Goal: Task Accomplishment & Management: Manage account settings

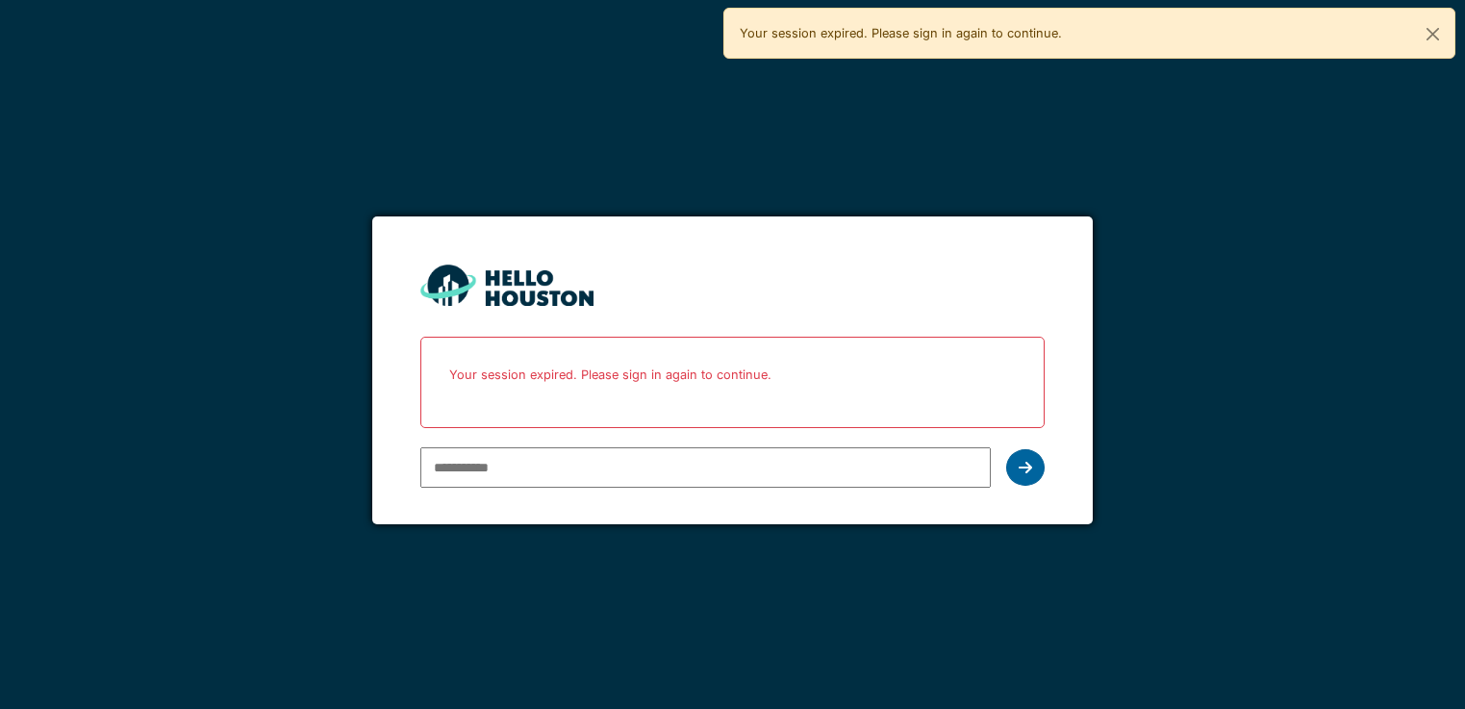
type input "**********"
click at [1032, 464] on div at bounding box center [1025, 467] width 38 height 37
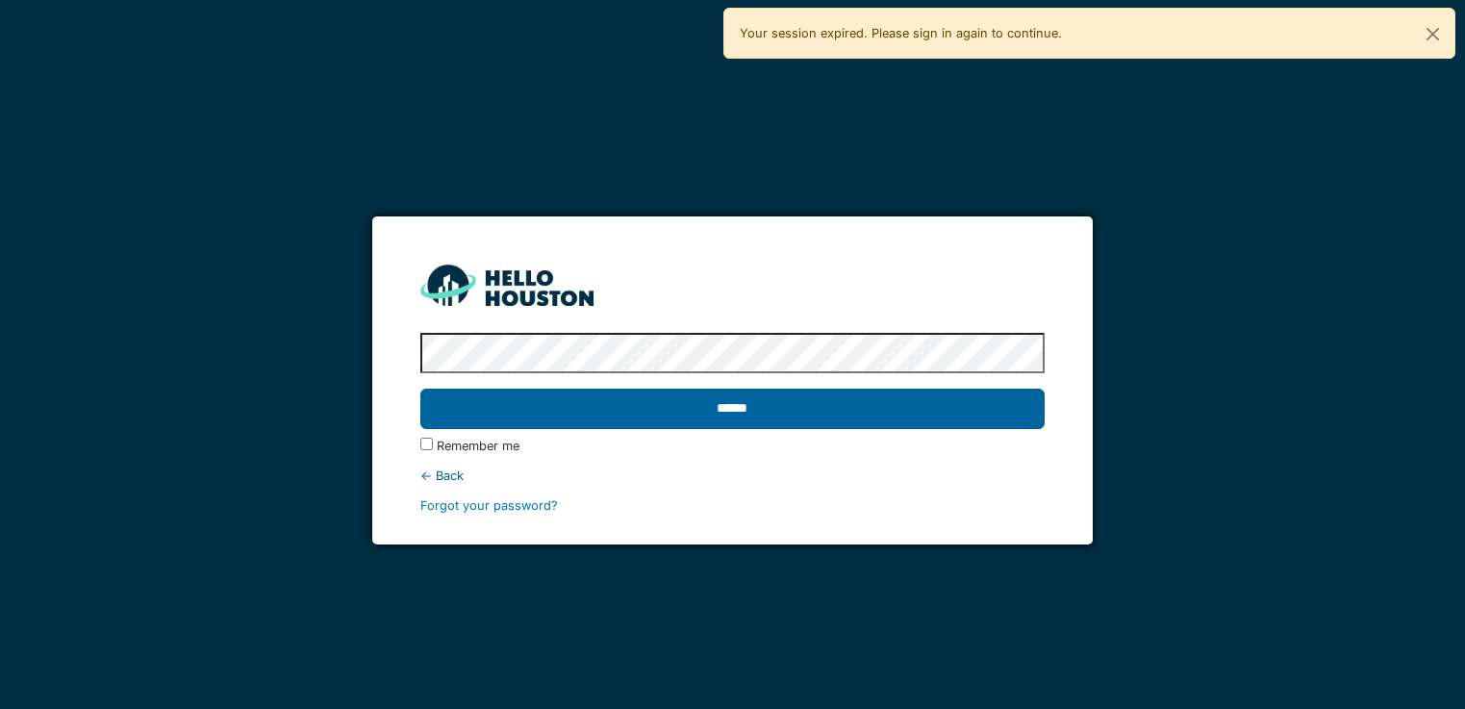
click at [728, 424] on input "******" at bounding box center [732, 409] width 624 height 40
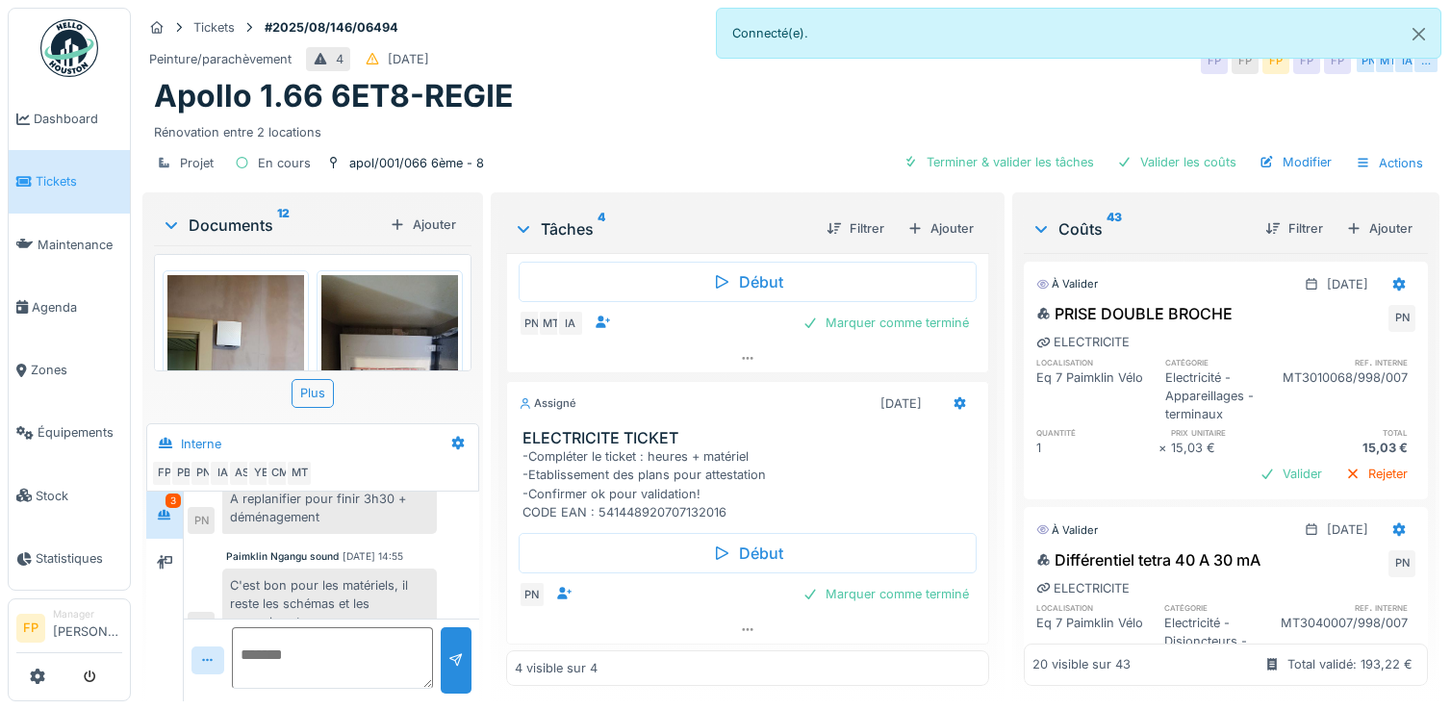
scroll to position [710, 0]
click at [740, 625] on icon at bounding box center [747, 627] width 15 height 13
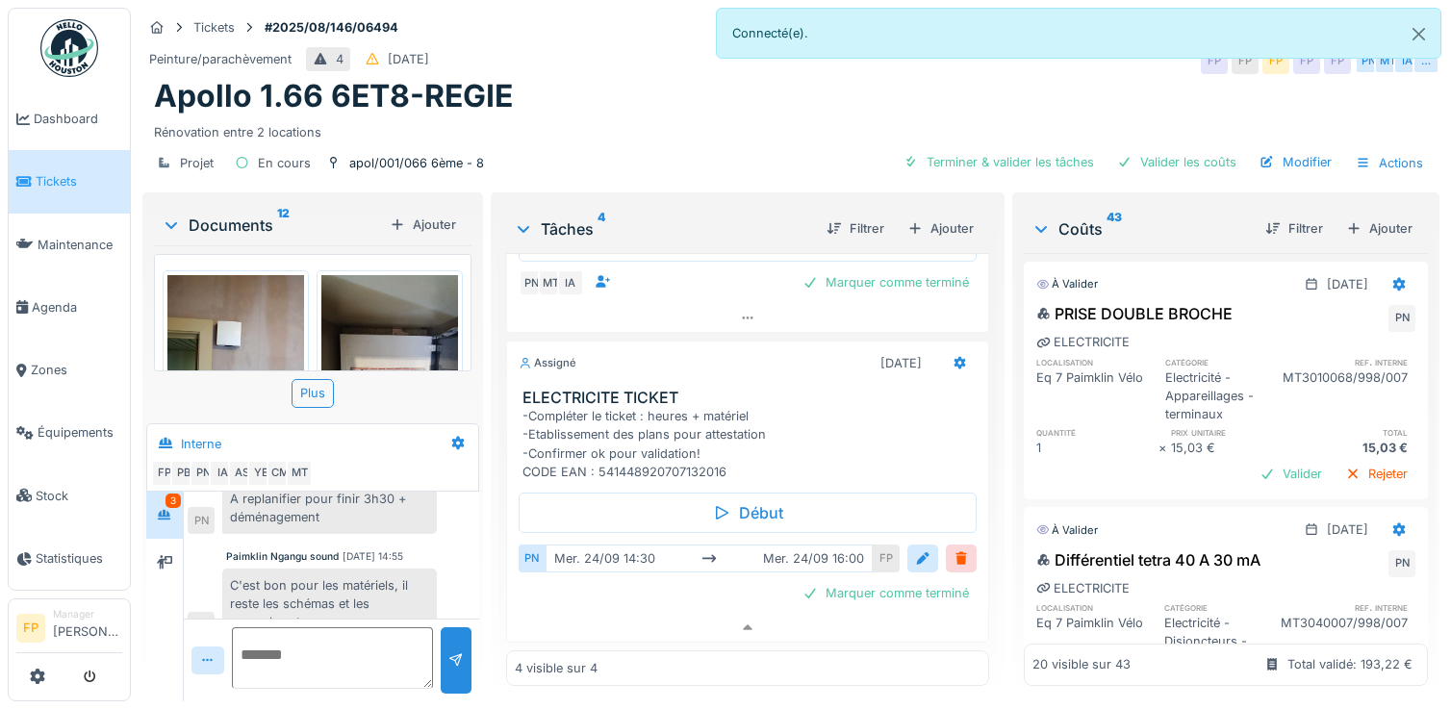
scroll to position [0, 0]
click at [1283, 227] on div "Filtrer" at bounding box center [1293, 228] width 73 height 26
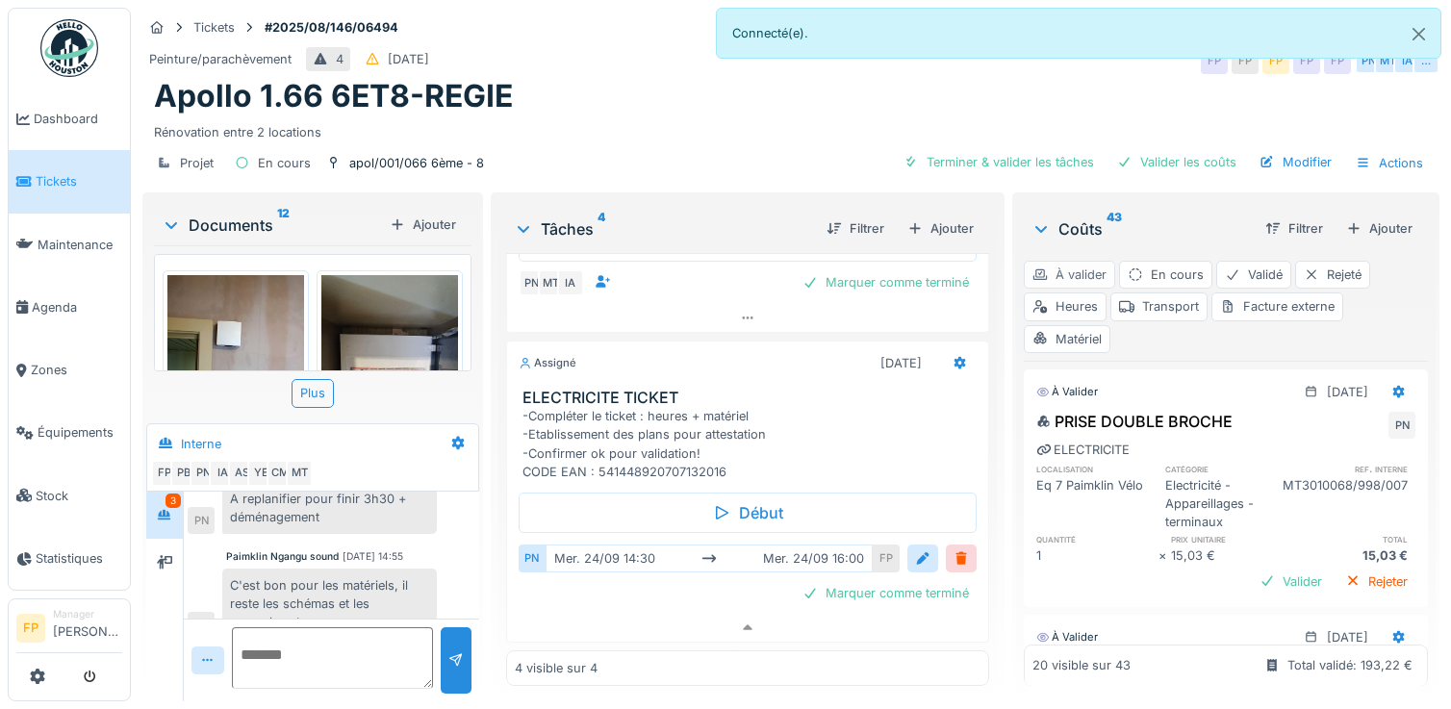
click at [1066, 274] on div "À valider" at bounding box center [1068, 275] width 91 height 28
click at [1073, 309] on div "Heures" at bounding box center [1064, 306] width 83 height 28
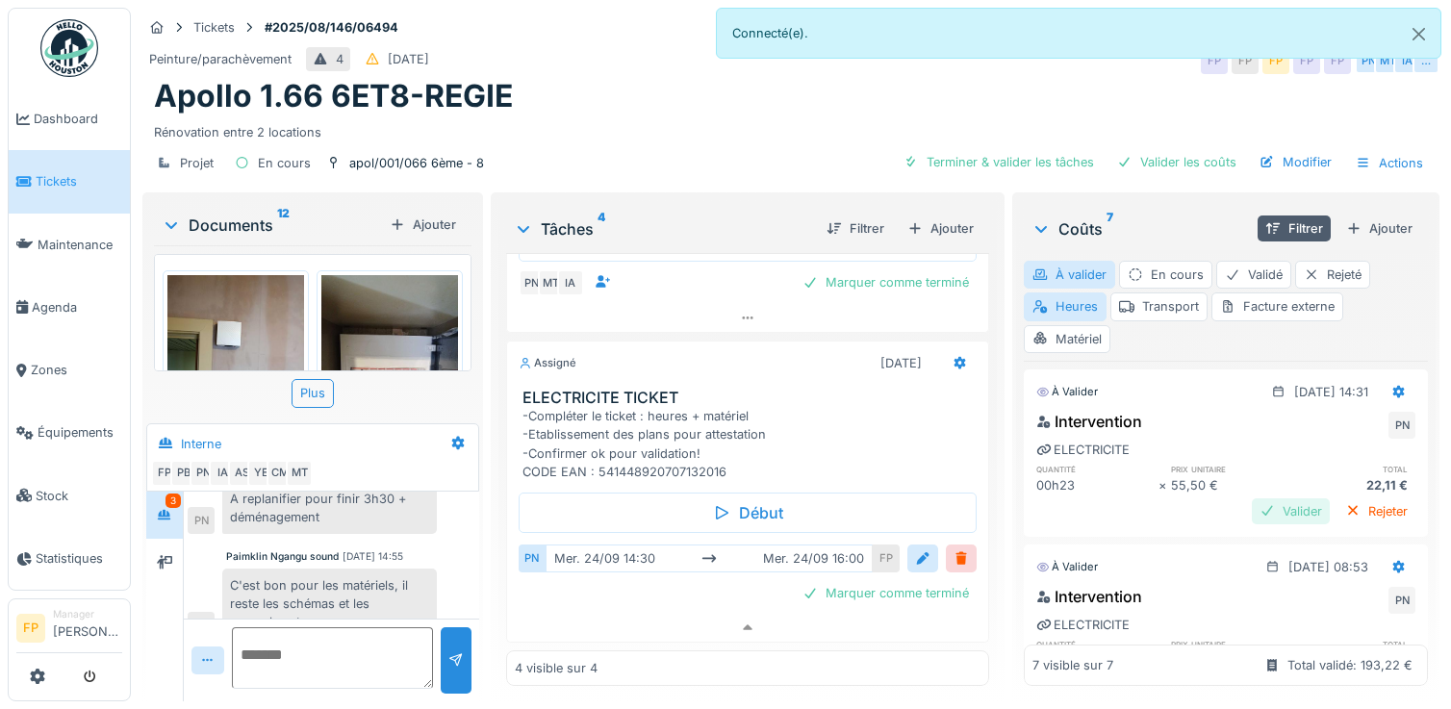
click at [1251, 503] on div "Valider" at bounding box center [1290, 511] width 78 height 26
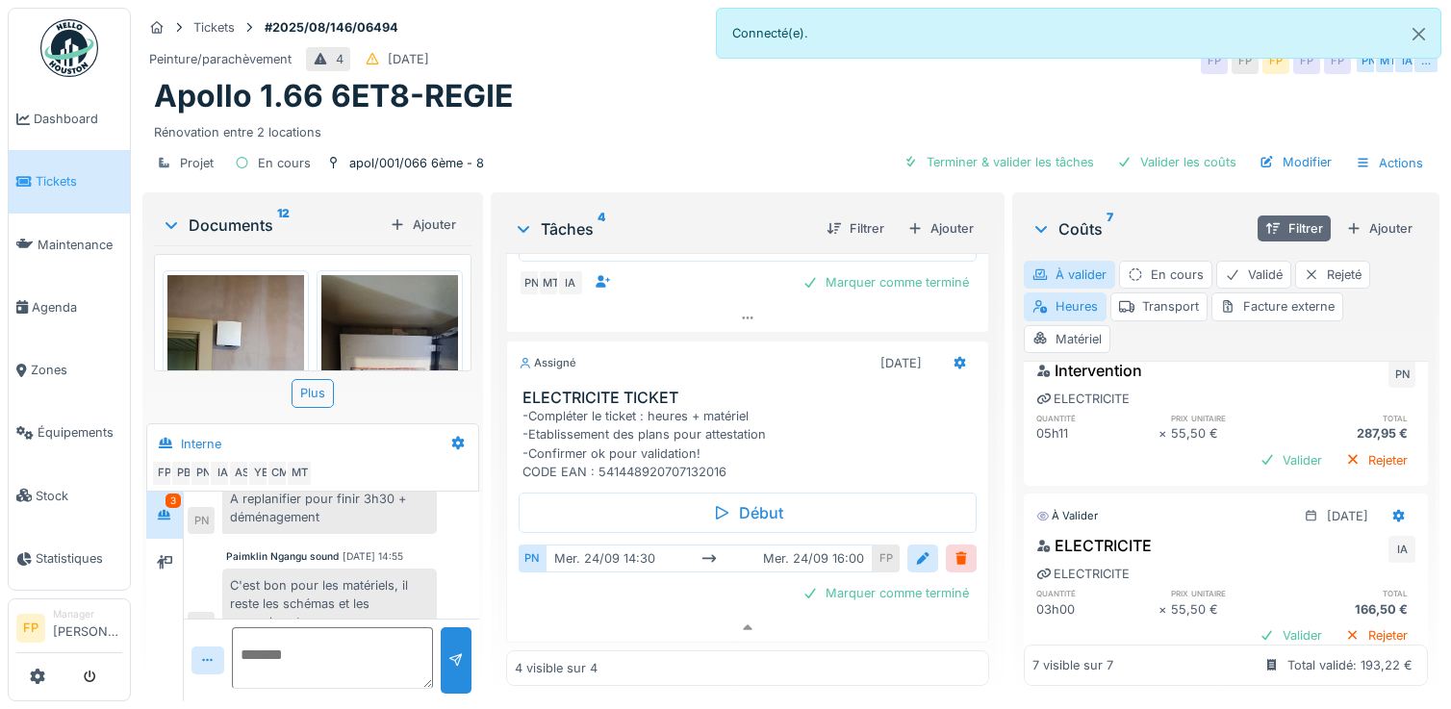
click at [1257, 215] on div "Filtrer" at bounding box center [1293, 228] width 73 height 26
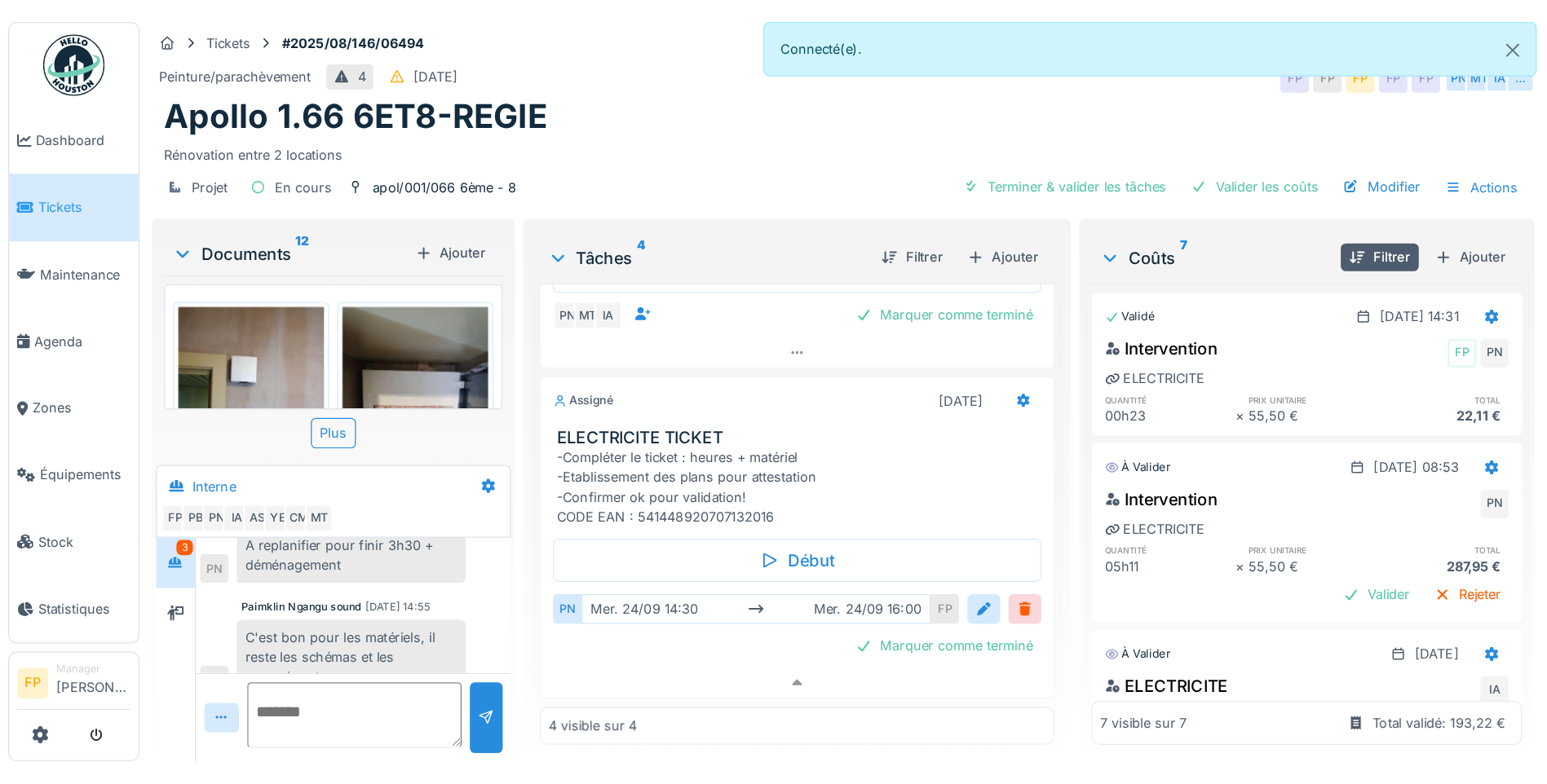
scroll to position [451, 0]
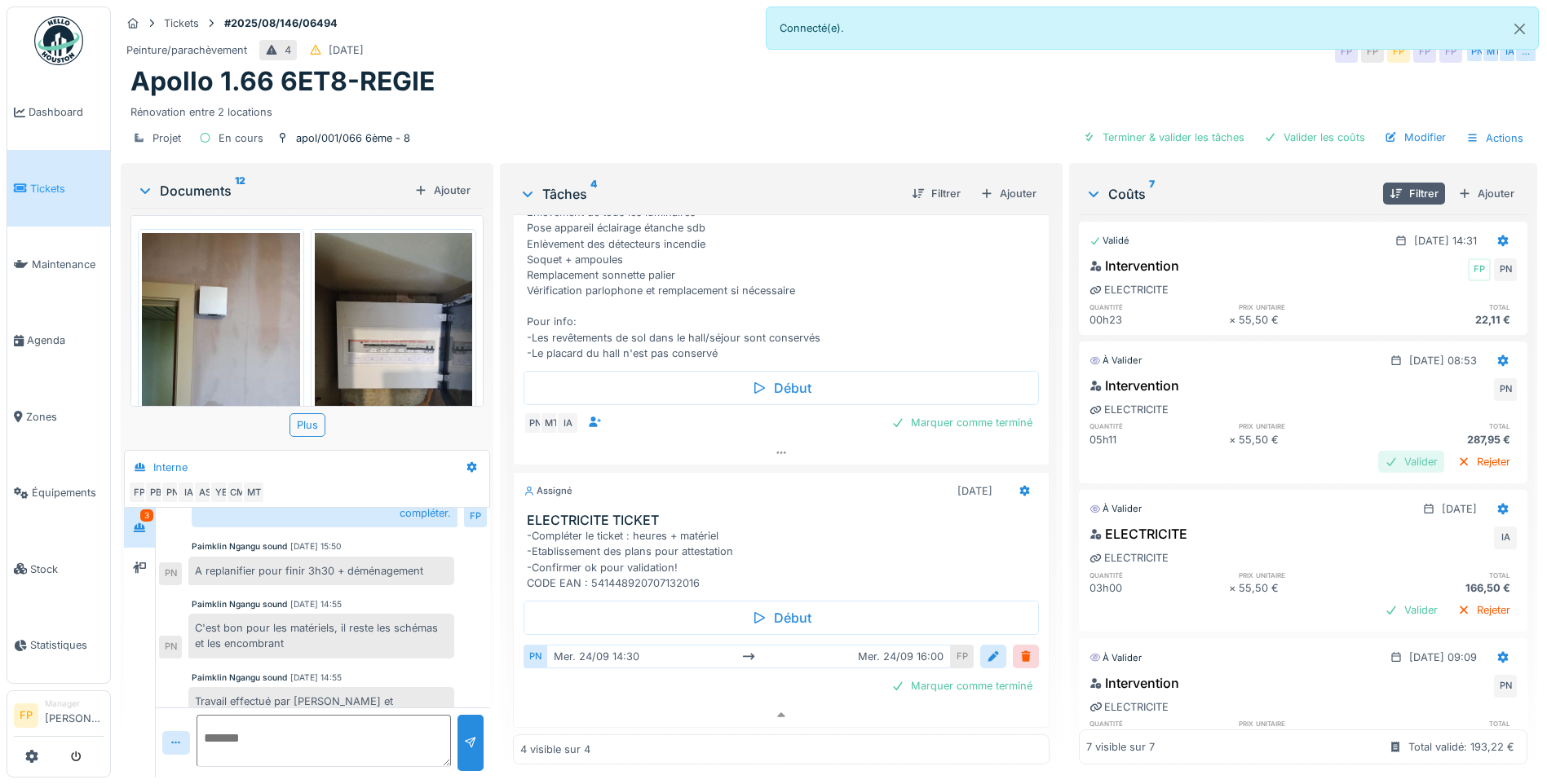
click at [1229, 461] on div "Valider" at bounding box center [1411, 462] width 66 height 22
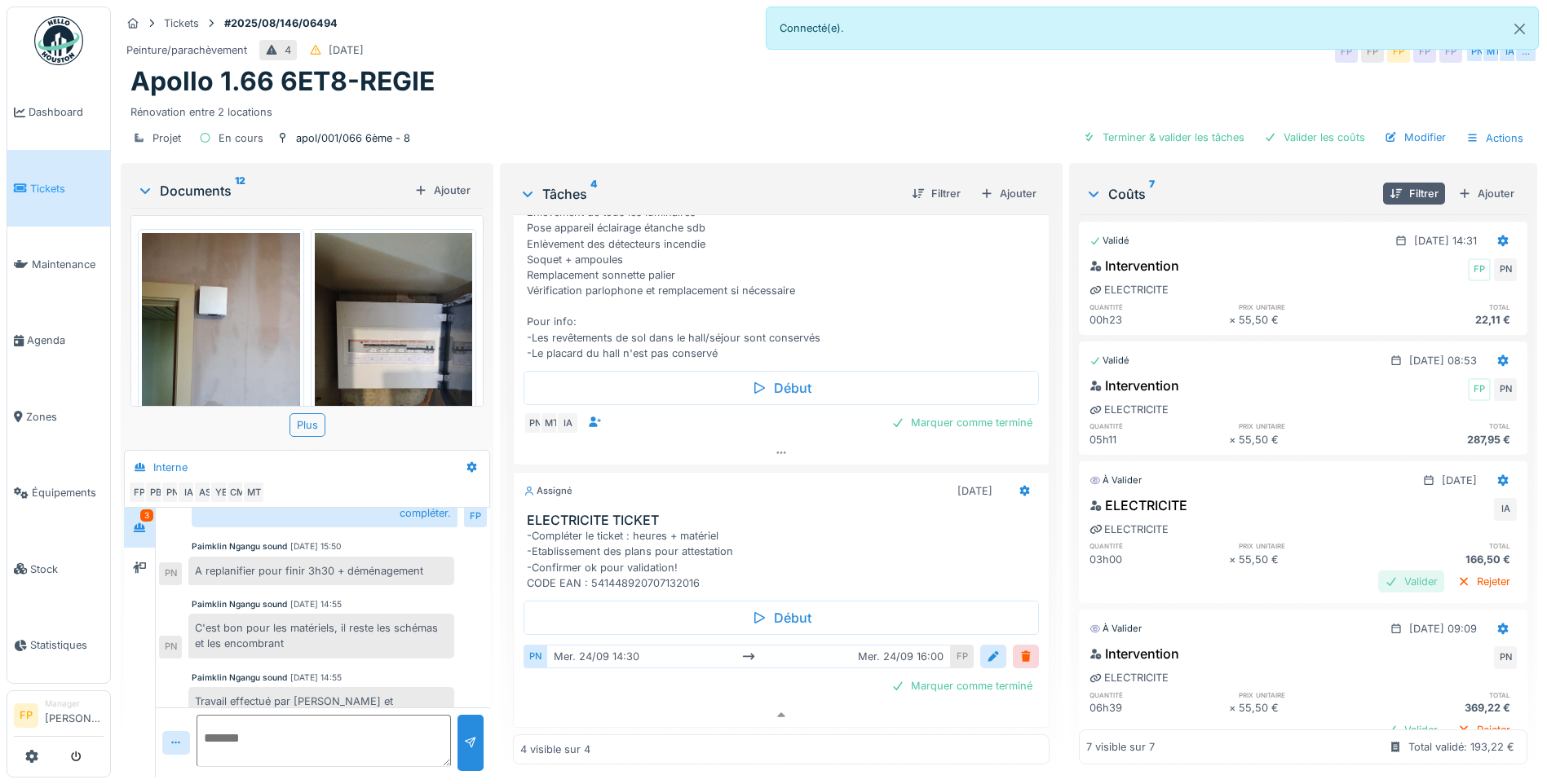
click at [1229, 576] on div "Valider" at bounding box center [1411, 581] width 66 height 22
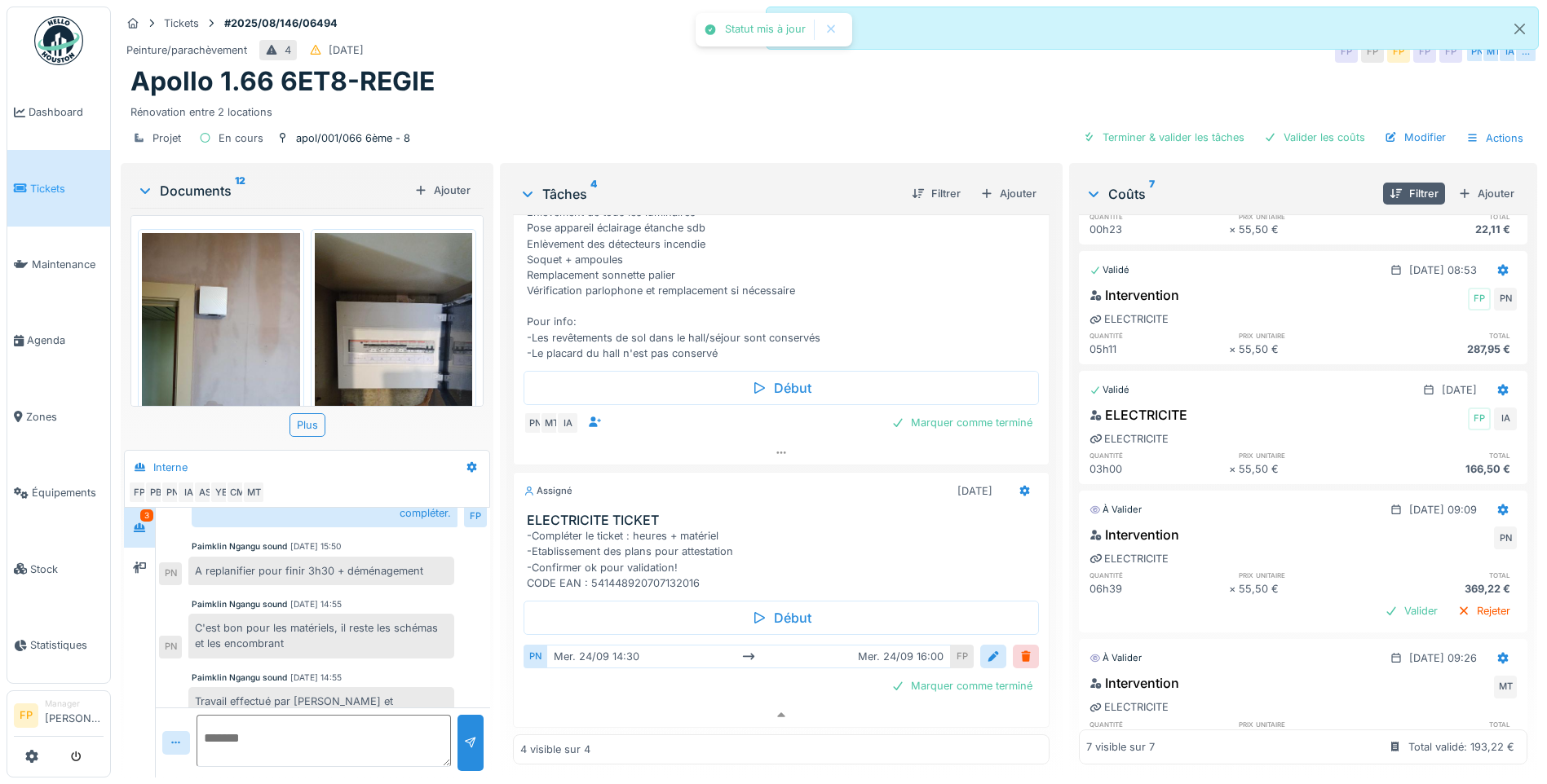
scroll to position [163, 0]
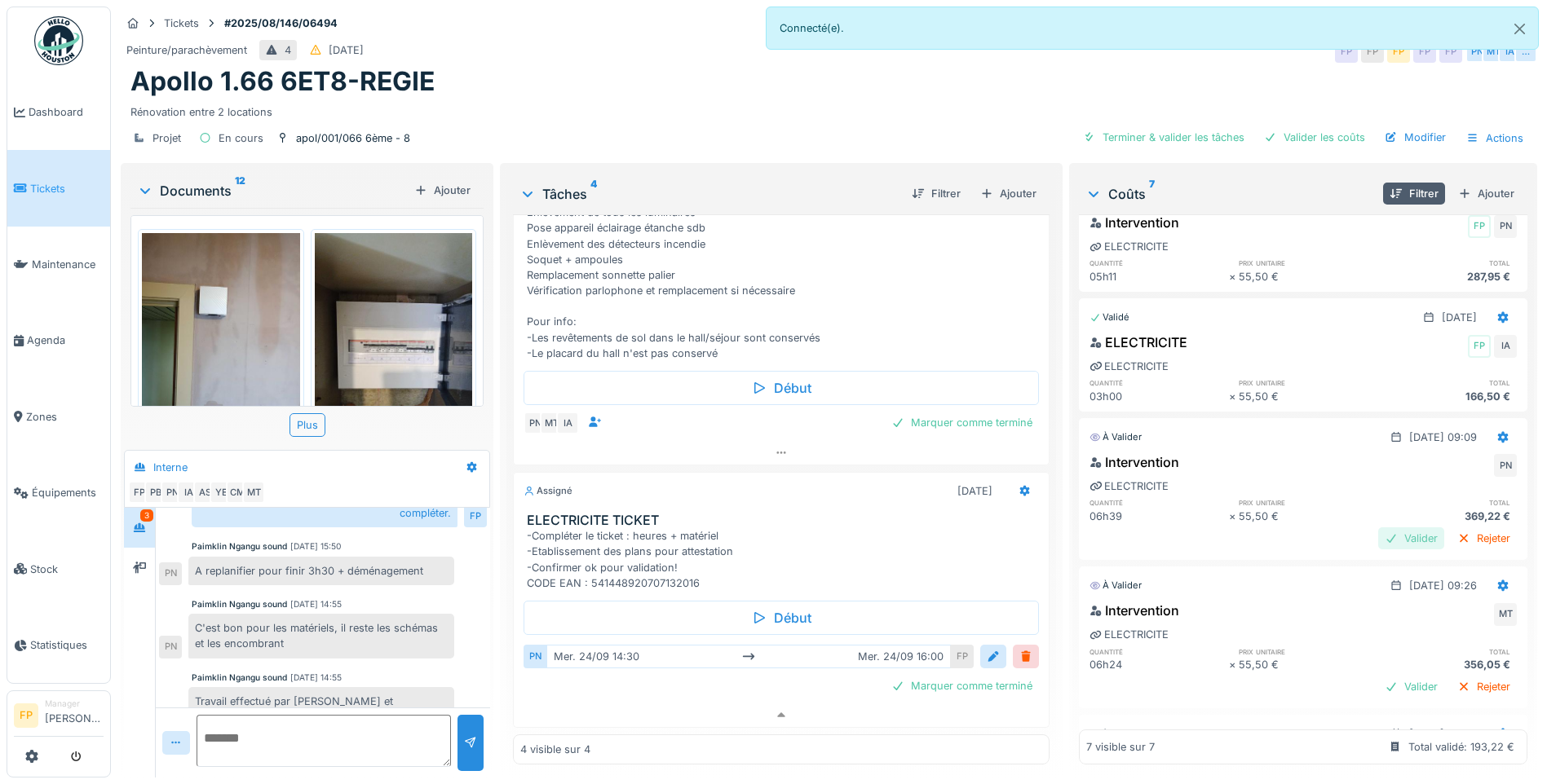
click at [1229, 532] on div "Valider" at bounding box center [1411, 538] width 66 height 22
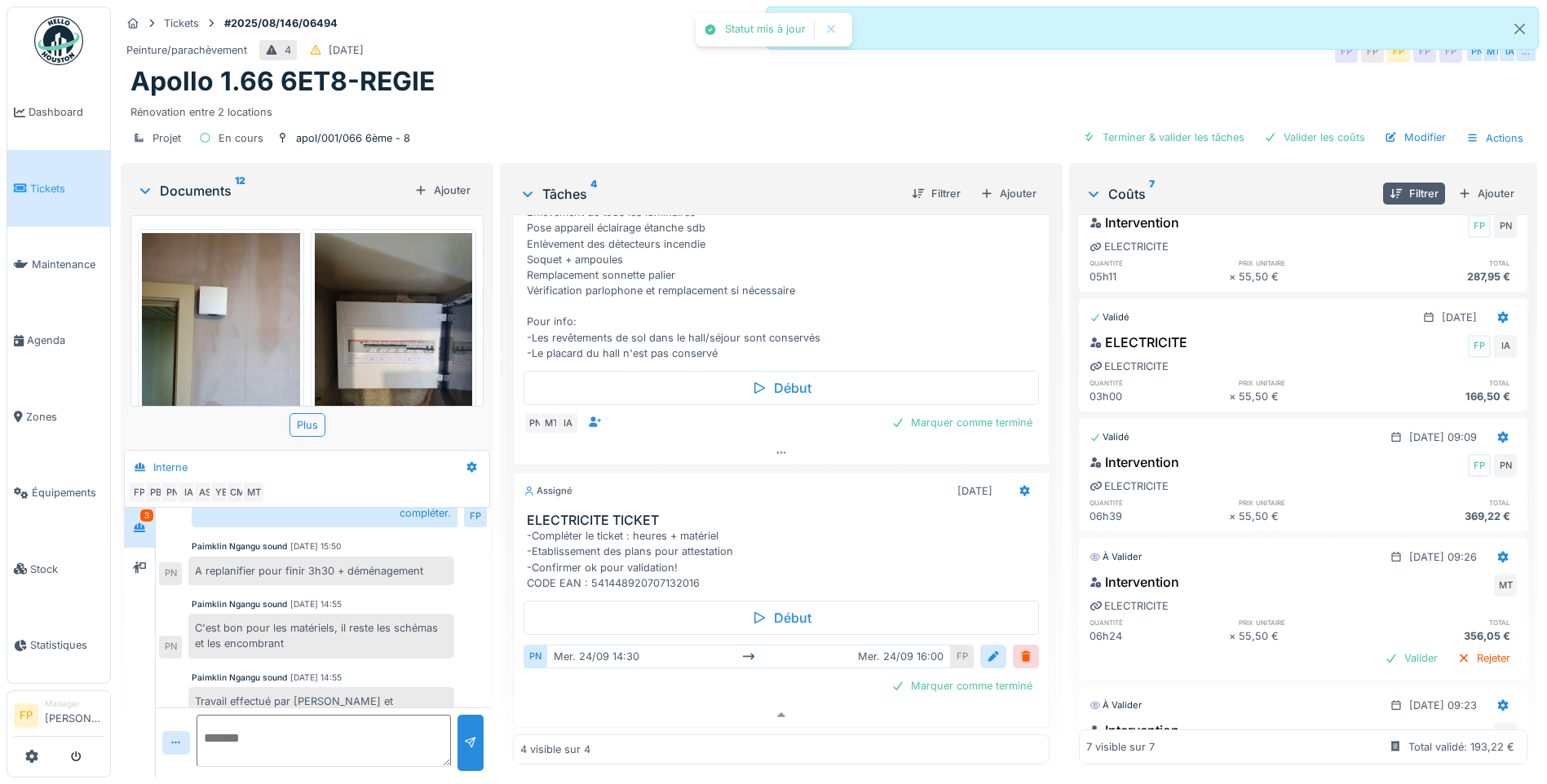
scroll to position [245, 0]
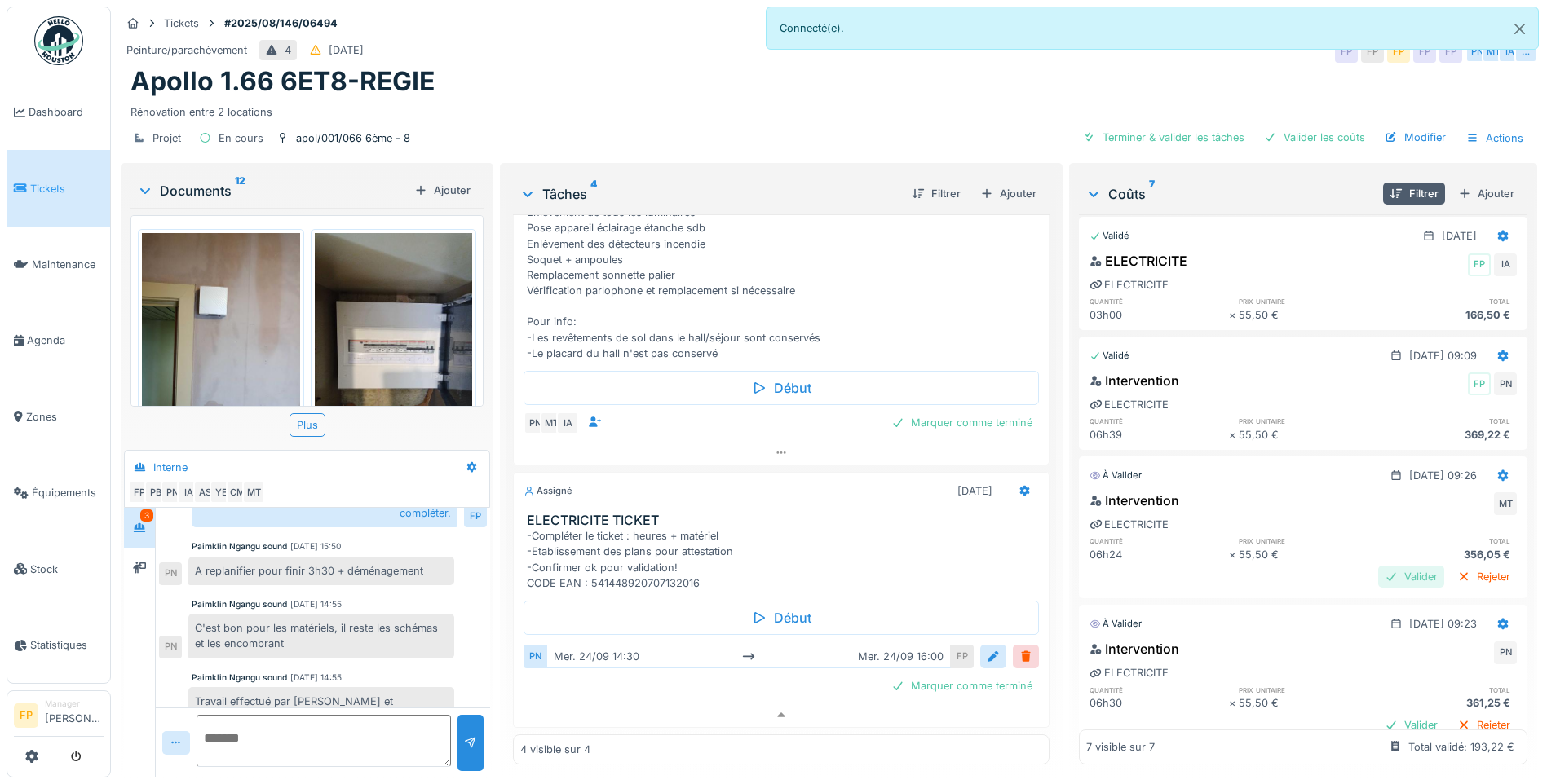
click at [1229, 576] on div "Valider" at bounding box center [1411, 577] width 66 height 22
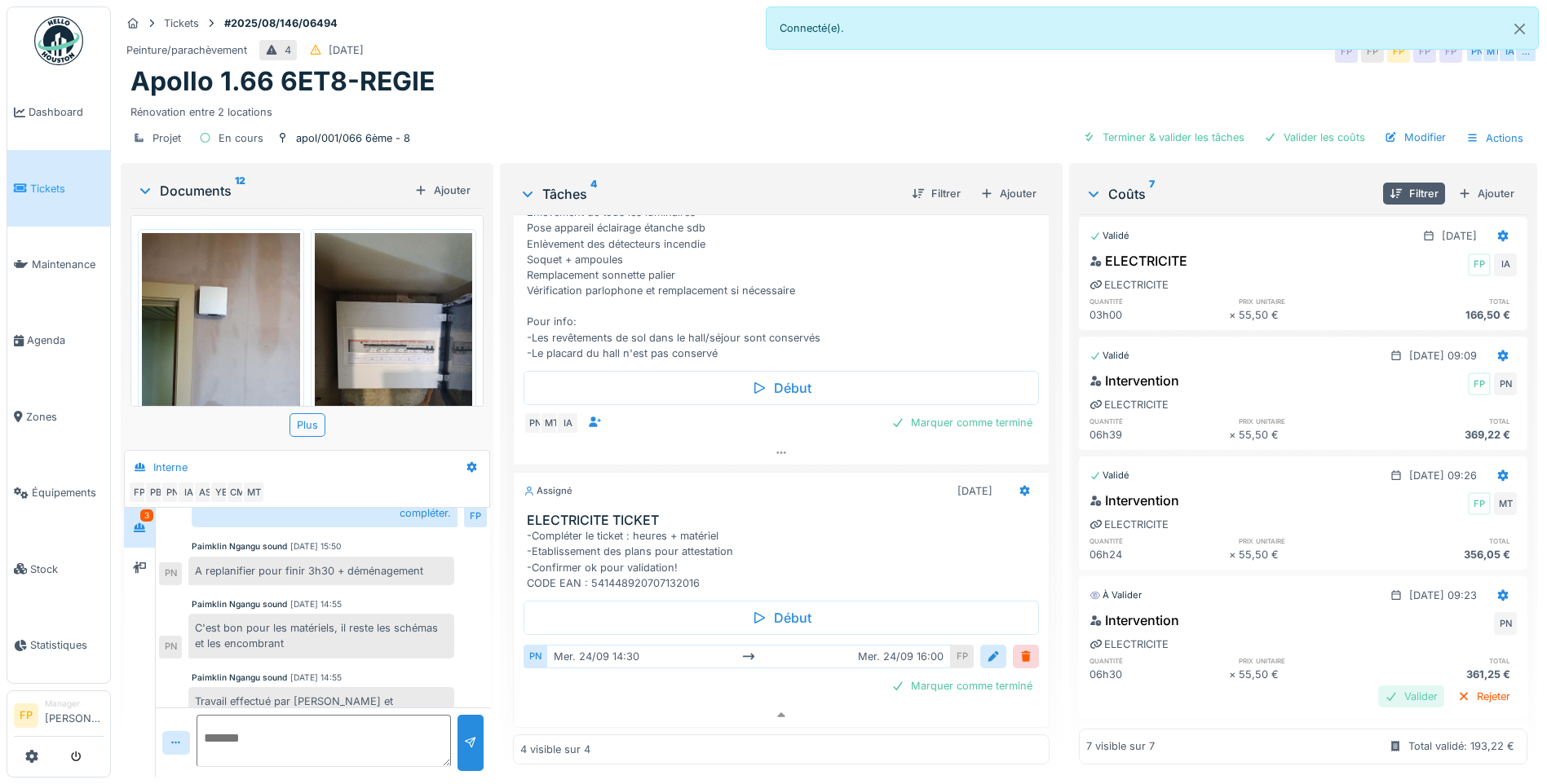
click at [1229, 600] on div "Valider" at bounding box center [1411, 697] width 66 height 22
click at [1229, 594] on icon at bounding box center [1503, 599] width 11 height 11
click at [1229, 600] on div "Supprimer" at bounding box center [1422, 637] width 79 height 25
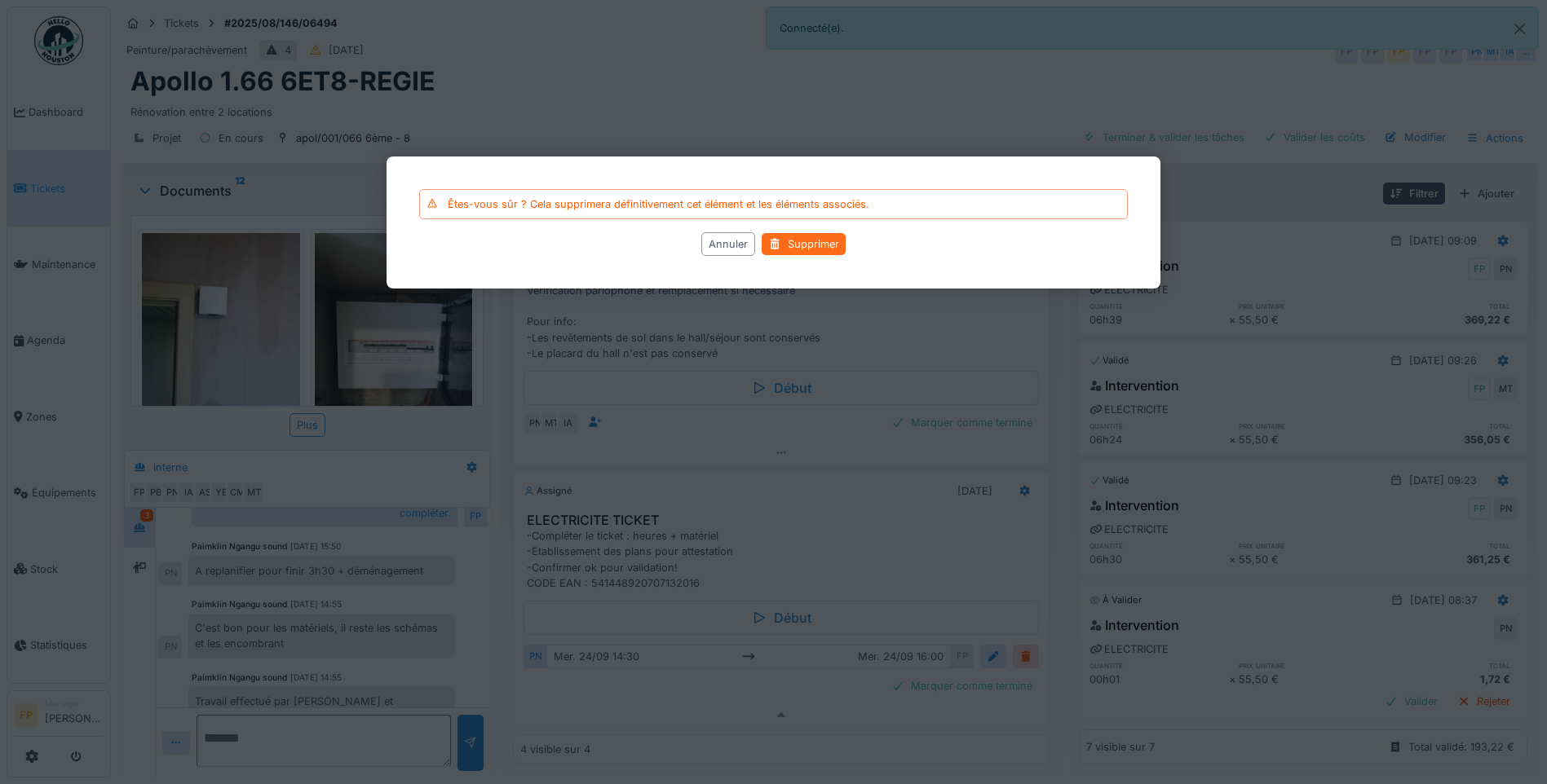
click at [793, 246] on div "Supprimer" at bounding box center [803, 245] width 84 height 22
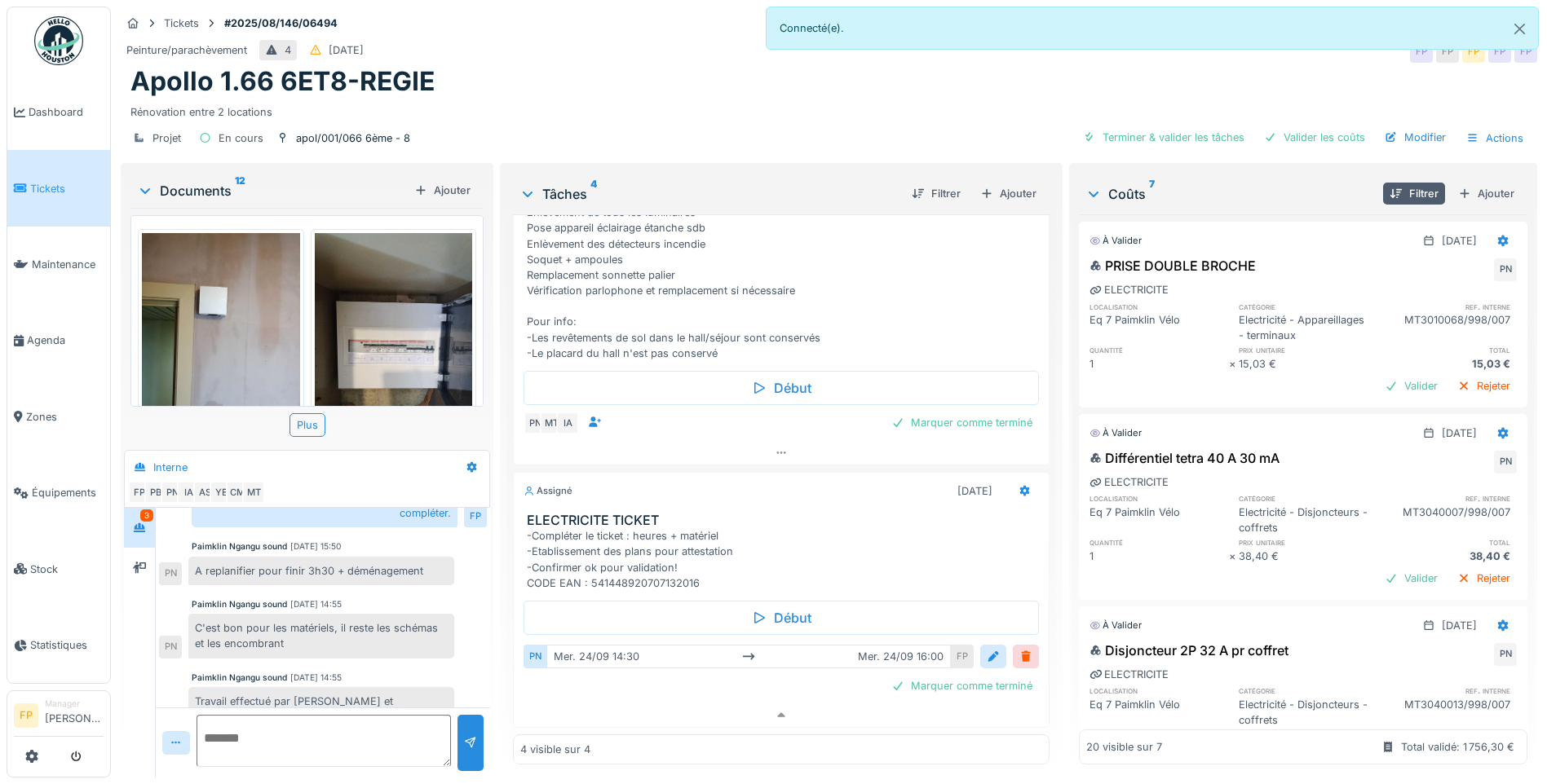
scroll to position [0, 0]
click at [1229, 182] on div "Filtrer" at bounding box center [1413, 193] width 62 height 22
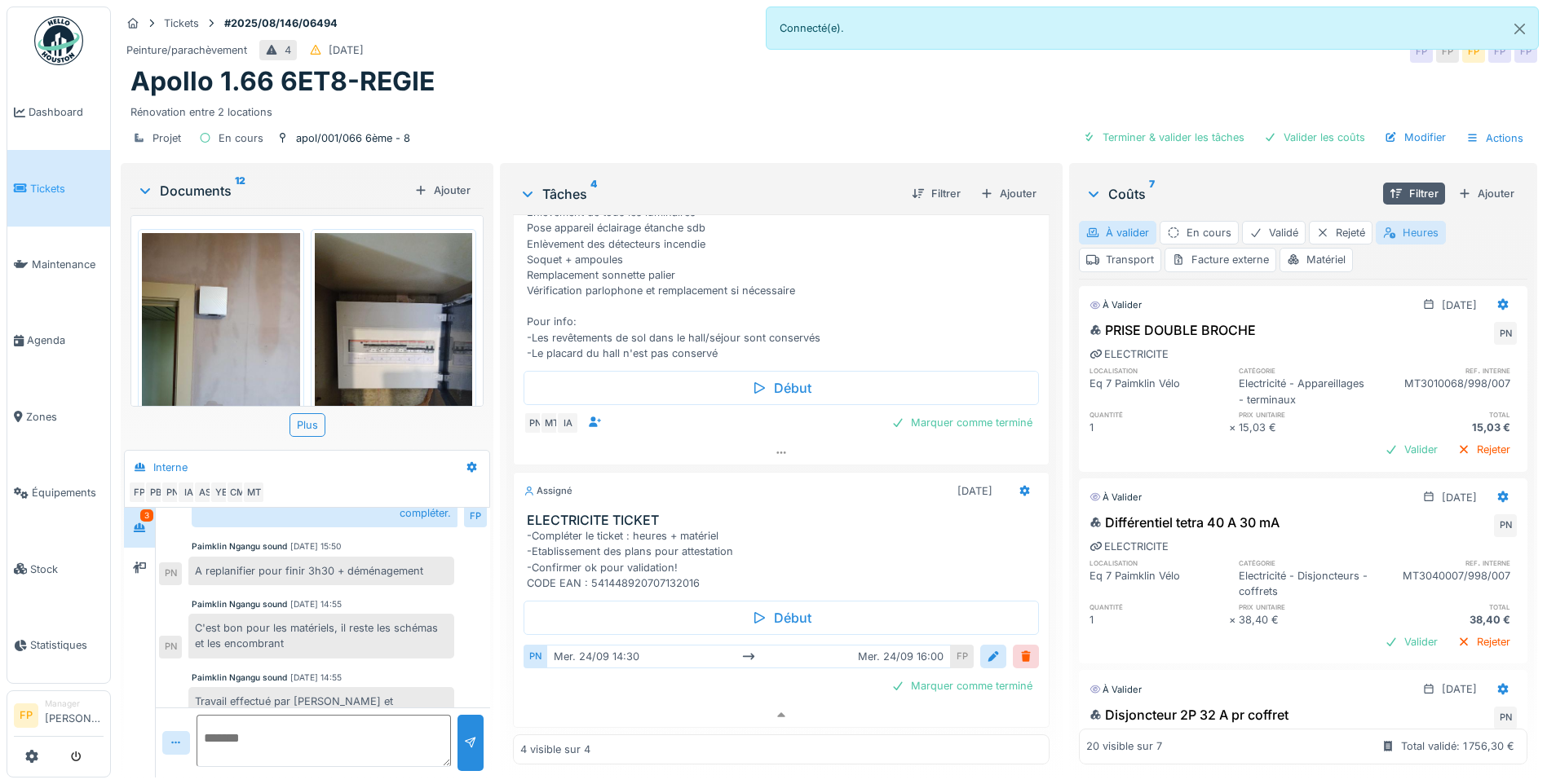
click at [1229, 236] on div "Heures" at bounding box center [1411, 233] width 70 height 24
click at [1114, 255] on div "Transport" at bounding box center [1120, 259] width 82 height 24
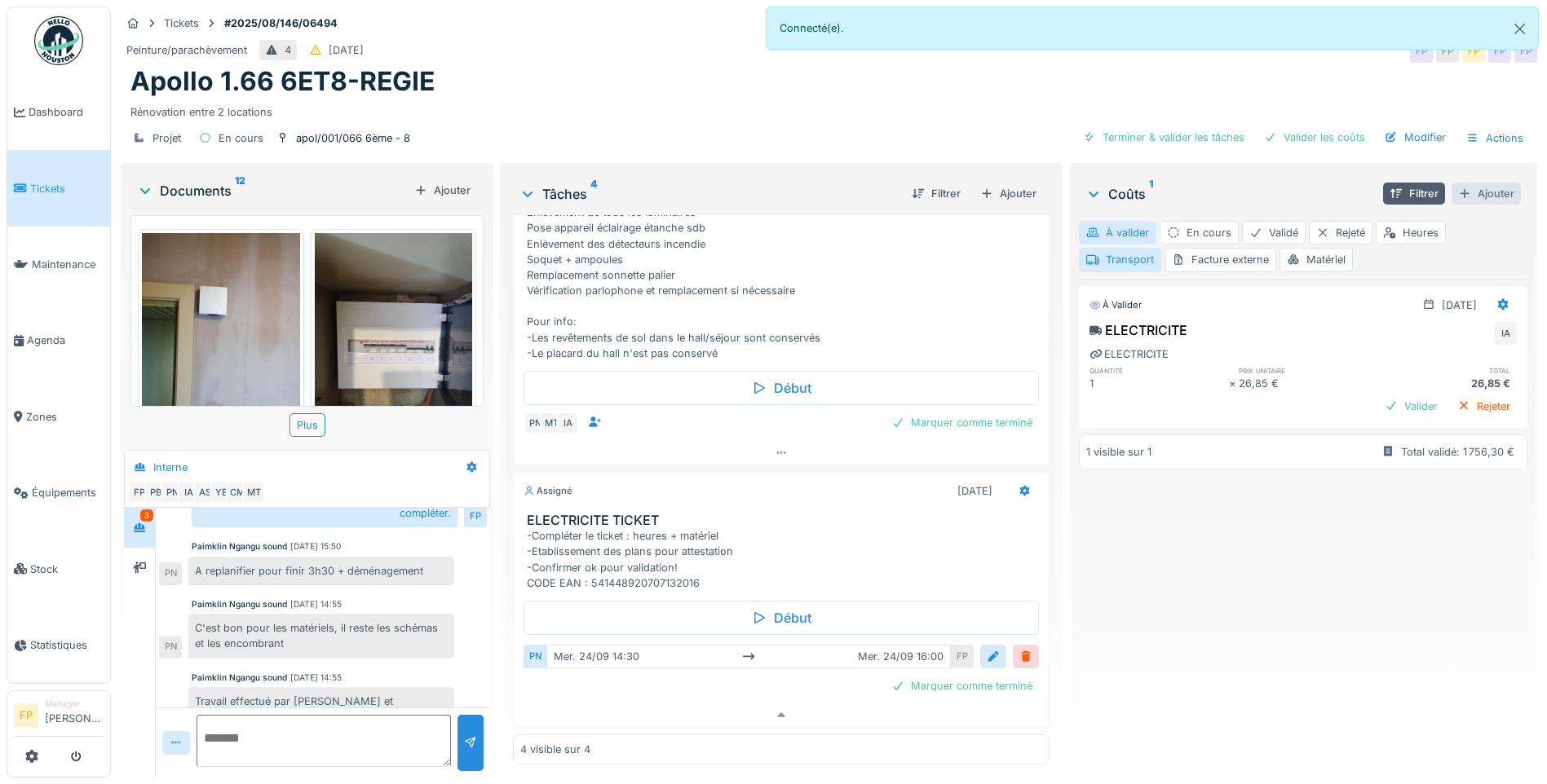
click at [1229, 197] on div "Ajouter" at bounding box center [1486, 193] width 70 height 22
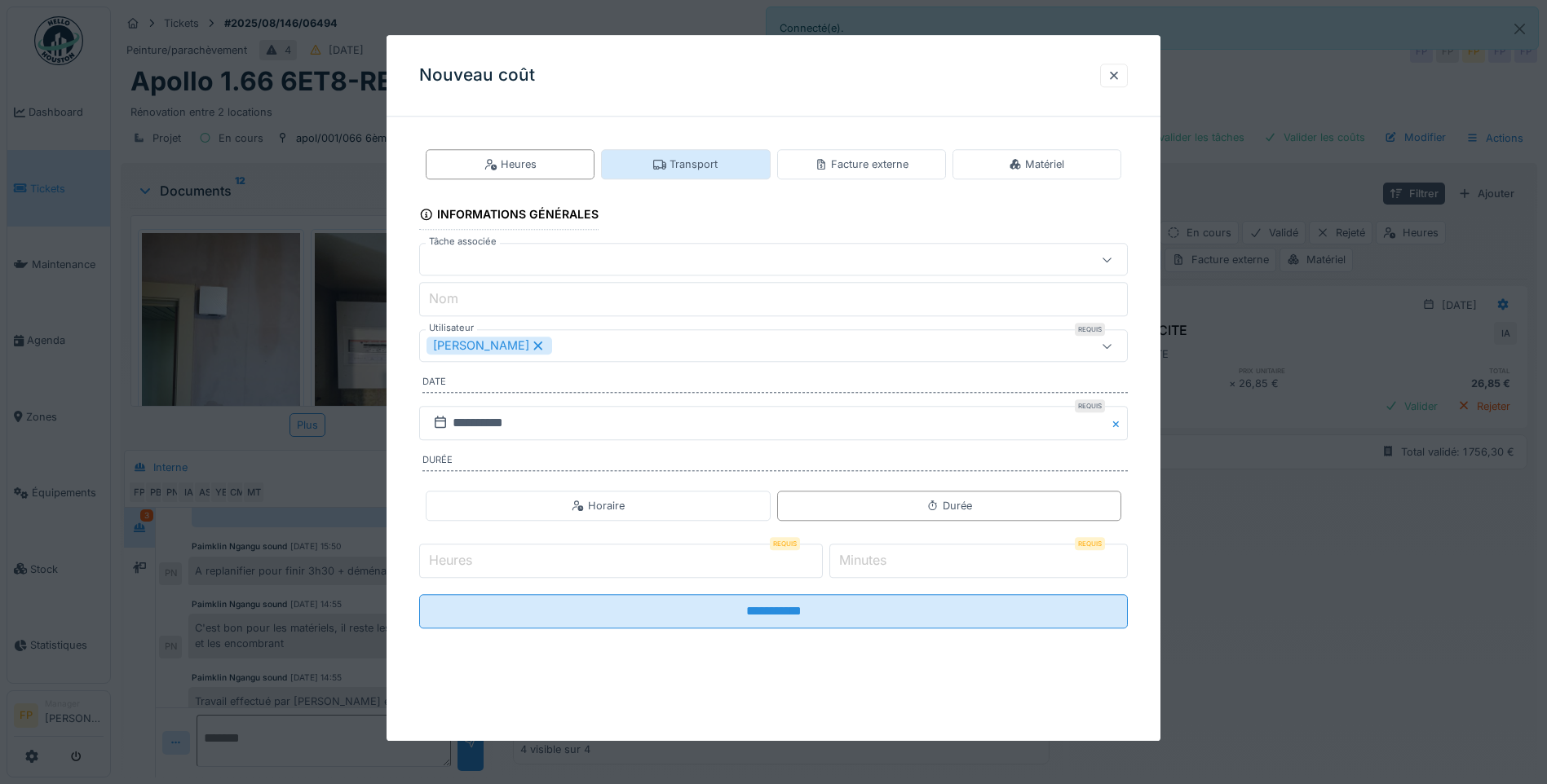
click at [678, 161] on div "Transport" at bounding box center [685, 164] width 64 height 15
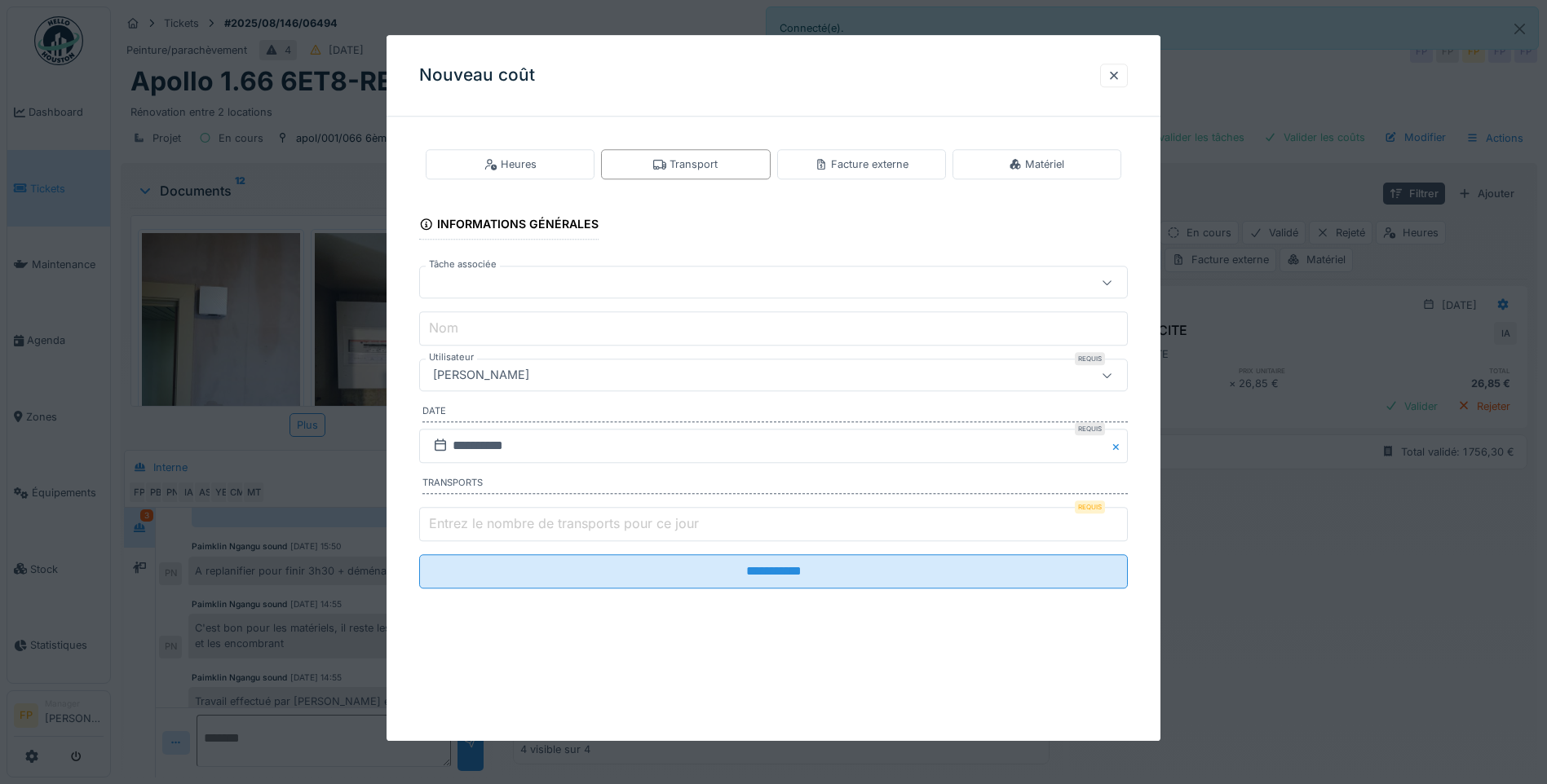
click at [550, 283] on div at bounding box center [732, 282] width 610 height 18
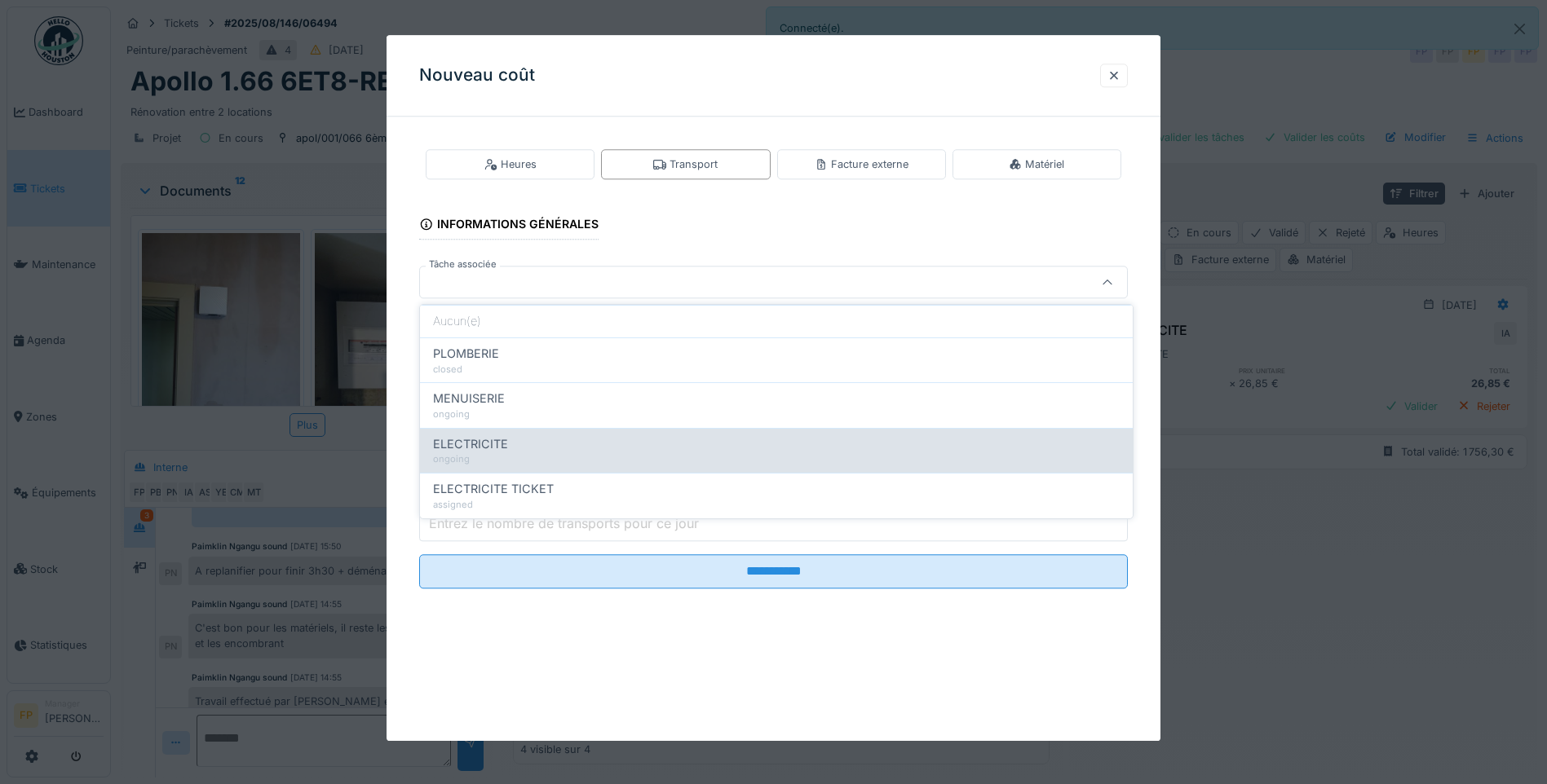
click at [539, 451] on div "ELECTRICITE" at bounding box center [776, 444] width 687 height 18
type input "******"
type input "**********"
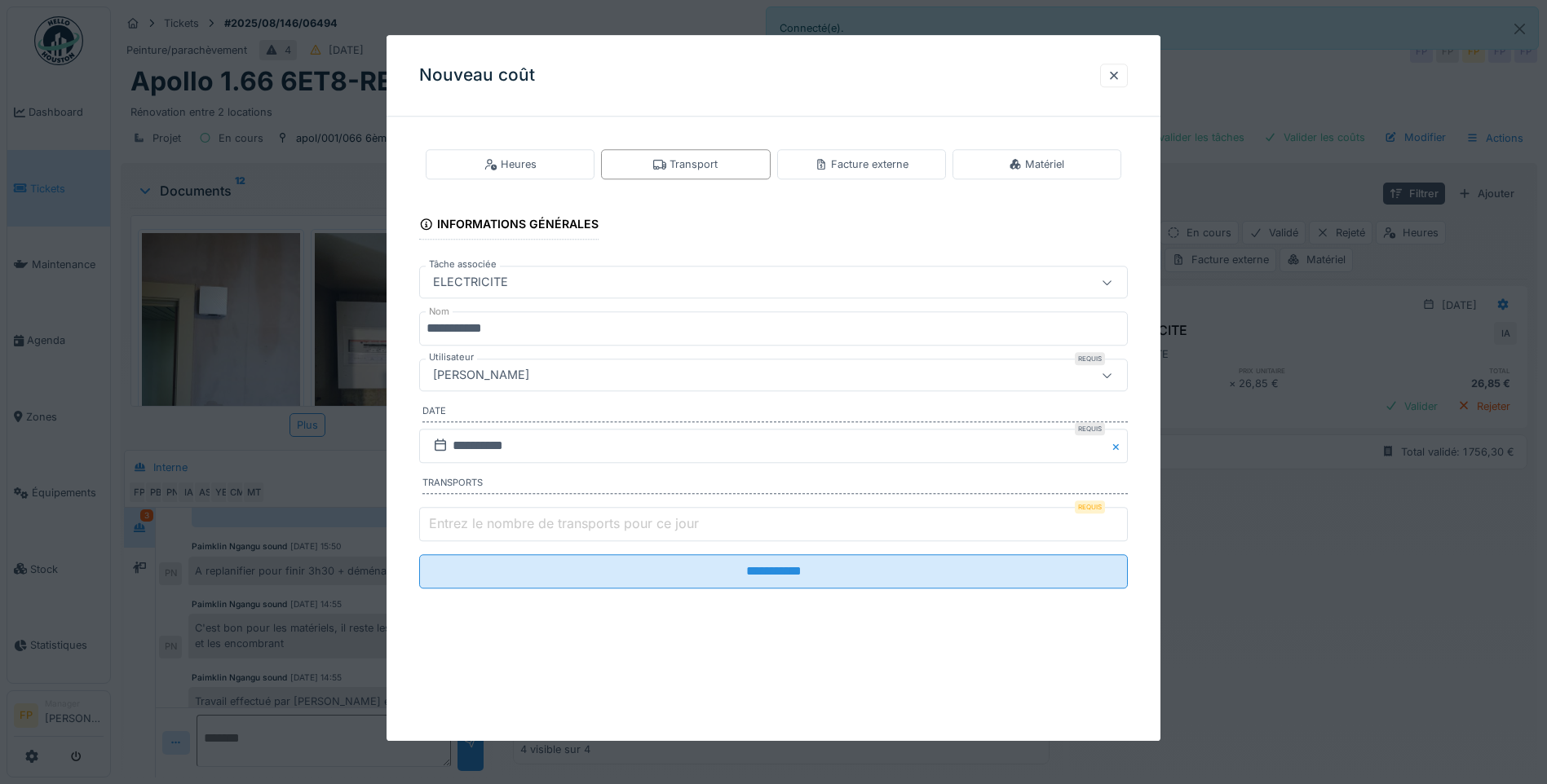
click at [530, 370] on div "[PERSON_NAME]" at bounding box center [481, 375] width 109 height 18
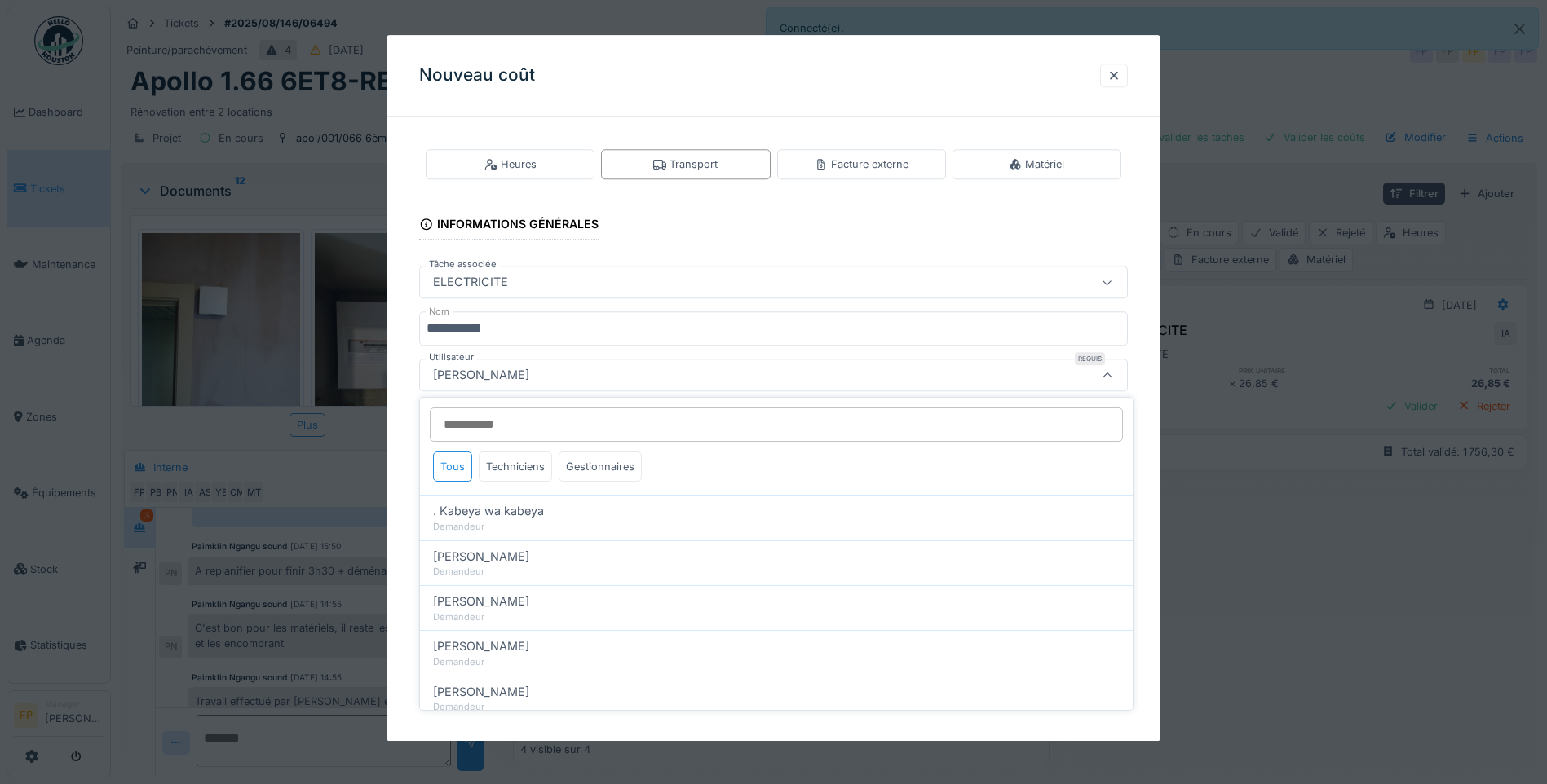
click at [513, 429] on input "Utilisateur" at bounding box center [776, 425] width 693 height 34
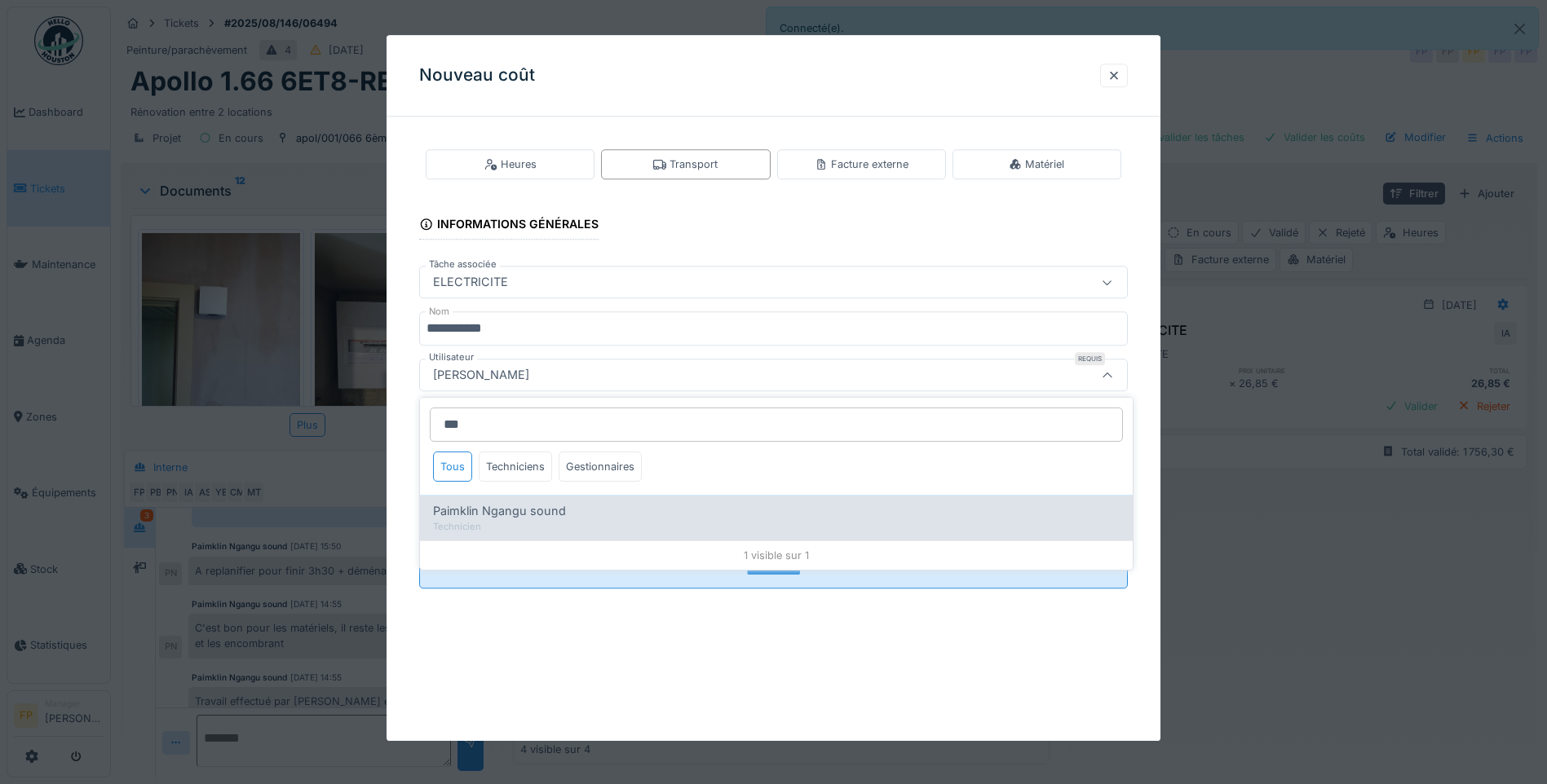
type input "***"
click at [513, 502] on div "Paimklin Ngangu sound Technicien" at bounding box center [776, 517] width 713 height 45
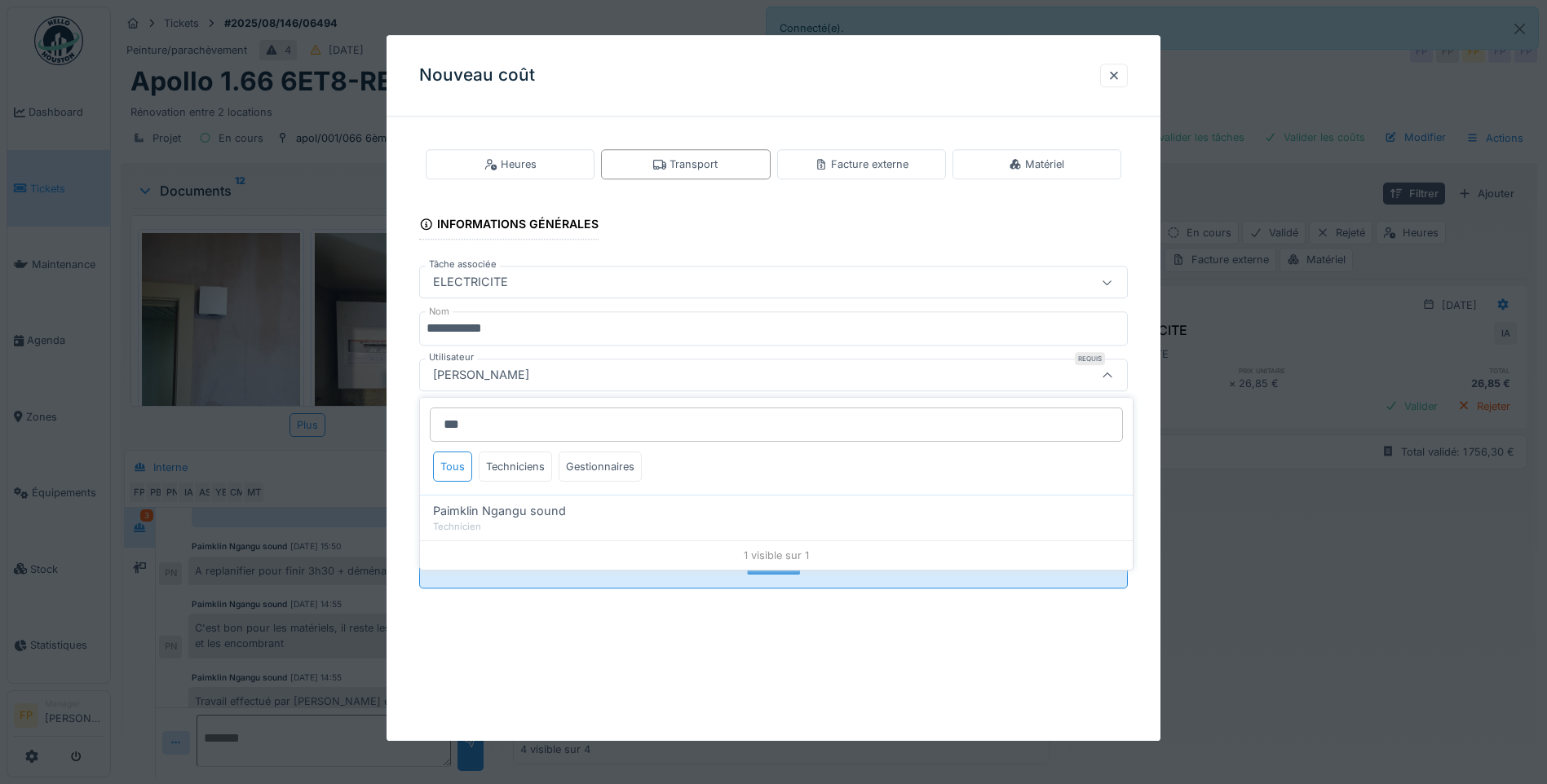
type input "****"
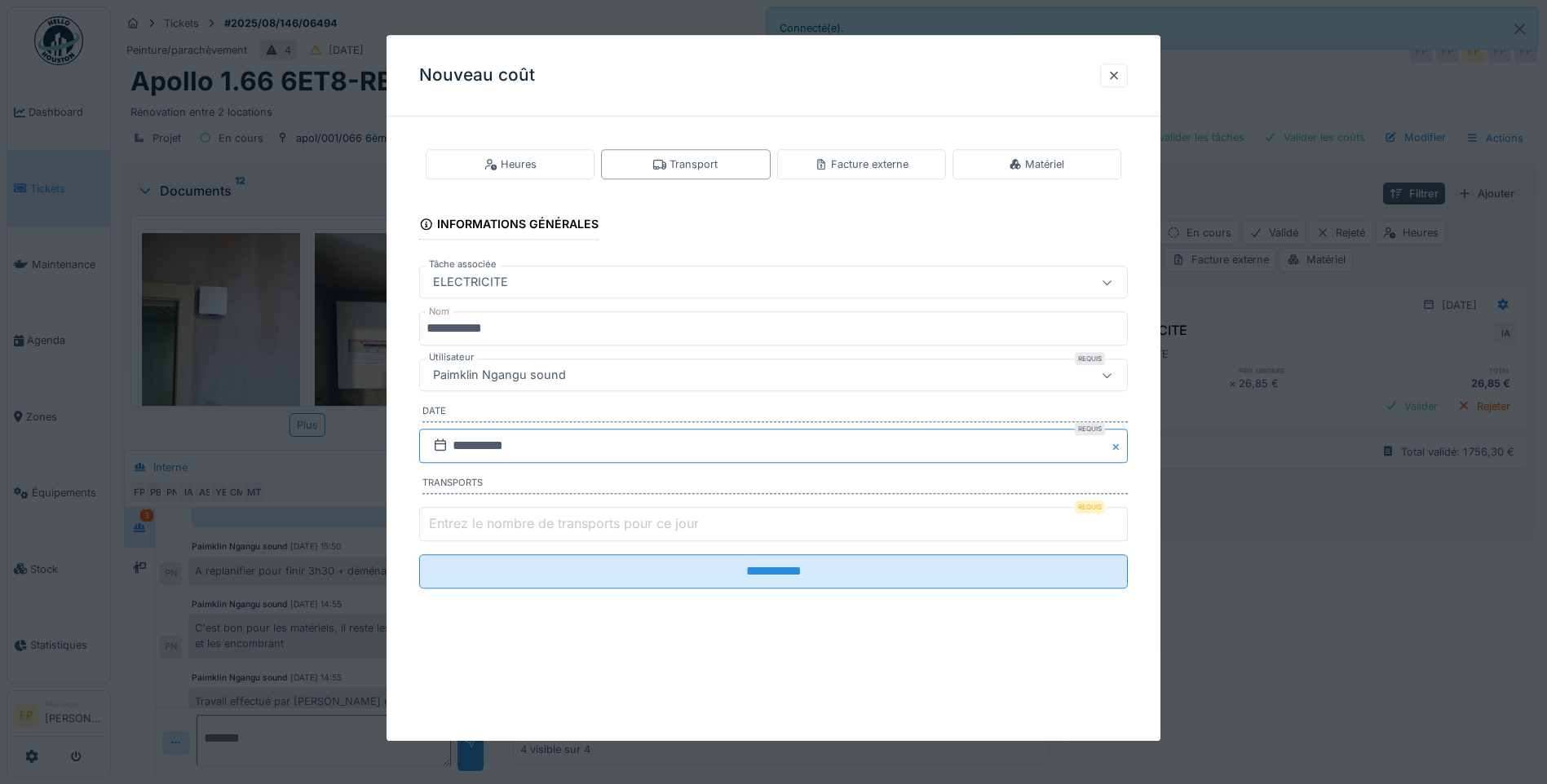
click at [479, 447] on input "**********" at bounding box center [773, 446] width 709 height 34
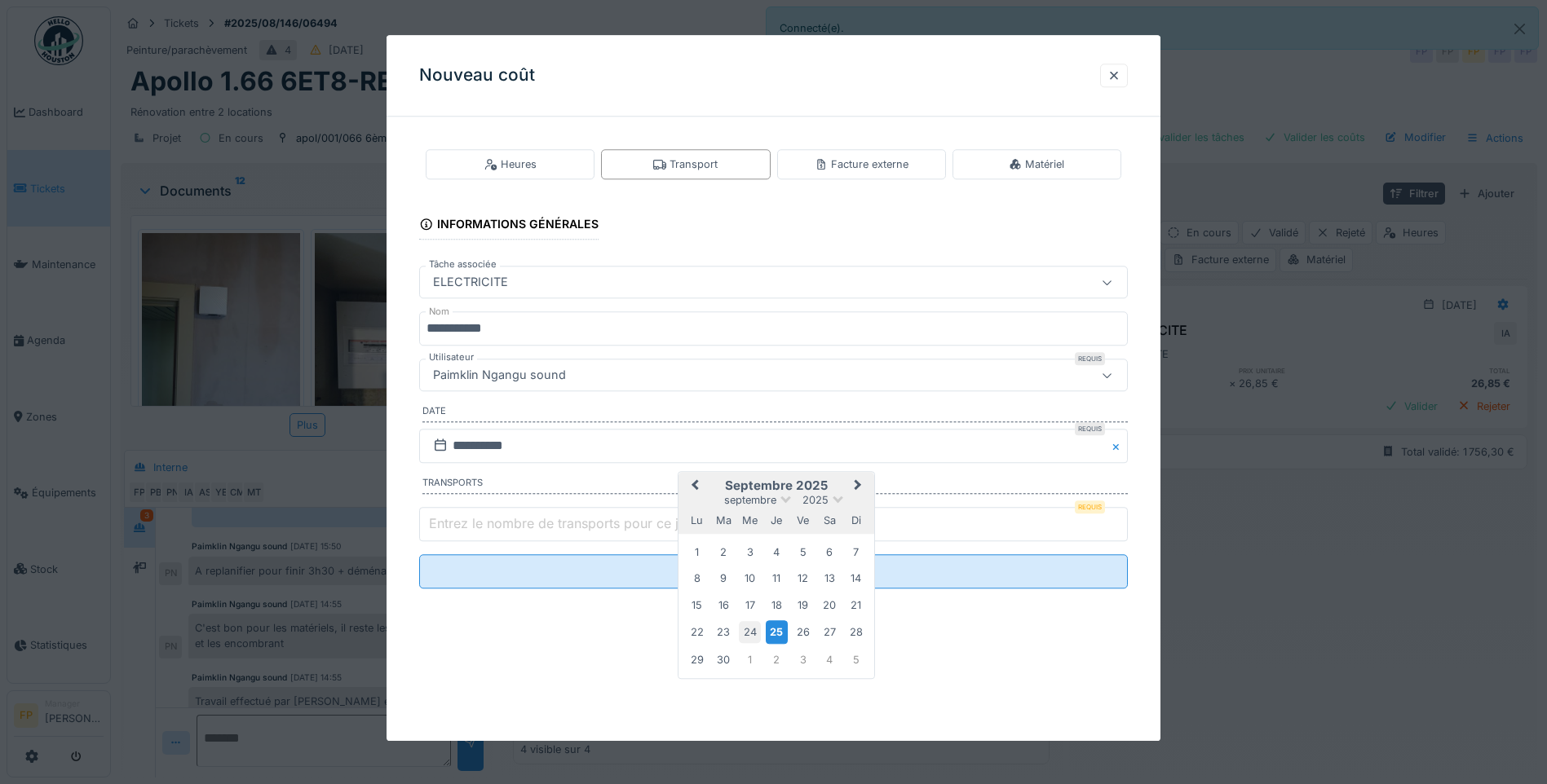
click at [754, 600] on div "24" at bounding box center [749, 632] width 22 height 22
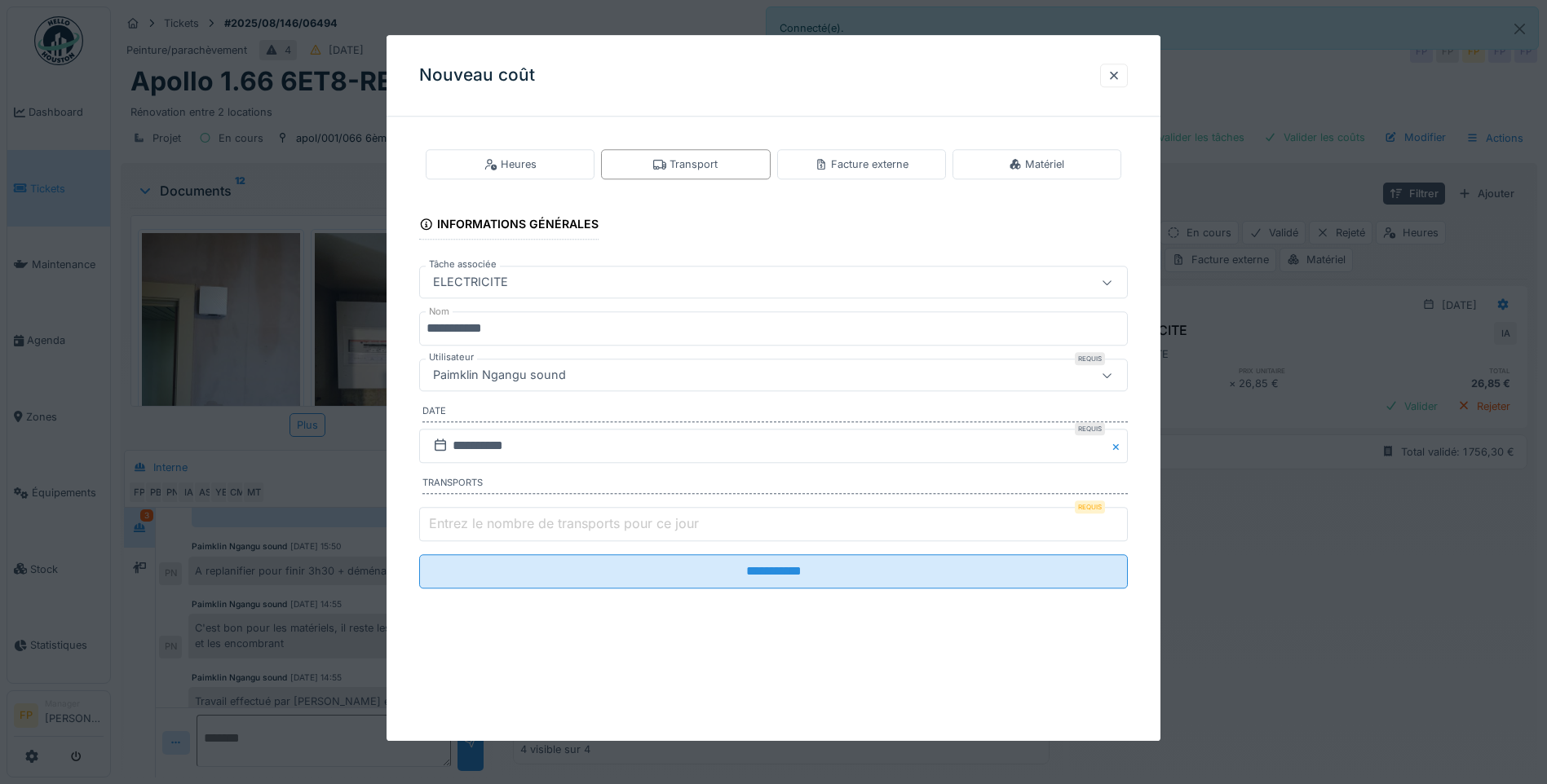
type input "*"
click at [1121, 518] on input "*" at bounding box center [773, 524] width 709 height 34
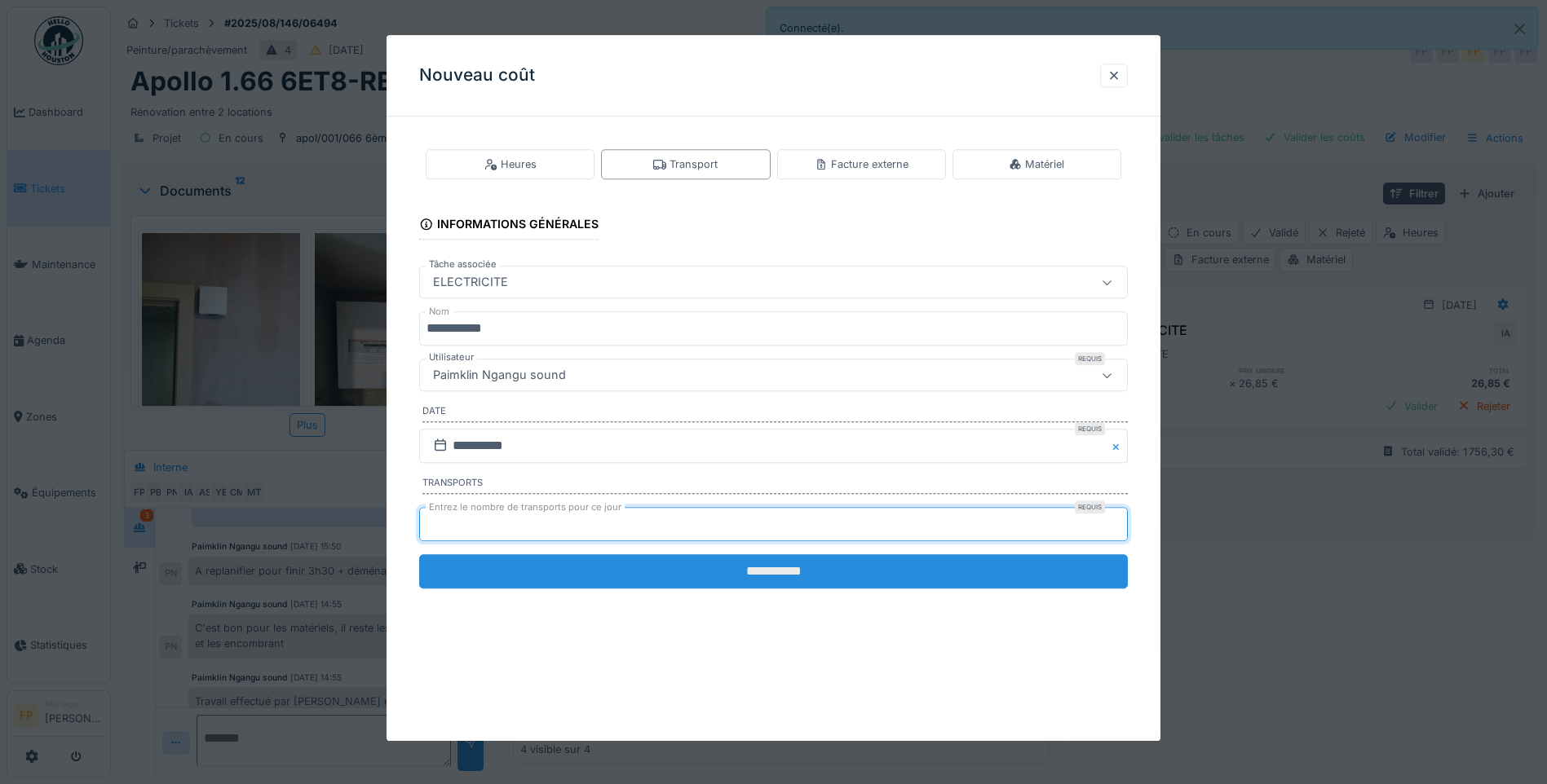
click at [765, 566] on input "**********" at bounding box center [773, 571] width 709 height 34
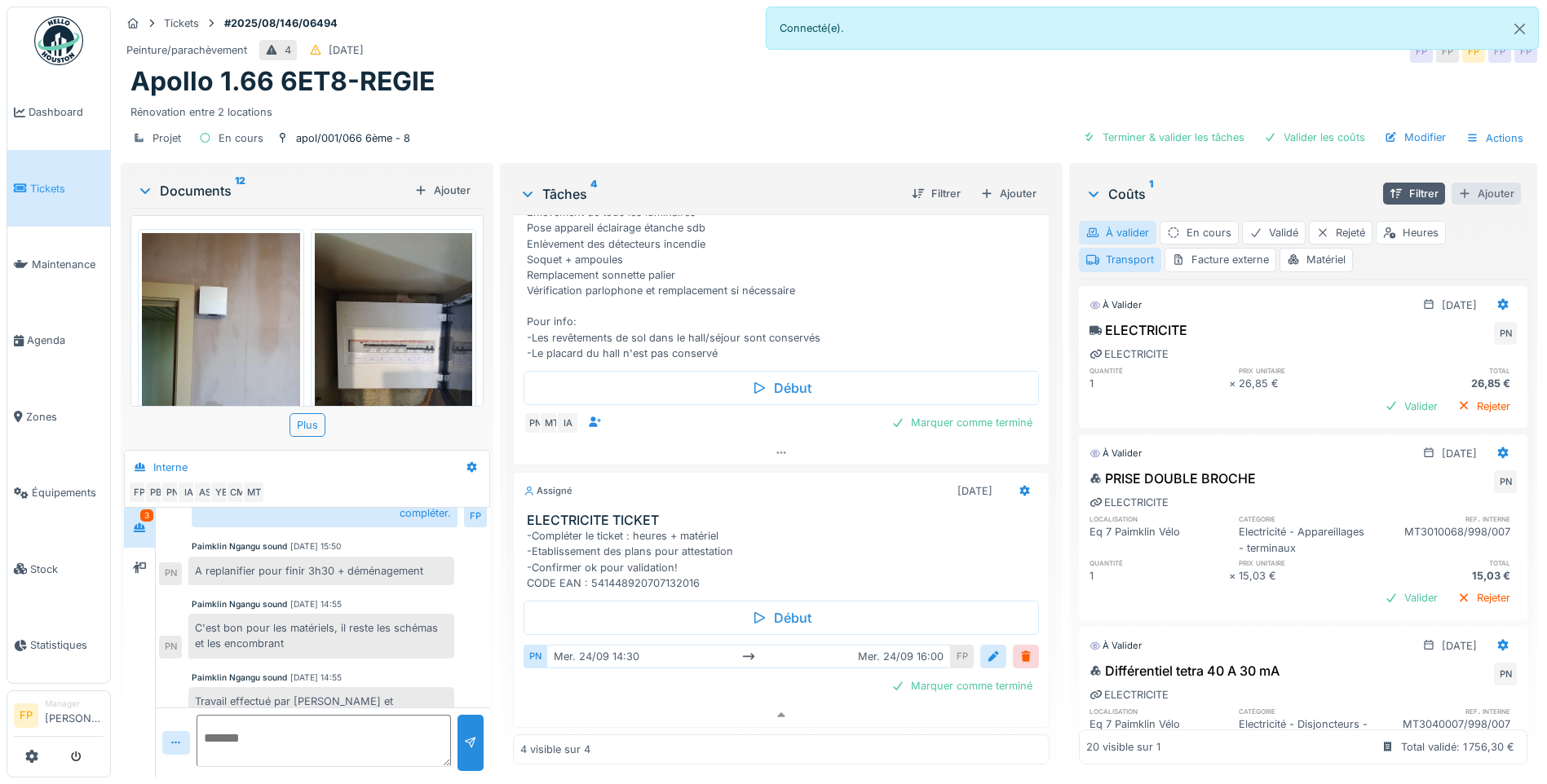
click at [1229, 192] on div "Ajouter" at bounding box center [1486, 193] width 70 height 22
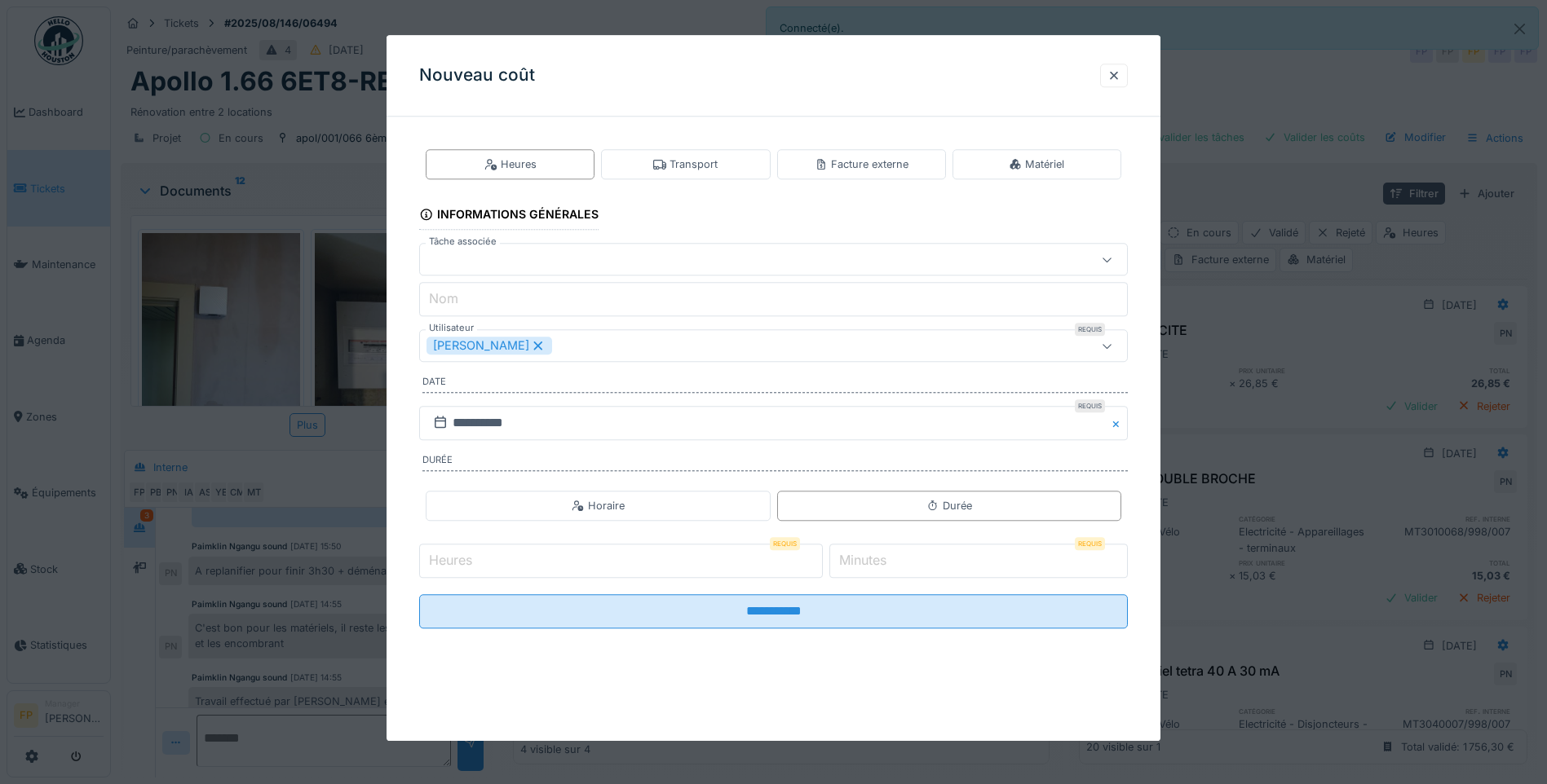
drag, startPoint x: 745, startPoint y: 170, endPoint x: 694, endPoint y: 192, distance: 55.5
click at [740, 170] on div "Transport" at bounding box center [685, 164] width 169 height 31
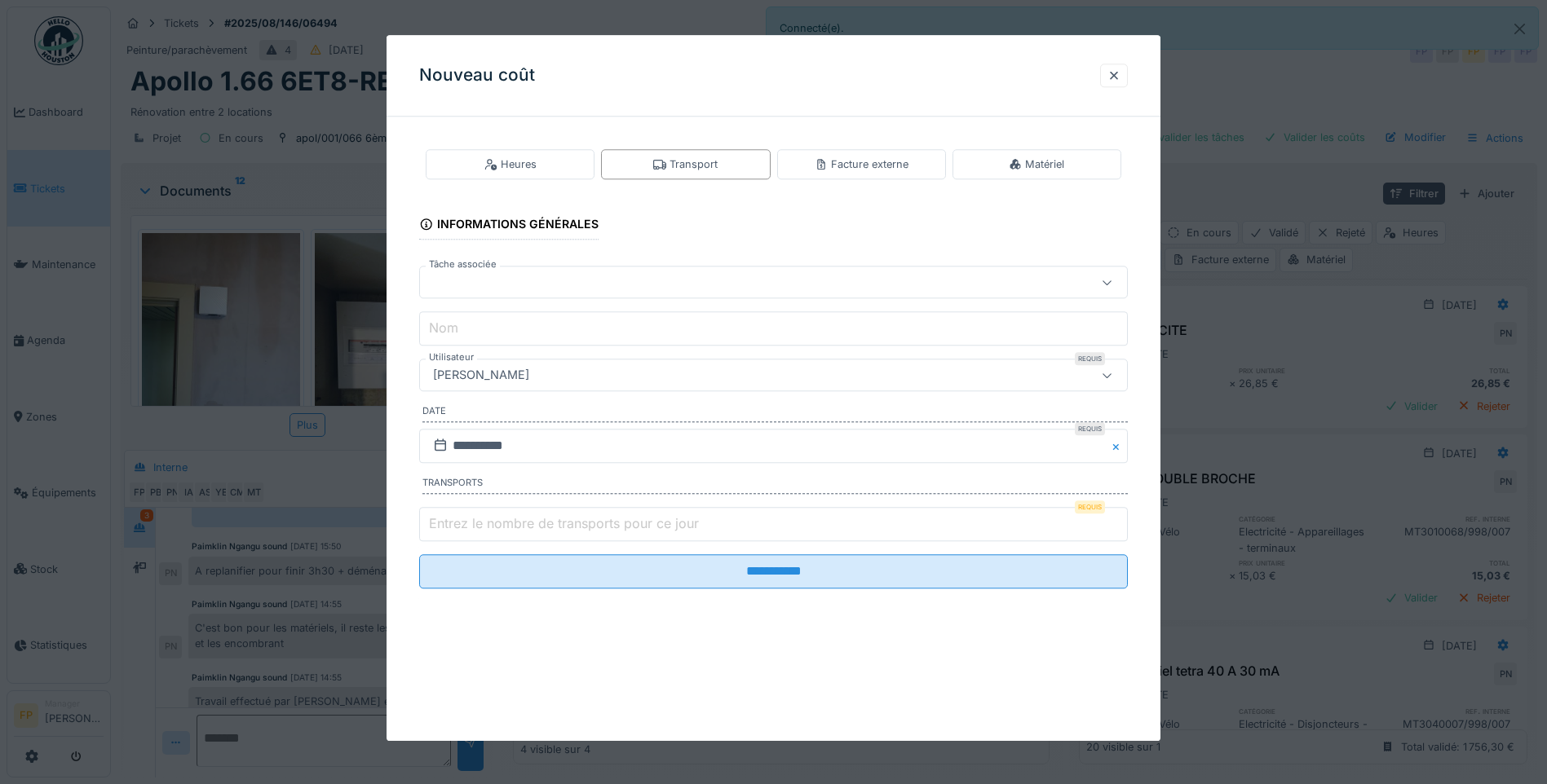
click at [511, 284] on div at bounding box center [732, 282] width 610 height 18
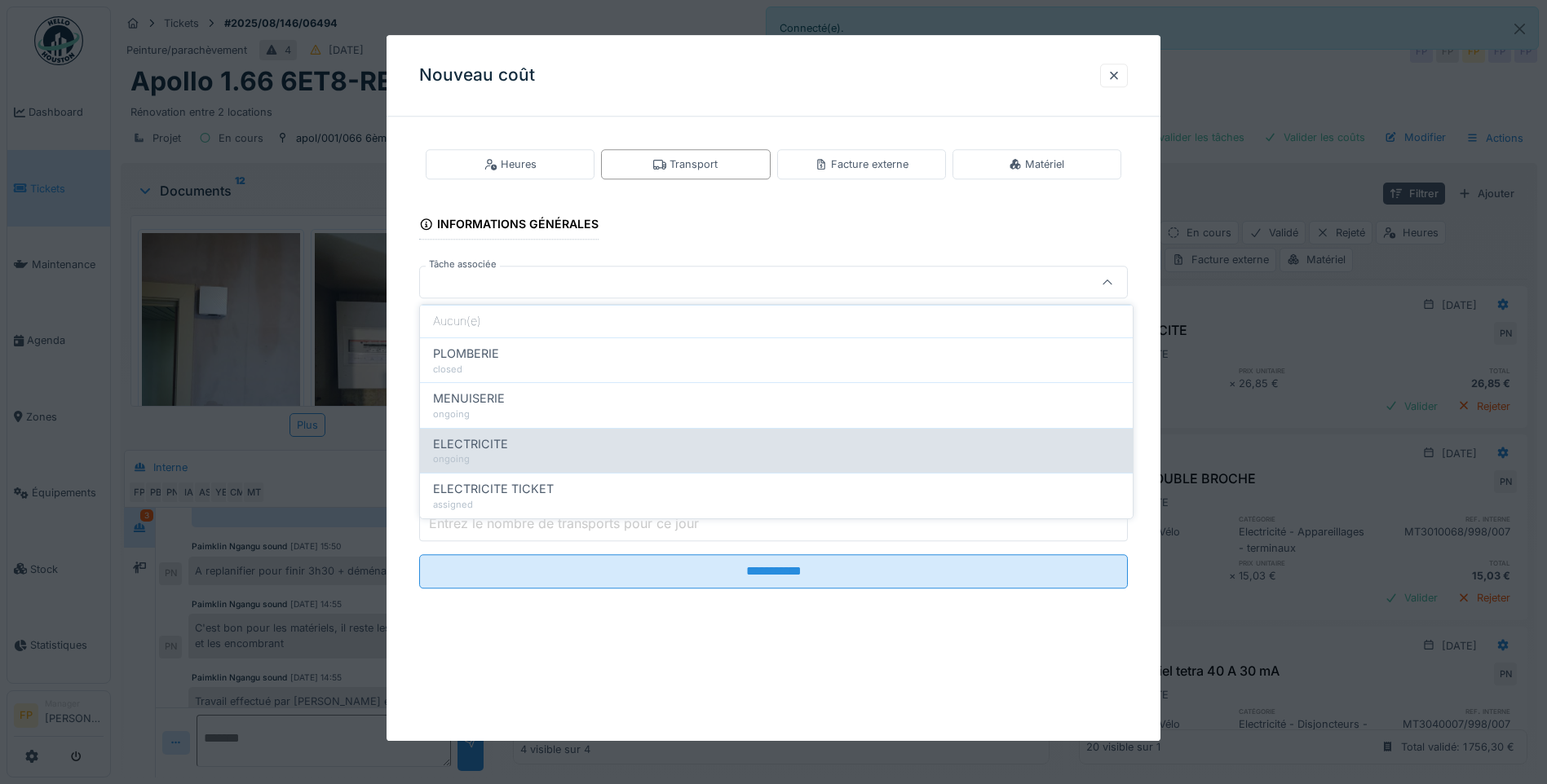
click at [516, 451] on div "ELECTRICITE" at bounding box center [776, 444] width 687 height 18
type input "******"
type input "**********"
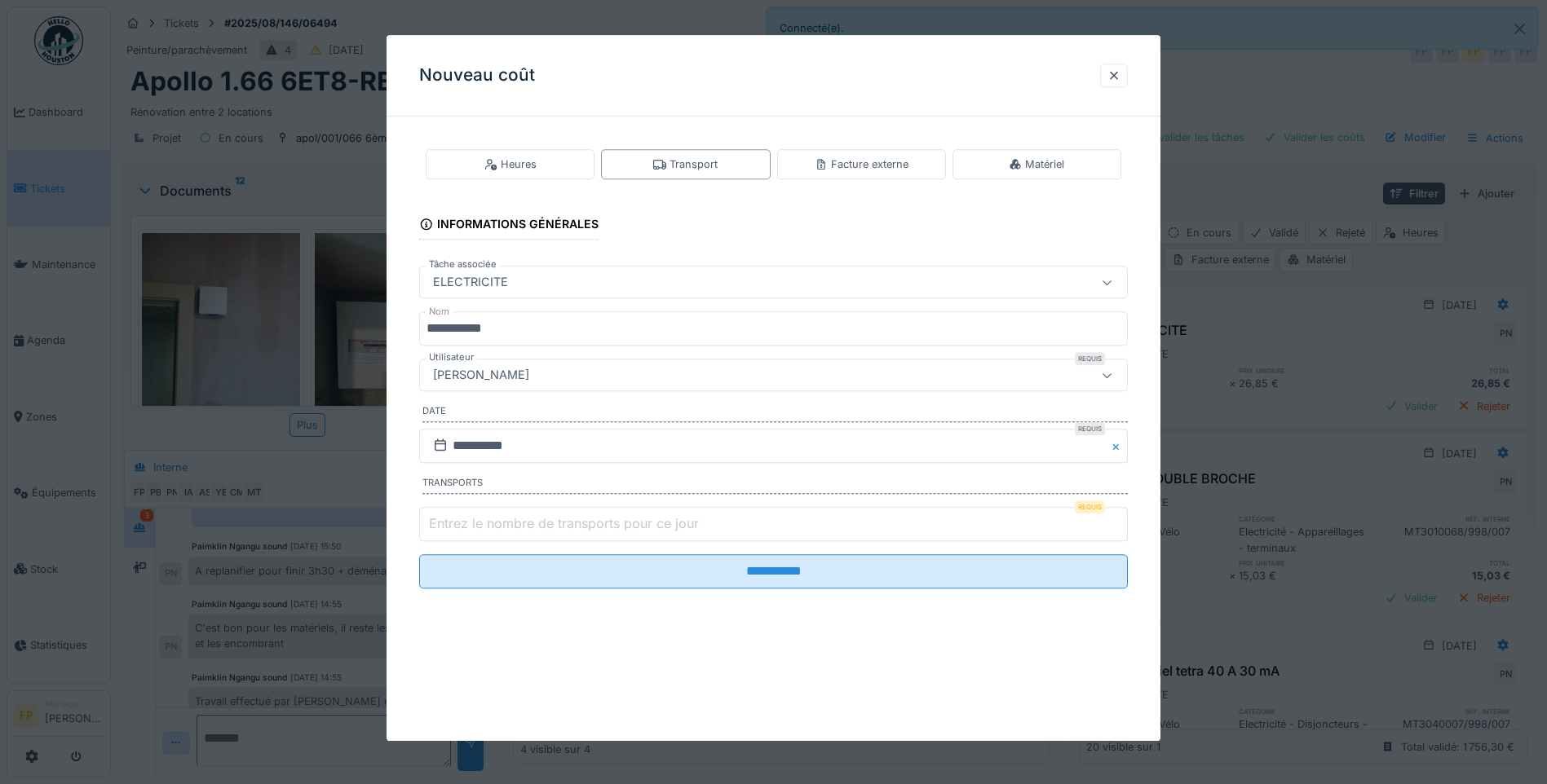
click at [533, 374] on div "[PERSON_NAME]" at bounding box center [481, 375] width 109 height 18
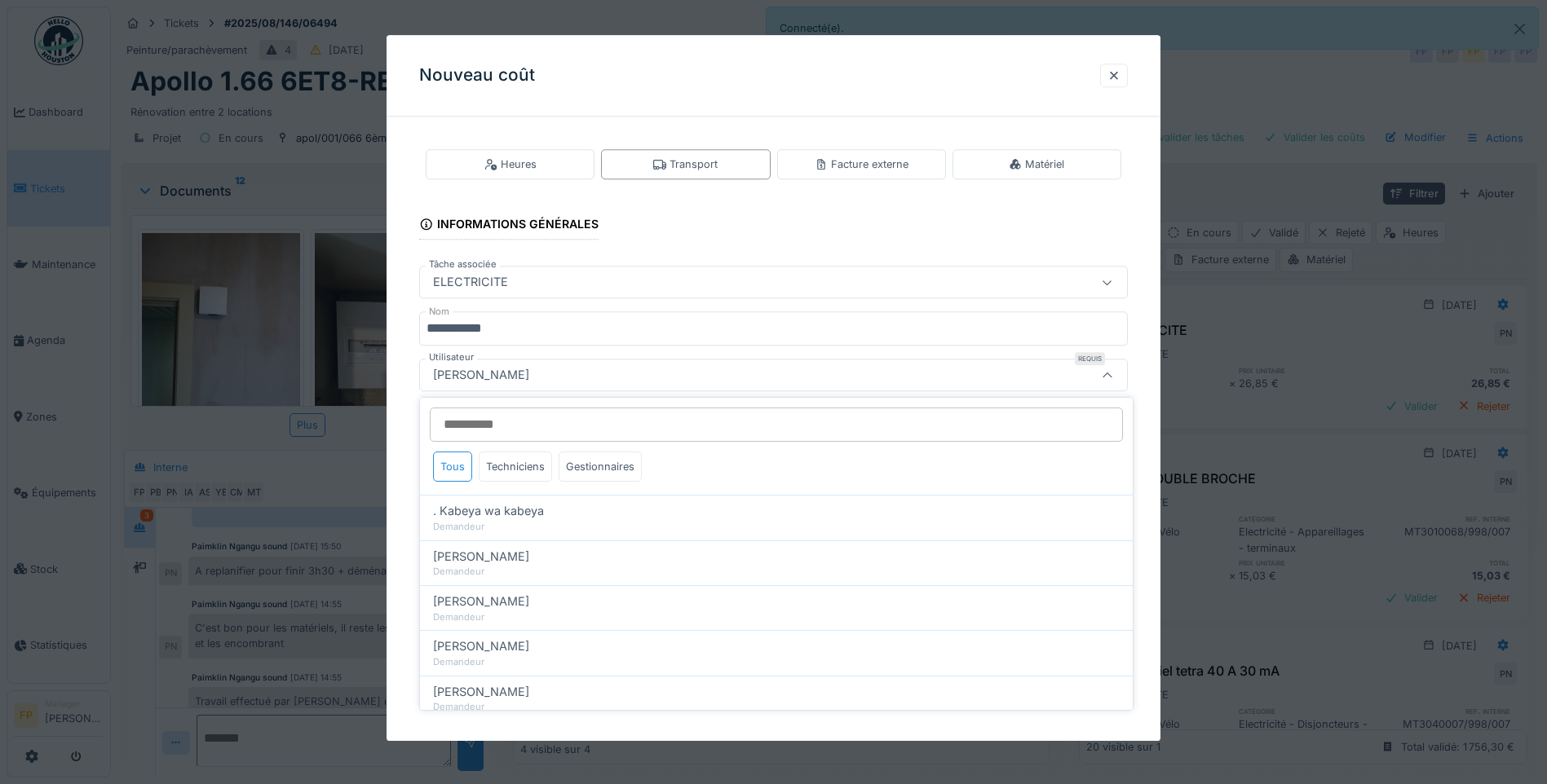
click at [510, 426] on input "Utilisateur" at bounding box center [776, 425] width 693 height 34
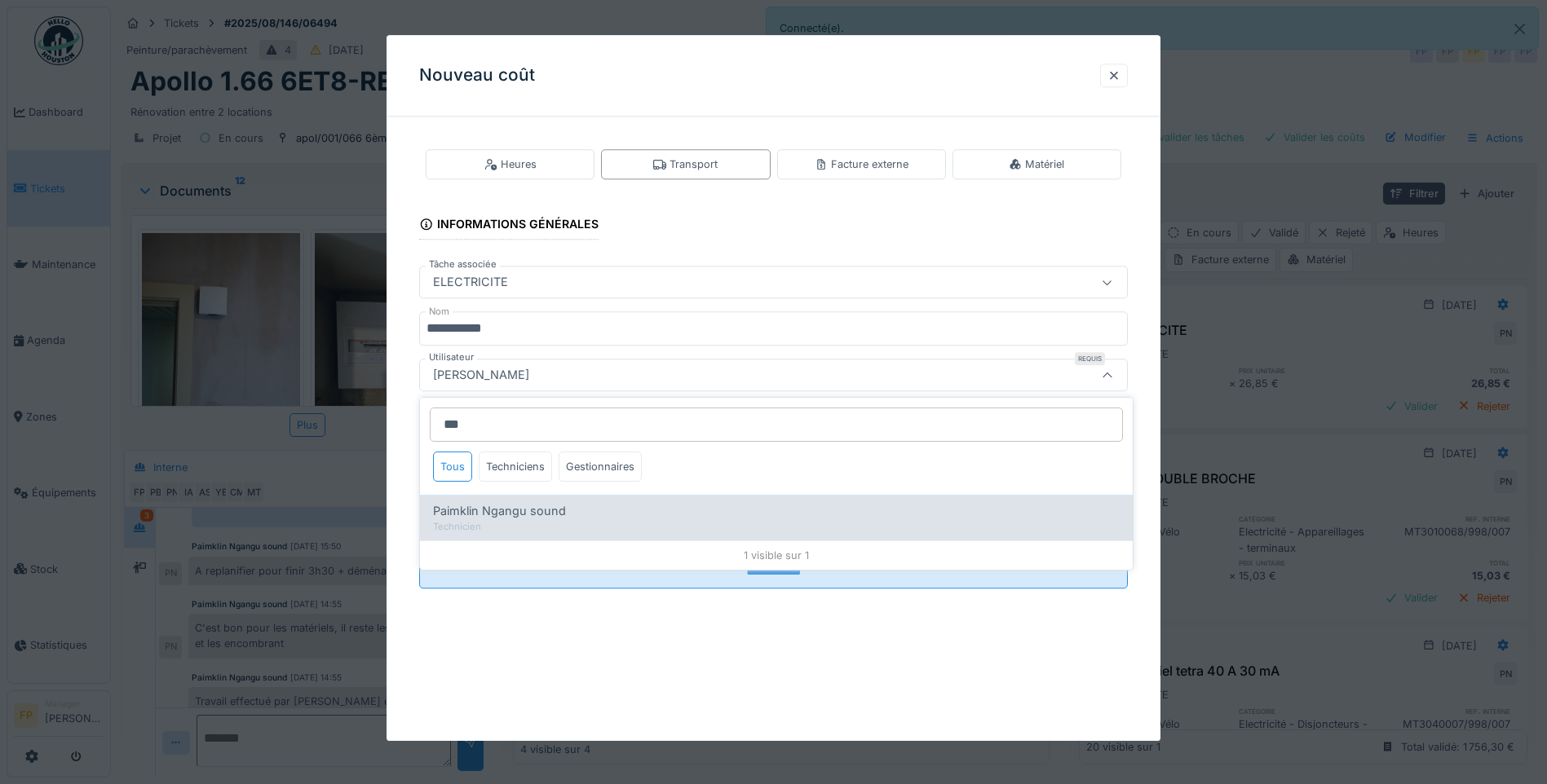
type input "***"
click at [503, 514] on span "Paimklin Ngangu sound" at bounding box center [499, 511] width 133 height 18
type input "****"
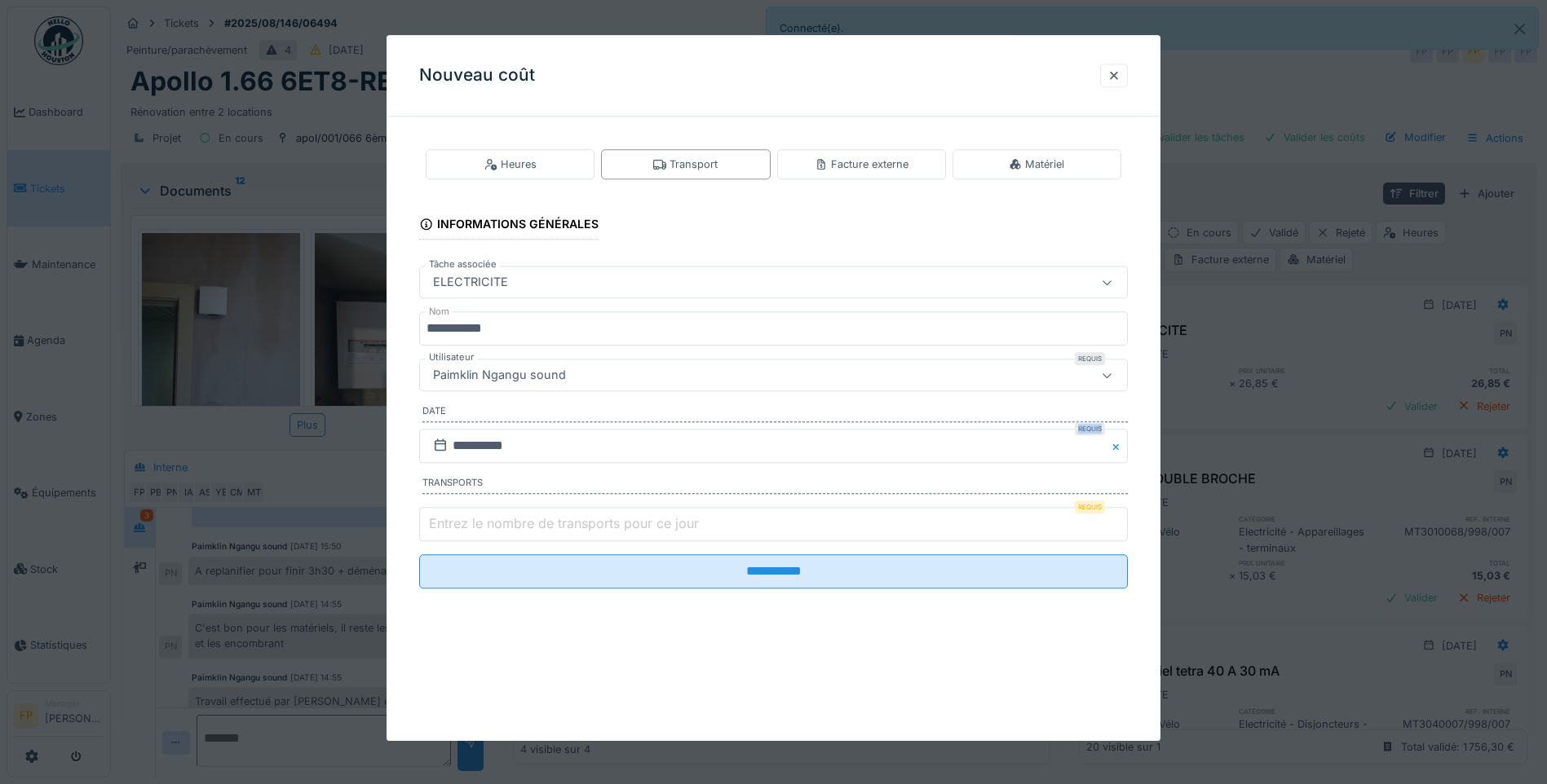
click at [492, 429] on fieldset "**********" at bounding box center [773, 365] width 709 height 472
click at [490, 439] on input "**********" at bounding box center [773, 446] width 709 height 34
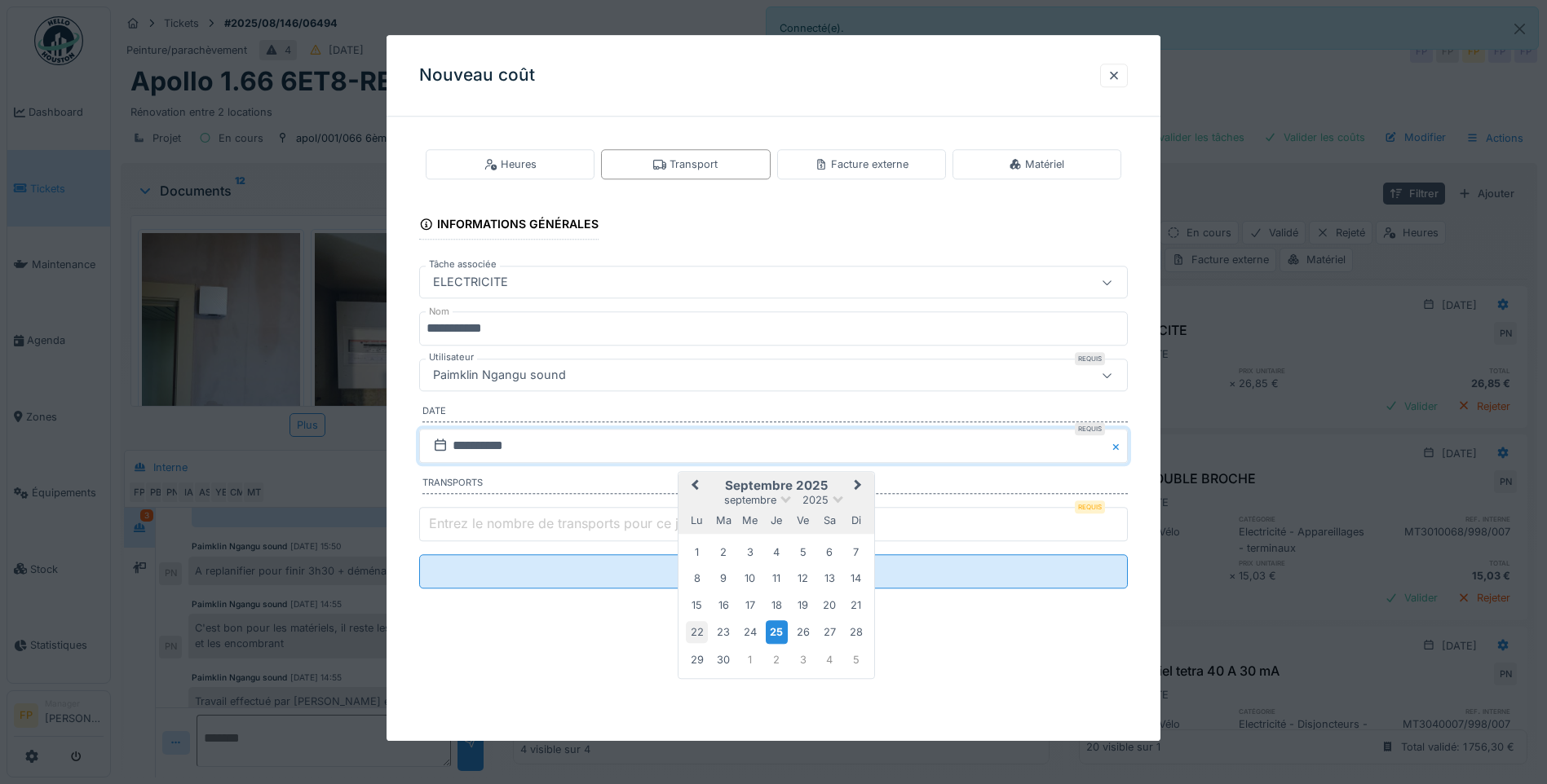
click at [697, 600] on div "22" at bounding box center [697, 632] width 22 height 22
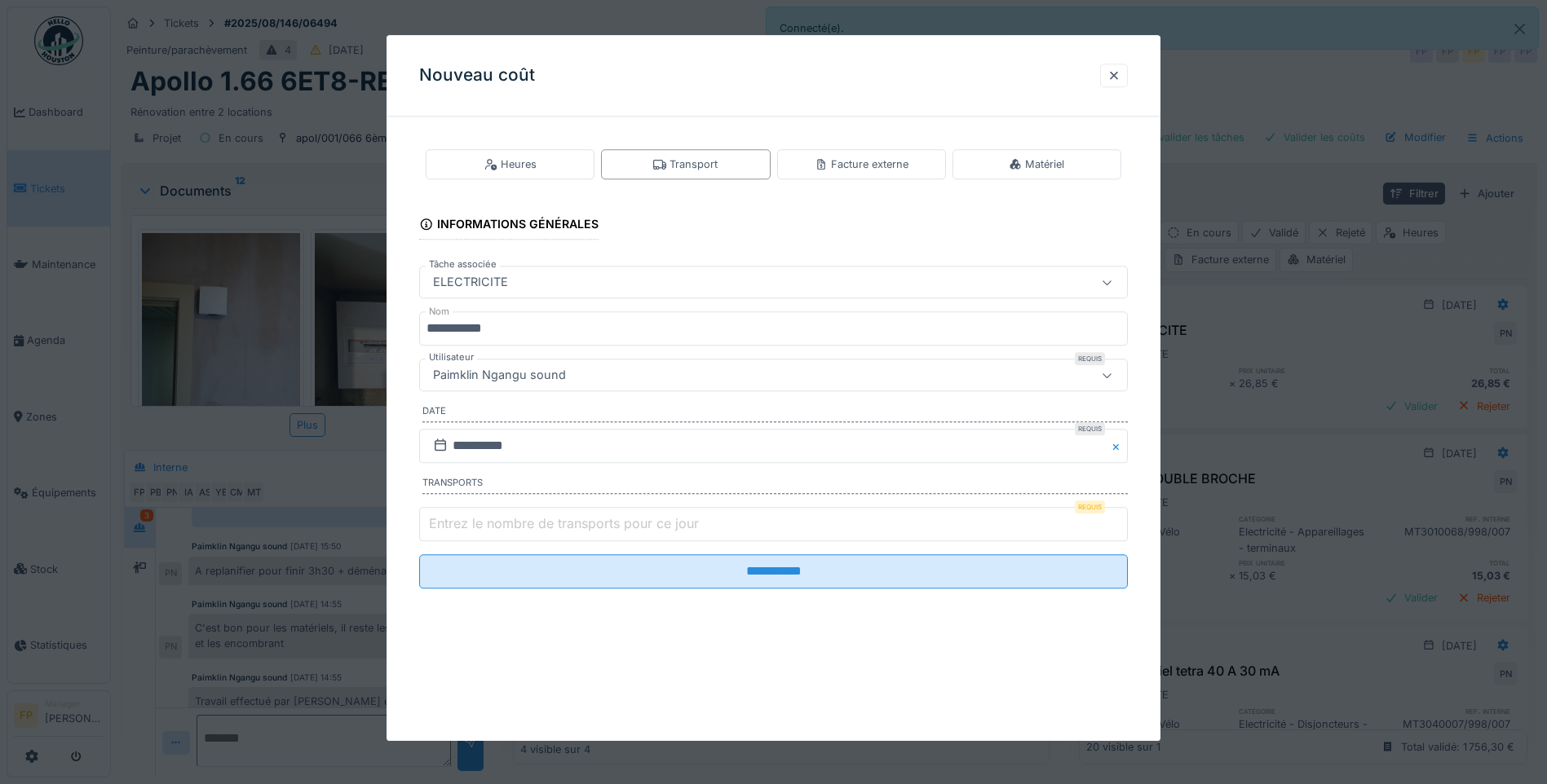
type input "*"
click at [1116, 517] on input "*" at bounding box center [773, 524] width 709 height 34
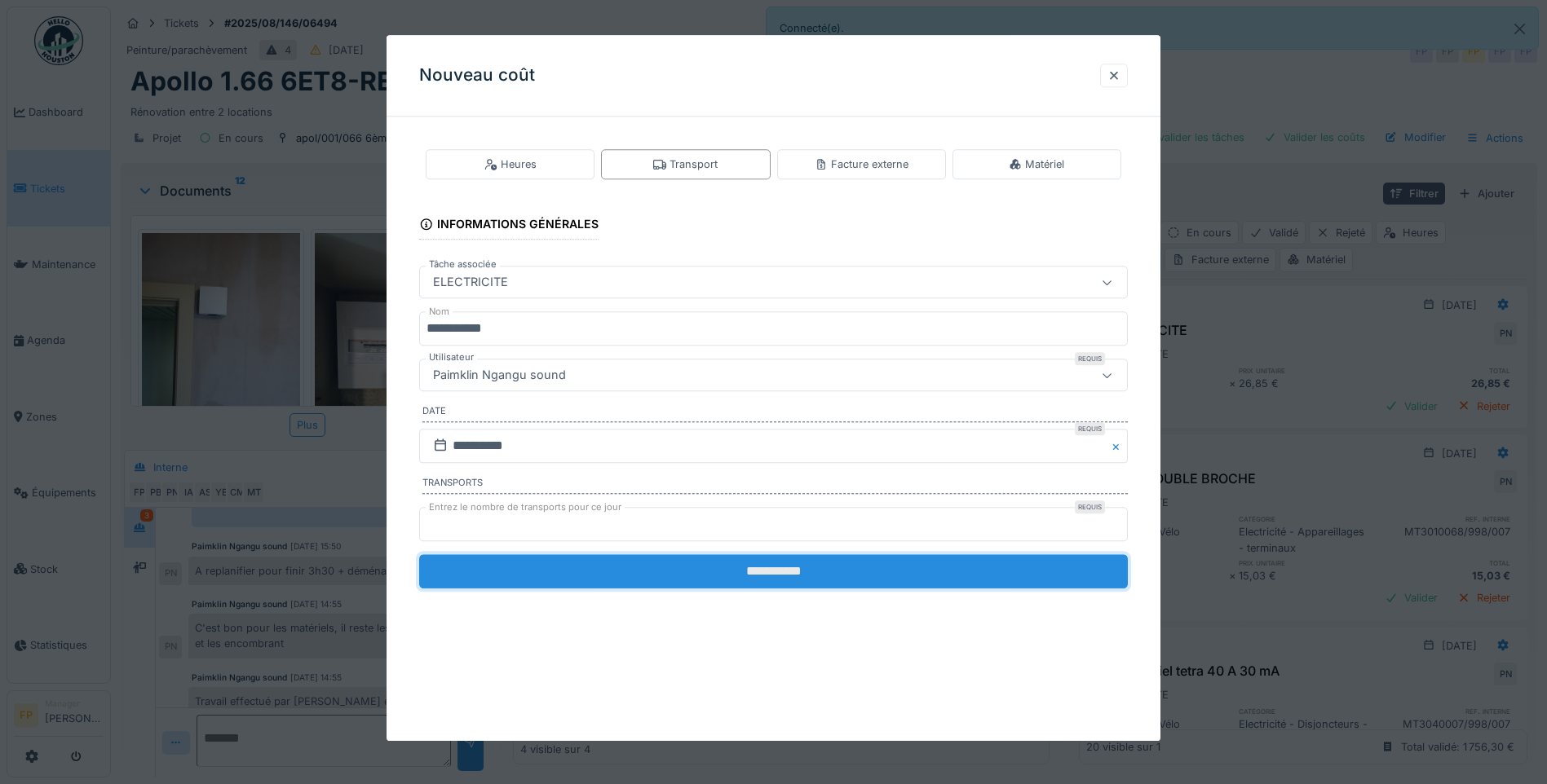
click at [804, 569] on input "**********" at bounding box center [773, 571] width 709 height 34
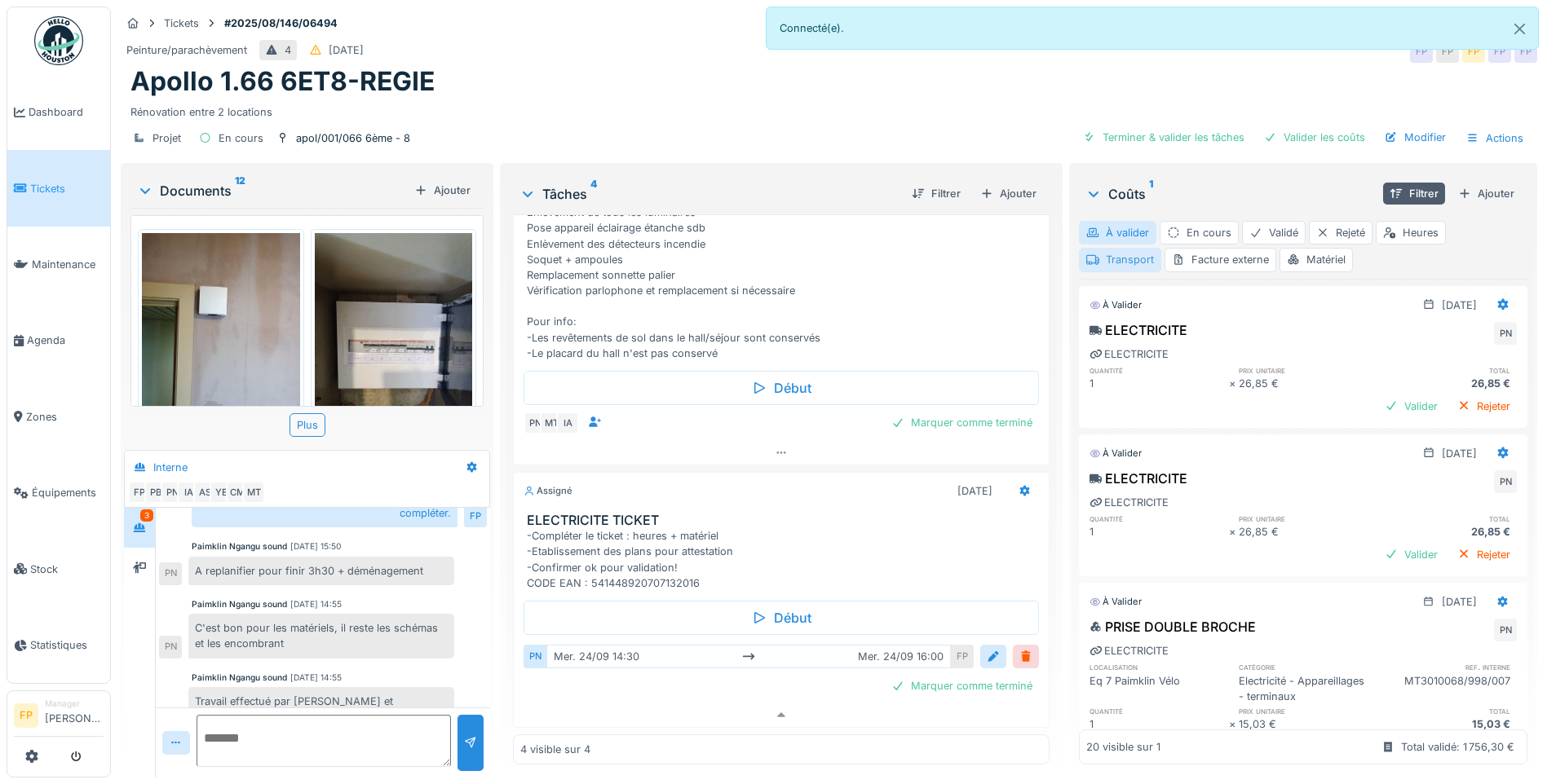
click at [1090, 258] on div "Transport" at bounding box center [1120, 259] width 82 height 24
click at [1123, 262] on div "Transport" at bounding box center [1120, 259] width 82 height 24
click at [1229, 403] on div "Valider" at bounding box center [1411, 407] width 66 height 22
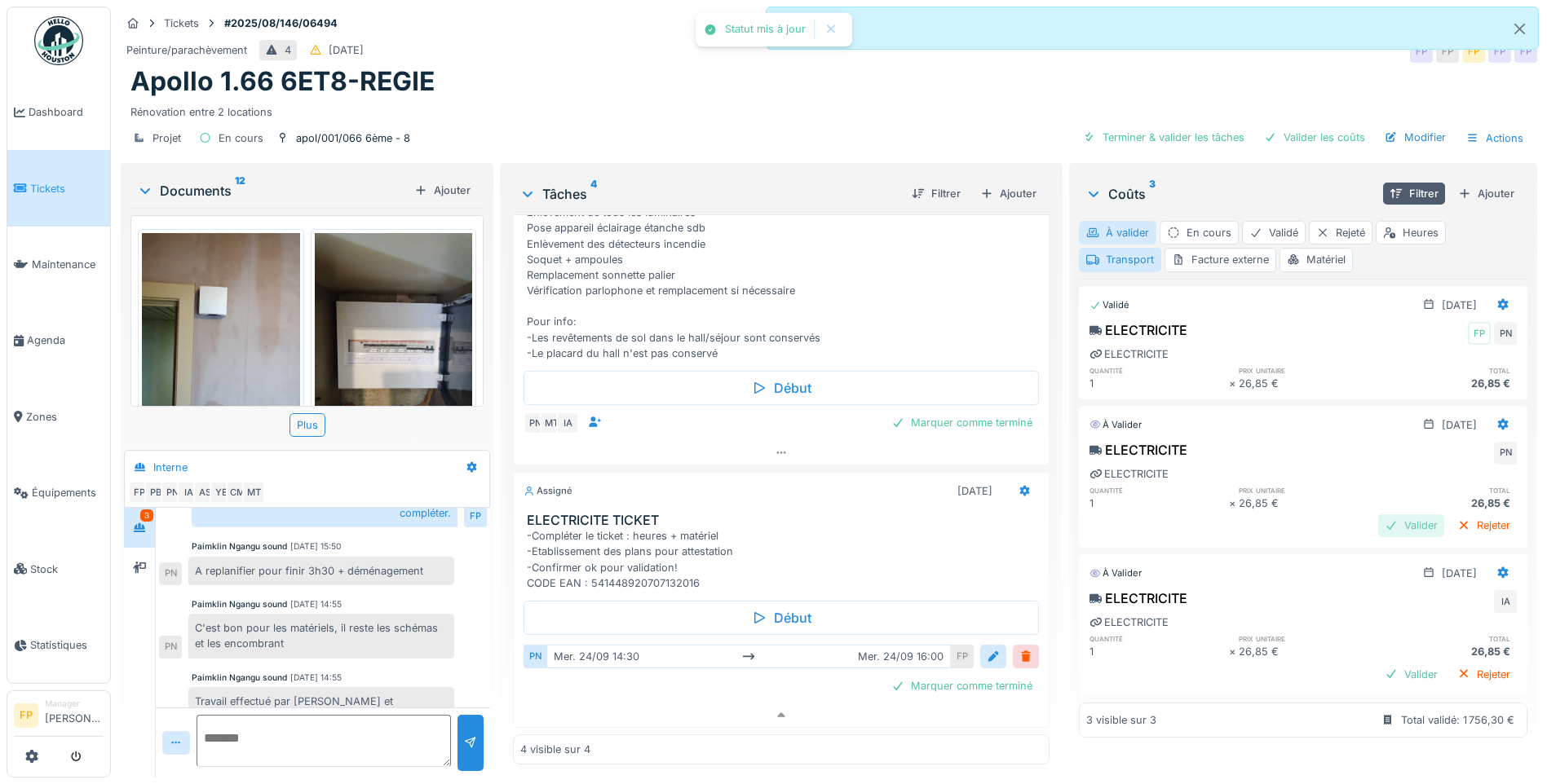
click at [1229, 525] on div "Valider" at bounding box center [1411, 525] width 66 height 22
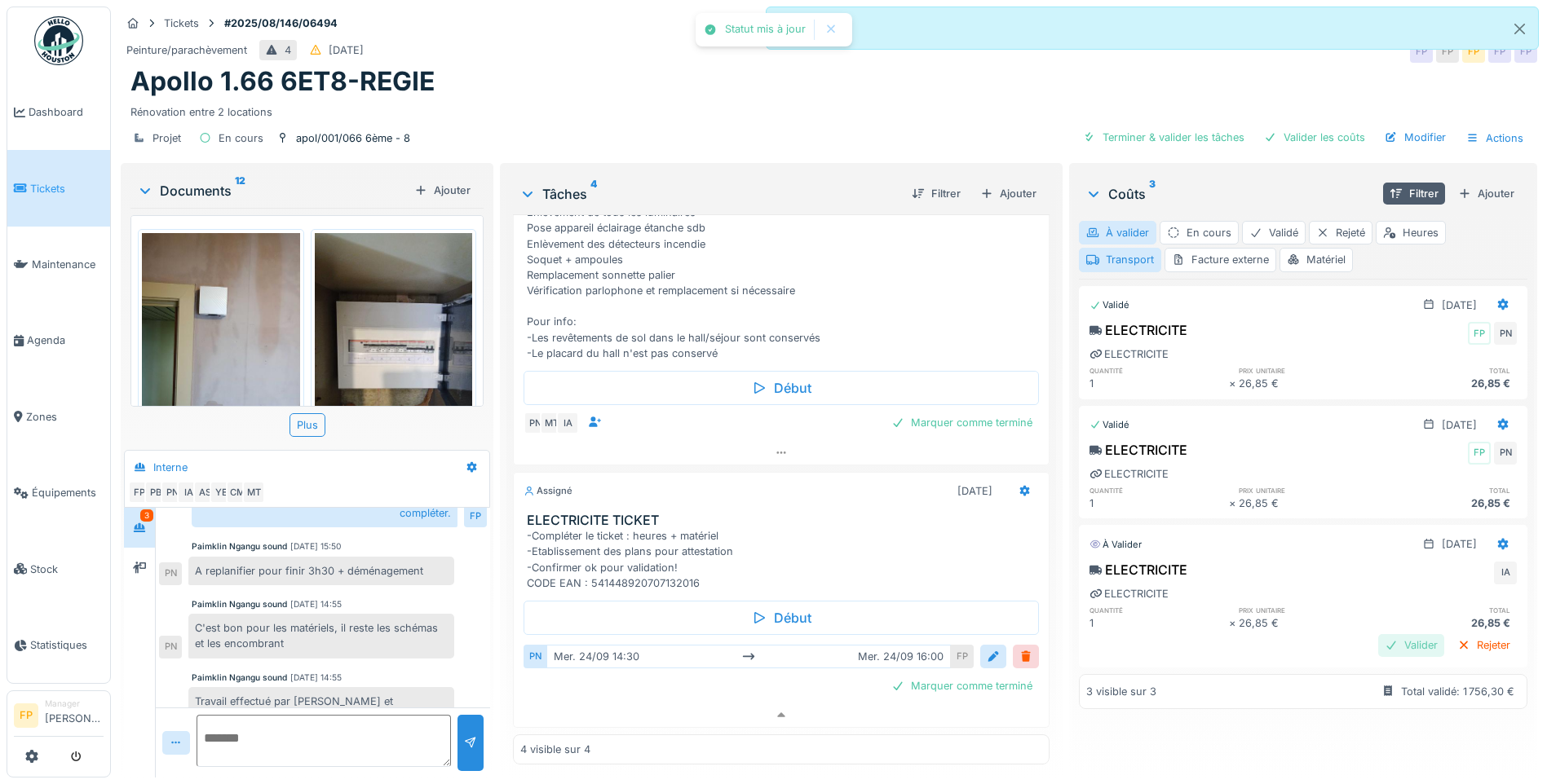
click at [1229, 600] on div "Valider" at bounding box center [1411, 645] width 66 height 22
click at [1119, 260] on div "Transport" at bounding box center [1120, 259] width 82 height 24
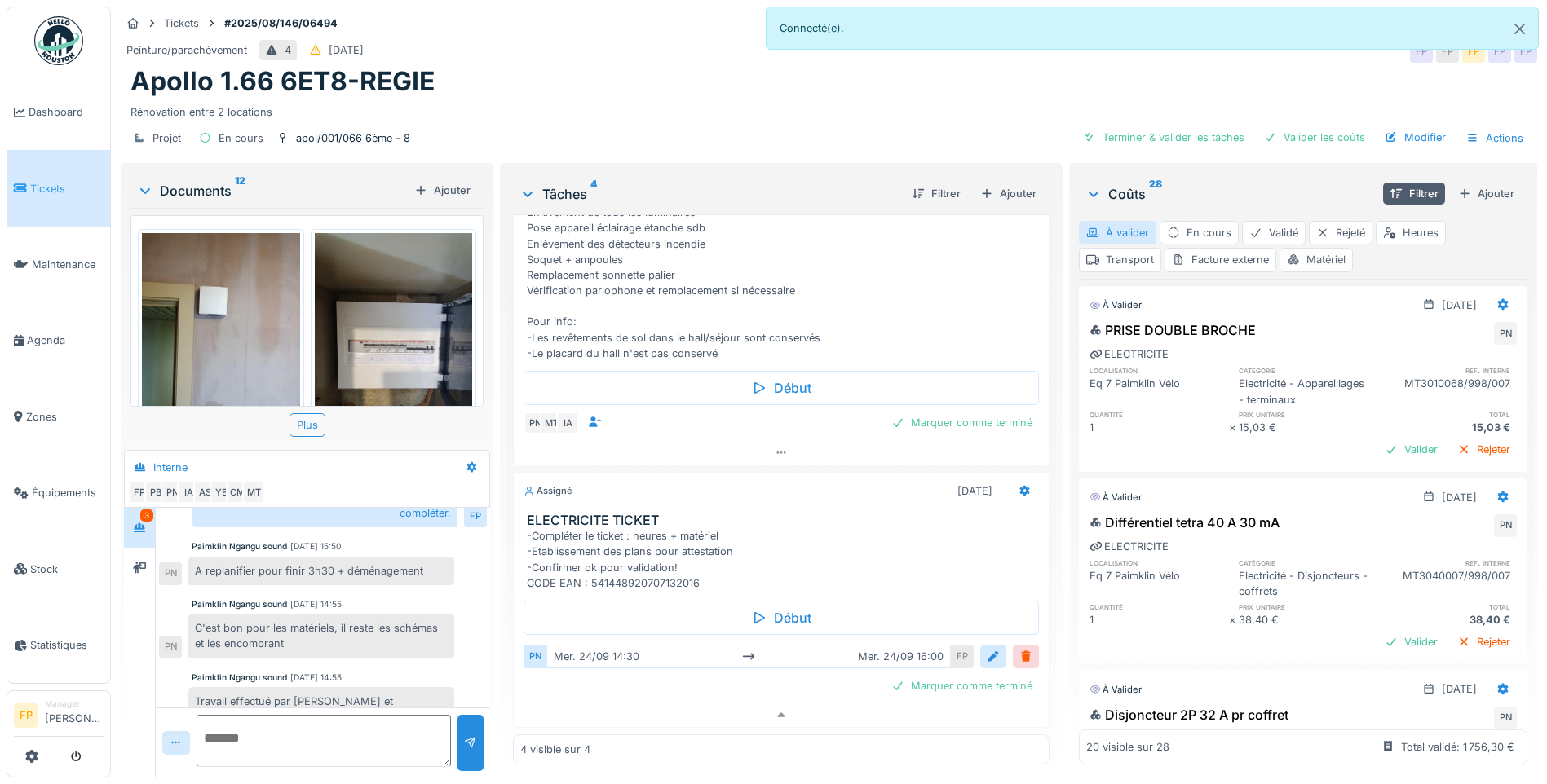
click at [1229, 262] on div "Matériel" at bounding box center [1316, 259] width 74 height 24
click at [1229, 460] on div "Valider" at bounding box center [1411, 450] width 66 height 22
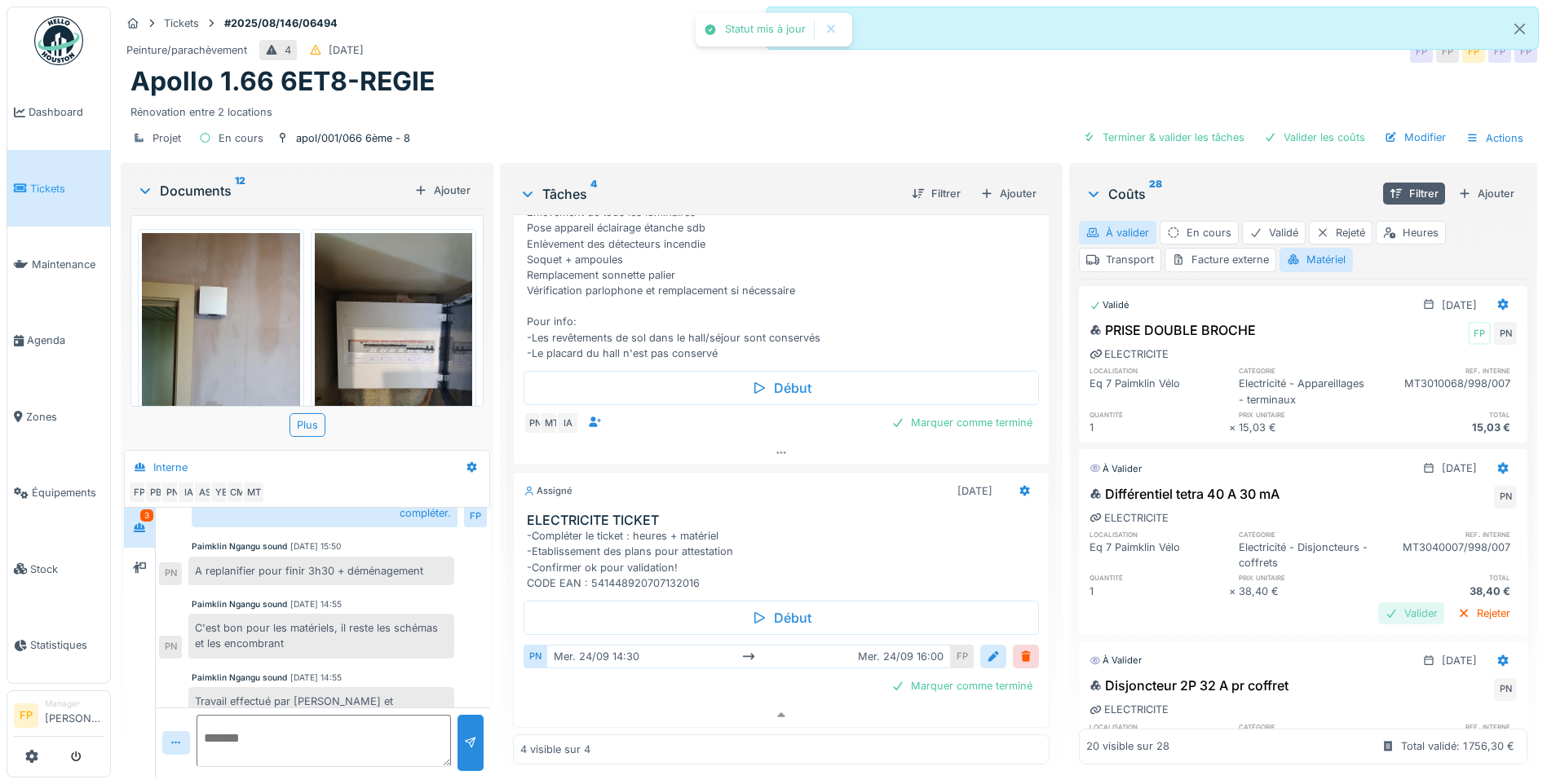
click at [1229, 600] on div "Valider" at bounding box center [1411, 614] width 66 height 22
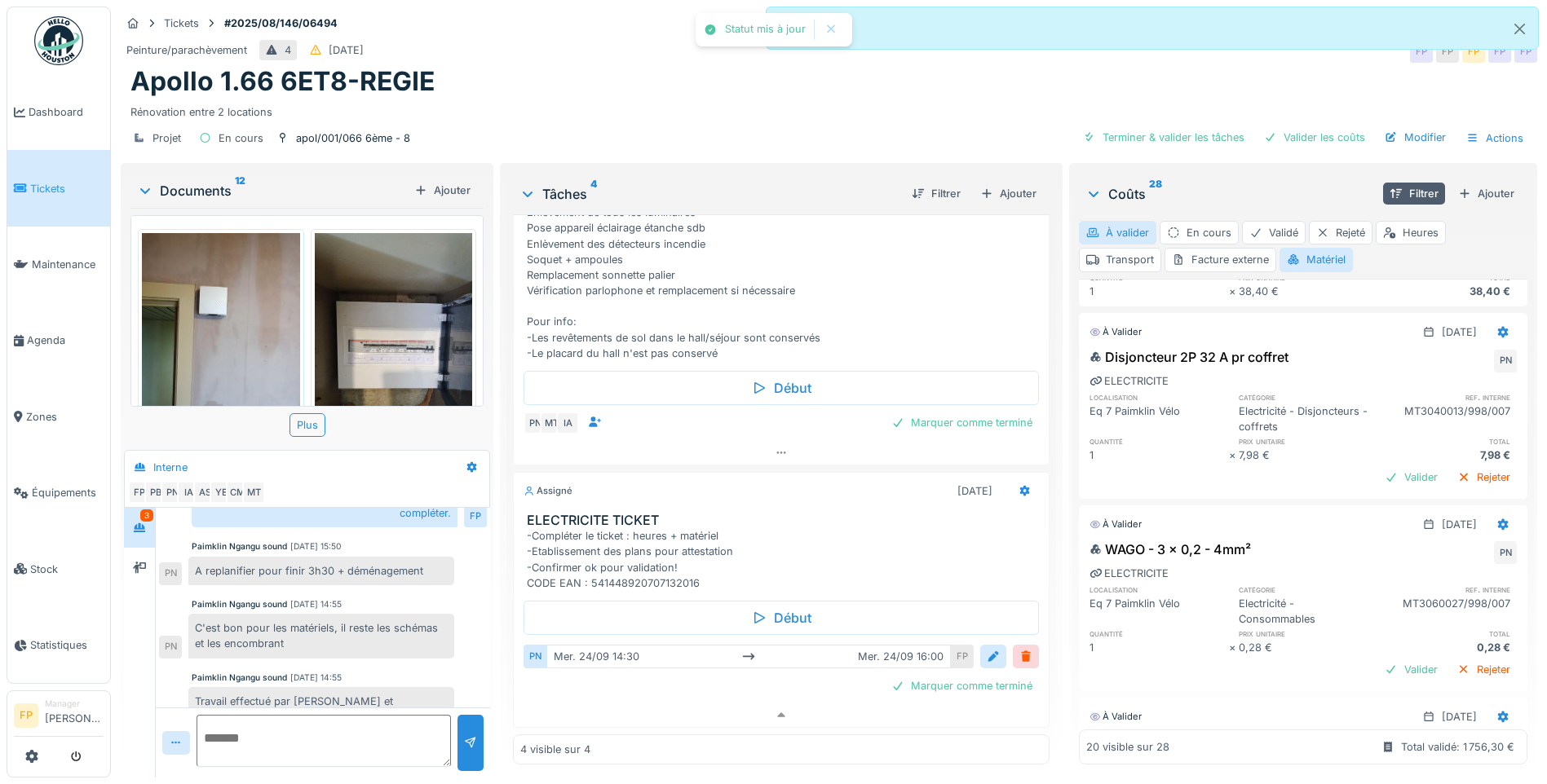
scroll to position [326, 0]
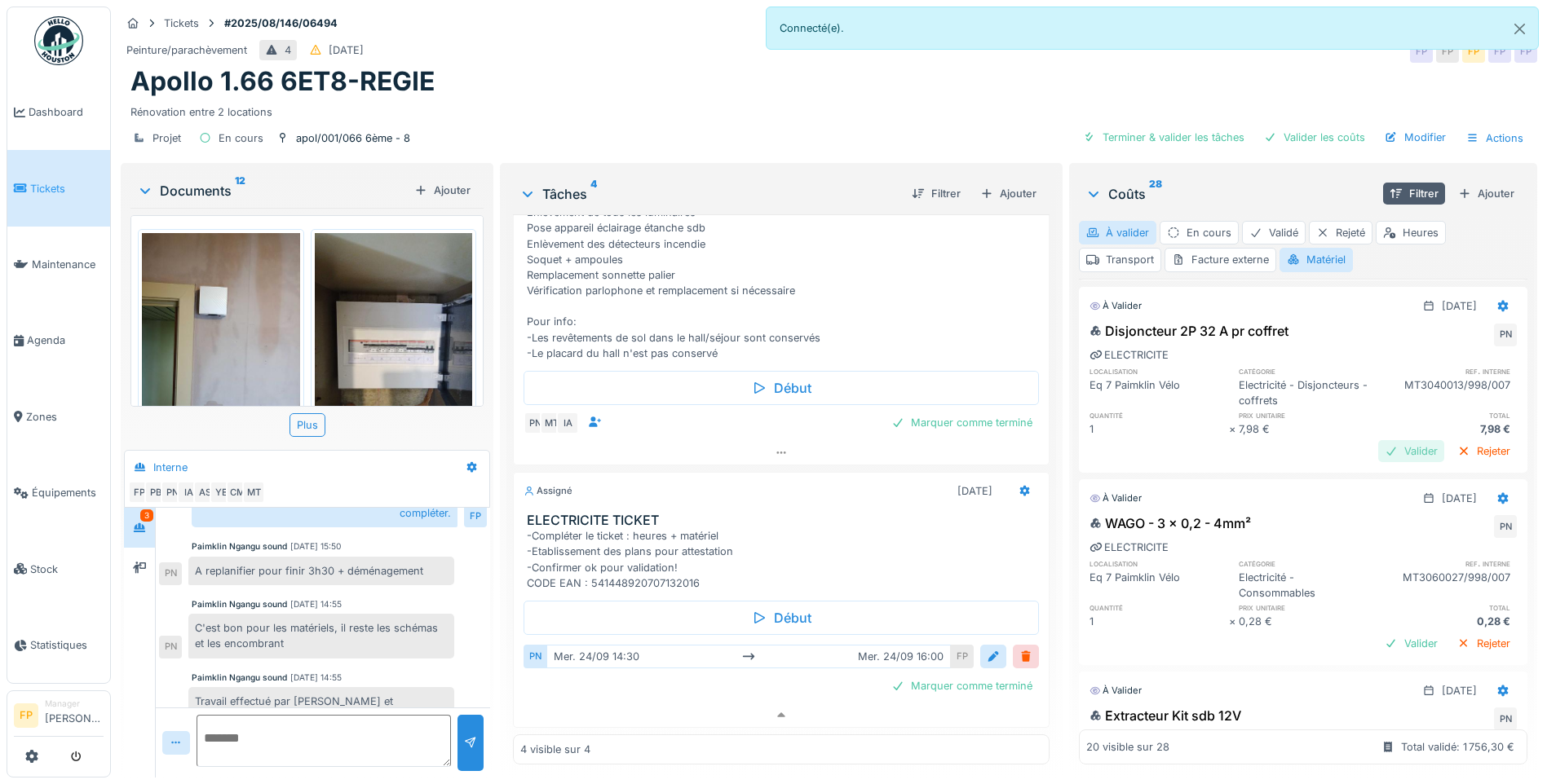
click at [1229, 462] on div "Valider" at bounding box center [1411, 451] width 66 height 22
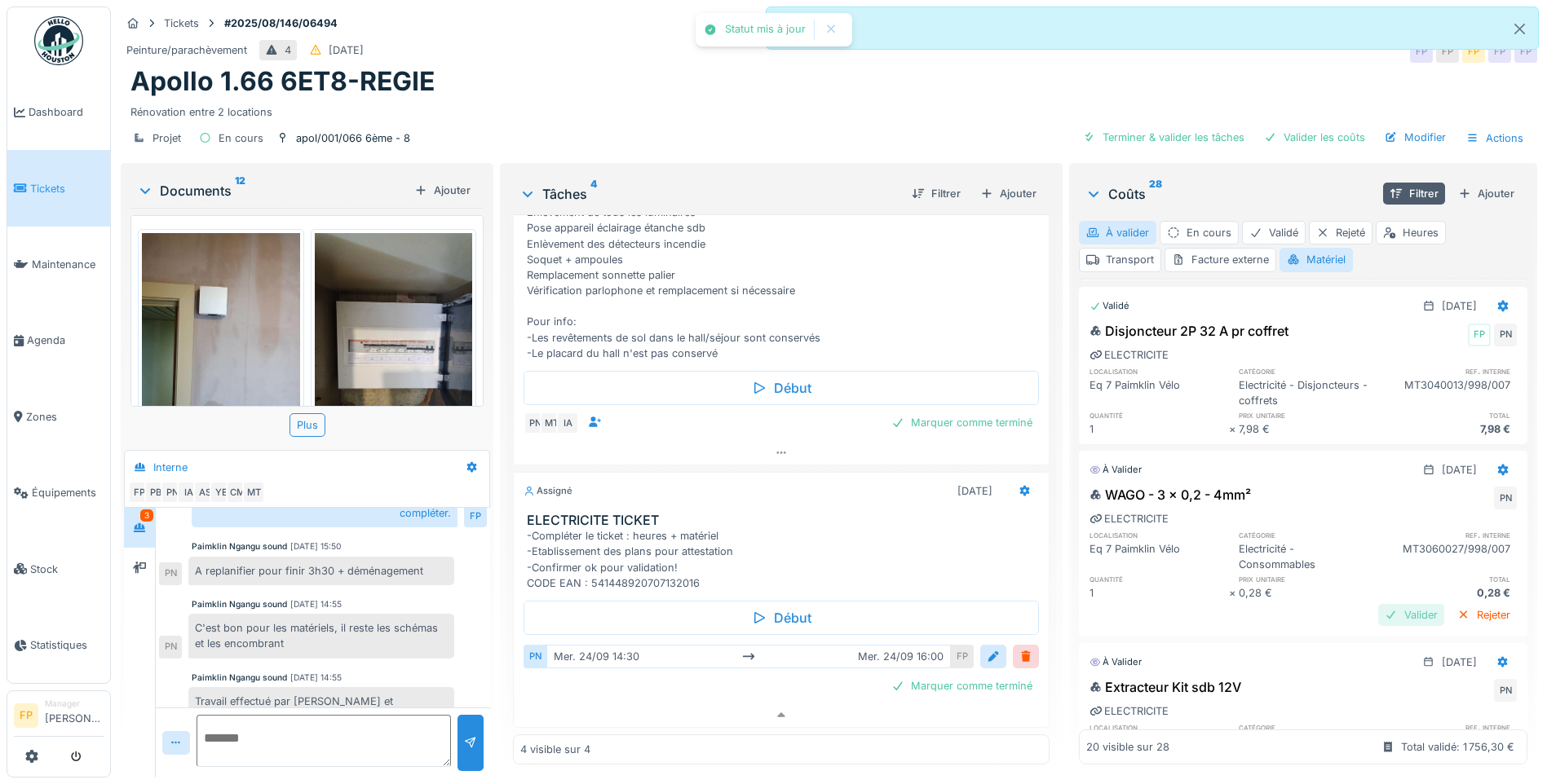
click at [1229, 600] on div "Valider" at bounding box center [1411, 615] width 66 height 22
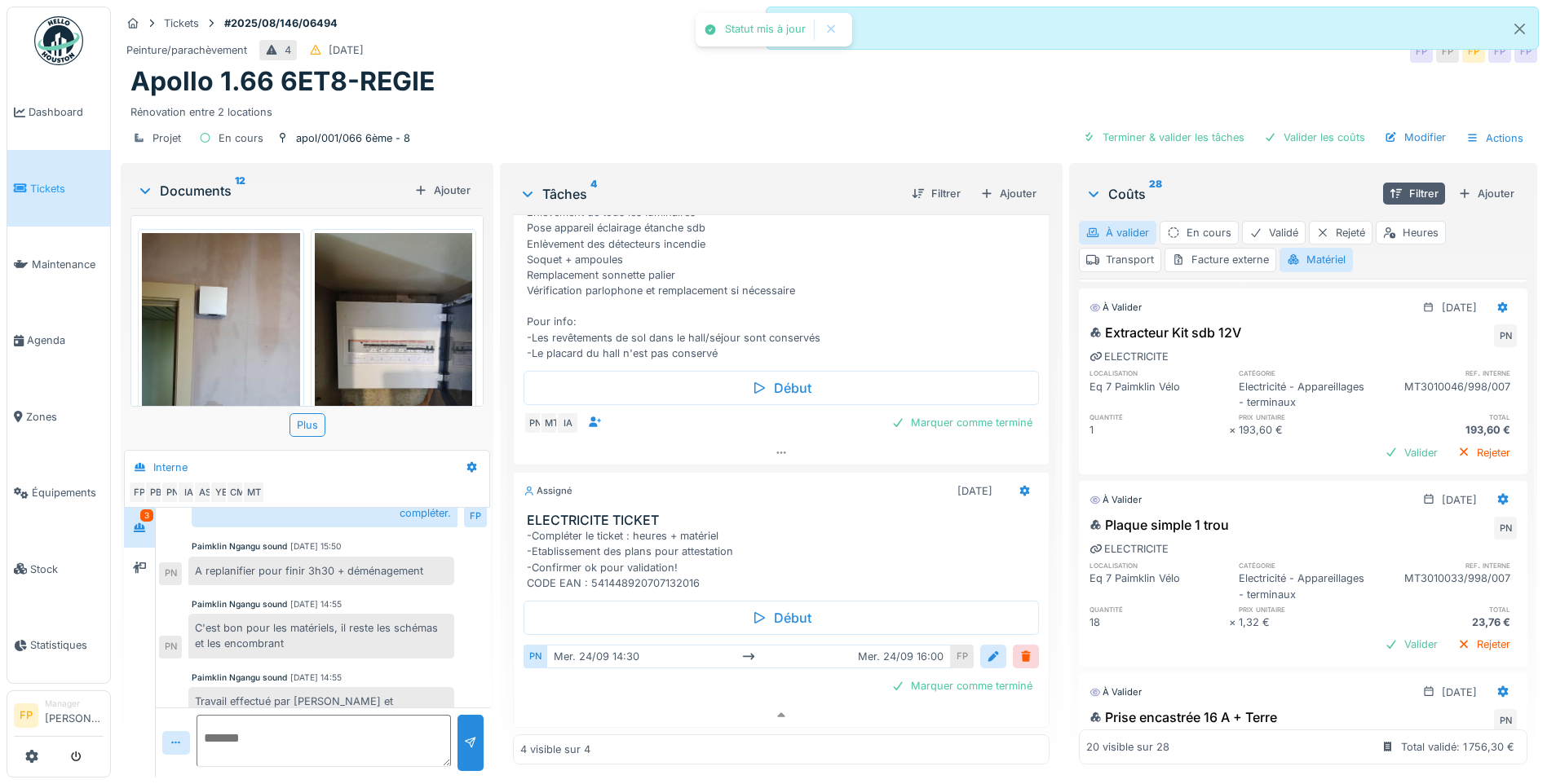
scroll to position [734, 0]
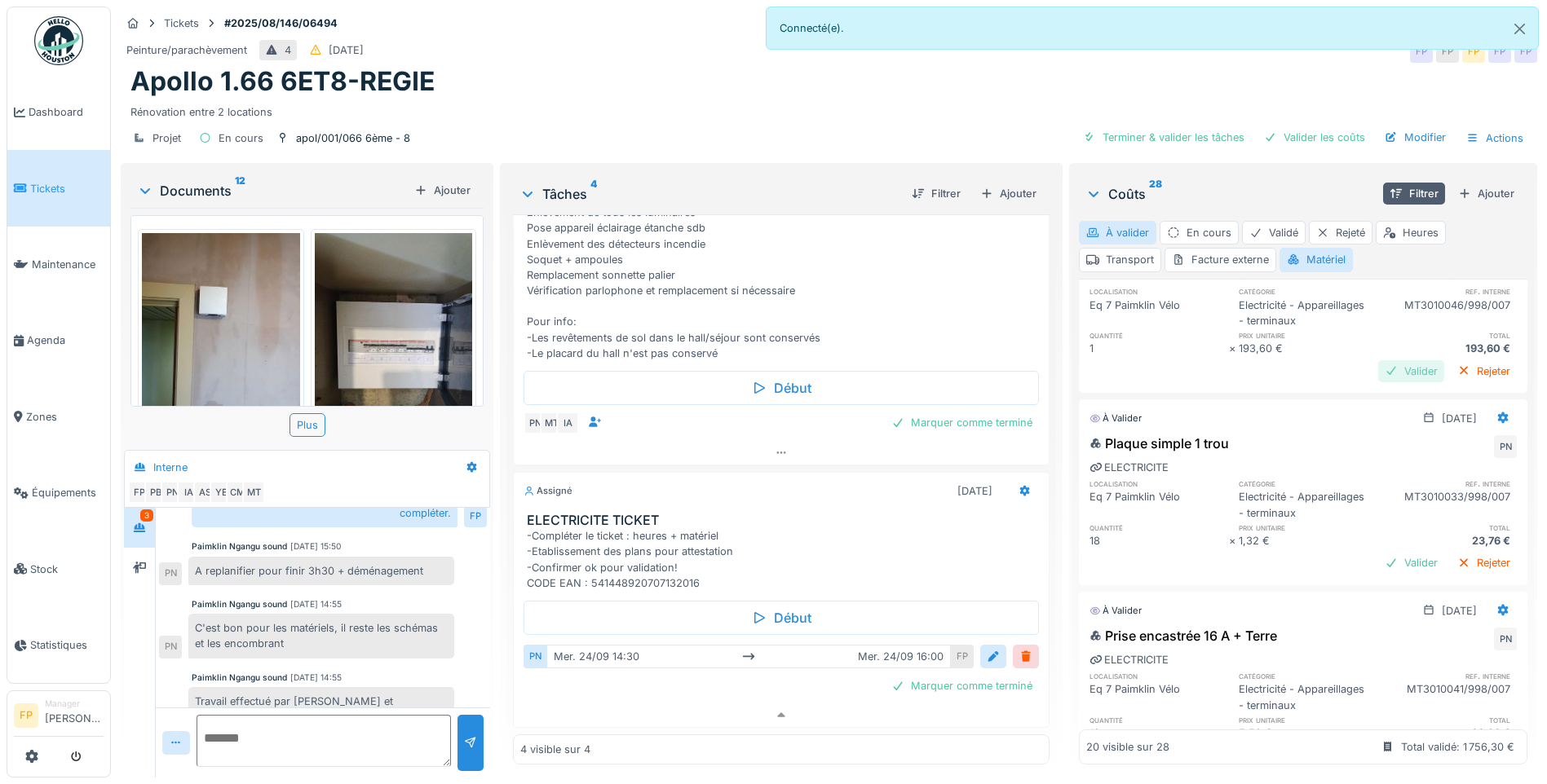
click at [1229, 382] on div "Valider" at bounding box center [1411, 371] width 66 height 22
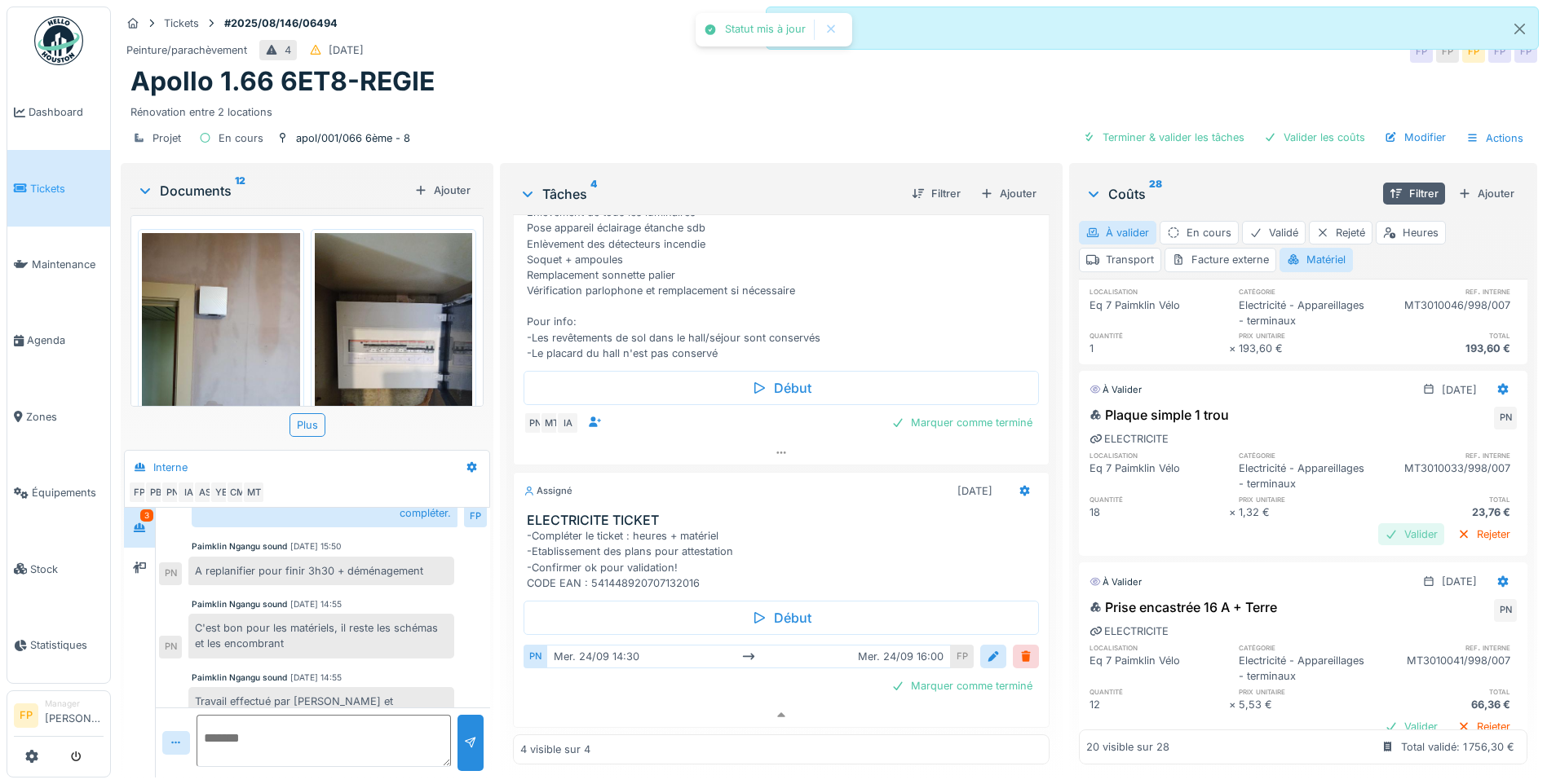
click at [1229, 546] on div "Valider" at bounding box center [1411, 535] width 66 height 22
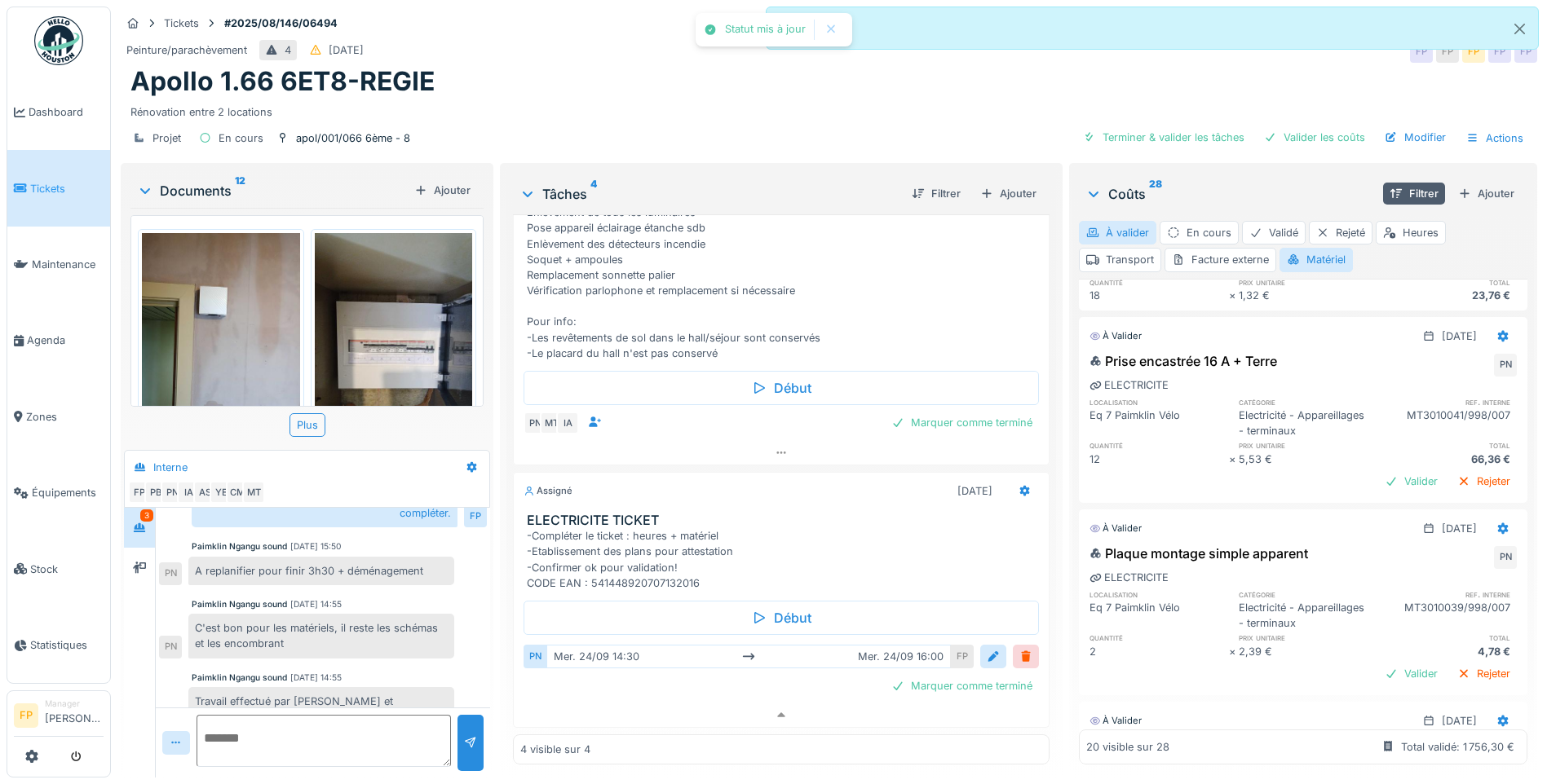
scroll to position [1059, 0]
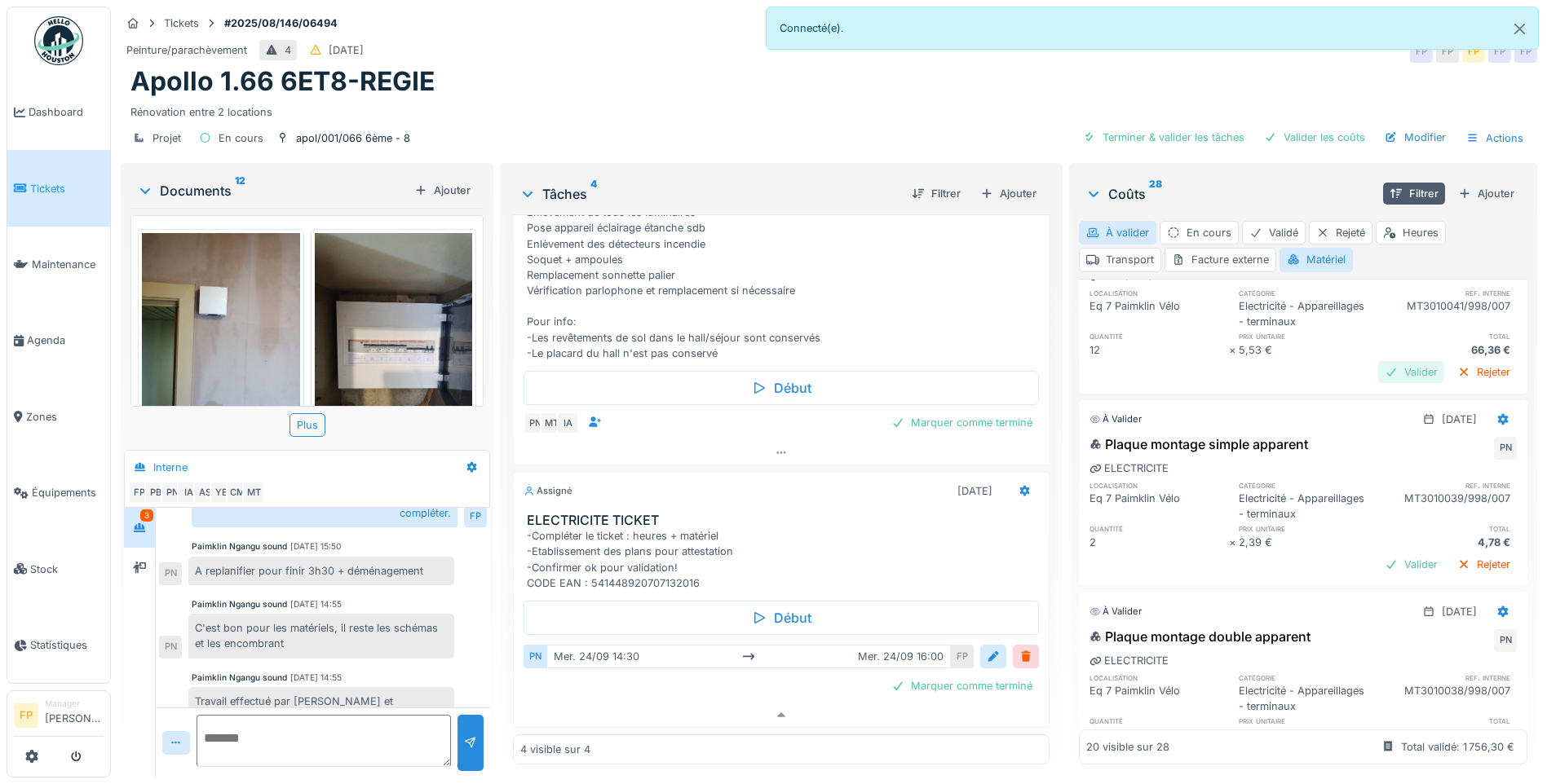
click at [1229, 383] on div "Valider" at bounding box center [1411, 372] width 66 height 22
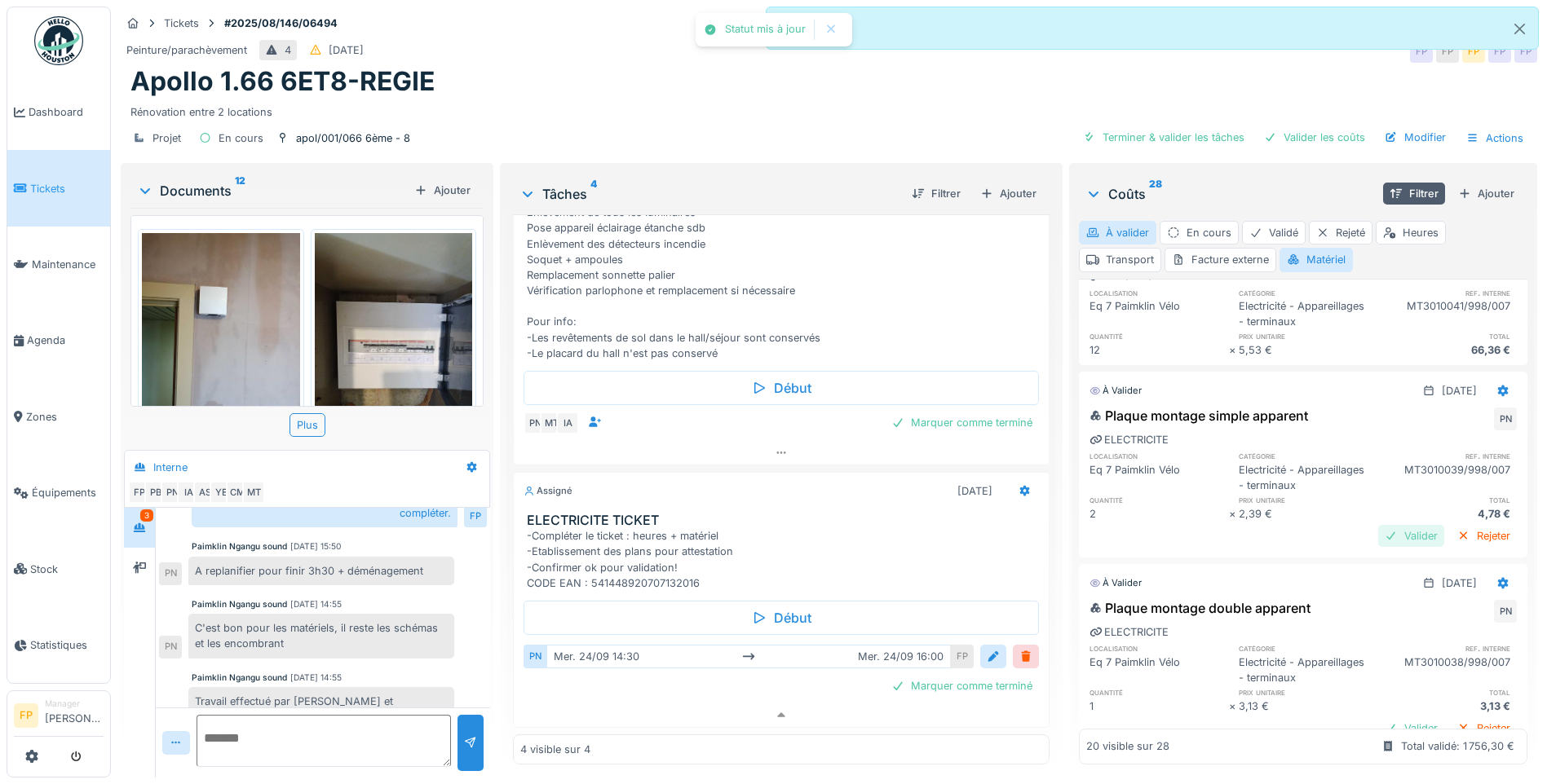
click at [1229, 547] on div "Valider" at bounding box center [1411, 536] width 66 height 22
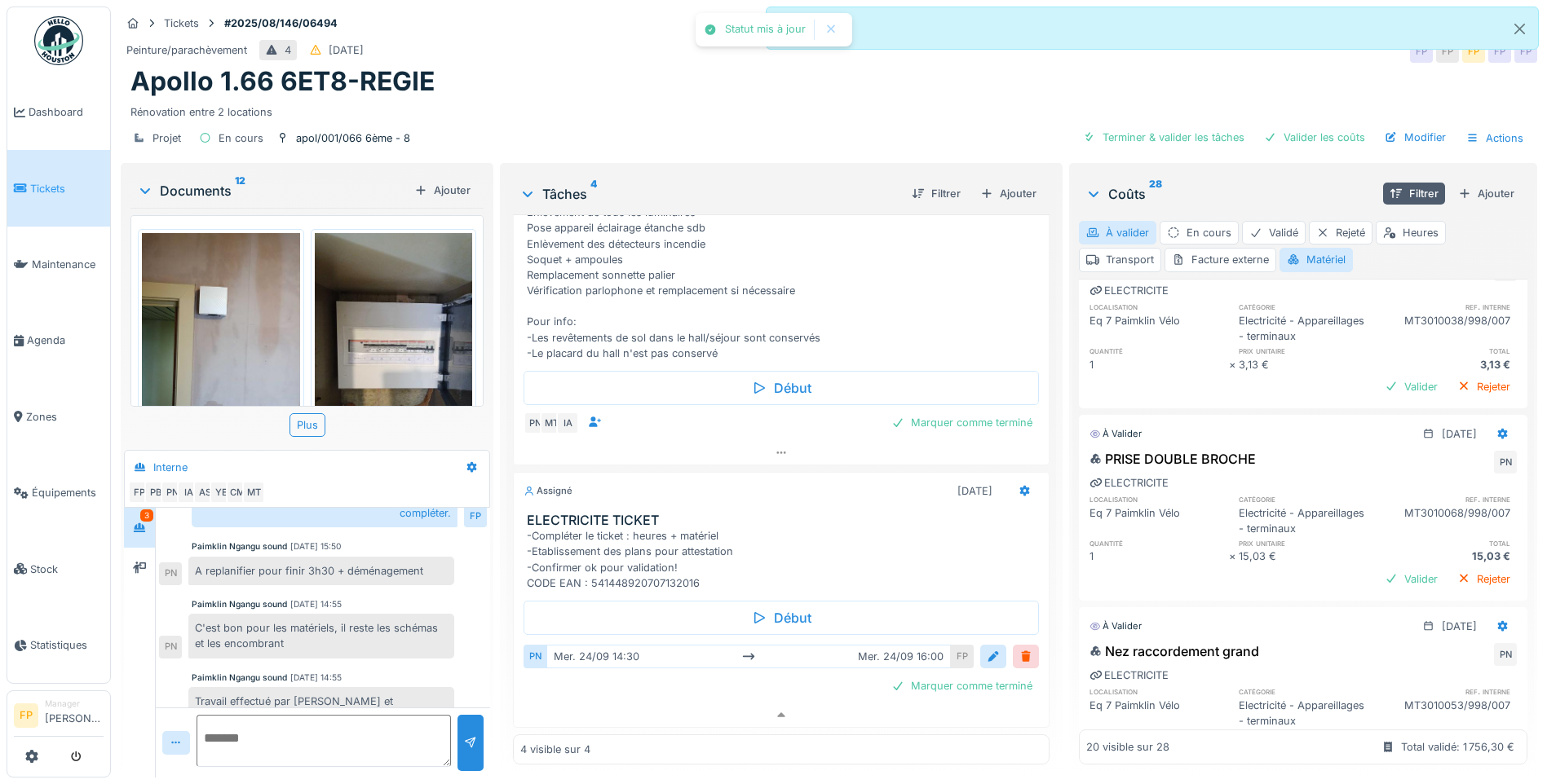
scroll to position [1386, 0]
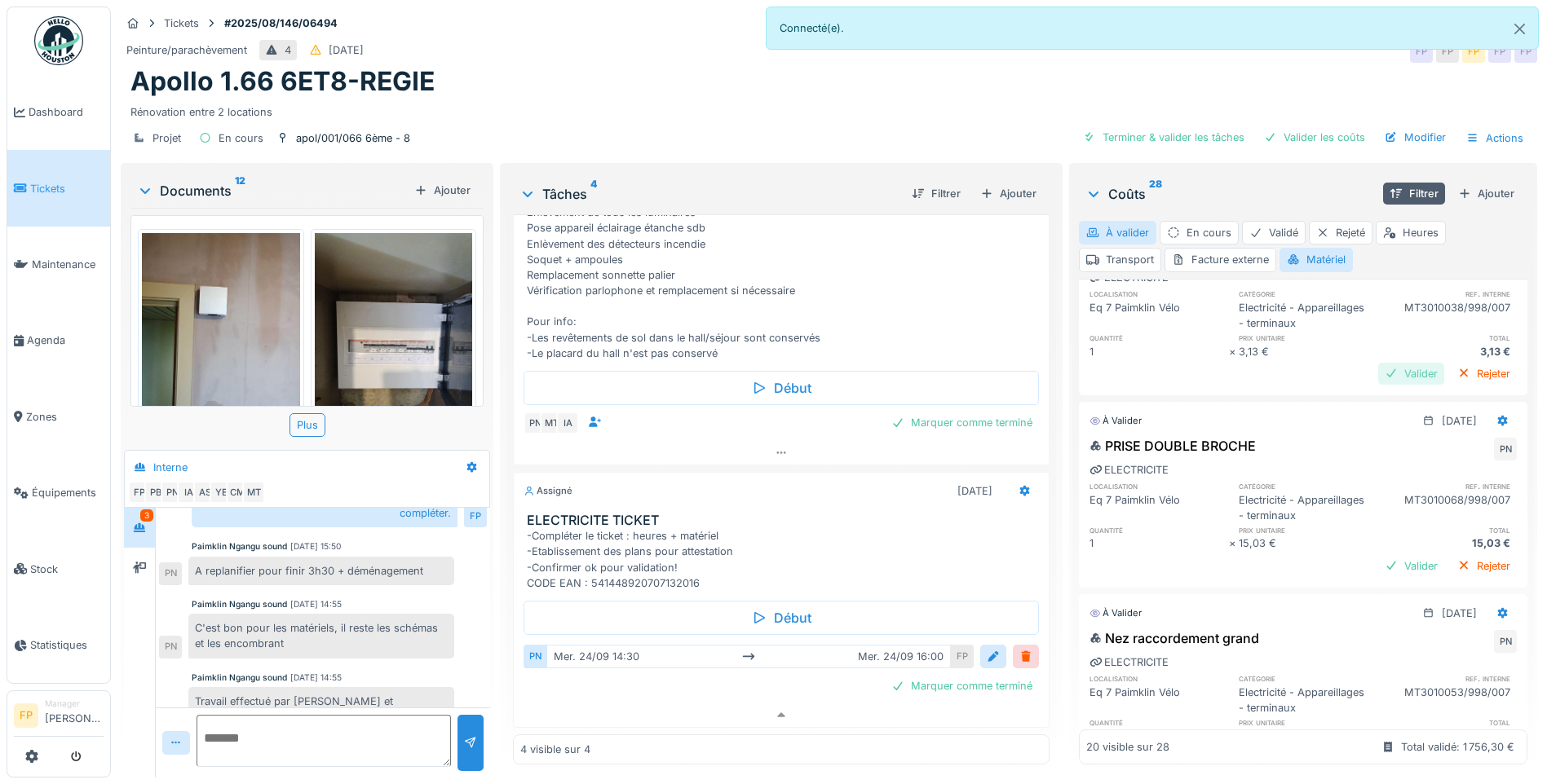
click at [1229, 385] on div "Valider" at bounding box center [1411, 374] width 66 height 22
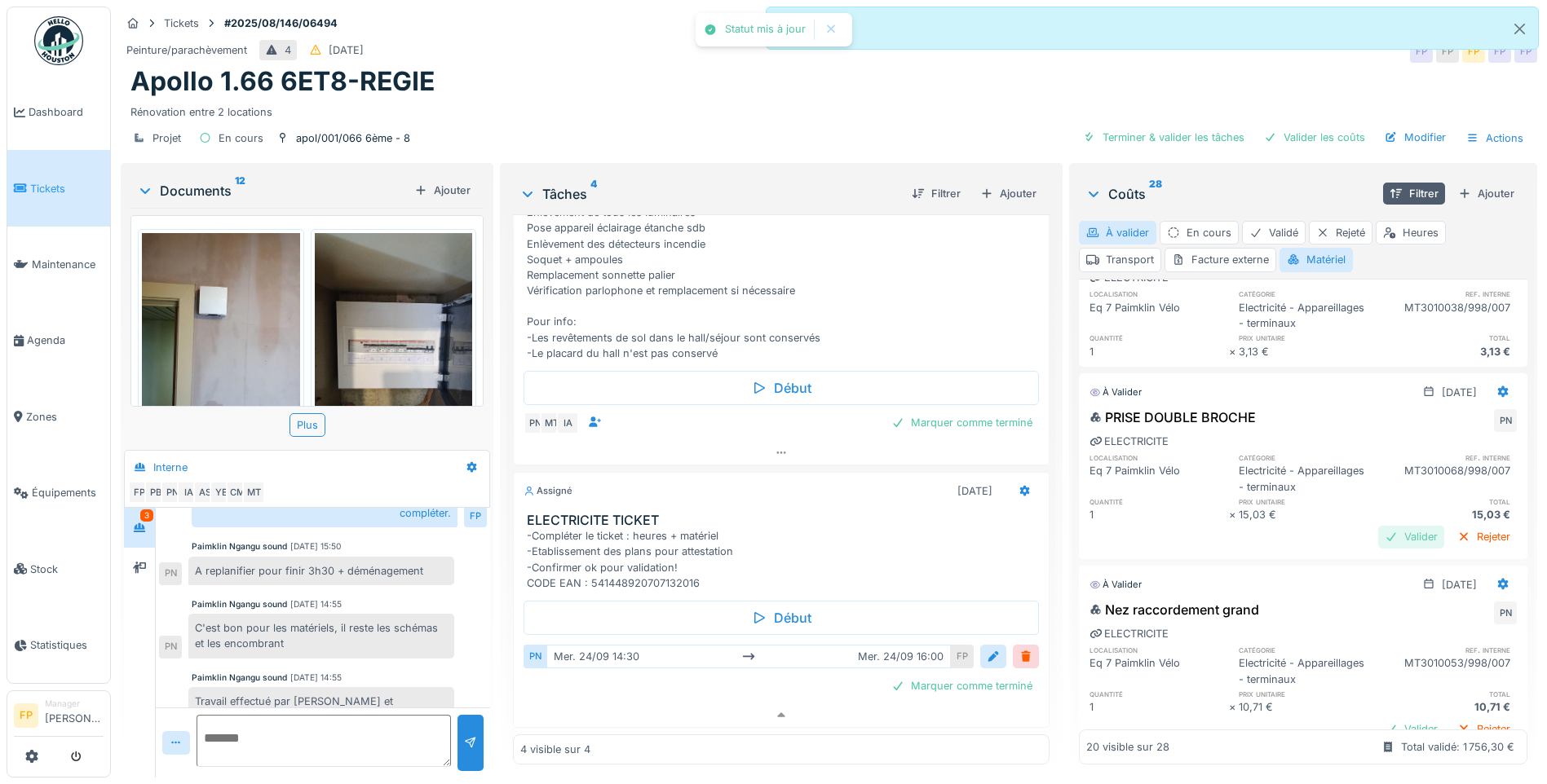
click at [1229, 548] on div "Valider" at bounding box center [1411, 537] width 66 height 22
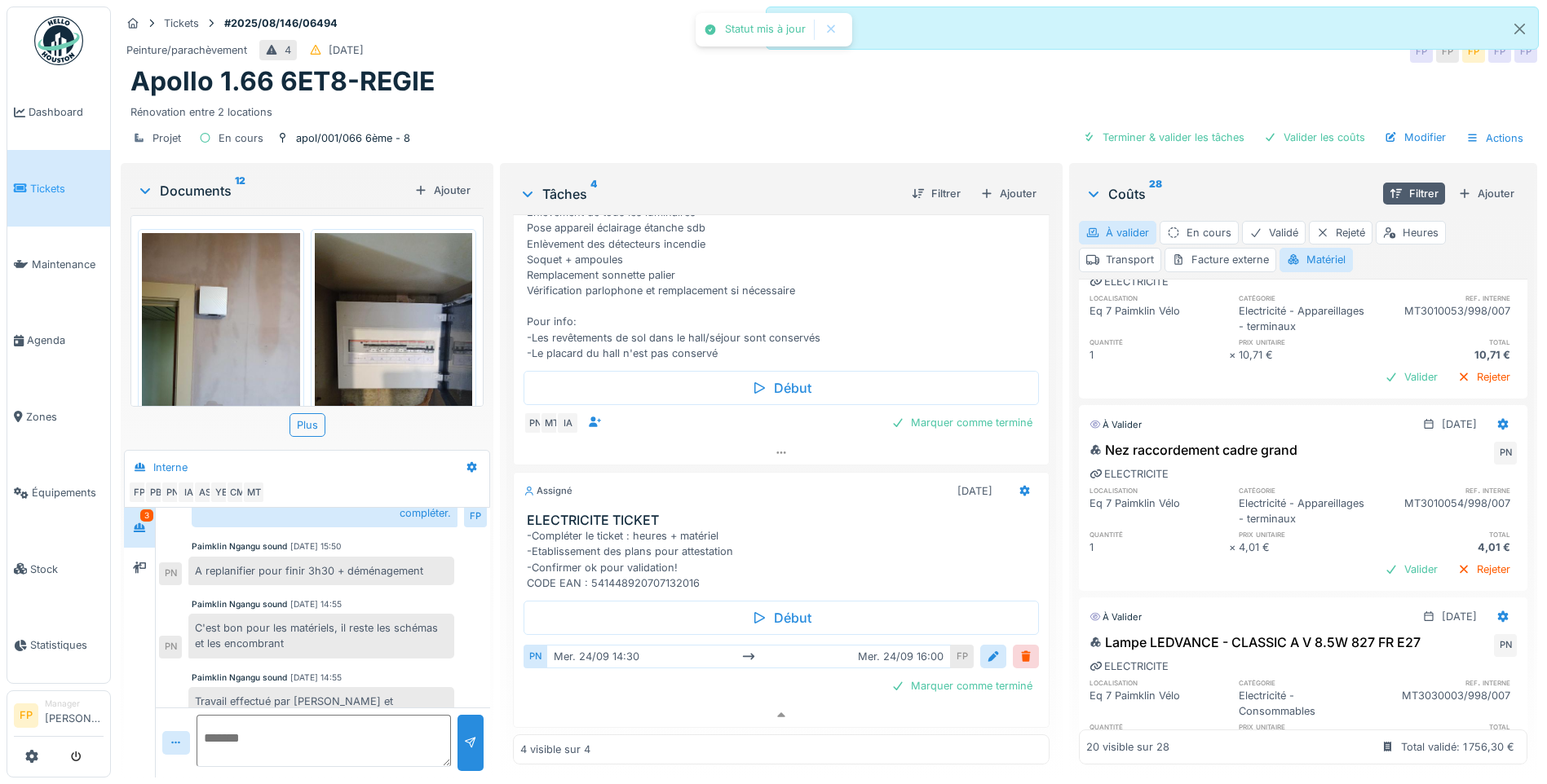
scroll to position [1712, 0]
click at [1229, 386] on div "Valider" at bounding box center [1411, 375] width 66 height 22
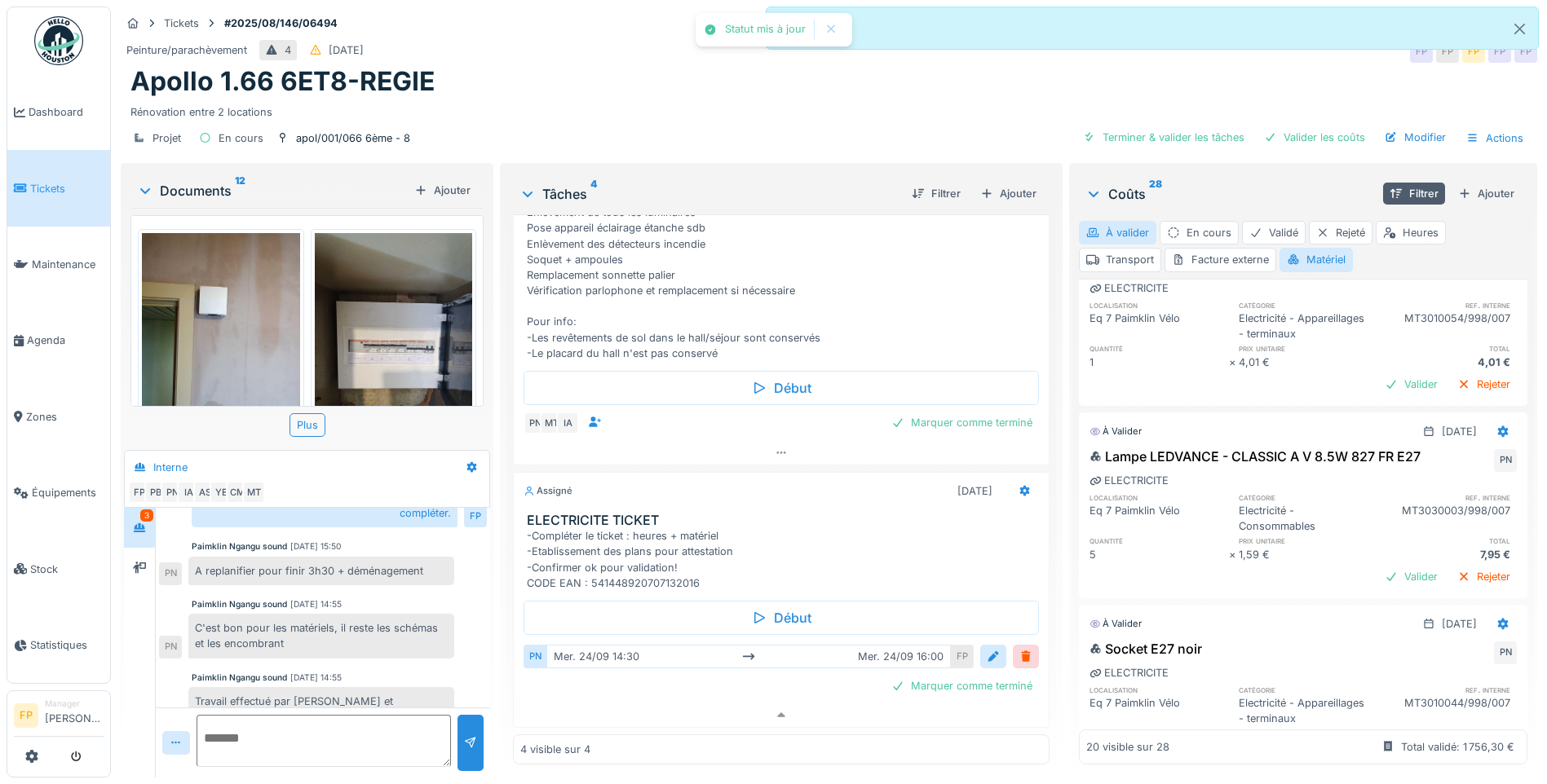
scroll to position [1875, 0]
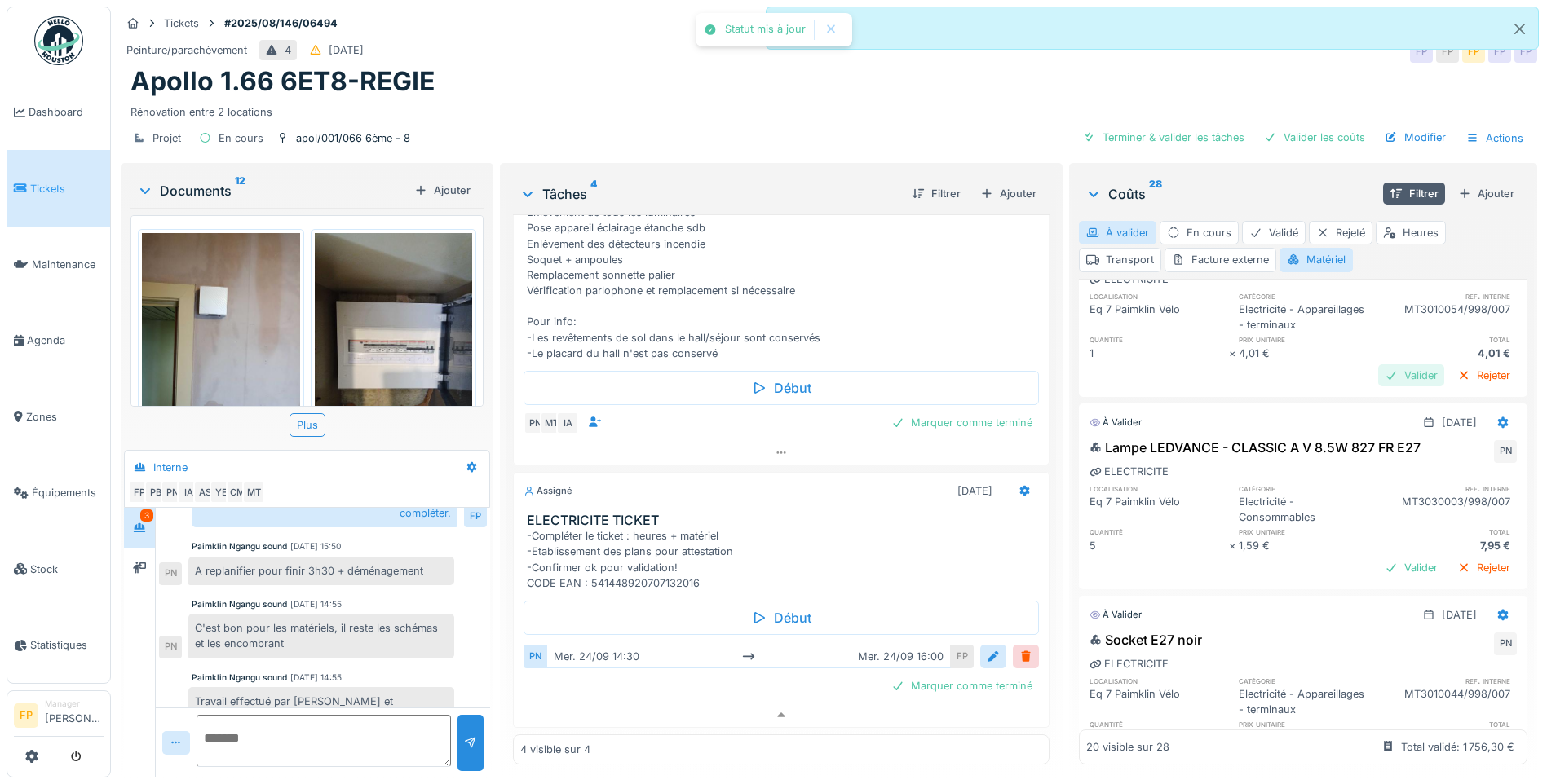
click at [1229, 386] on div "Valider" at bounding box center [1411, 375] width 66 height 22
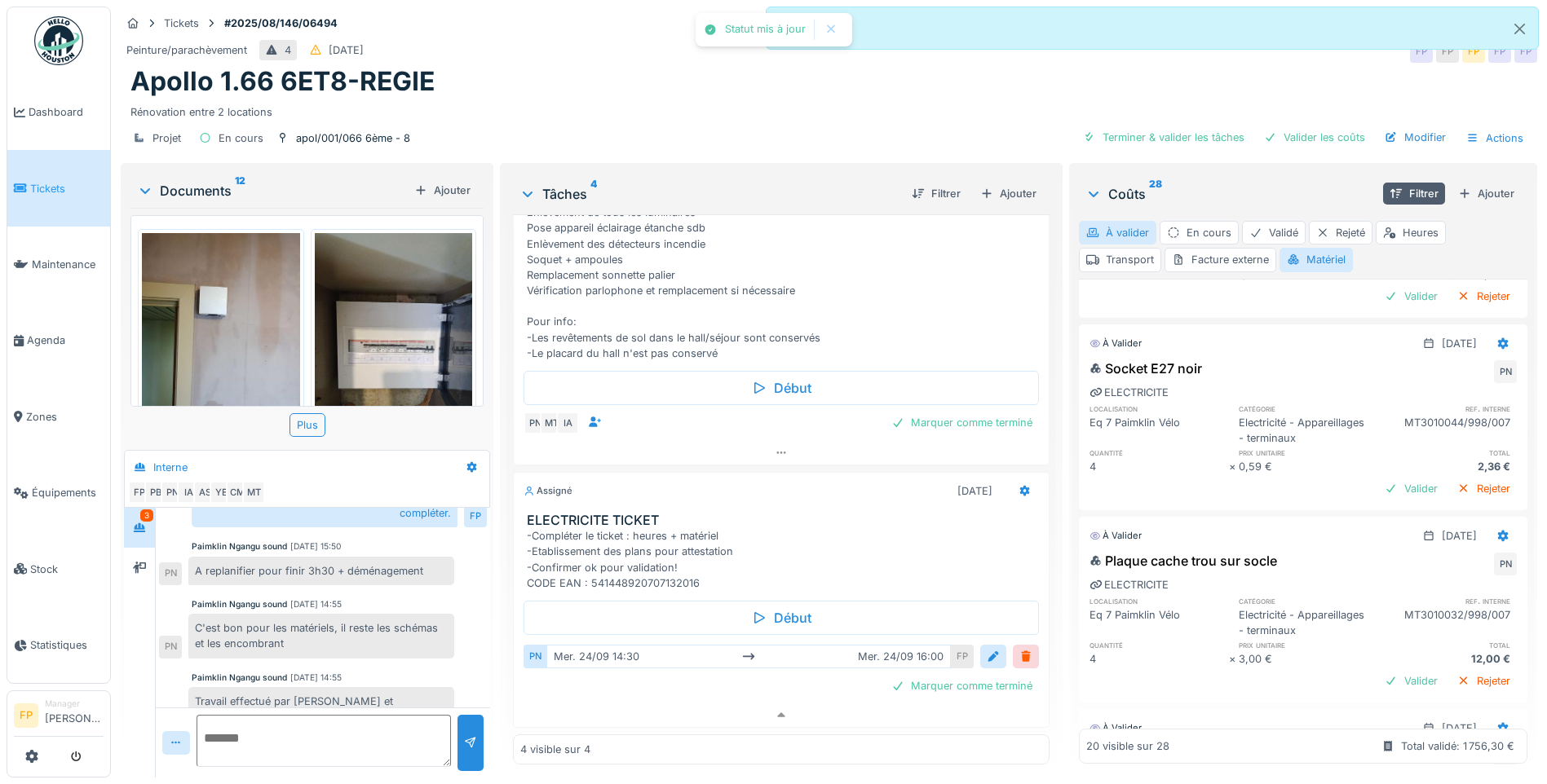
scroll to position [2120, 0]
click at [1229, 306] on div "Valider" at bounding box center [1411, 295] width 66 height 22
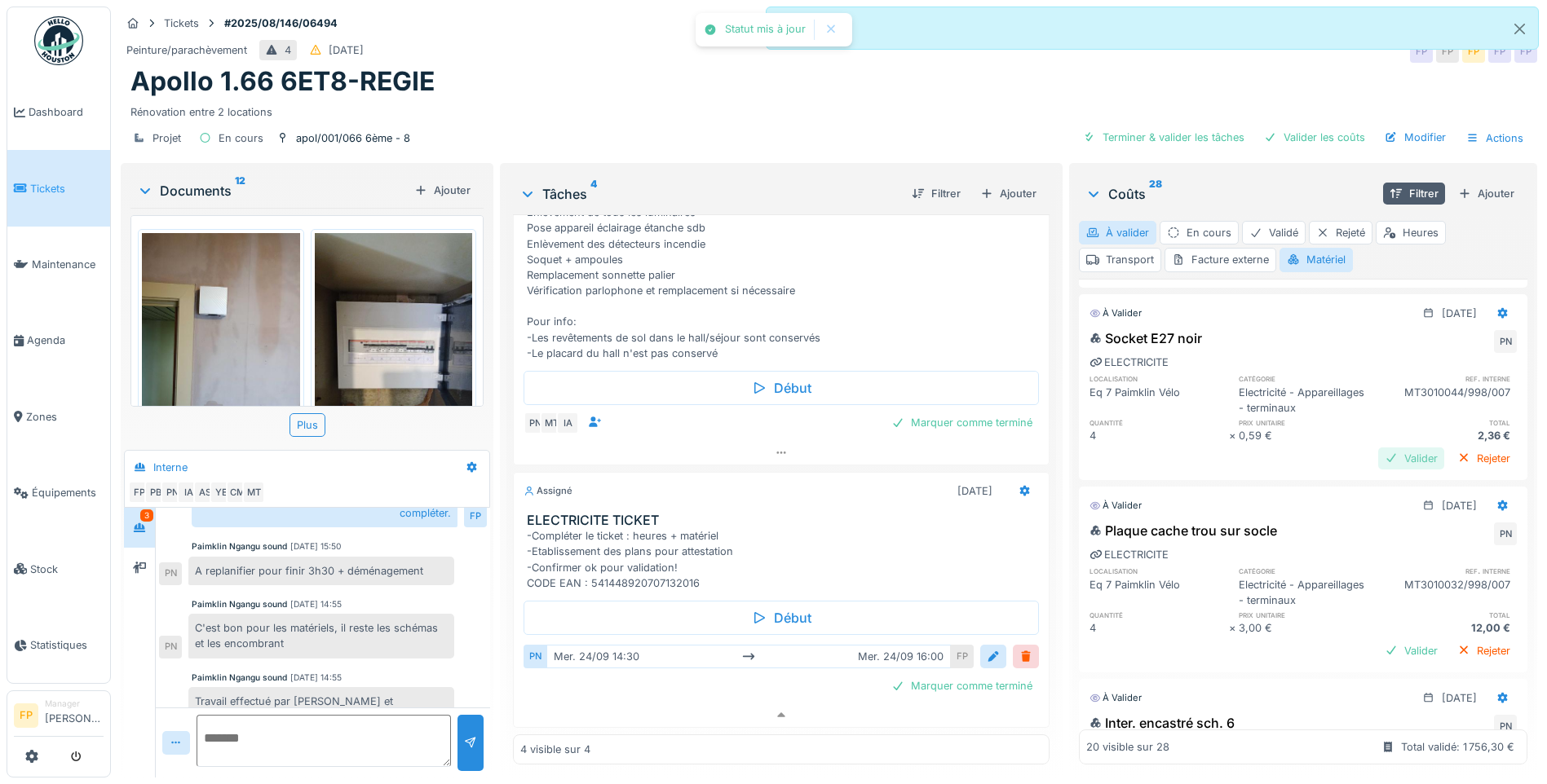
click at [1229, 600] on div "Validé 25/09/2025 PRISE DOUBLE BROCHE FP PN ELECTRICITE localisation catégorie …" at bounding box center [1303, 521] width 448 height 486
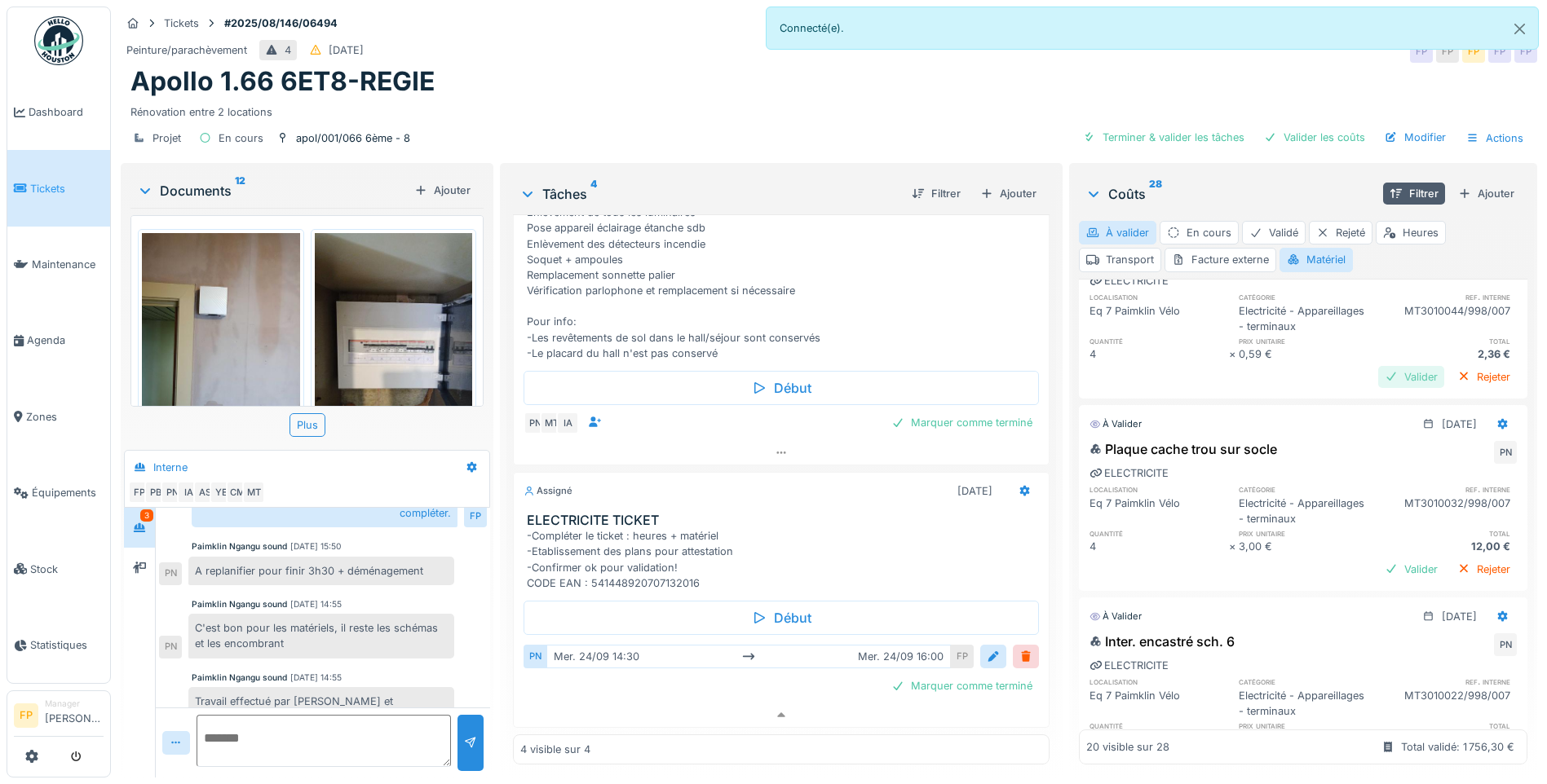
click at [1229, 388] on div "Valider" at bounding box center [1411, 377] width 66 height 22
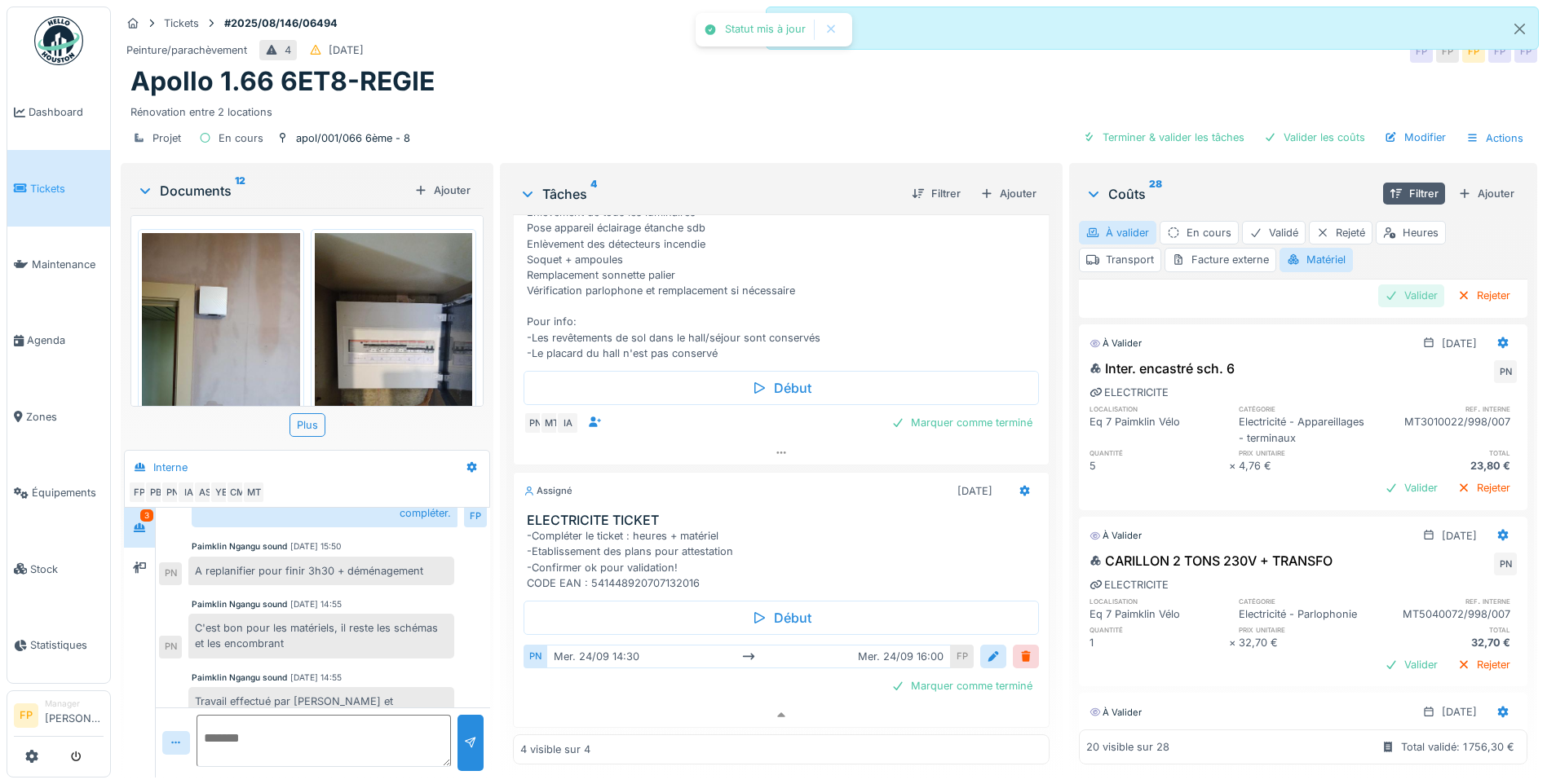
click at [1229, 307] on div "Valider" at bounding box center [1411, 296] width 66 height 22
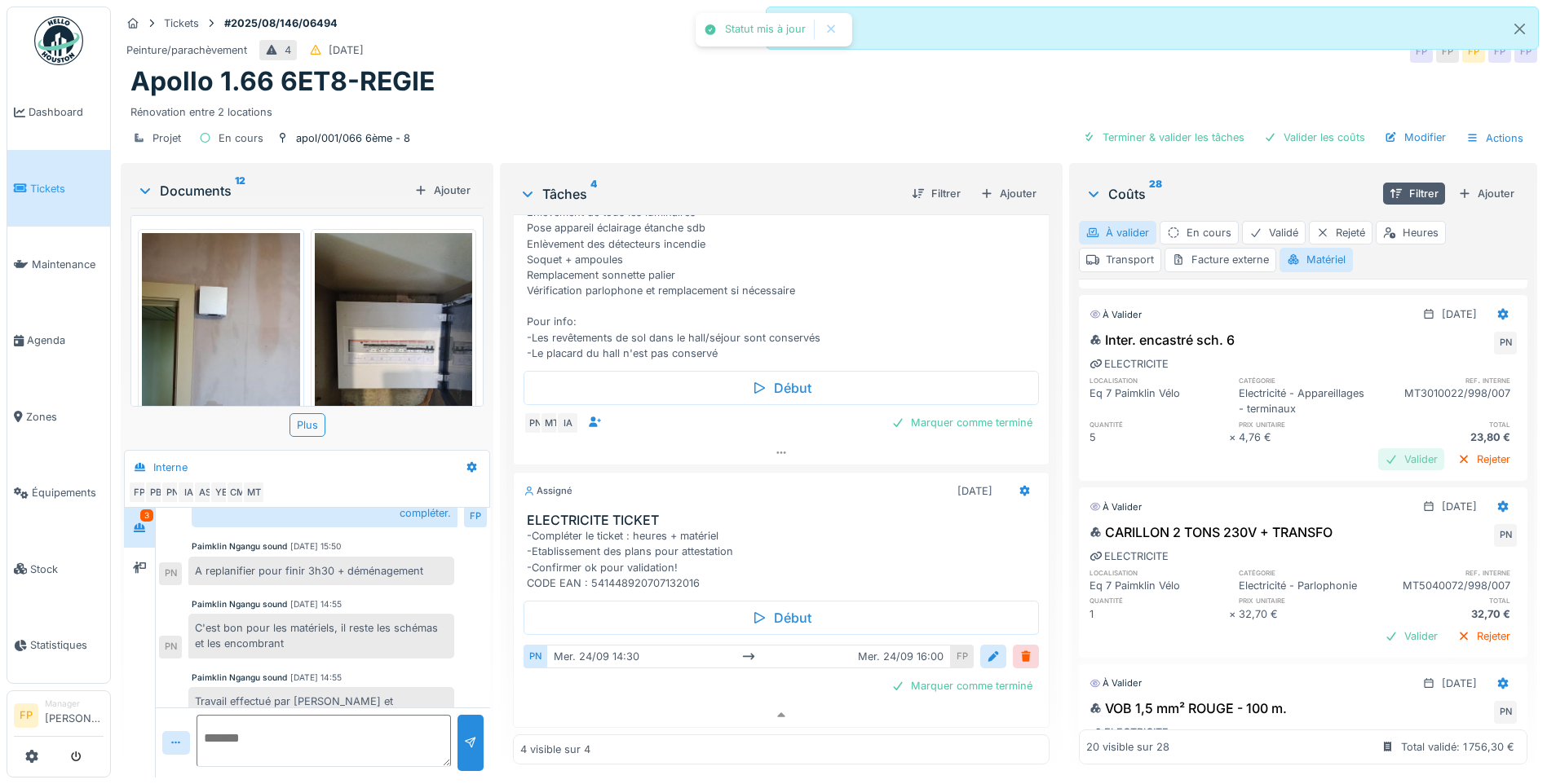
click at [1229, 470] on div "Valider" at bounding box center [1411, 459] width 66 height 22
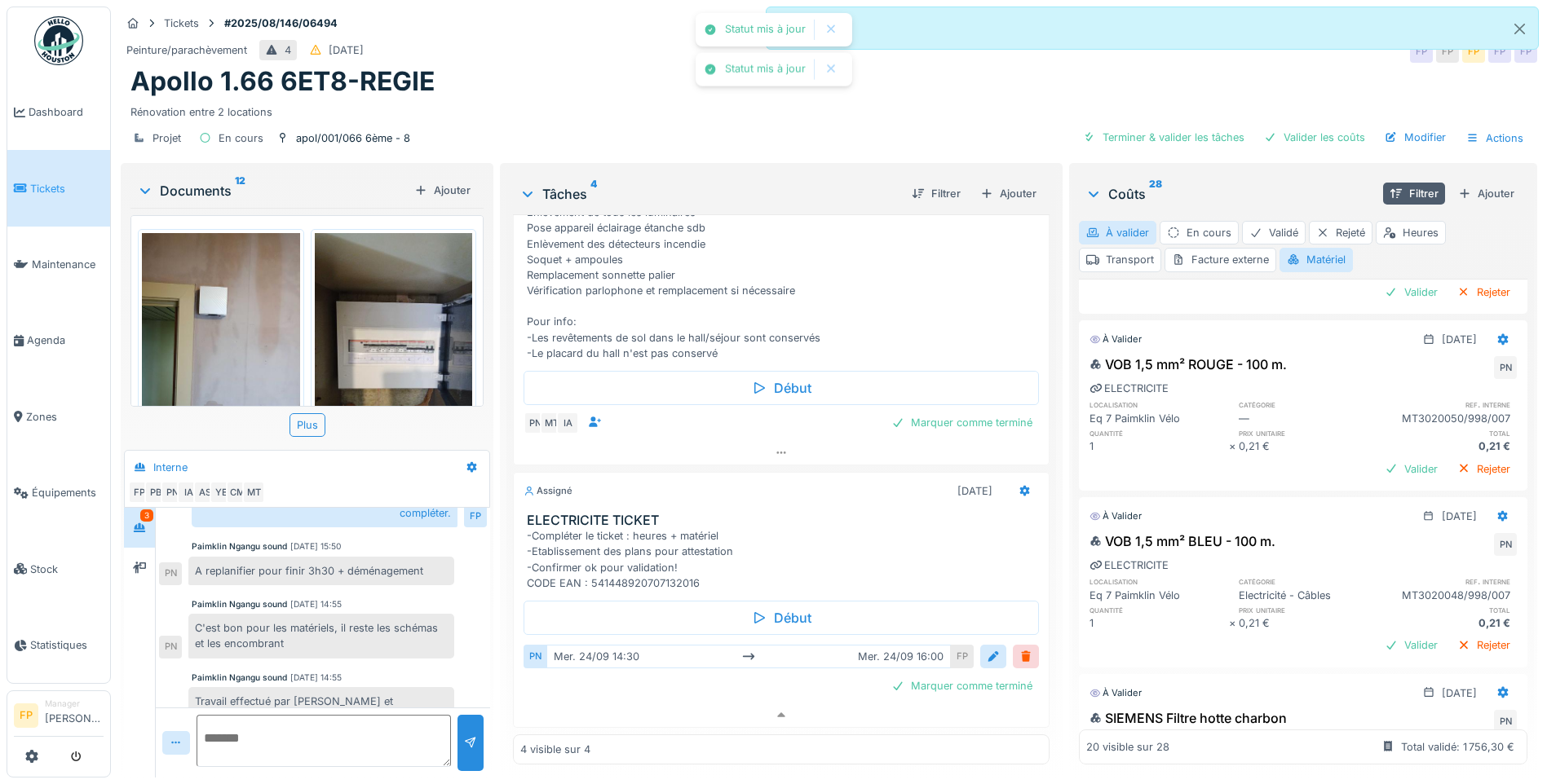
scroll to position [2772, 0]
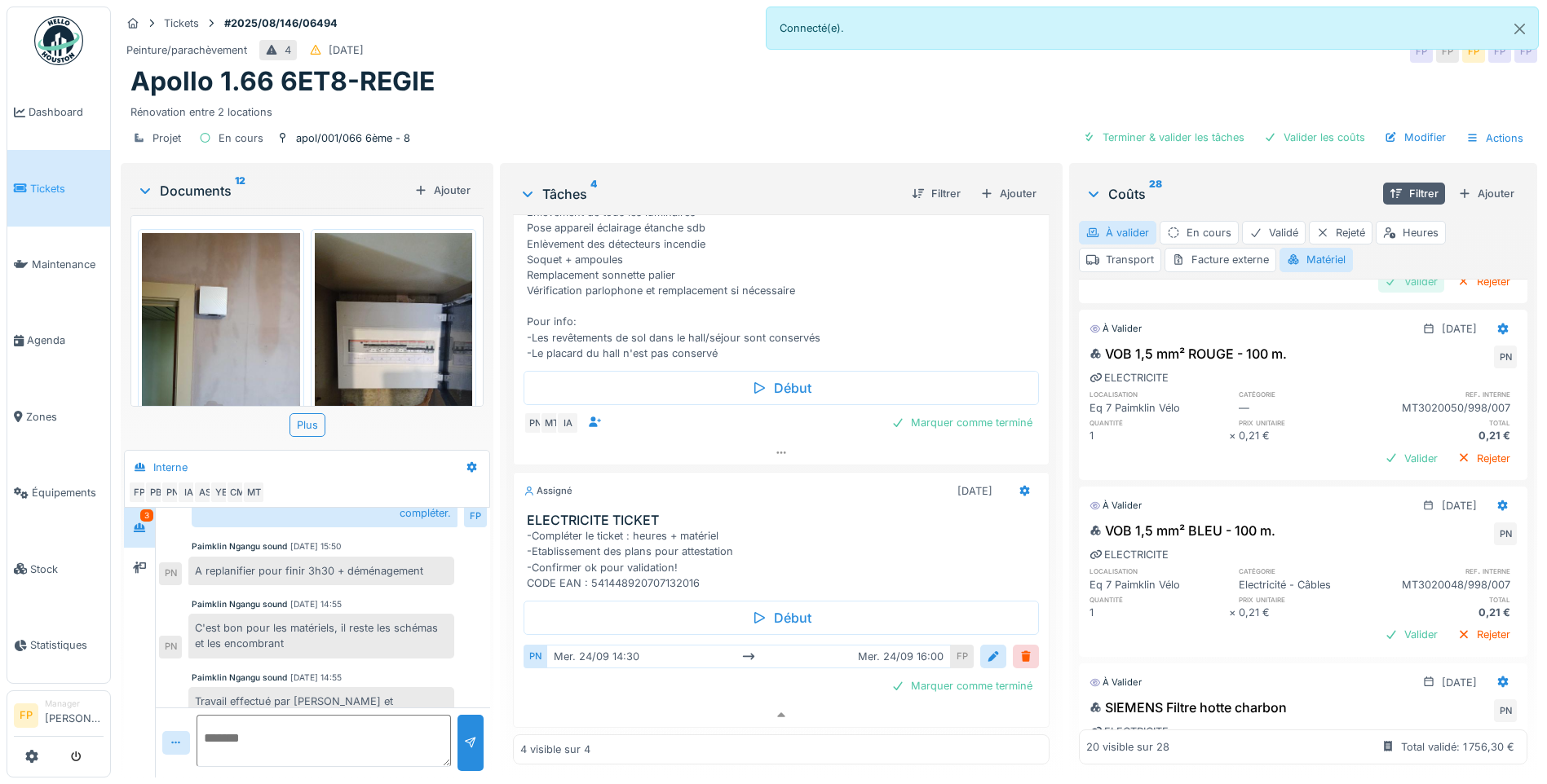
click at [1229, 292] on div "Valider" at bounding box center [1411, 281] width 66 height 22
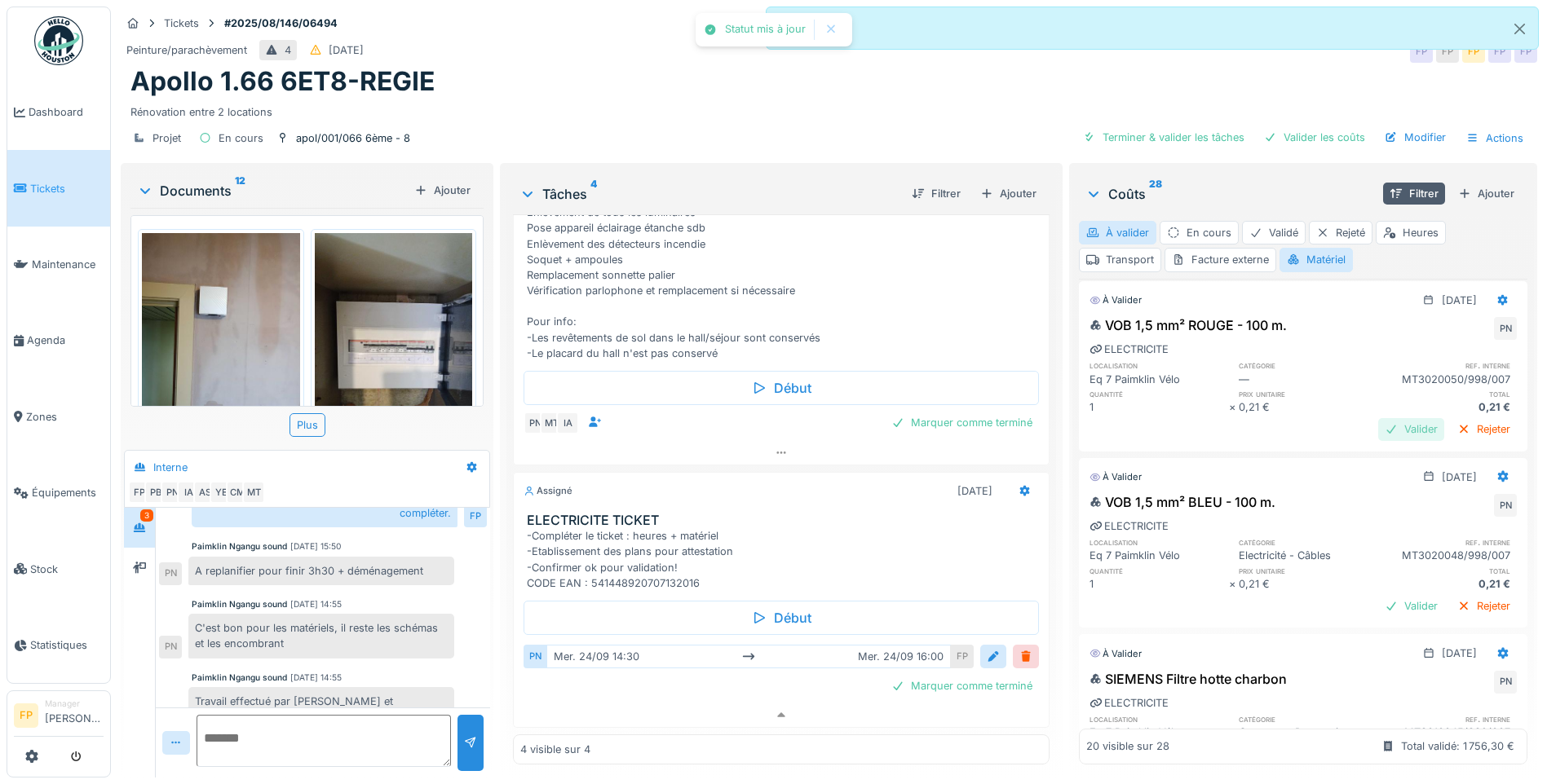
click at [1229, 440] on div "Valider" at bounding box center [1411, 429] width 66 height 22
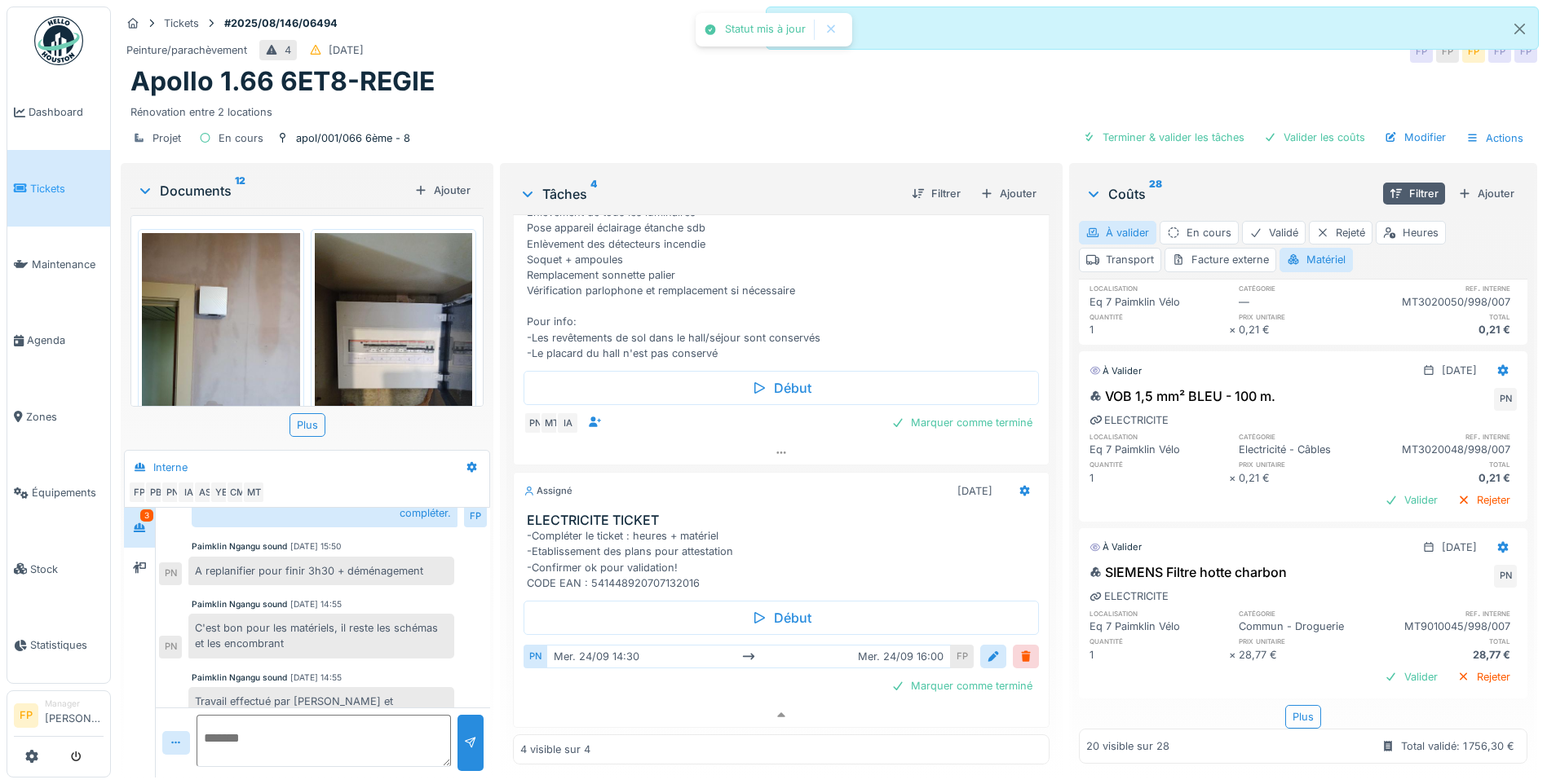
scroll to position [3016, 0]
click at [1229, 511] on div "Valider" at bounding box center [1411, 500] width 66 height 22
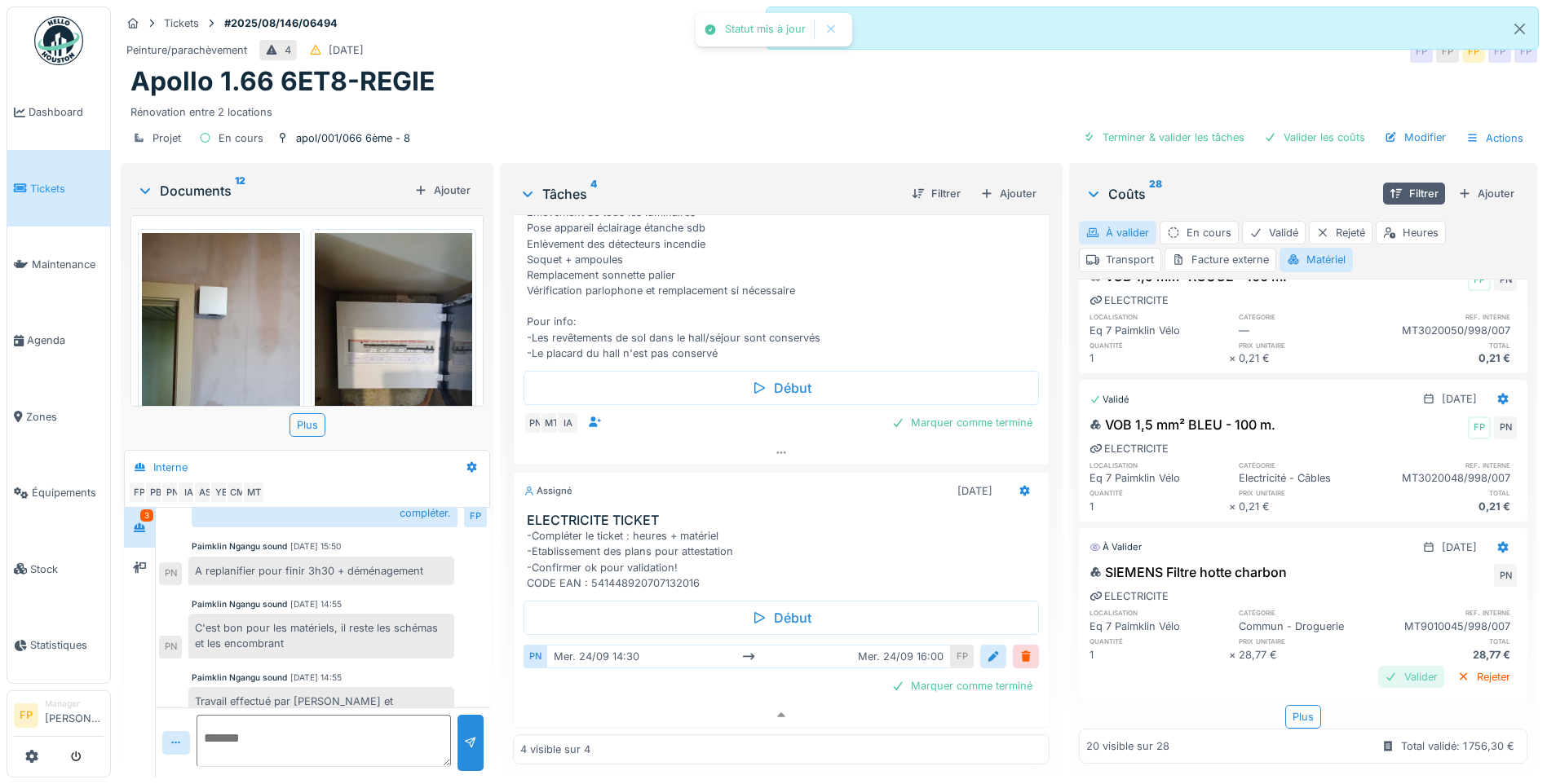
click at [1229, 600] on div "Valider" at bounding box center [1411, 677] width 66 height 22
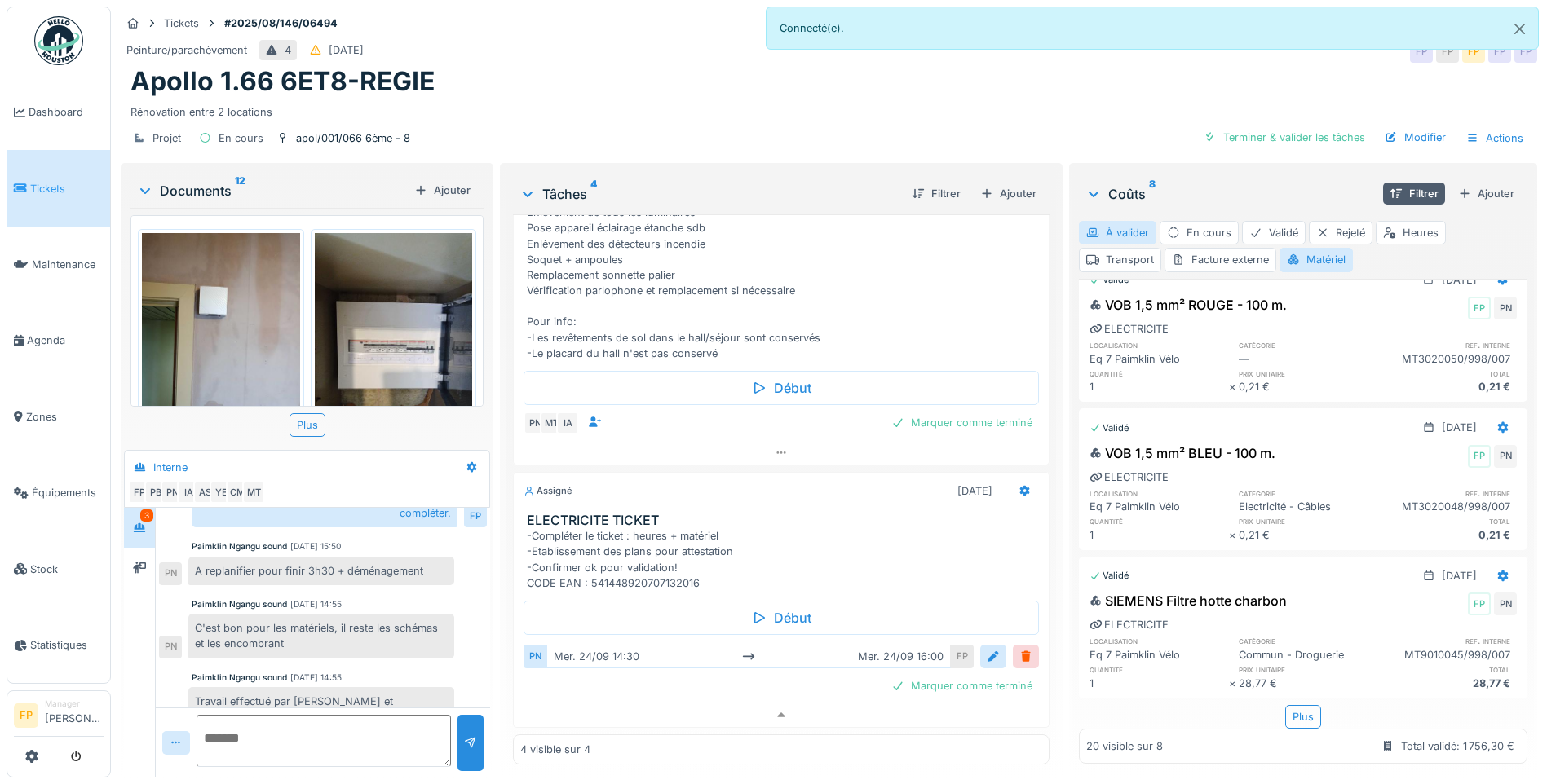
scroll to position [12, 0]
click at [1229, 600] on div "Plus" at bounding box center [1303, 717] width 36 height 24
click at [1229, 247] on div "Matériel" at bounding box center [1316, 259] width 74 height 24
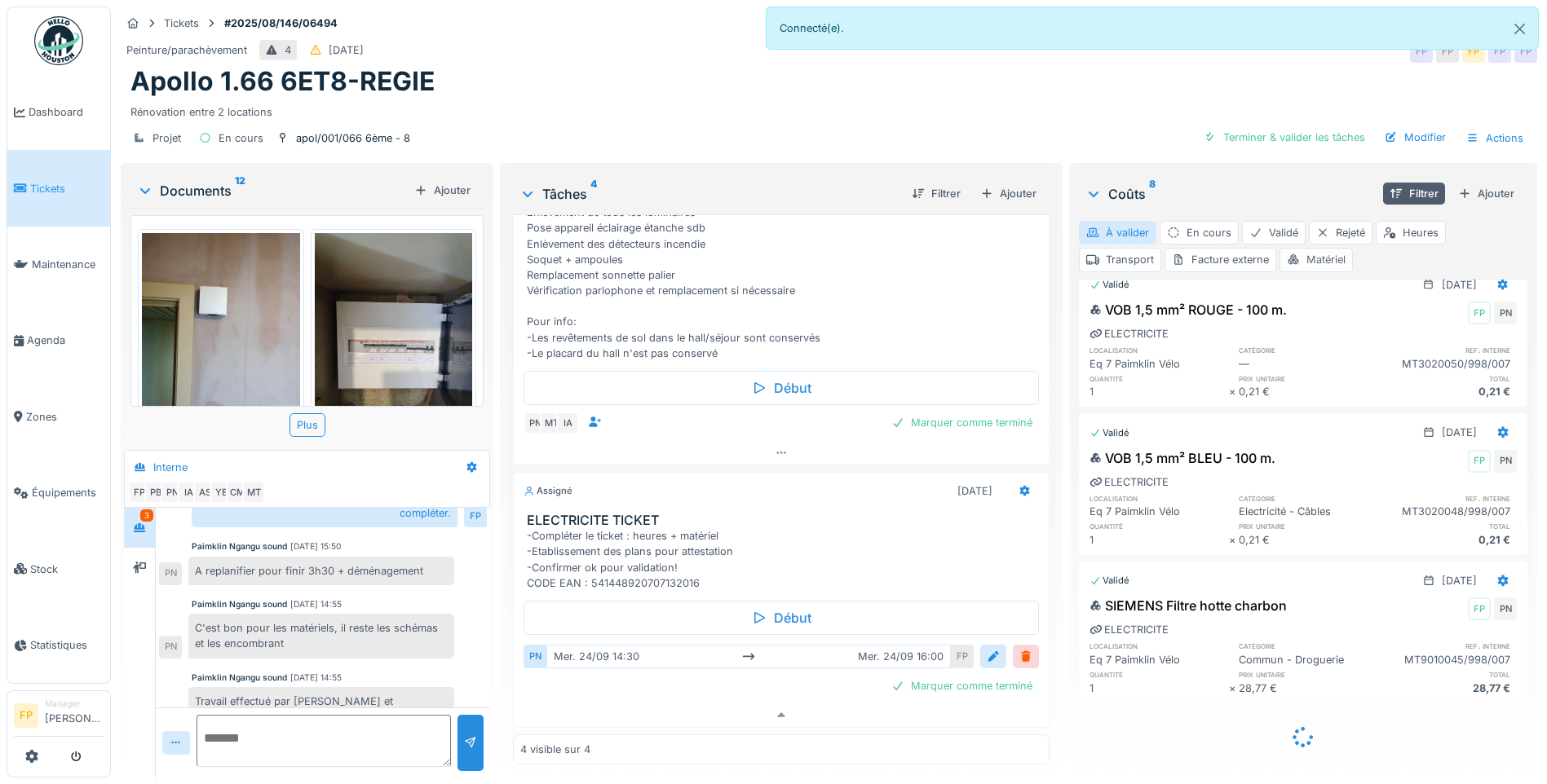
scroll to position [1136, 0]
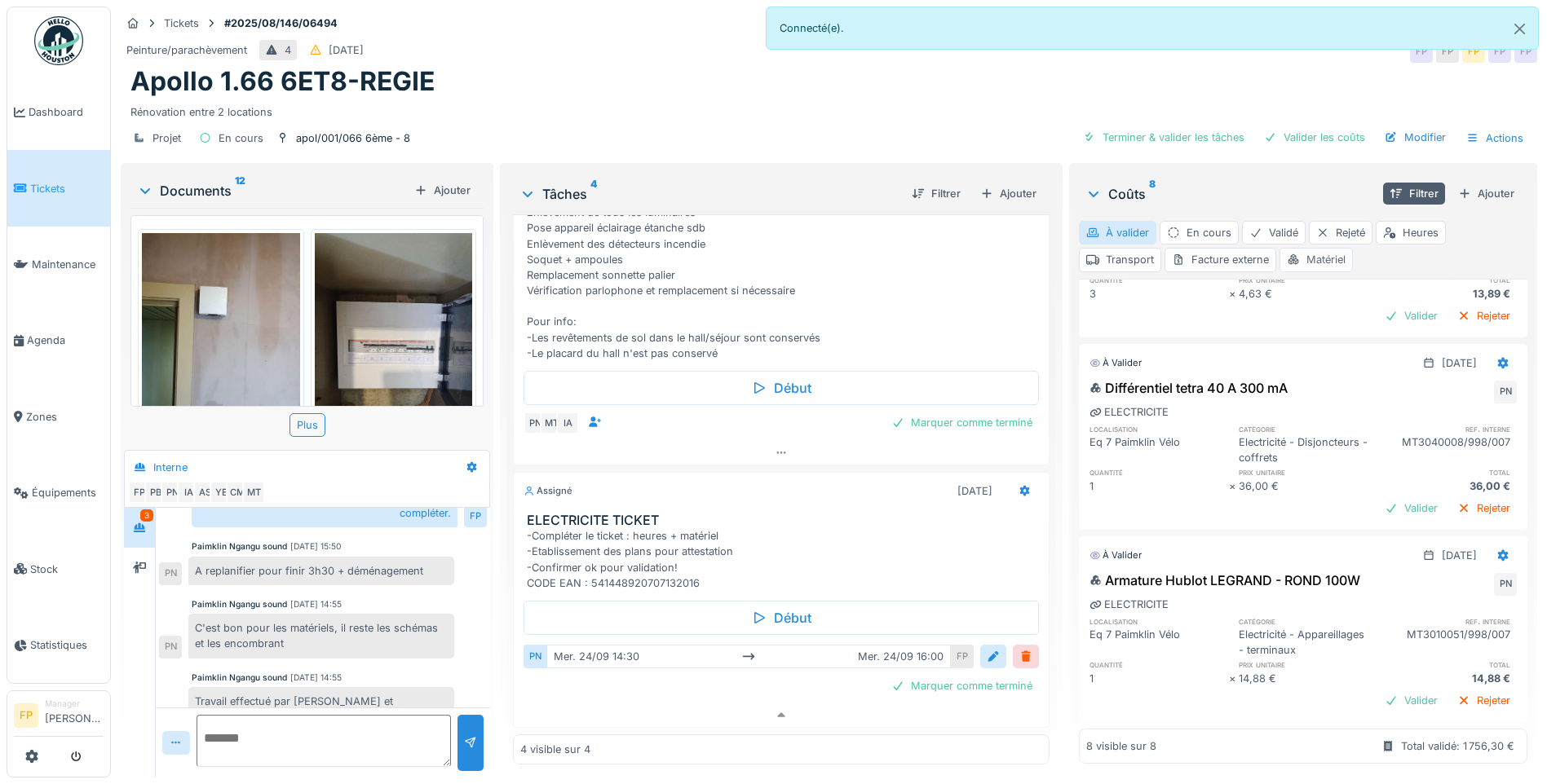
click at [1229, 247] on div "Matériel" at bounding box center [1316, 259] width 74 height 24
click at [1229, 498] on div "Valider" at bounding box center [1411, 509] width 66 height 22
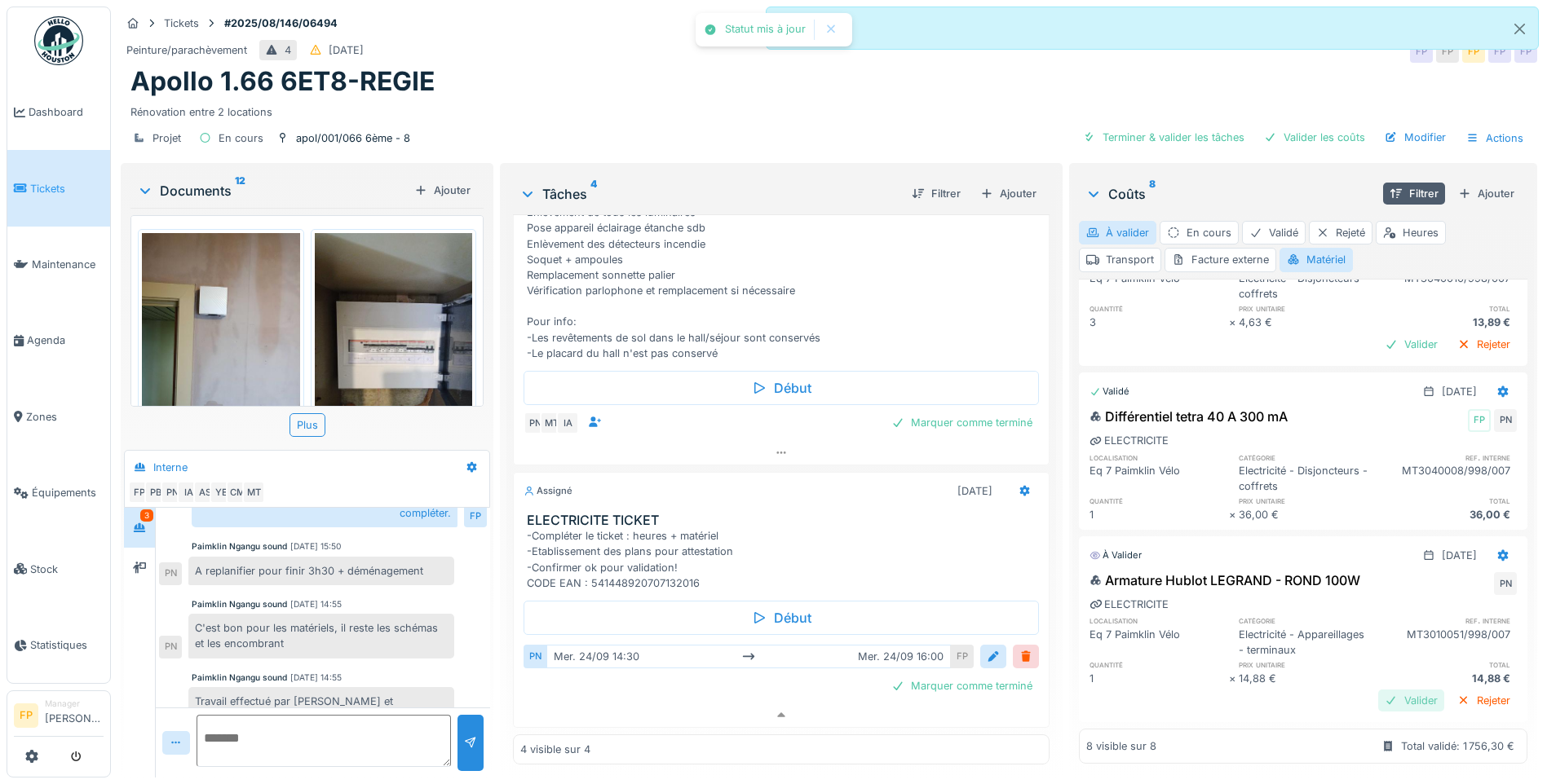
click at [1229, 600] on div "Valider" at bounding box center [1411, 701] width 66 height 22
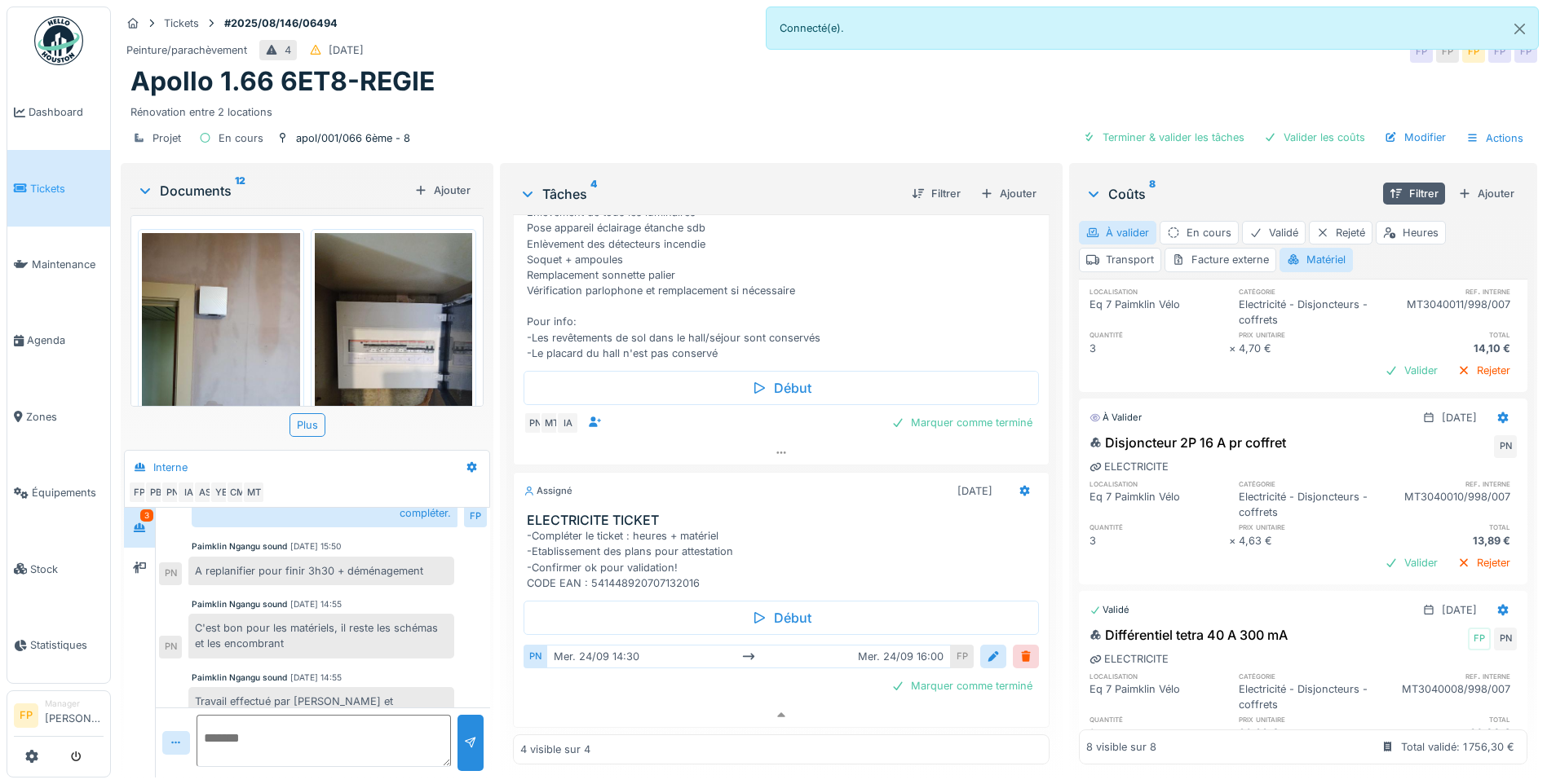
scroll to position [752, 0]
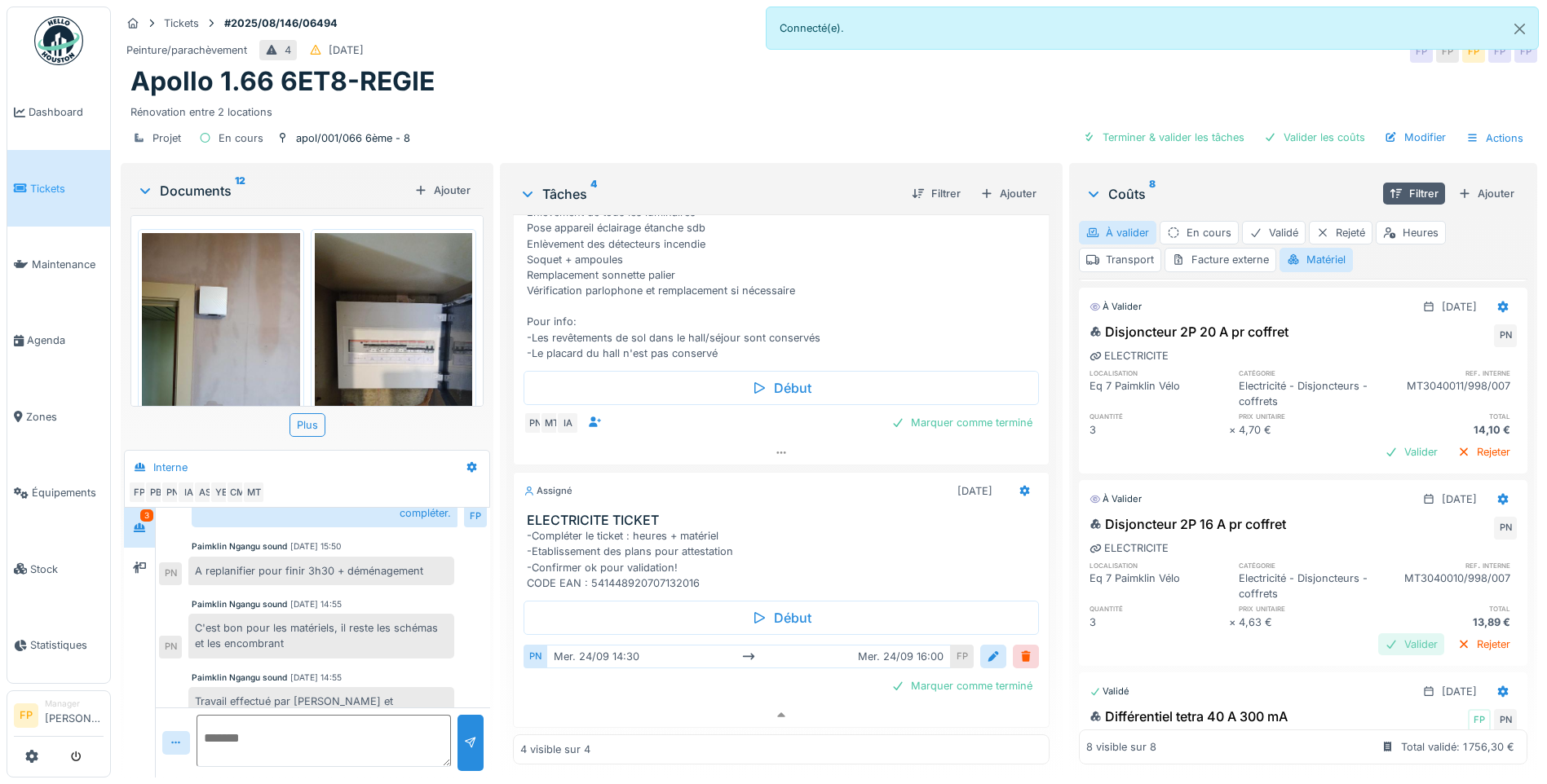
click at [1229, 600] on div "Valider" at bounding box center [1411, 644] width 66 height 22
click at [1229, 453] on div "Valider" at bounding box center [1411, 452] width 66 height 22
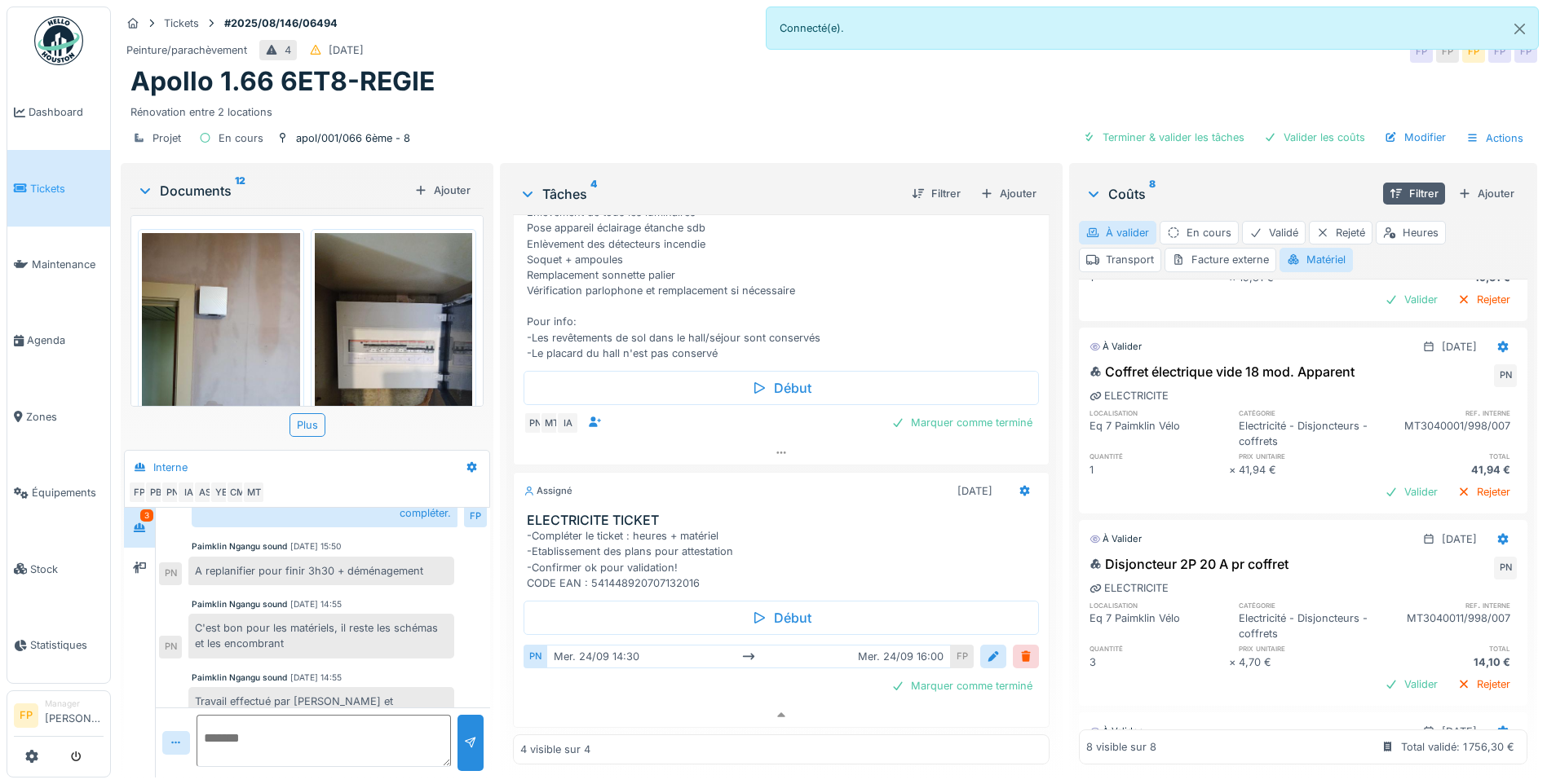
scroll to position [507, 0]
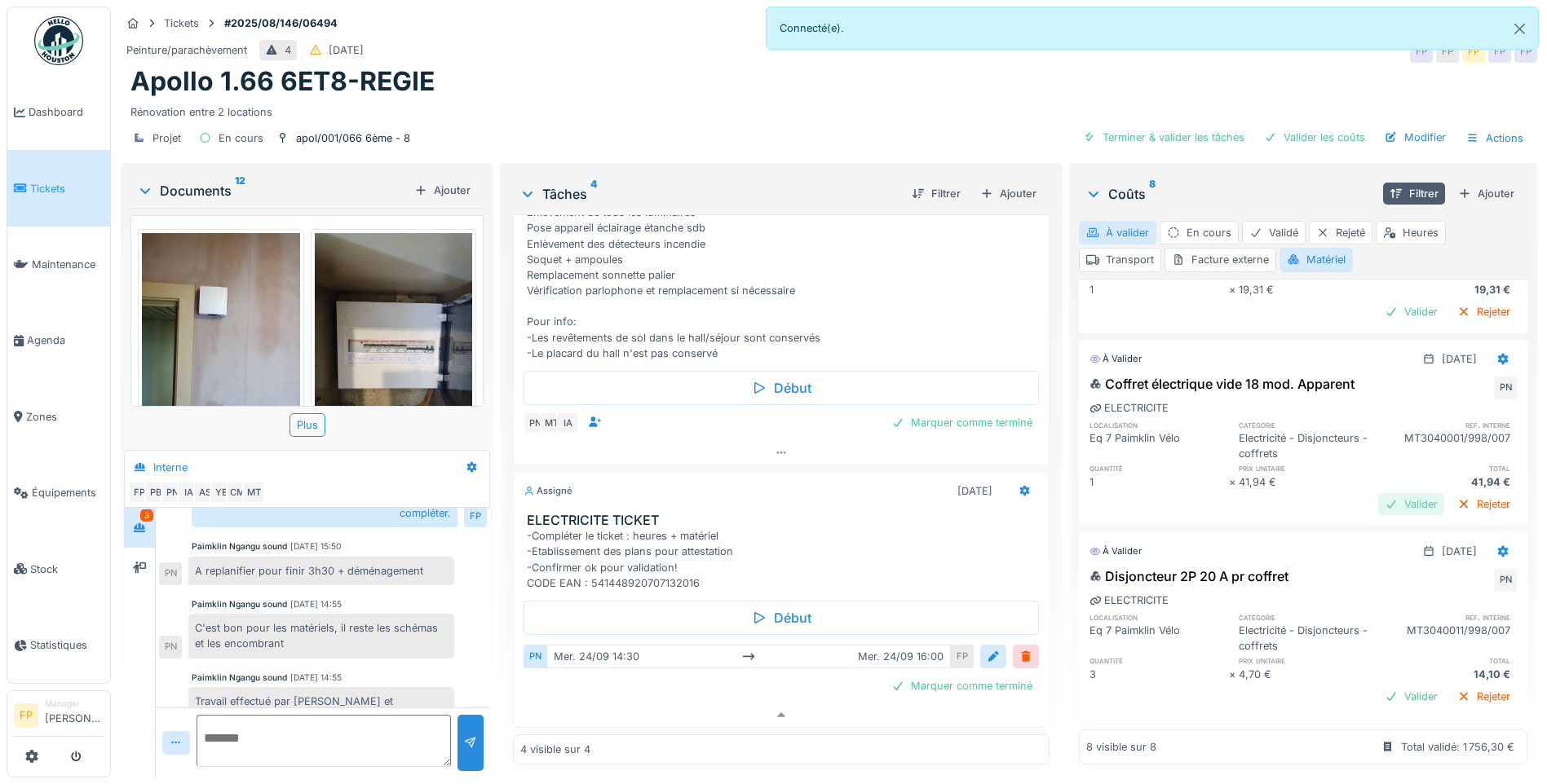
click at [1229, 507] on div "Valider" at bounding box center [1411, 504] width 66 height 22
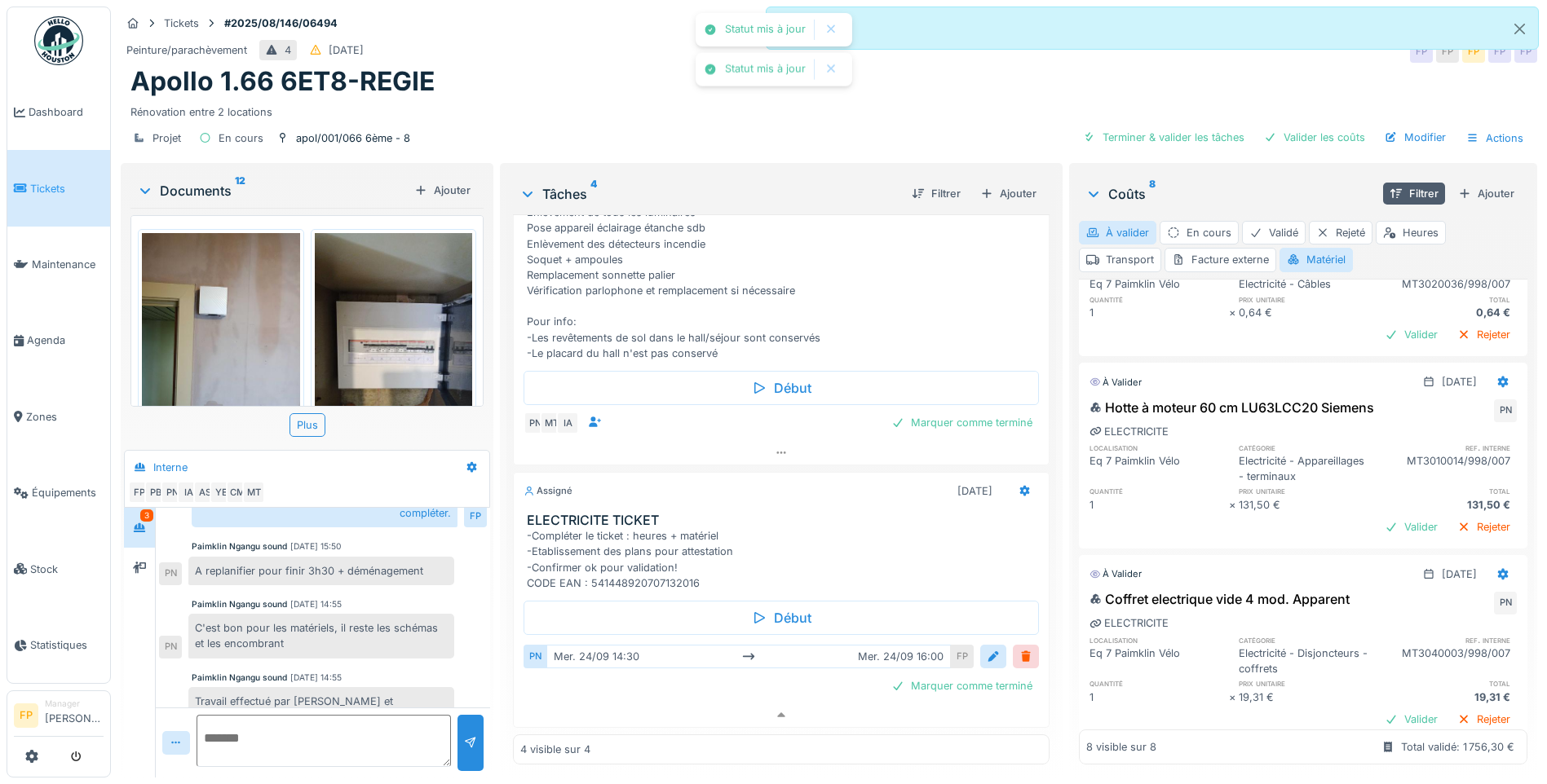
scroll to position [181, 0]
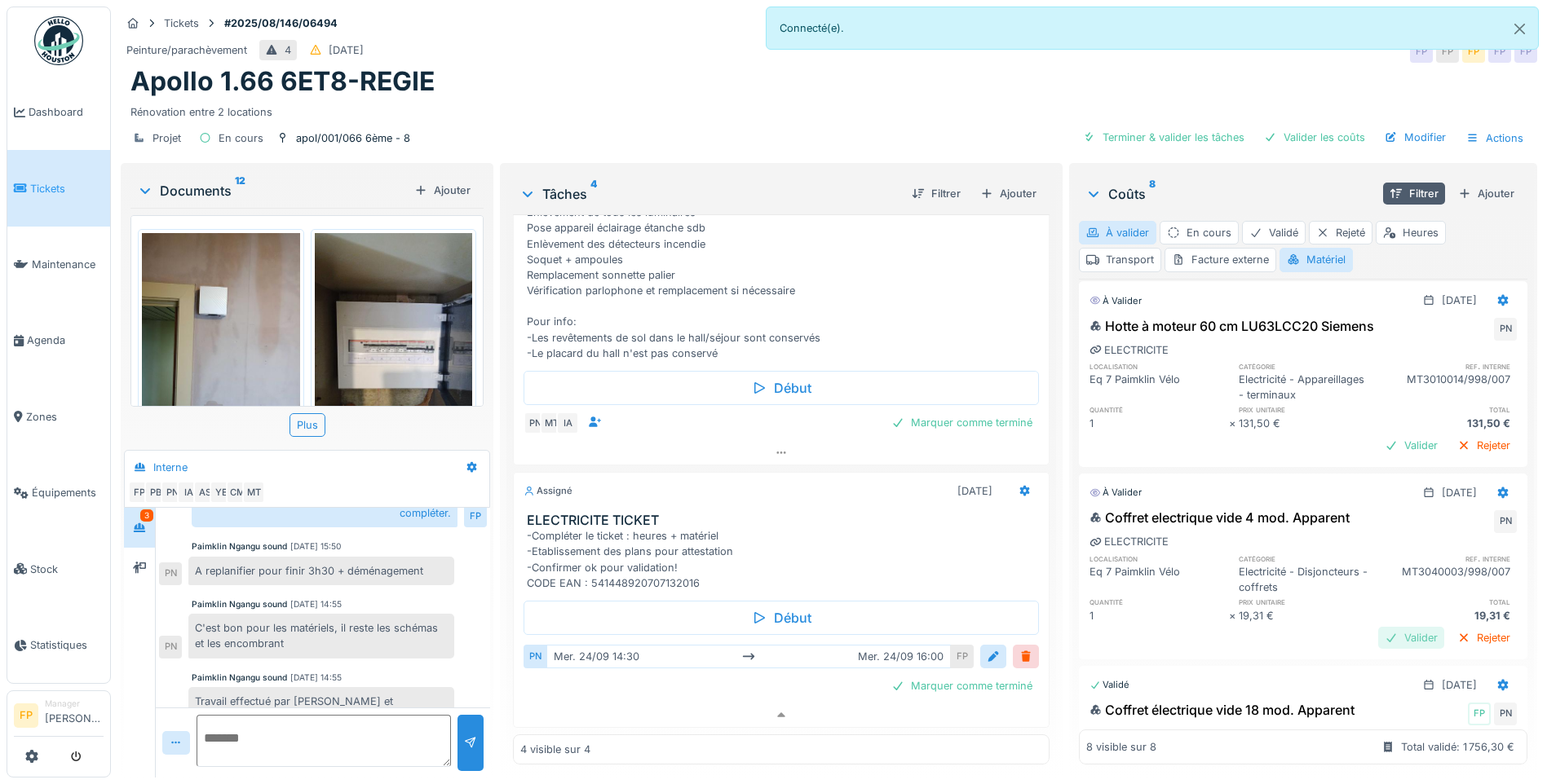
click at [1229, 600] on div "Valider" at bounding box center [1411, 638] width 66 height 22
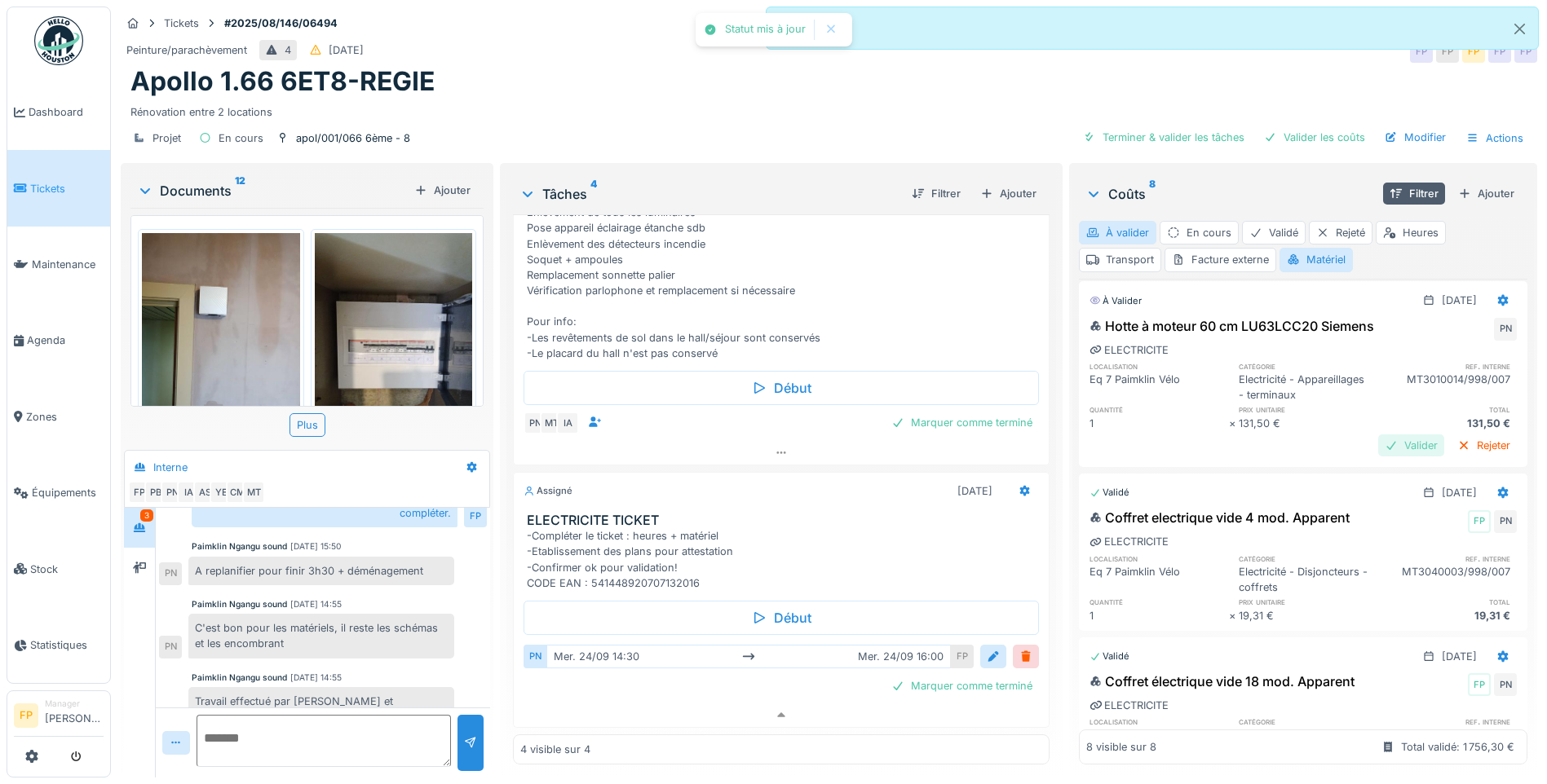
click at [1229, 442] on div "Valider" at bounding box center [1411, 446] width 66 height 22
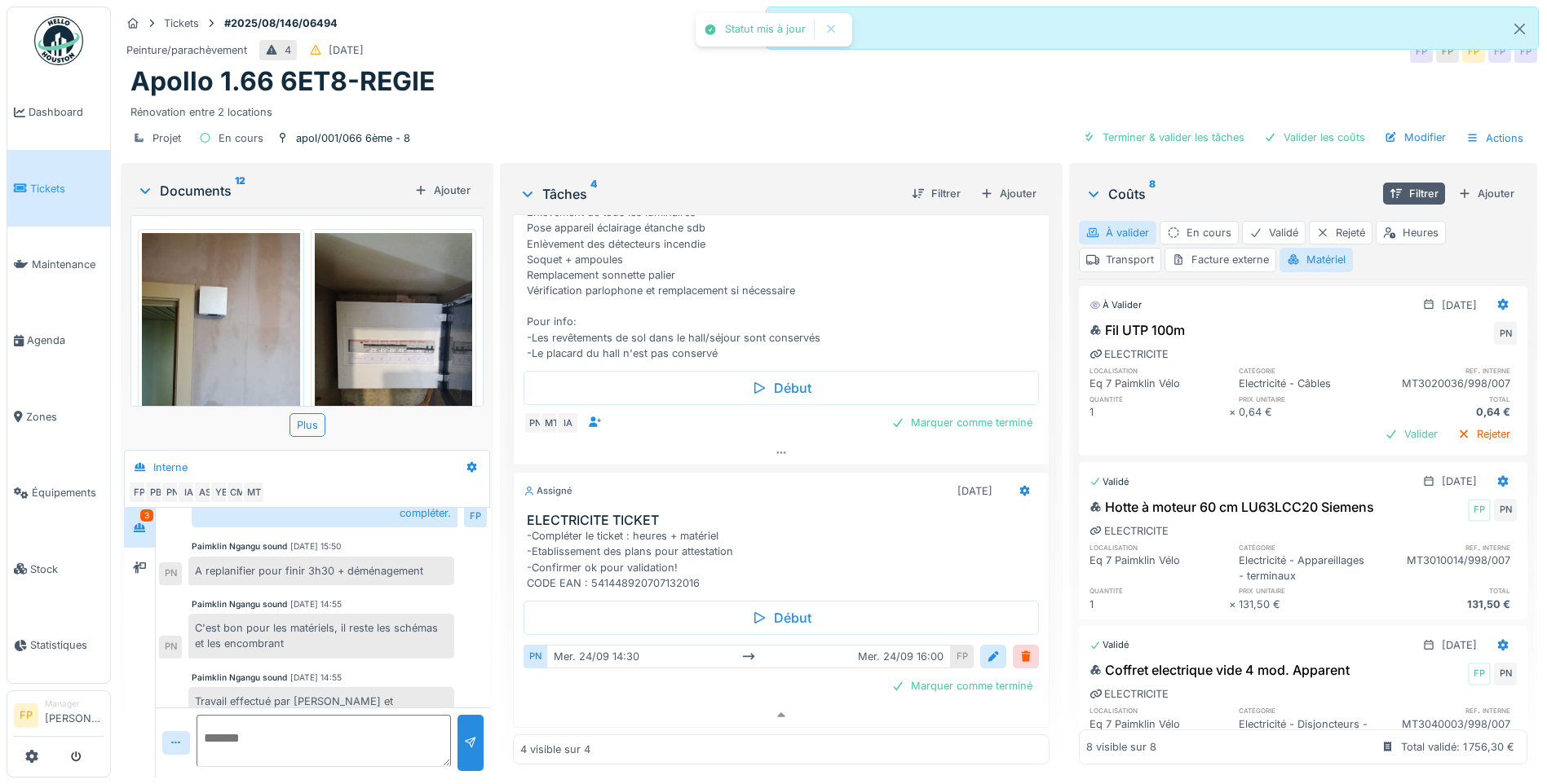
scroll to position [0, 0]
click at [1229, 428] on div "Valider" at bounding box center [1411, 434] width 66 height 22
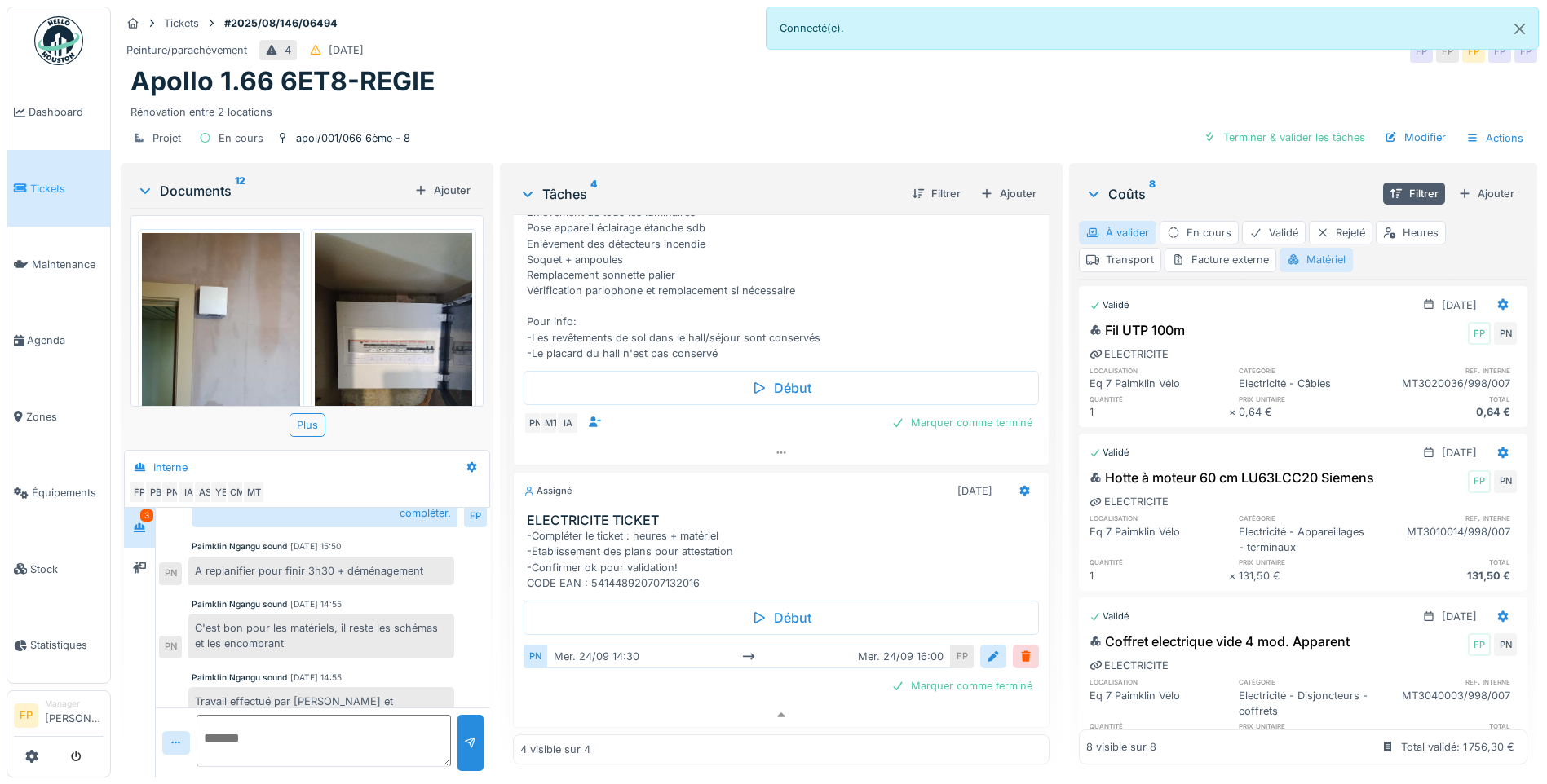
click at [1229, 260] on div "Matériel" at bounding box center [1316, 259] width 74 height 24
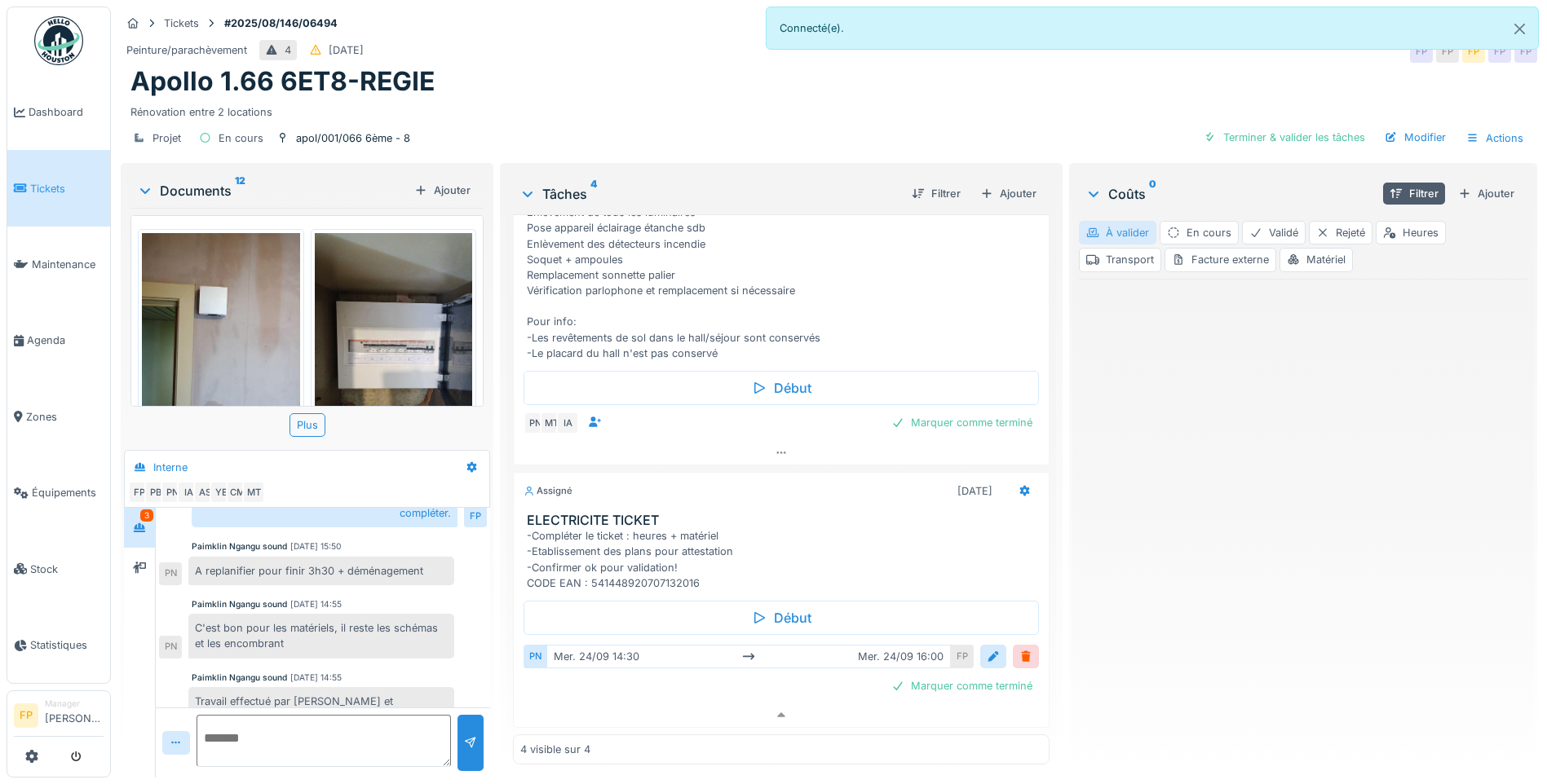
click at [1136, 231] on div "À valider" at bounding box center [1117, 233] width 77 height 24
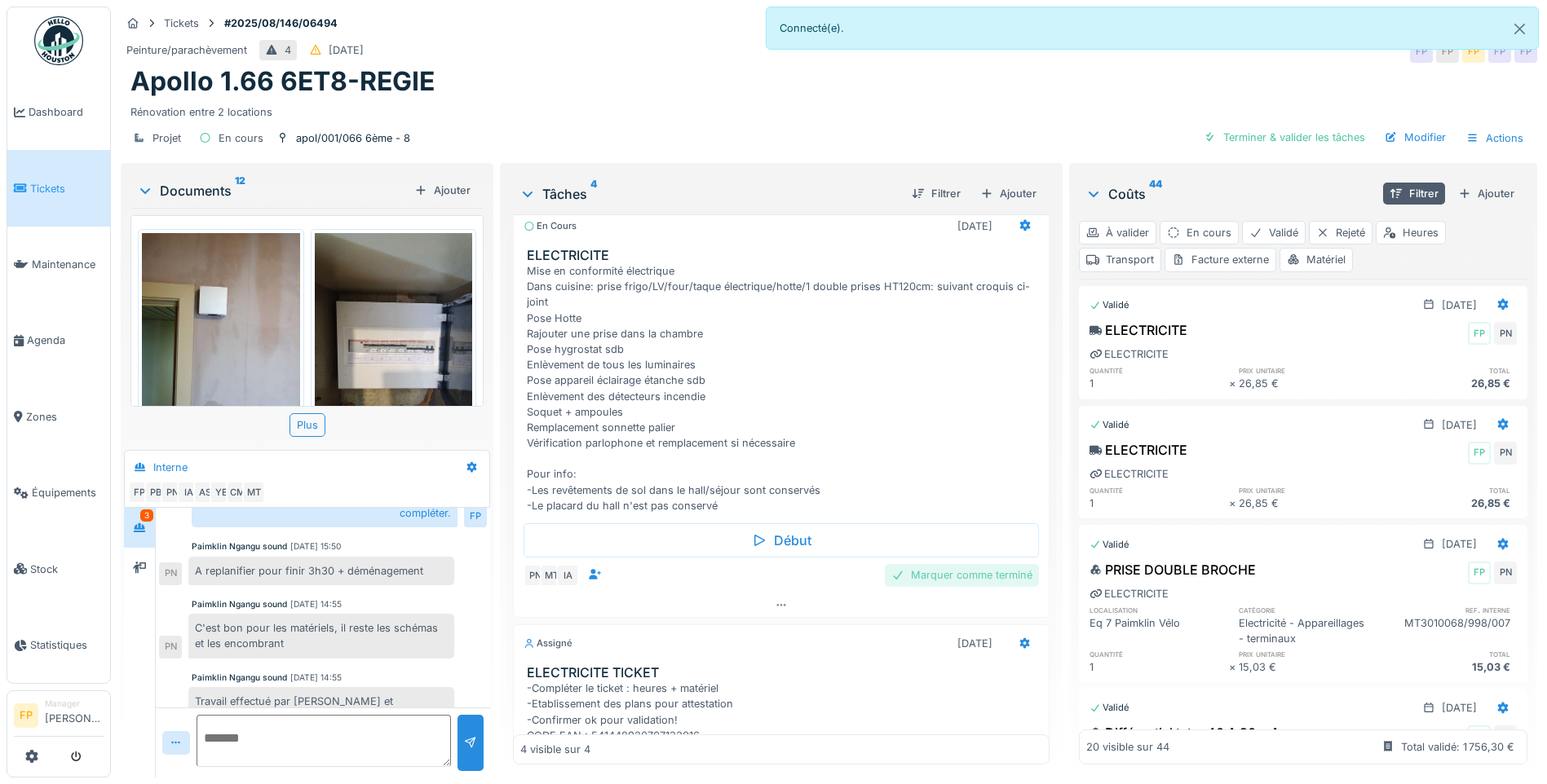
scroll to position [288, 0]
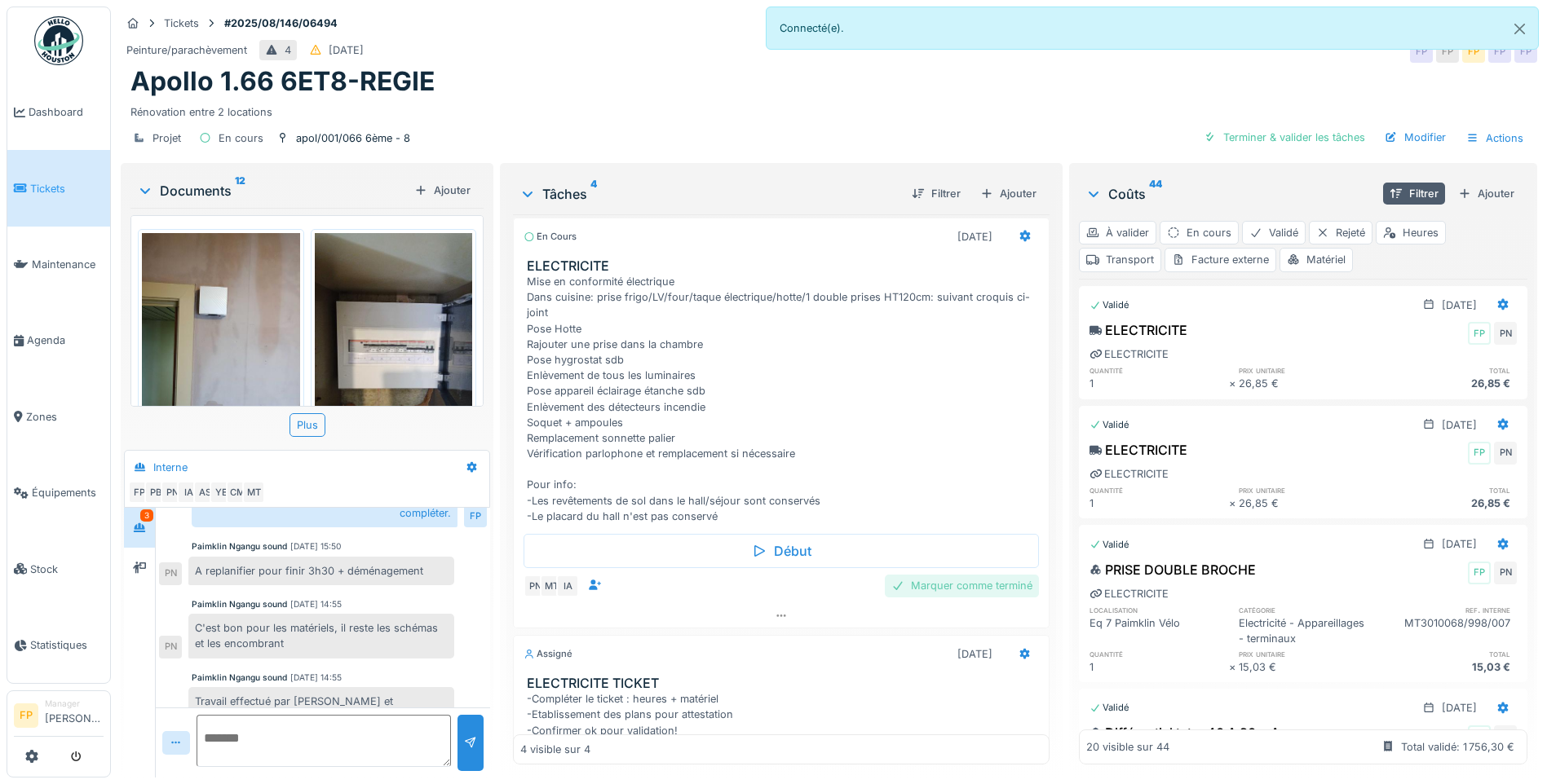
click at [938, 587] on div "Marquer comme terminé" at bounding box center [962, 586] width 154 height 22
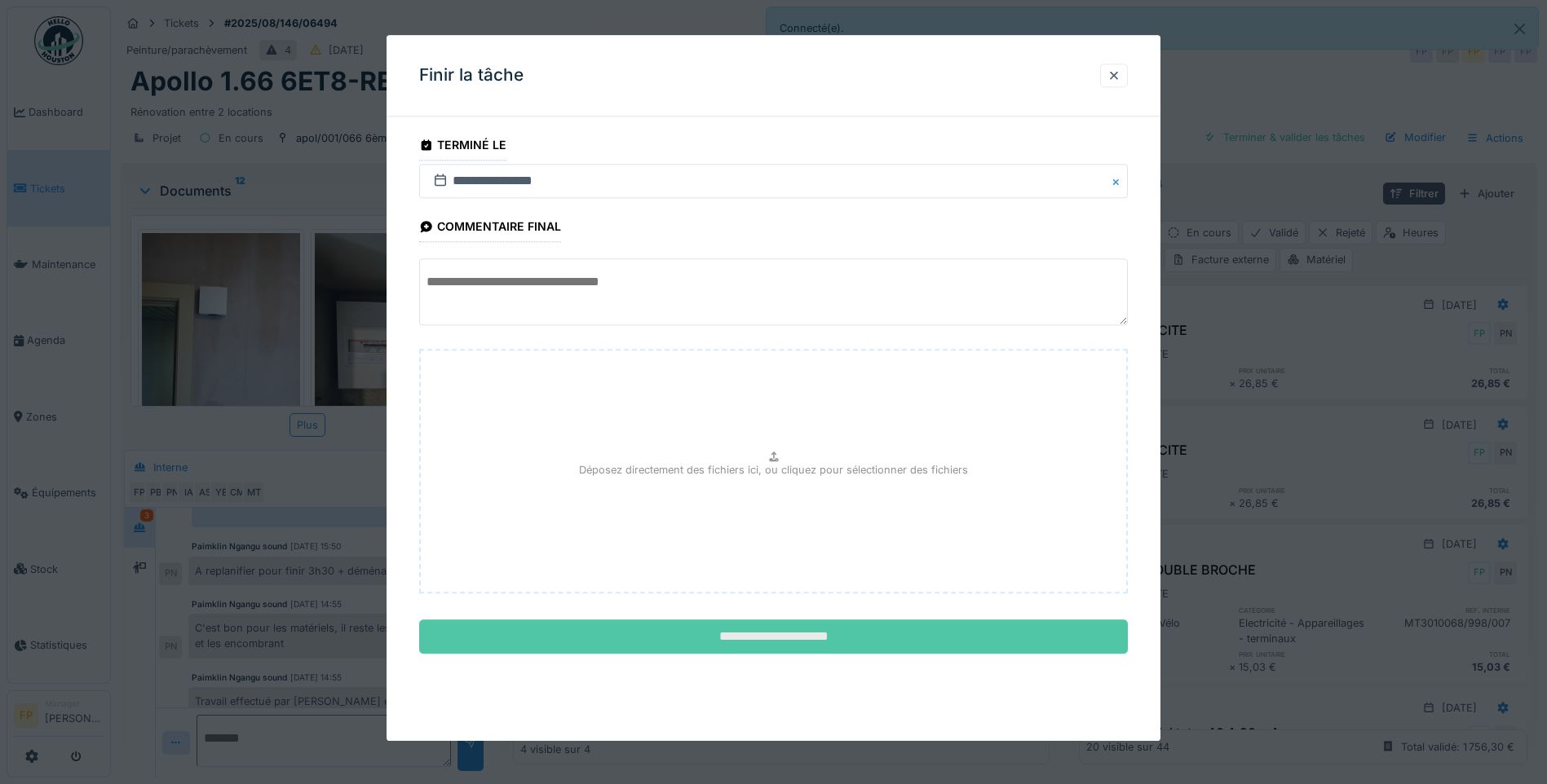
click at [798, 600] on input "**********" at bounding box center [773, 637] width 709 height 34
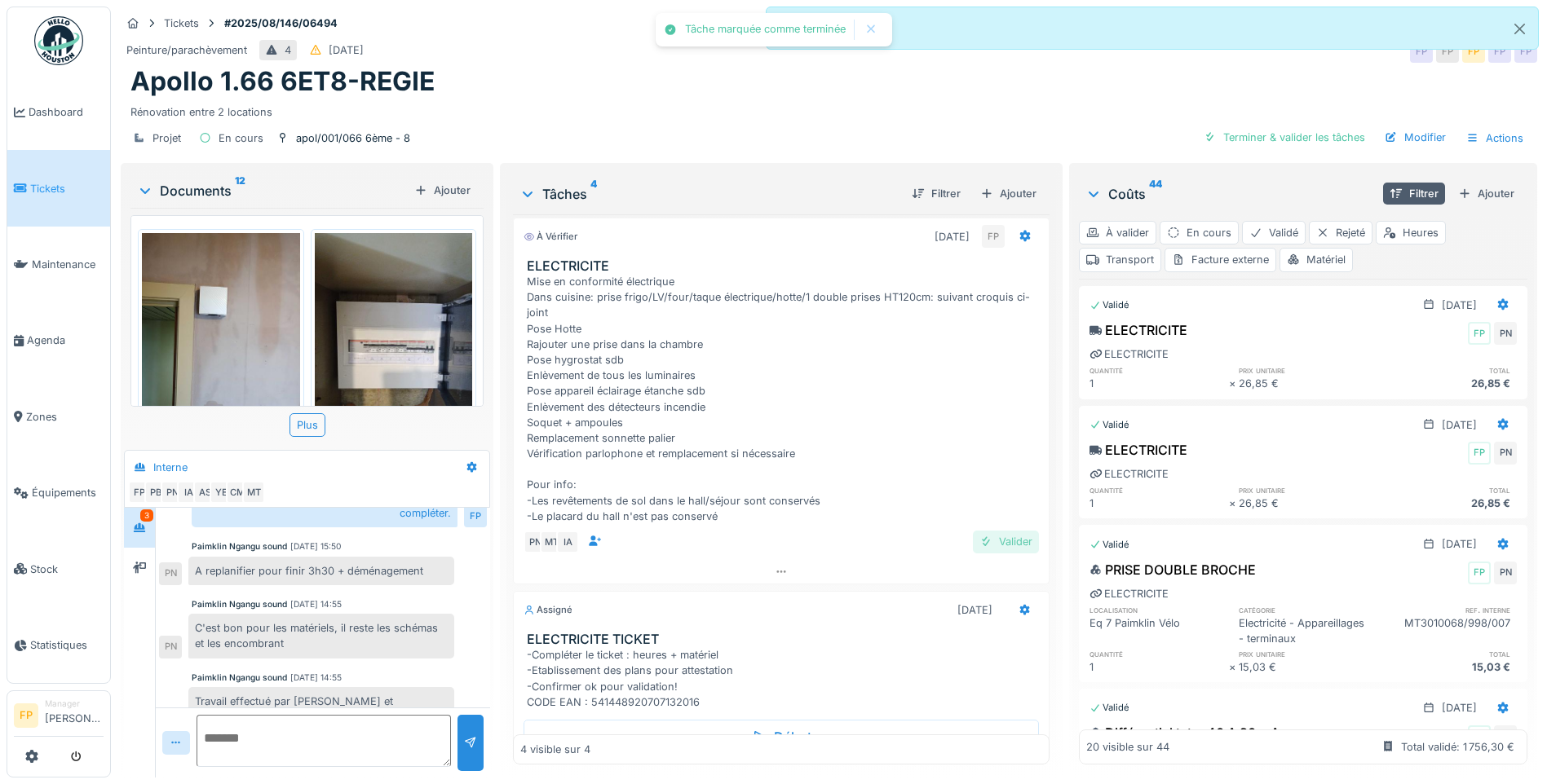
click at [995, 540] on div "Valider" at bounding box center [1006, 542] width 66 height 22
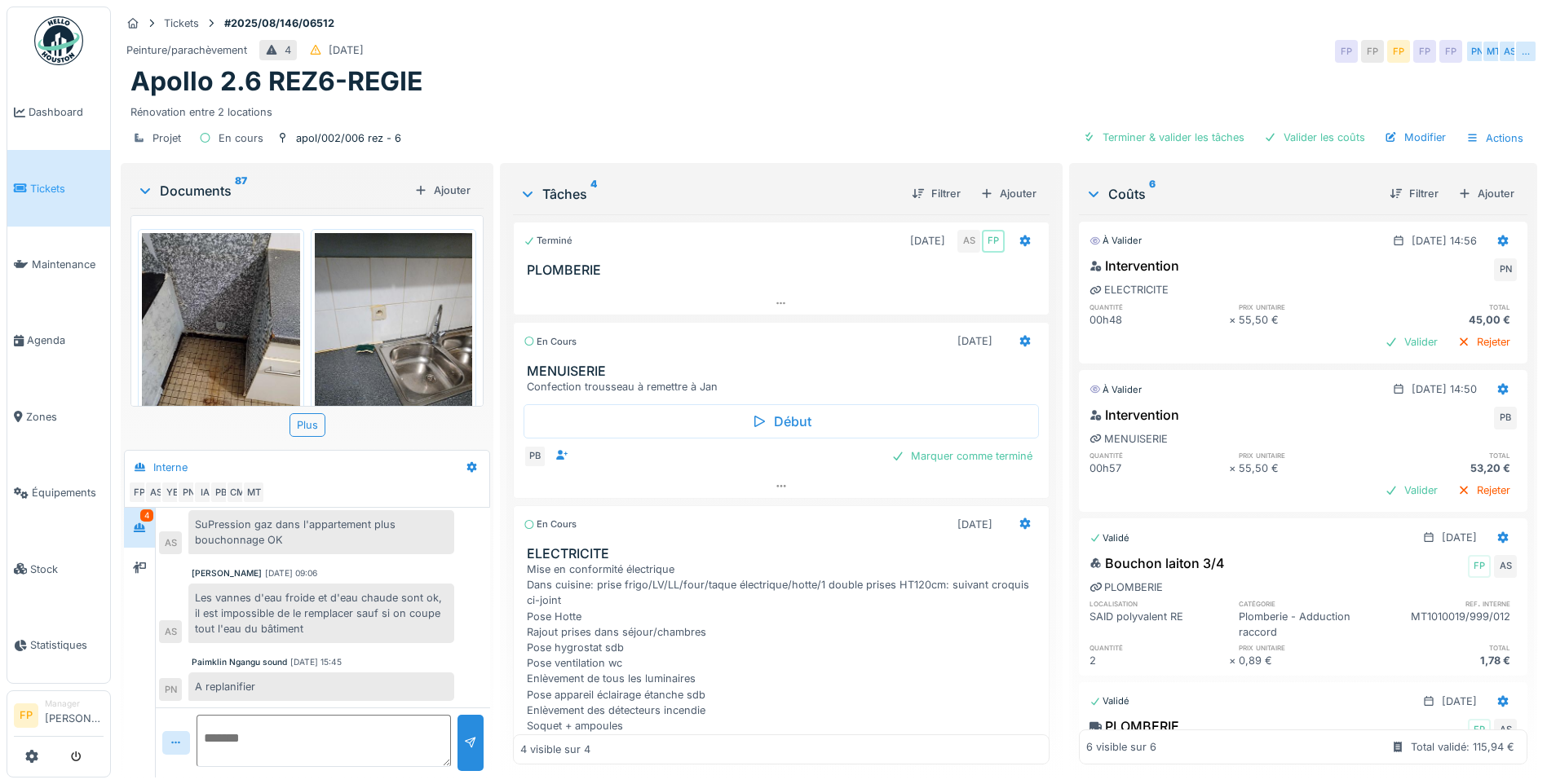
scroll to position [54, 0]
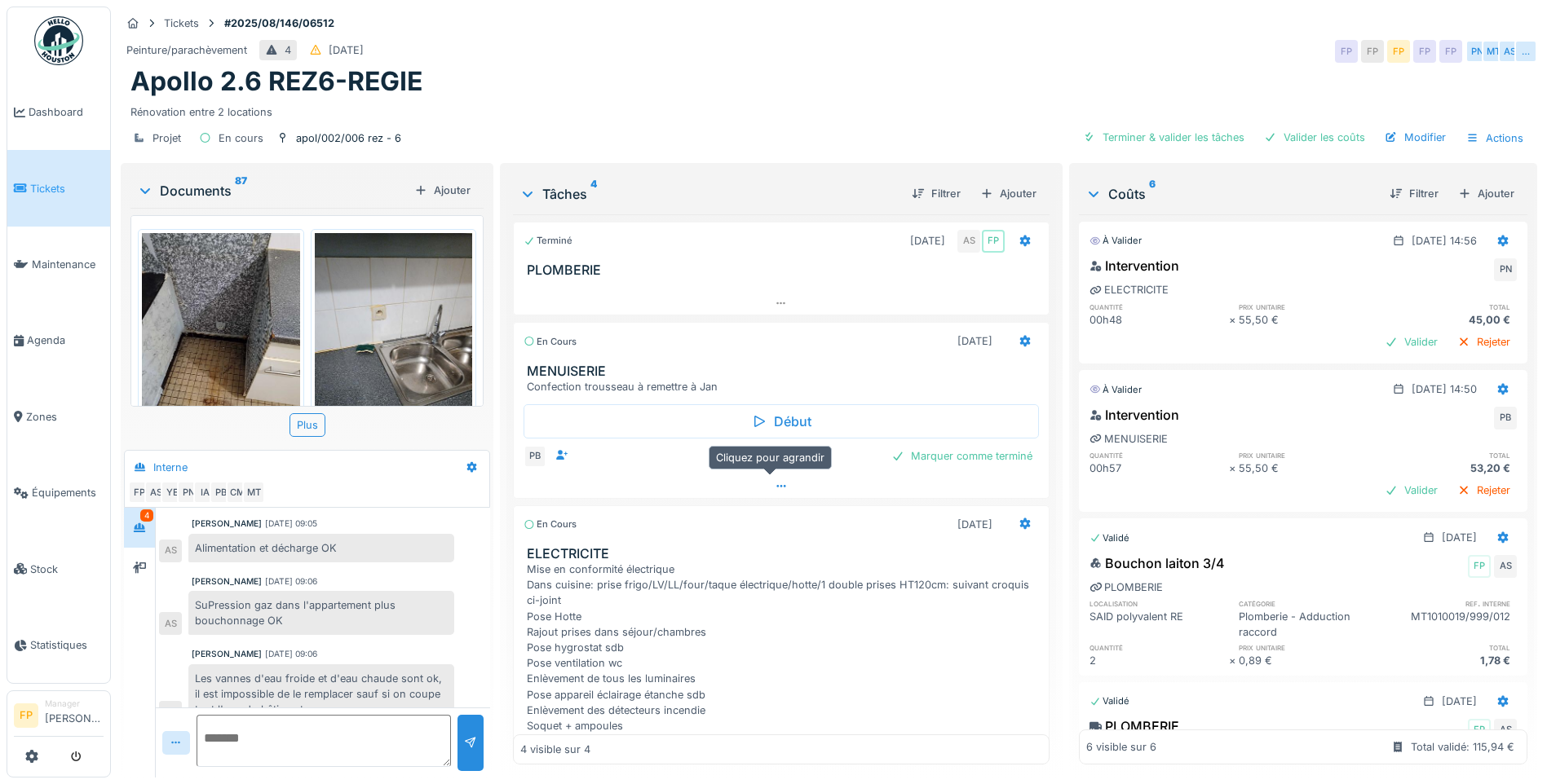
click at [775, 482] on icon at bounding box center [781, 487] width 13 height 11
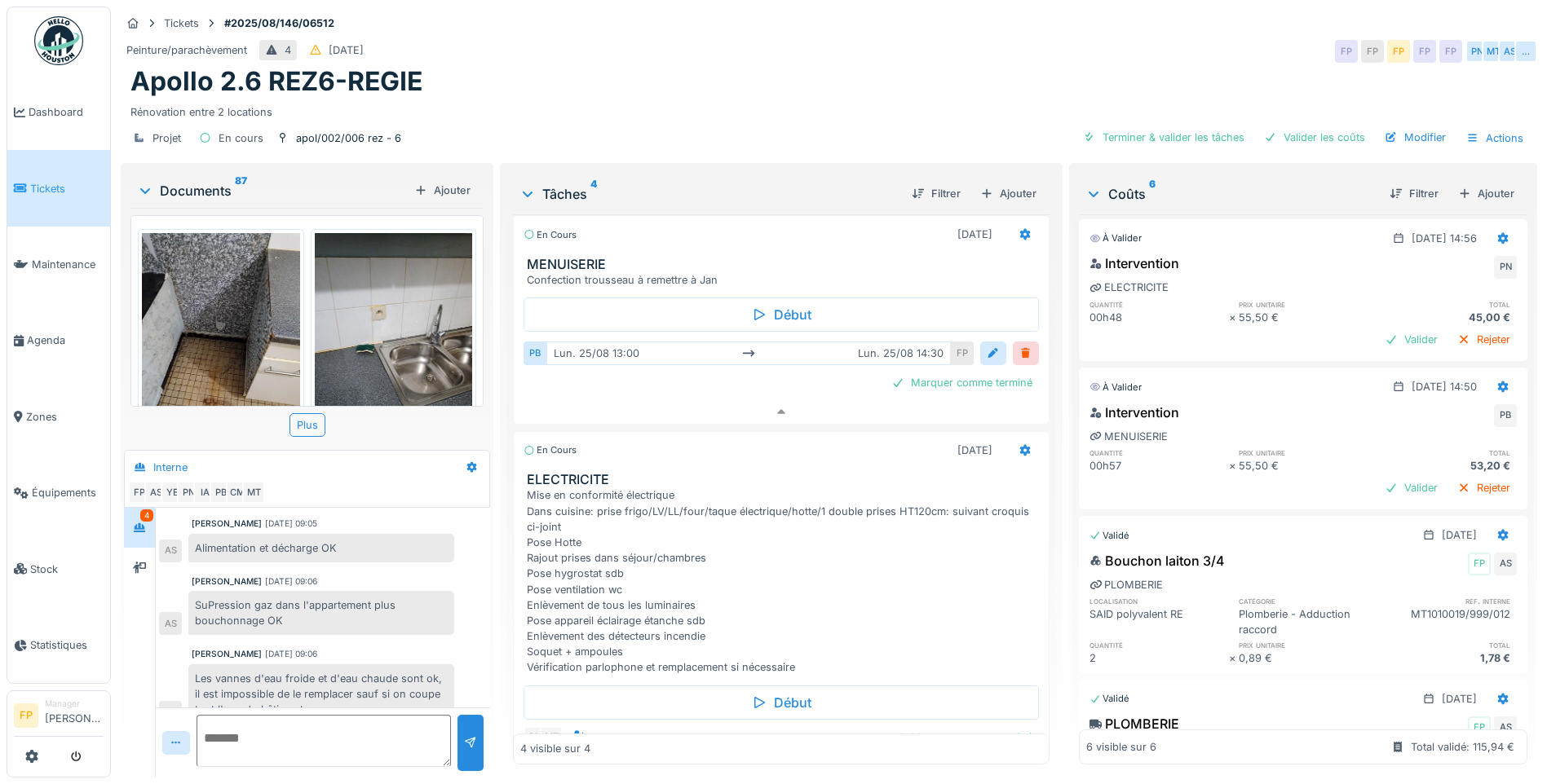
scroll to position [0, 0]
click at [1474, 183] on div "Ajouter" at bounding box center [1486, 193] width 70 height 22
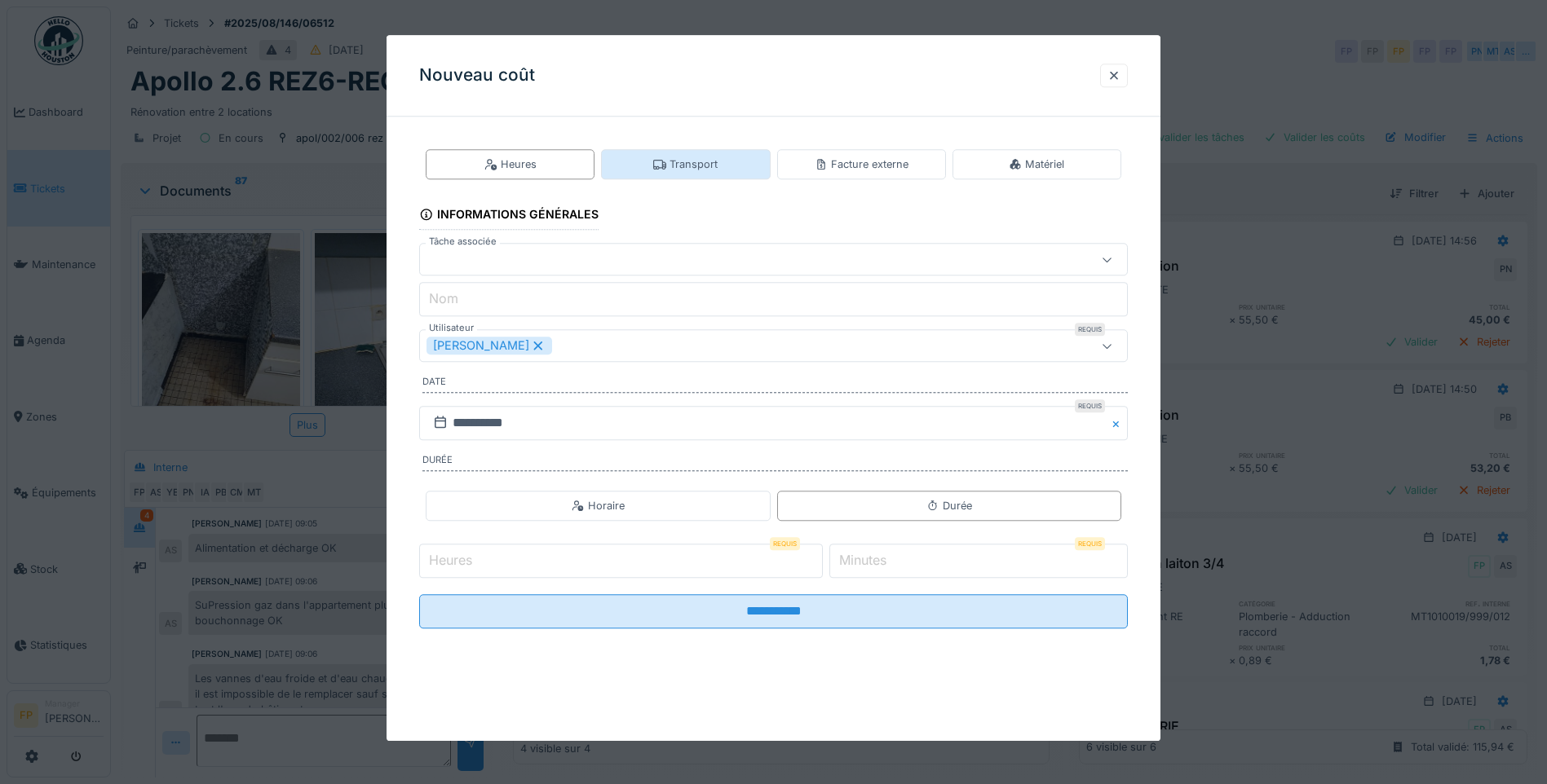
click at [724, 169] on div "Transport" at bounding box center [685, 164] width 169 height 31
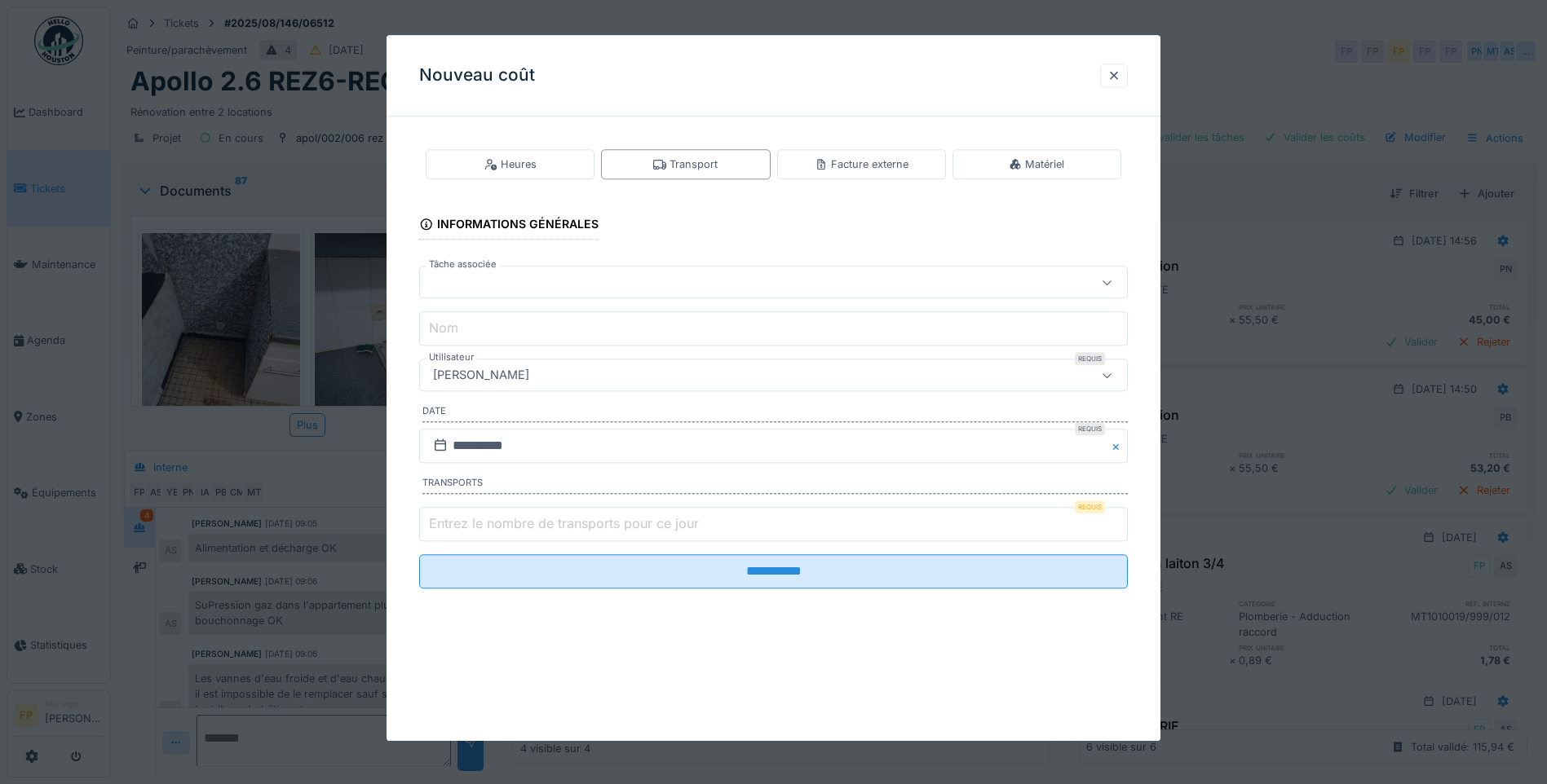
click at [554, 276] on div at bounding box center [732, 282] width 610 height 18
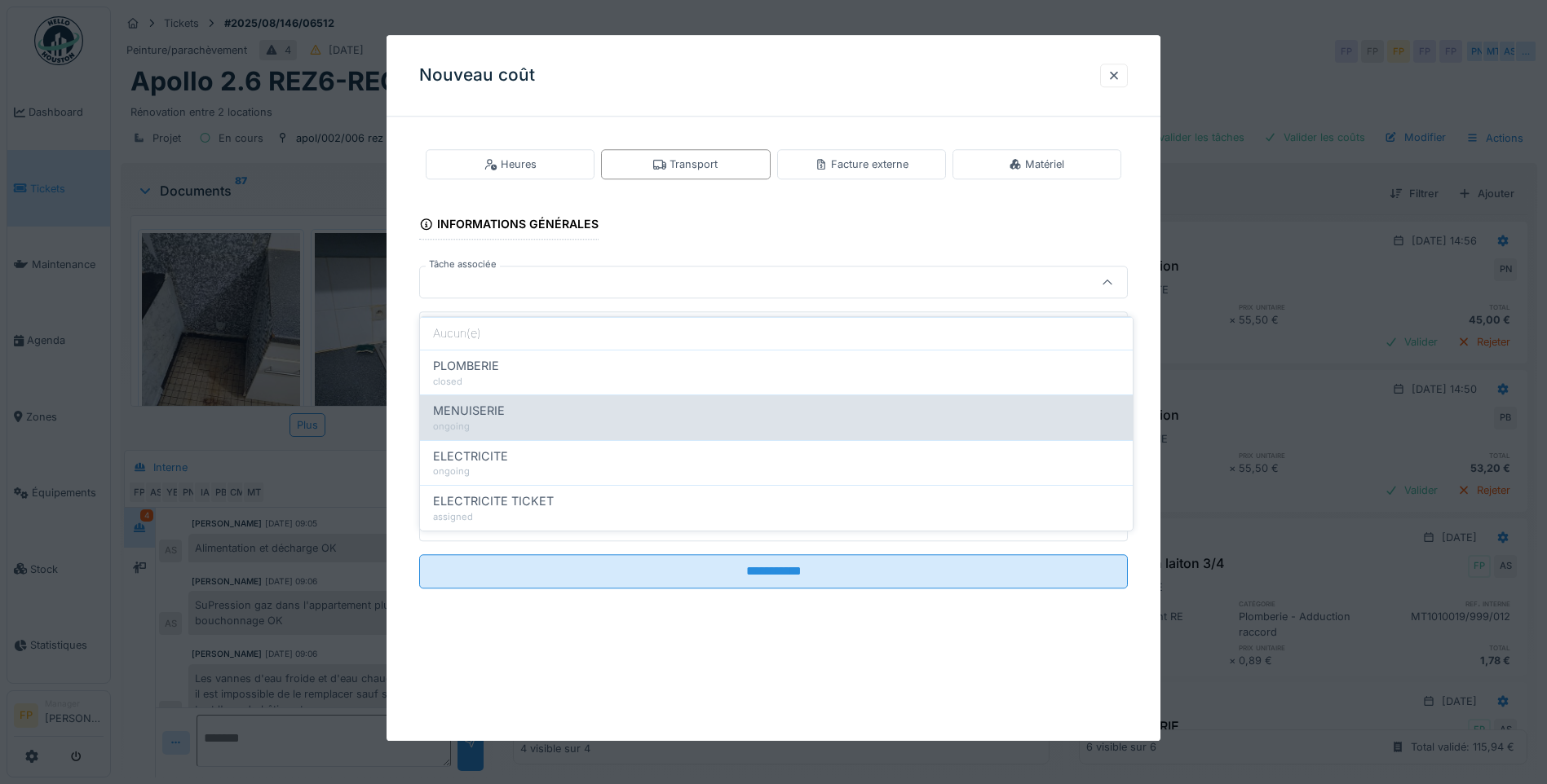
click at [537, 403] on div "MENUISERIE" at bounding box center [776, 410] width 687 height 18
type input "******"
type input "**********"
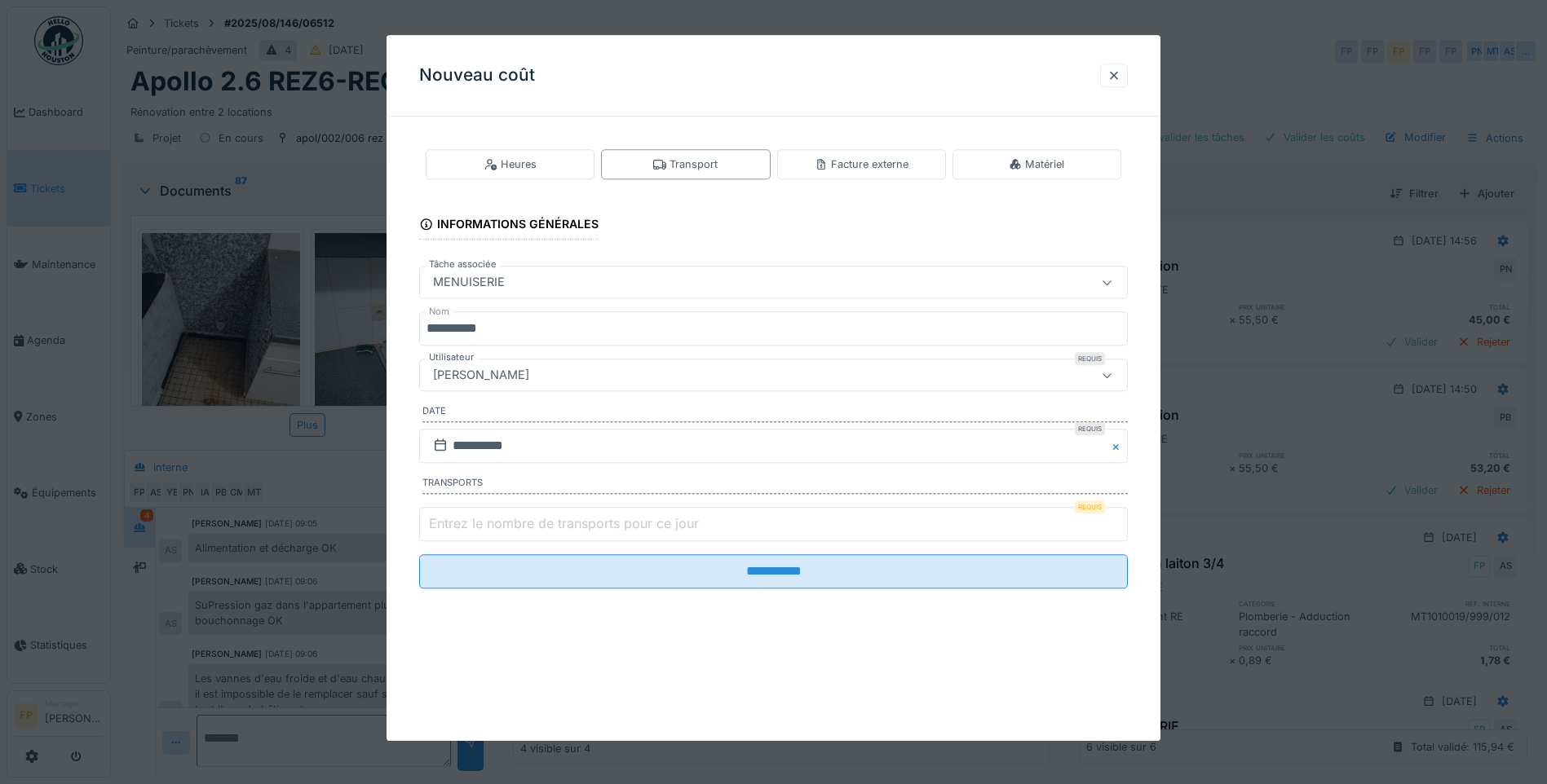
click at [531, 365] on div "[PERSON_NAME]" at bounding box center [773, 375] width 709 height 32
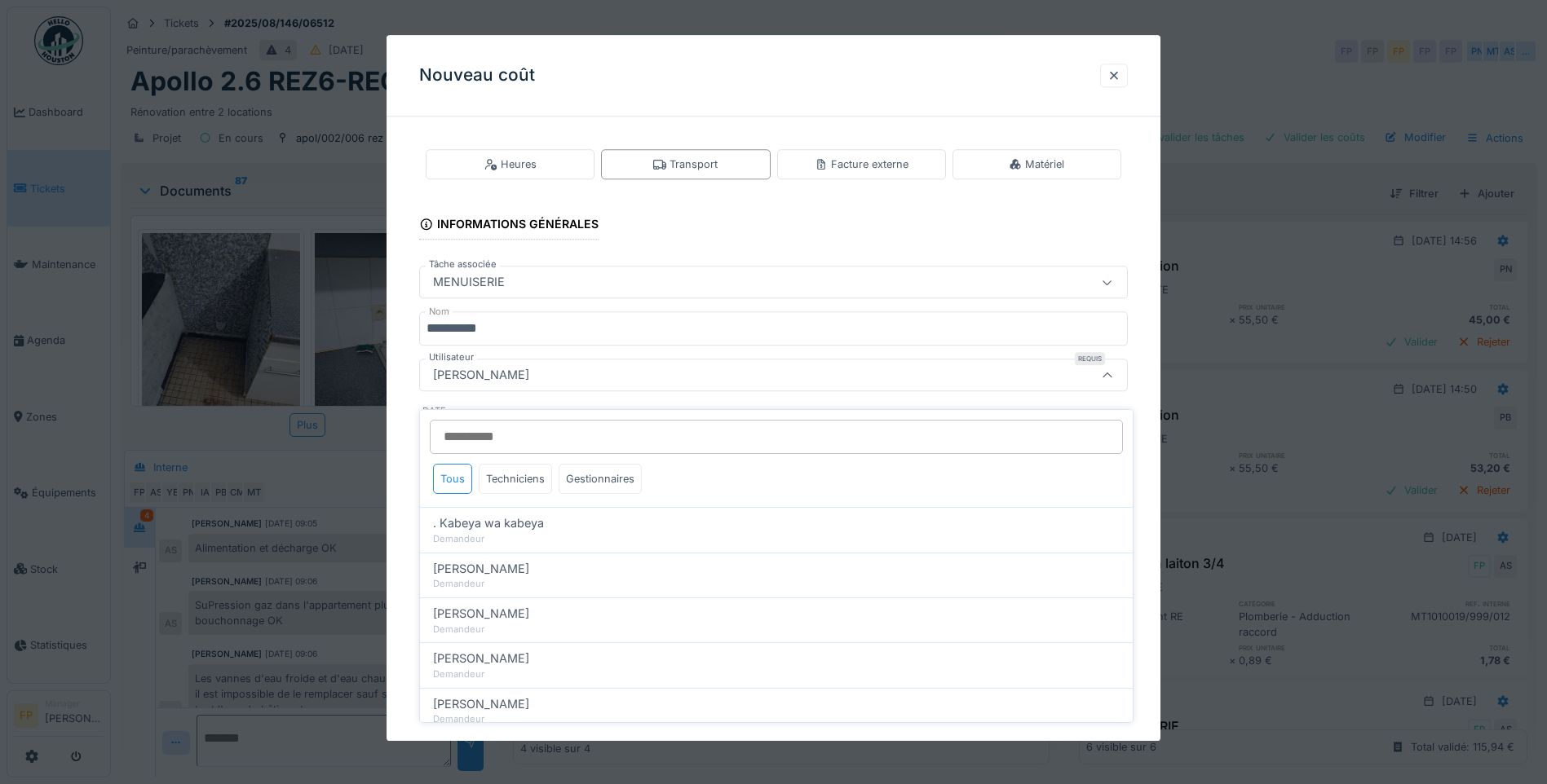
click at [528, 425] on input "Utilisateur" at bounding box center [776, 436] width 693 height 34
type input "****"
click at [530, 464] on div "Techniciens" at bounding box center [515, 479] width 74 height 31
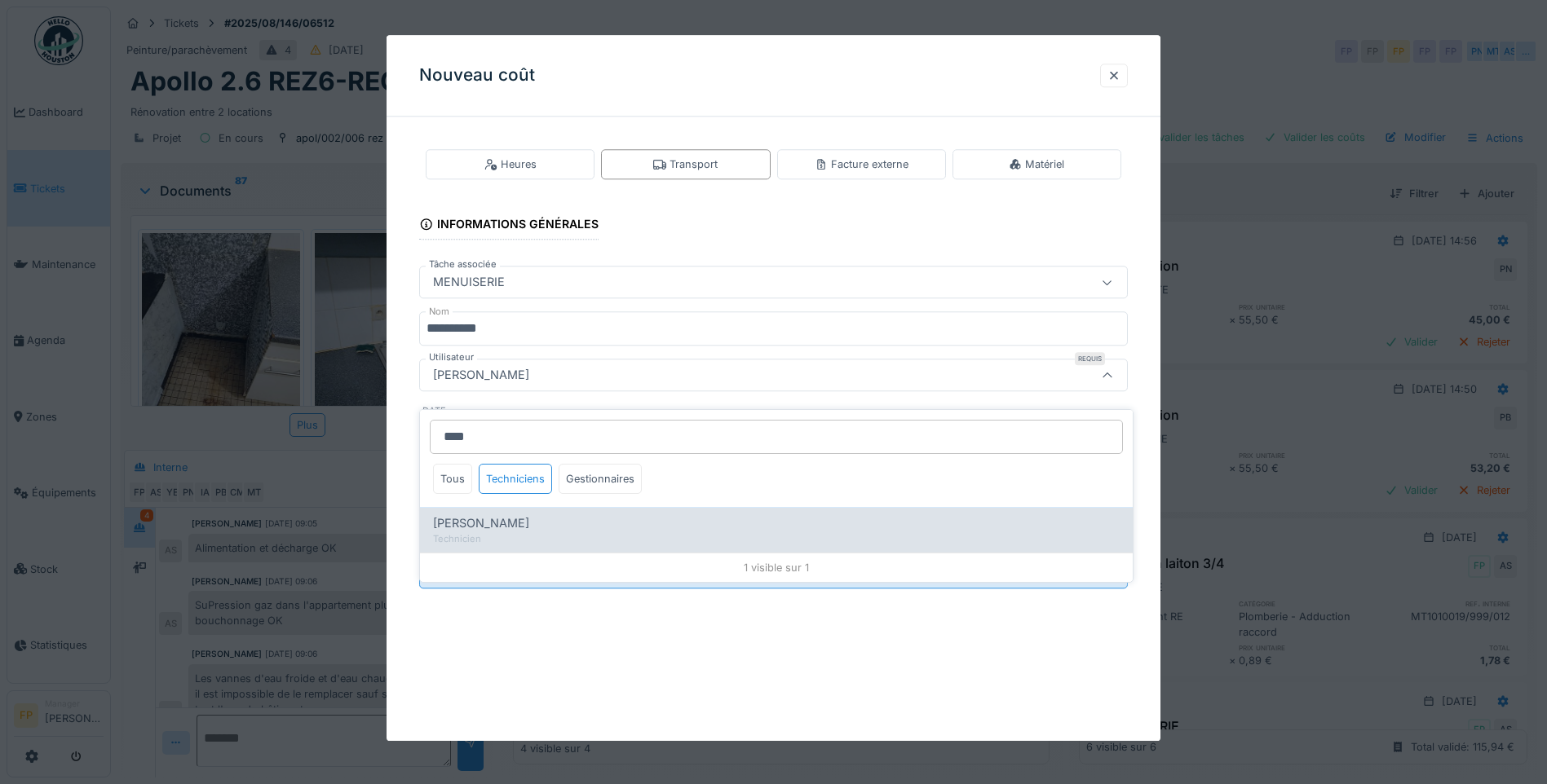
click at [489, 518] on span "[PERSON_NAME]" at bounding box center [481, 523] width 97 height 18
type input "****"
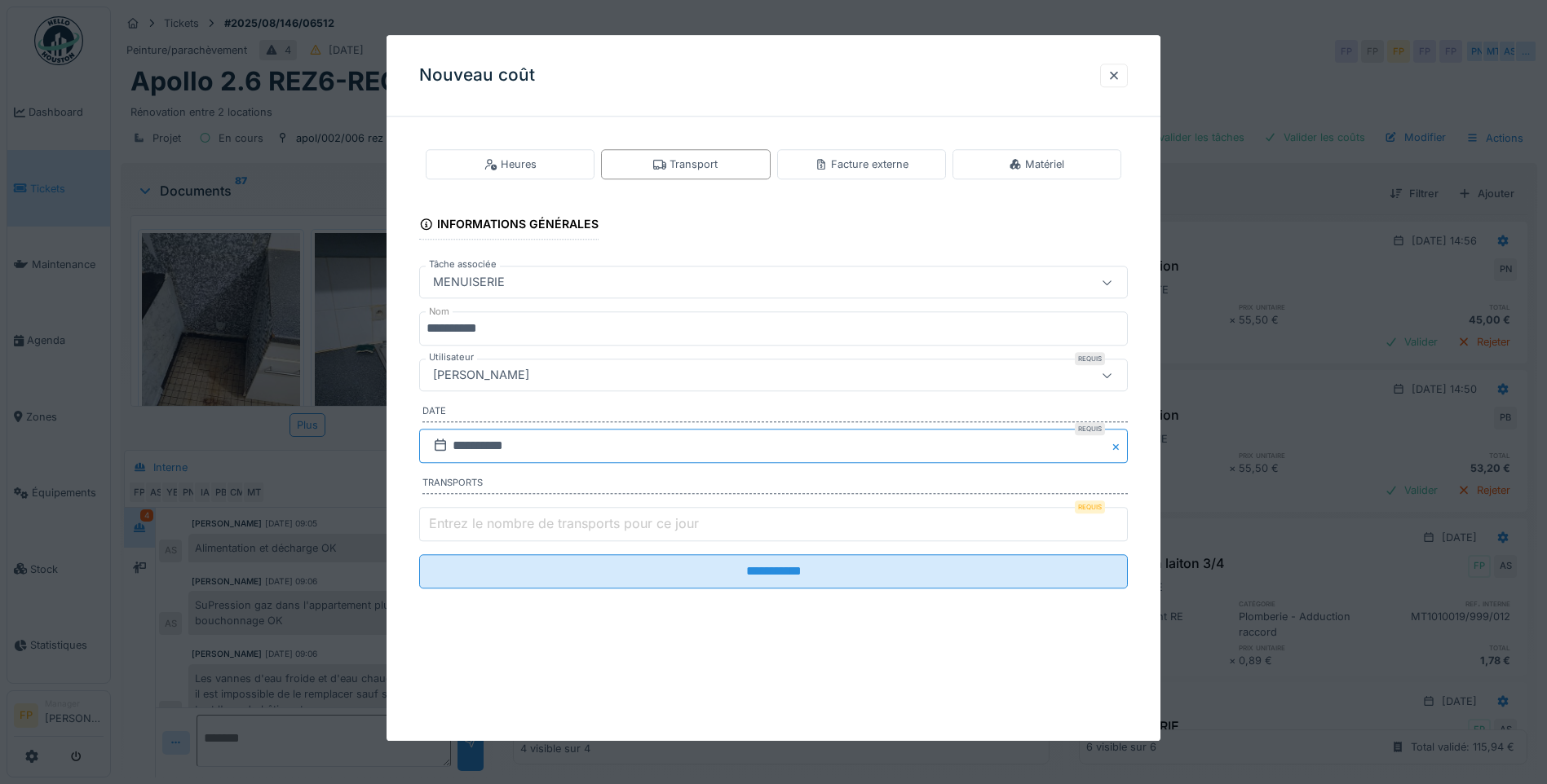
click at [482, 442] on input "**********" at bounding box center [773, 446] width 709 height 34
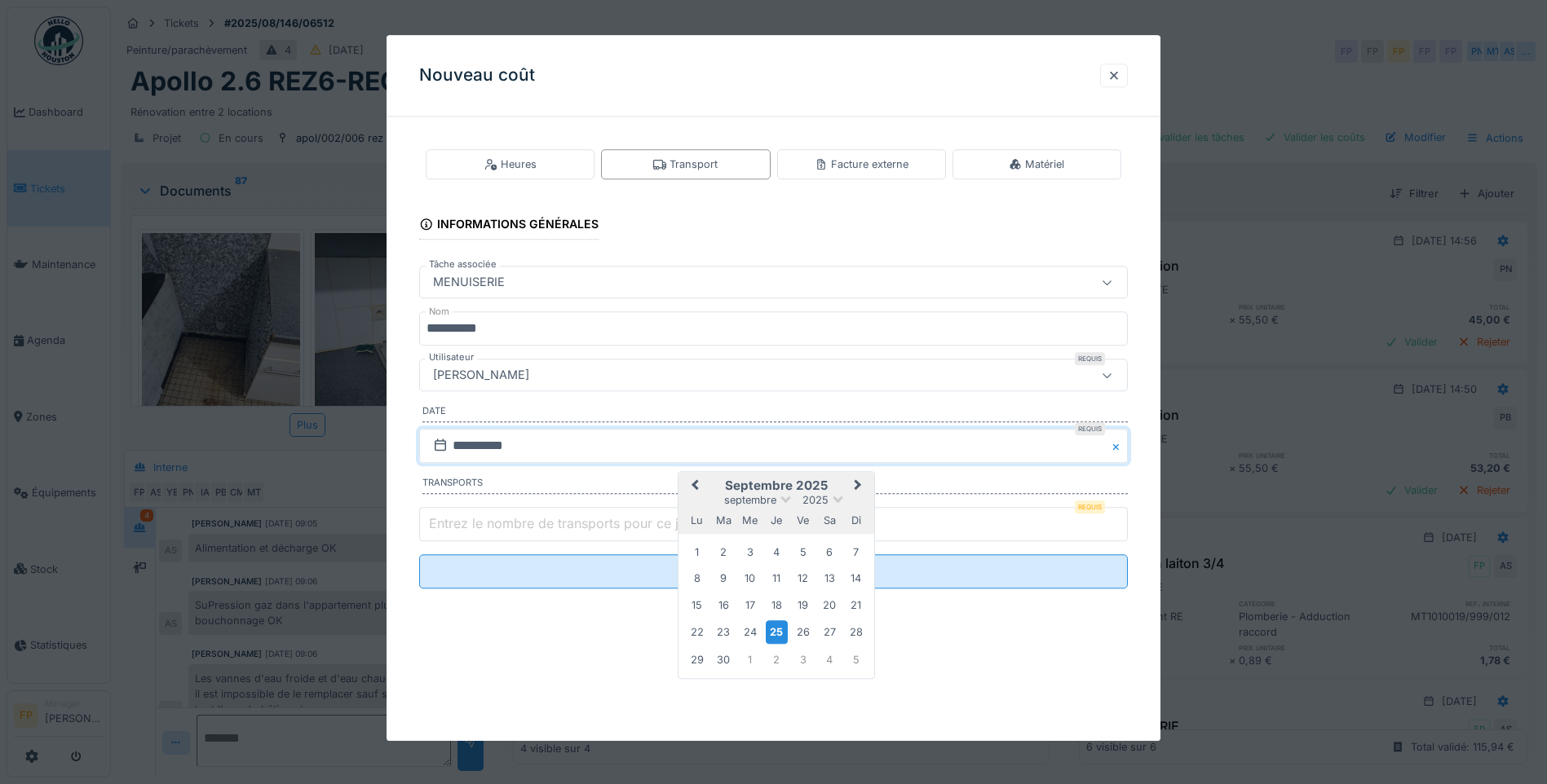
click at [695, 482] on span "Previous Month" at bounding box center [695, 486] width 0 height 19
click at [698, 655] on div "25" at bounding box center [697, 659] width 22 height 22
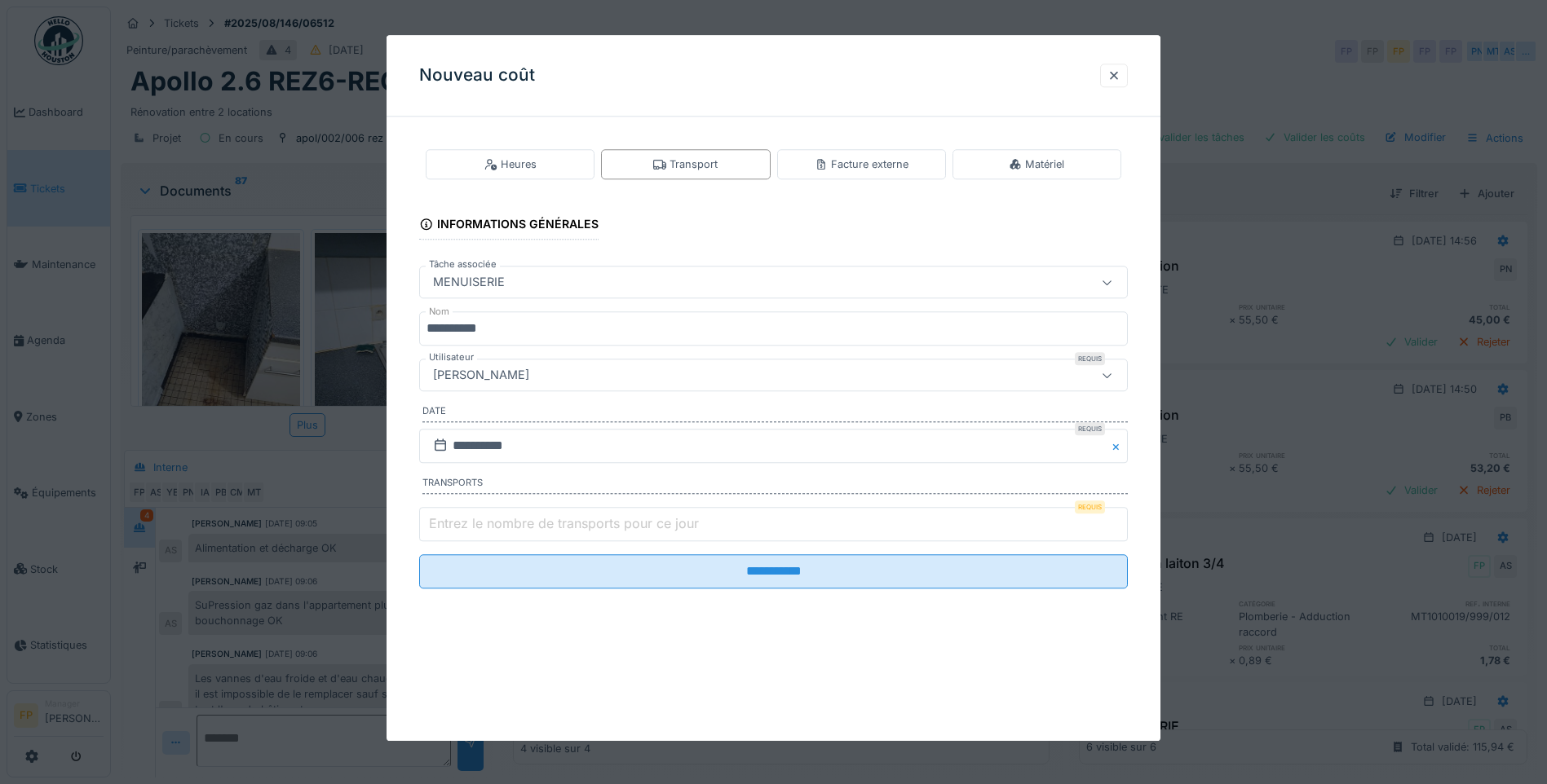
type input "*"
click at [1118, 522] on input "*" at bounding box center [773, 524] width 709 height 34
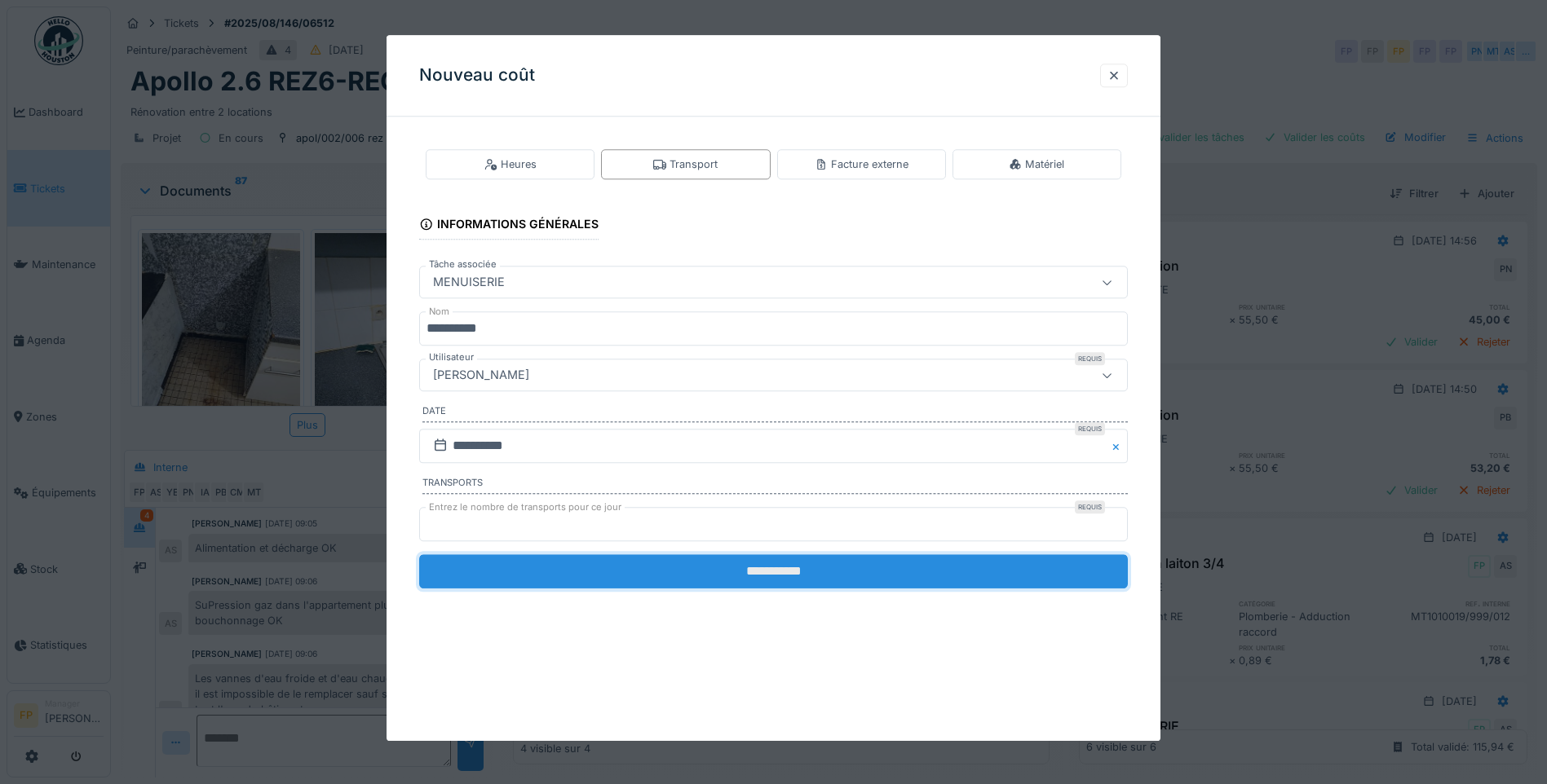
click at [896, 567] on input "**********" at bounding box center [773, 571] width 709 height 34
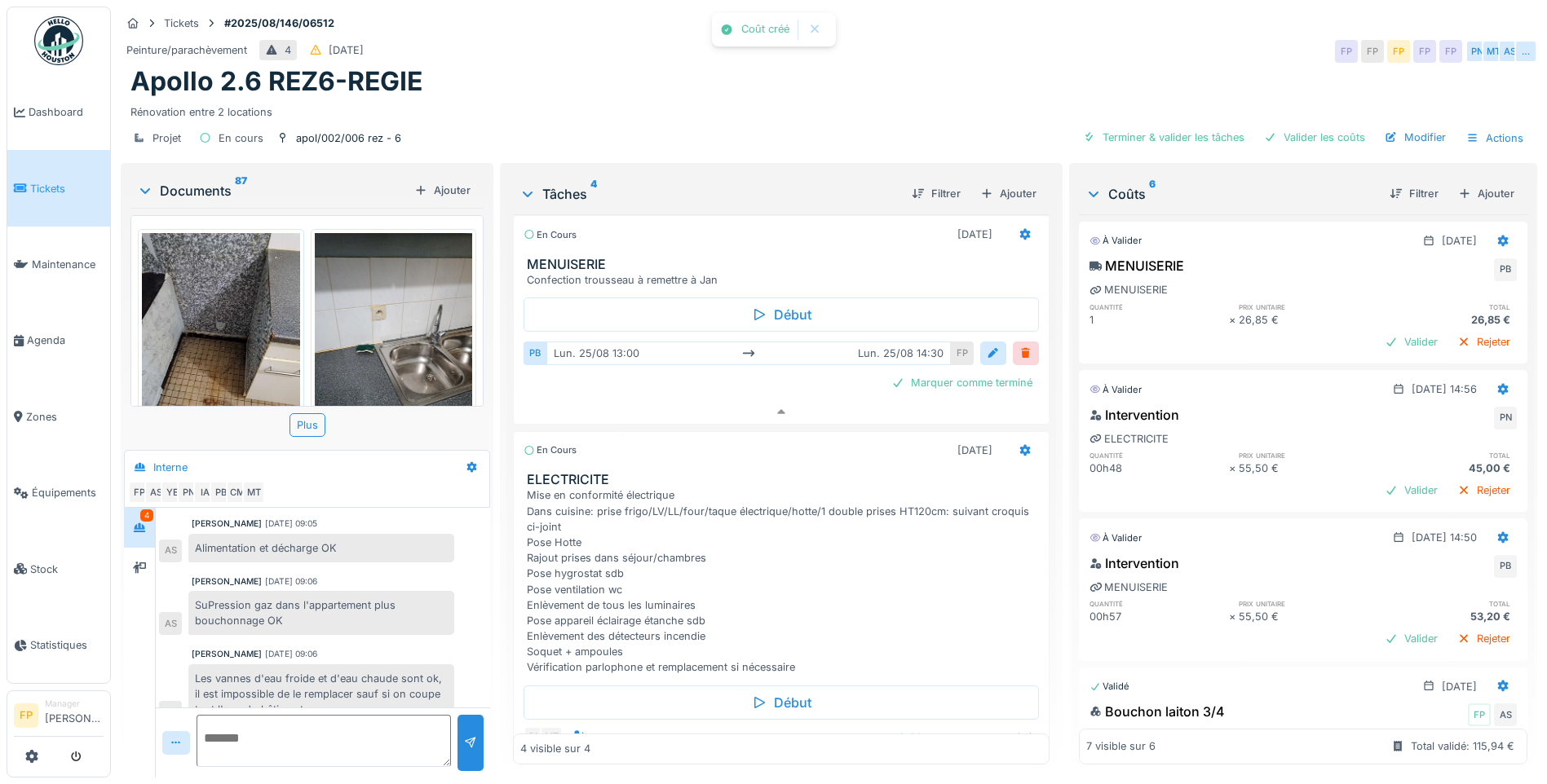
scroll to position [136, 0]
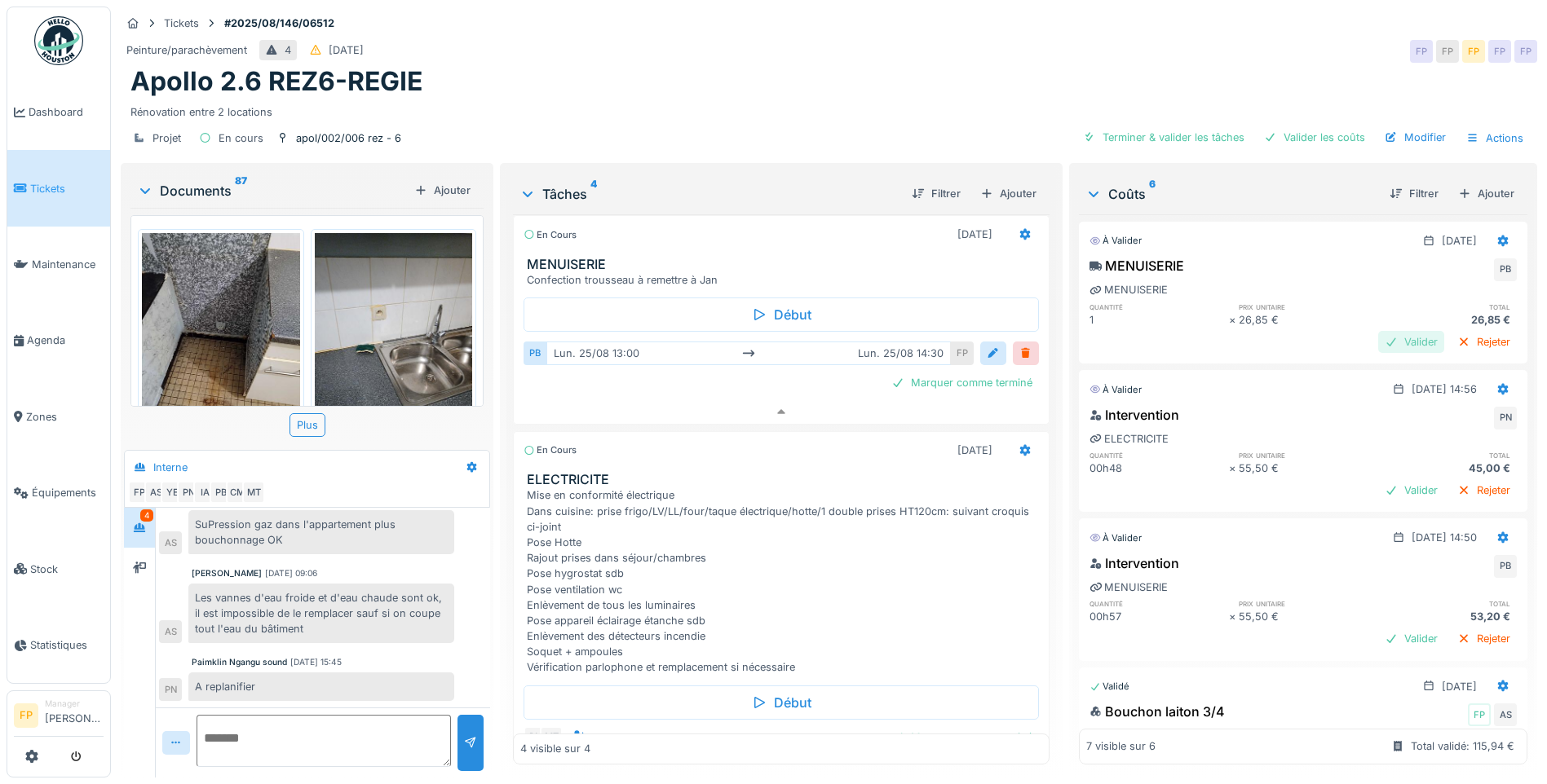
click at [1385, 331] on div "Valider" at bounding box center [1411, 342] width 66 height 22
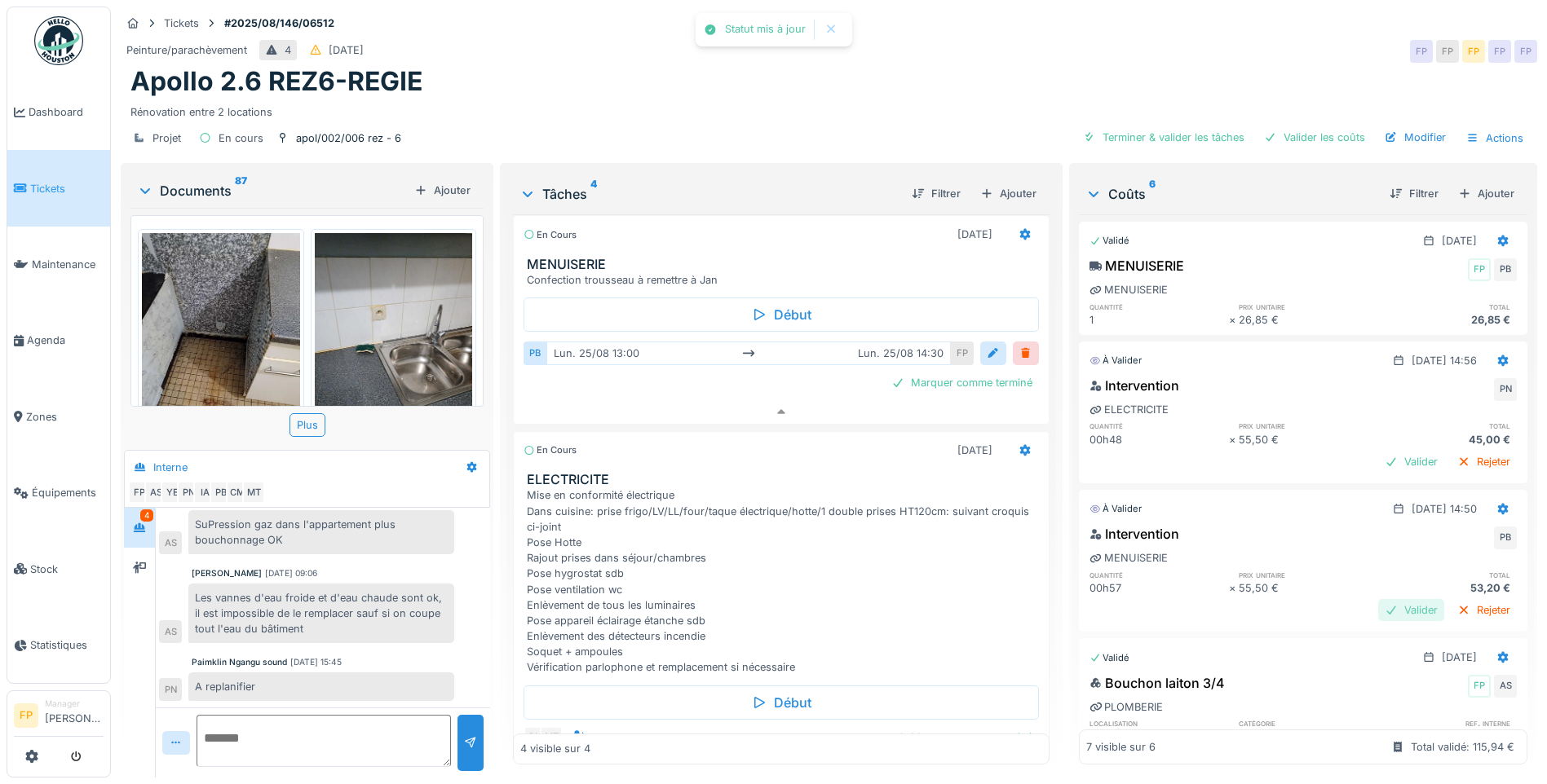
click at [1383, 599] on div "Valider" at bounding box center [1411, 610] width 66 height 22
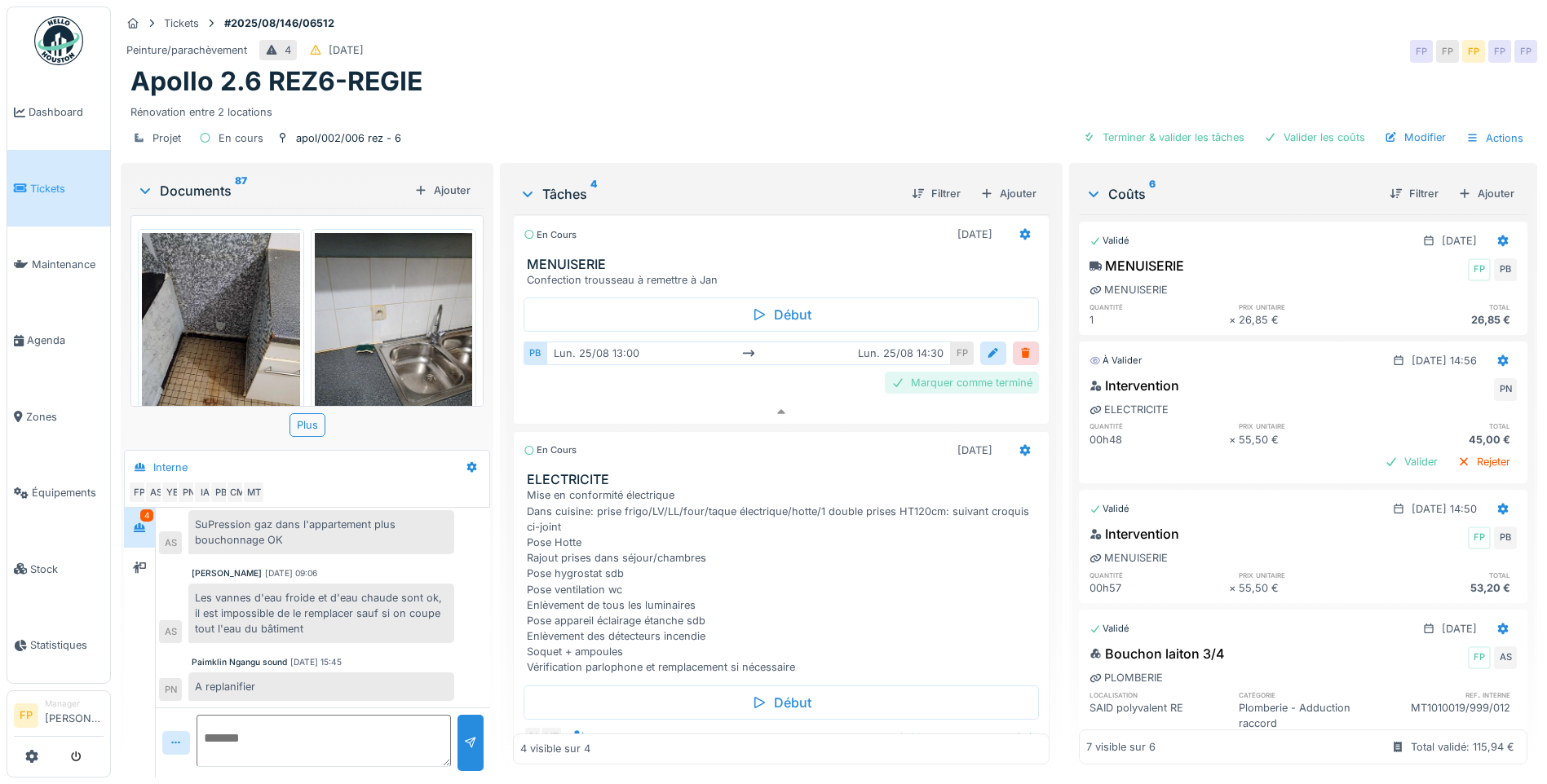
click at [930, 372] on div "Marquer comme terminé" at bounding box center [962, 383] width 154 height 22
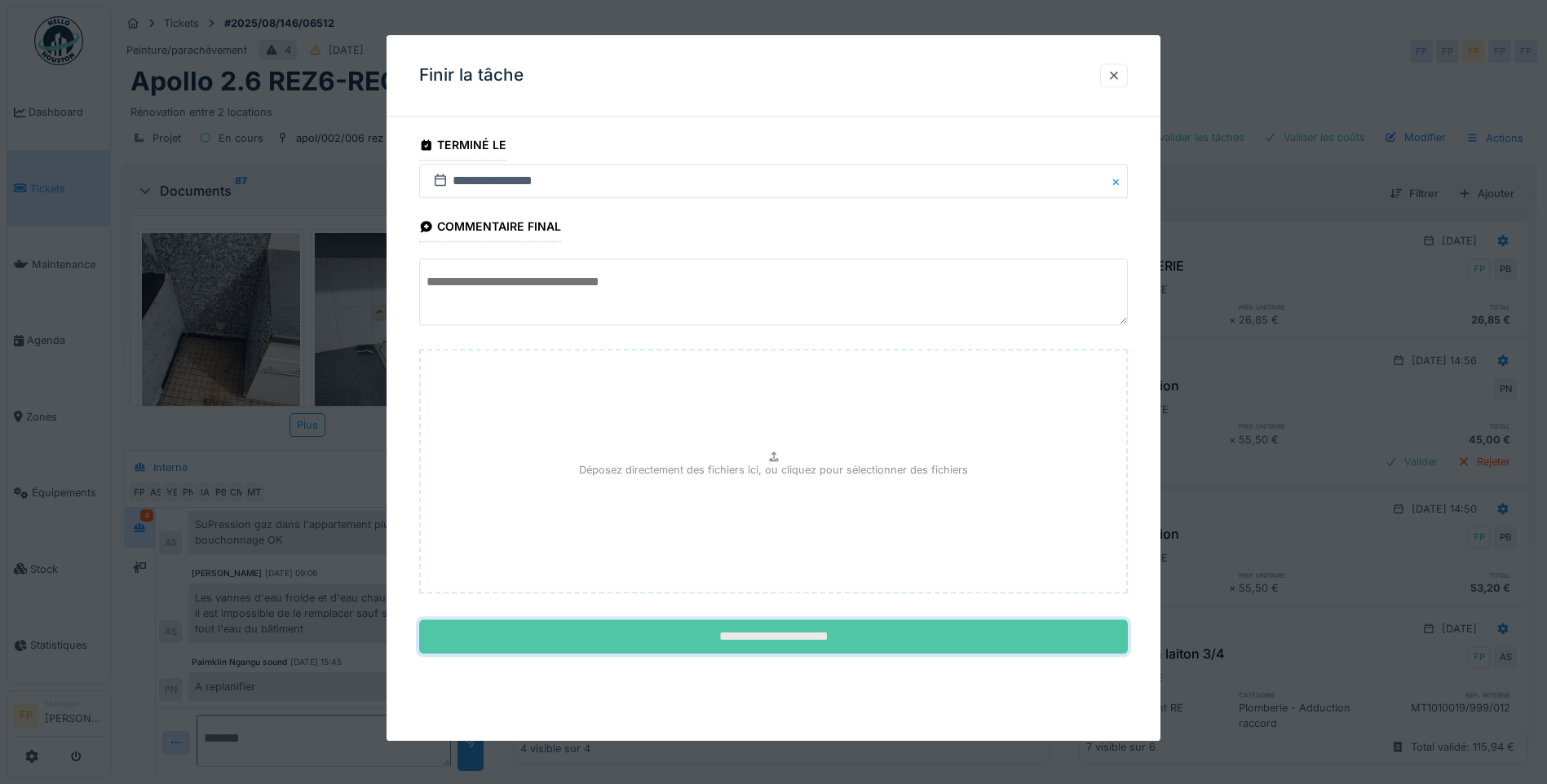
click at [809, 639] on input "**********" at bounding box center [773, 637] width 709 height 34
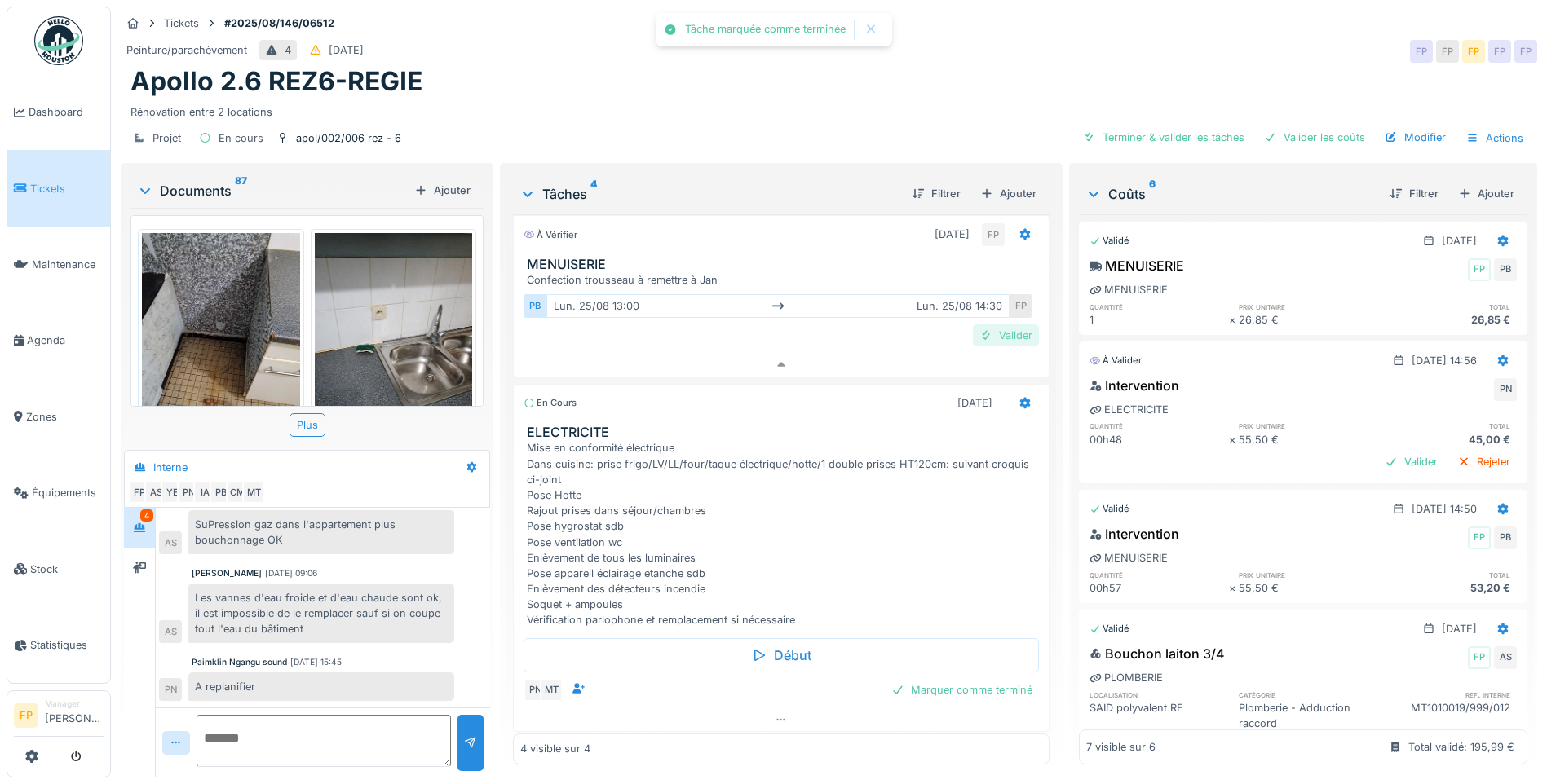
click at [980, 325] on div "Valider" at bounding box center [1006, 336] width 66 height 22
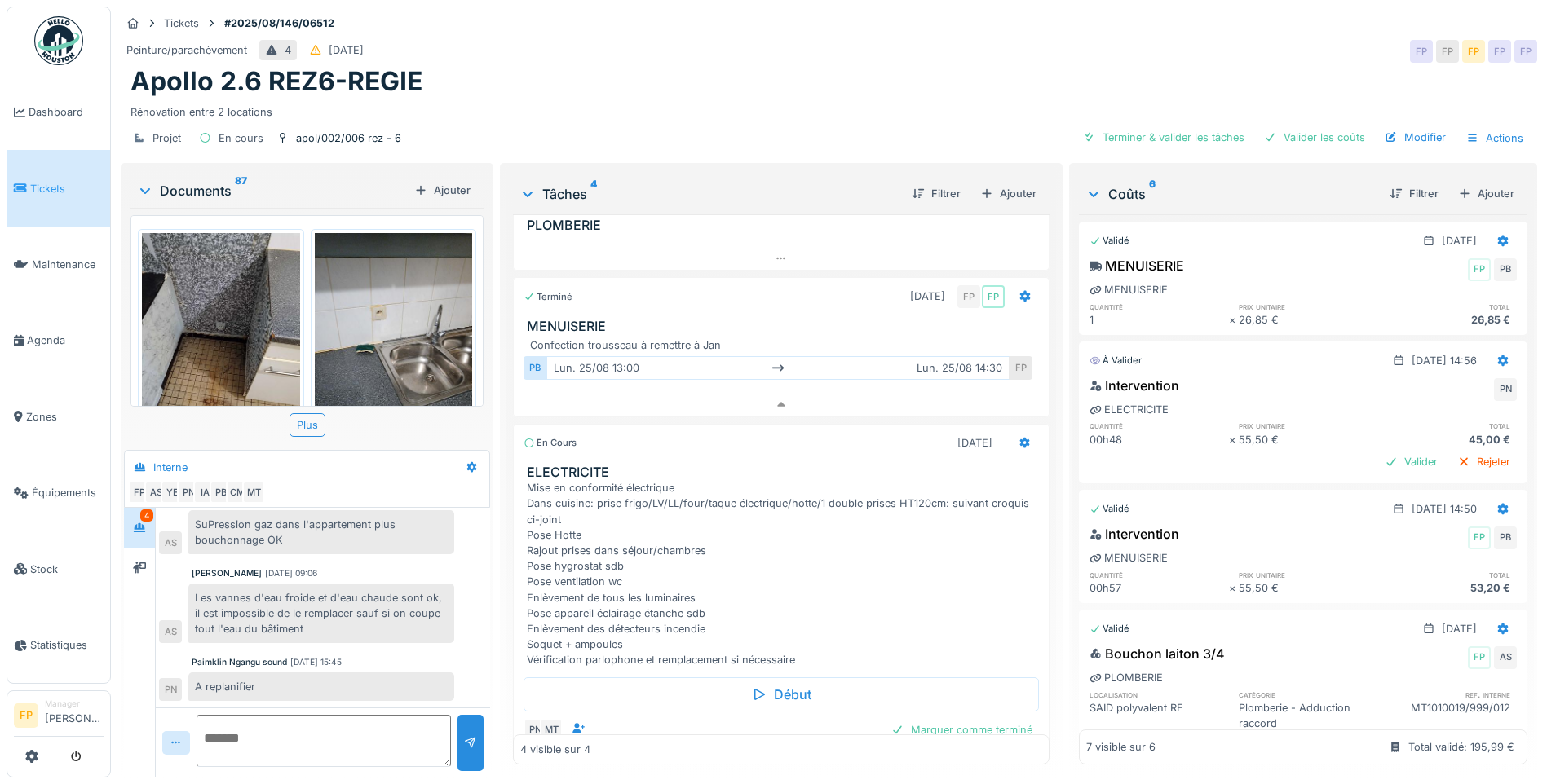
scroll to position [0, 0]
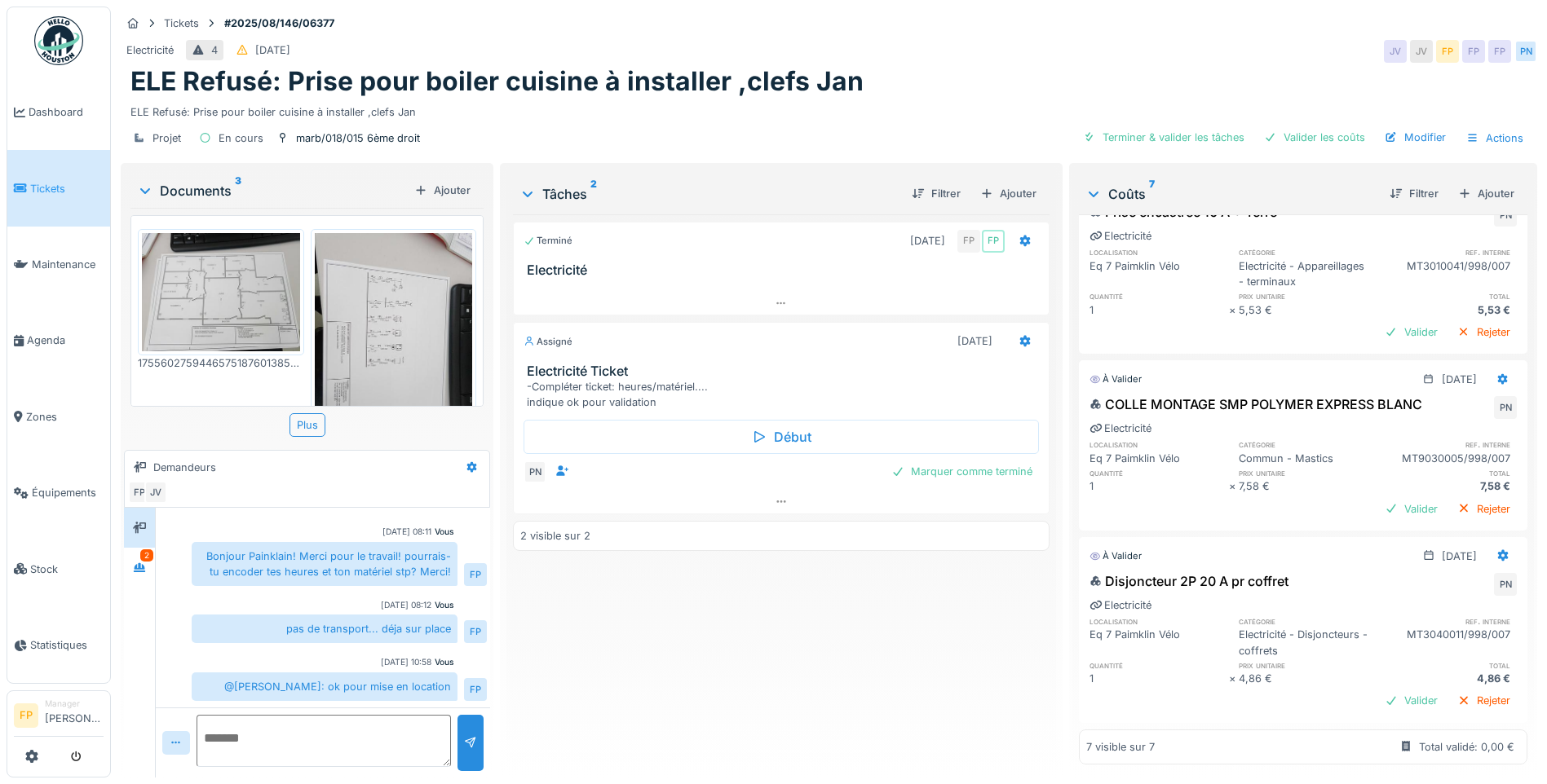
scroll to position [12, 0]
click at [1383, 690] on div "Valider" at bounding box center [1411, 701] width 66 height 22
click at [1384, 498] on div "Valider" at bounding box center [1411, 509] width 66 height 22
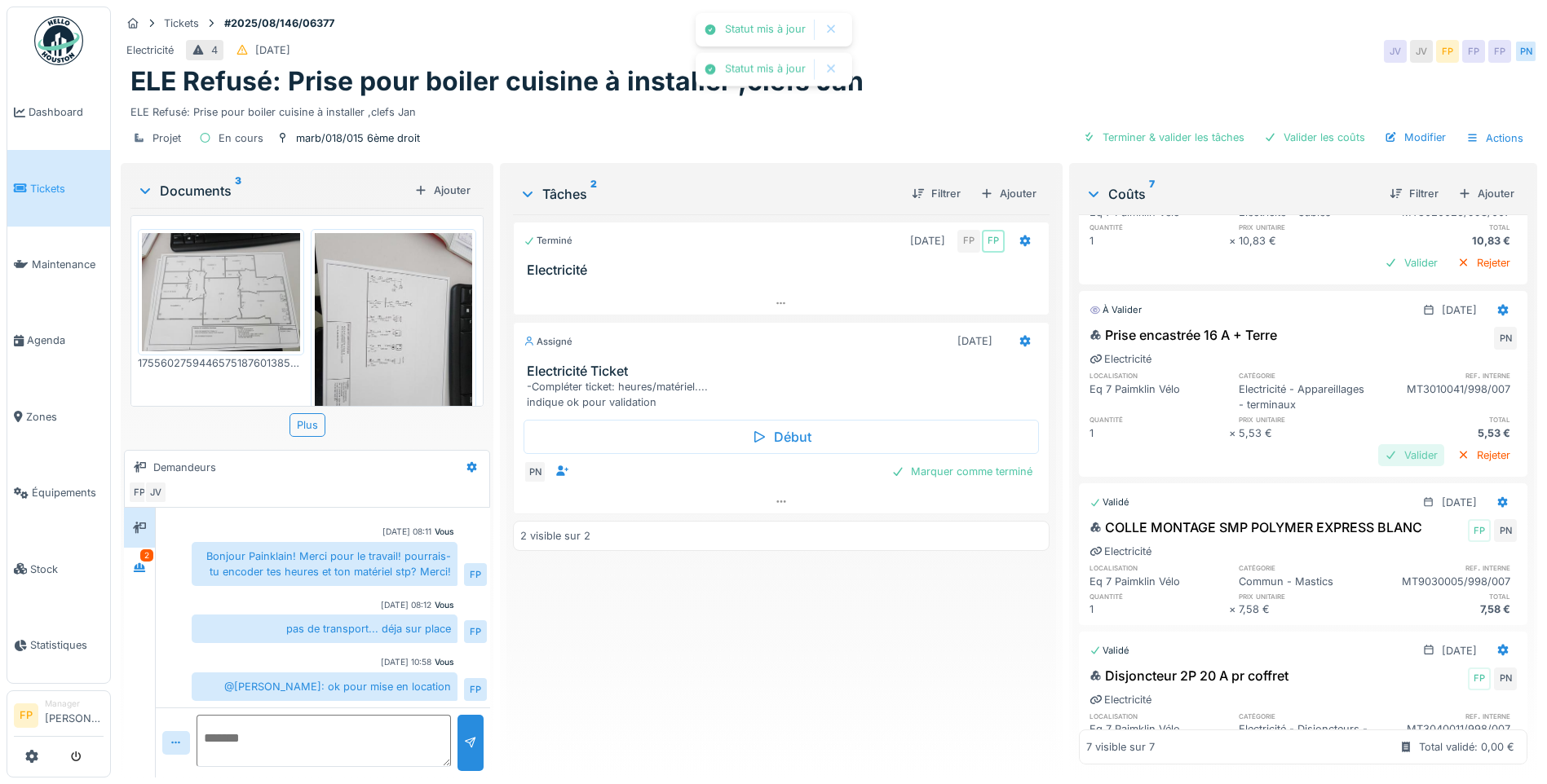
click at [1388, 453] on div "Valider" at bounding box center [1411, 455] width 66 height 22
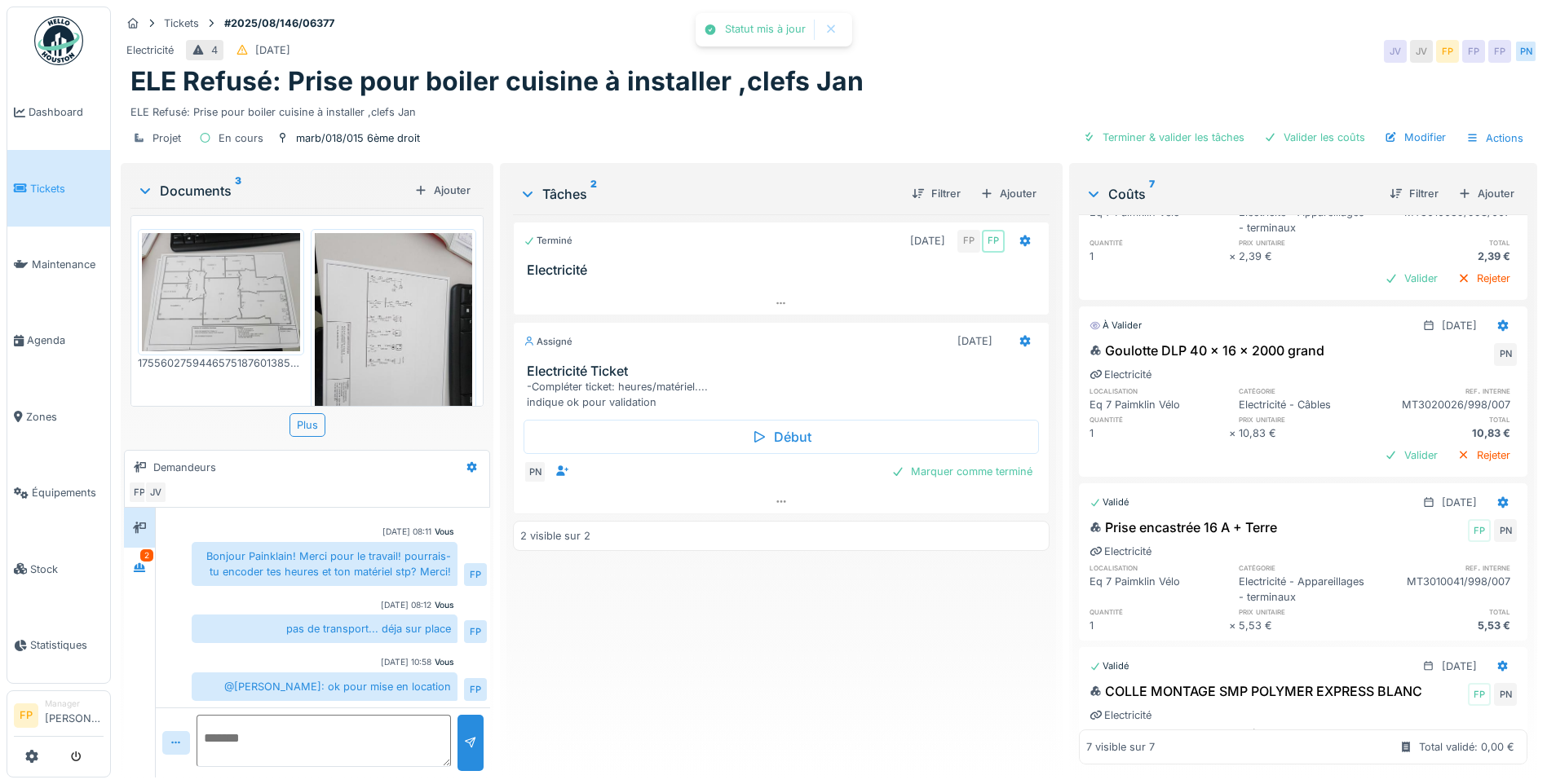
scroll to position [379, 0]
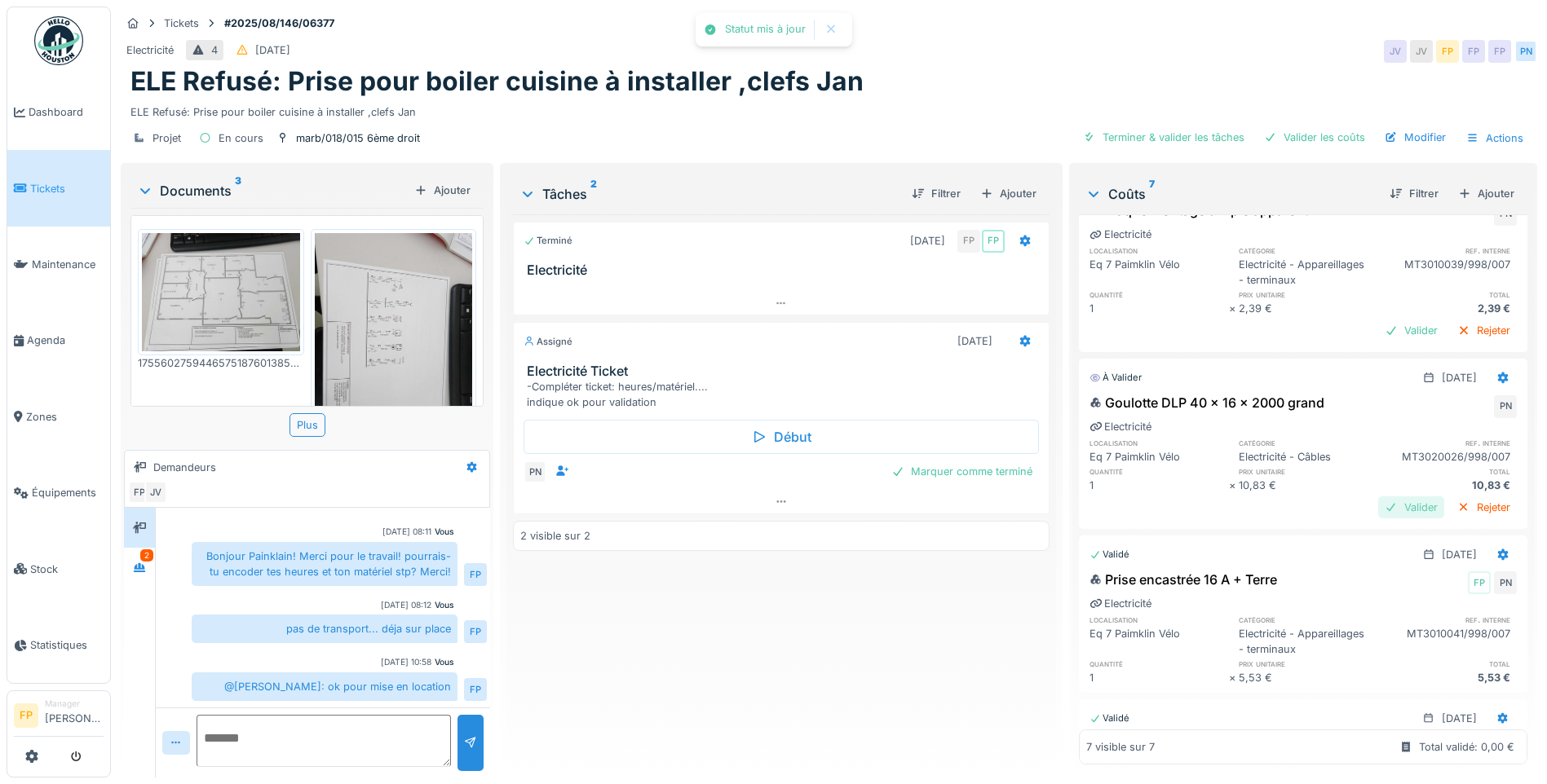
click at [1378, 497] on div "Valider" at bounding box center [1411, 508] width 66 height 22
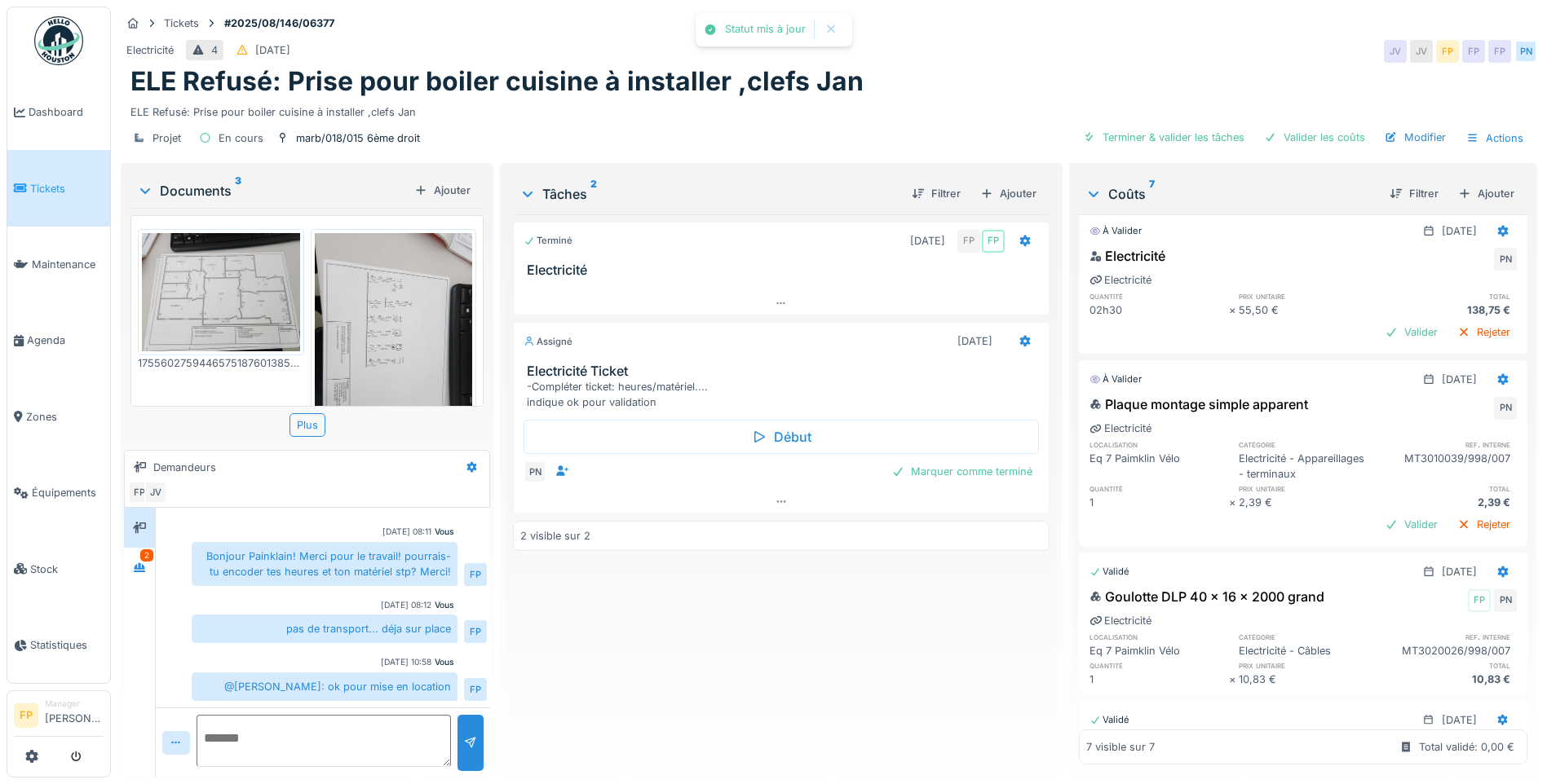
scroll to position [135, 0]
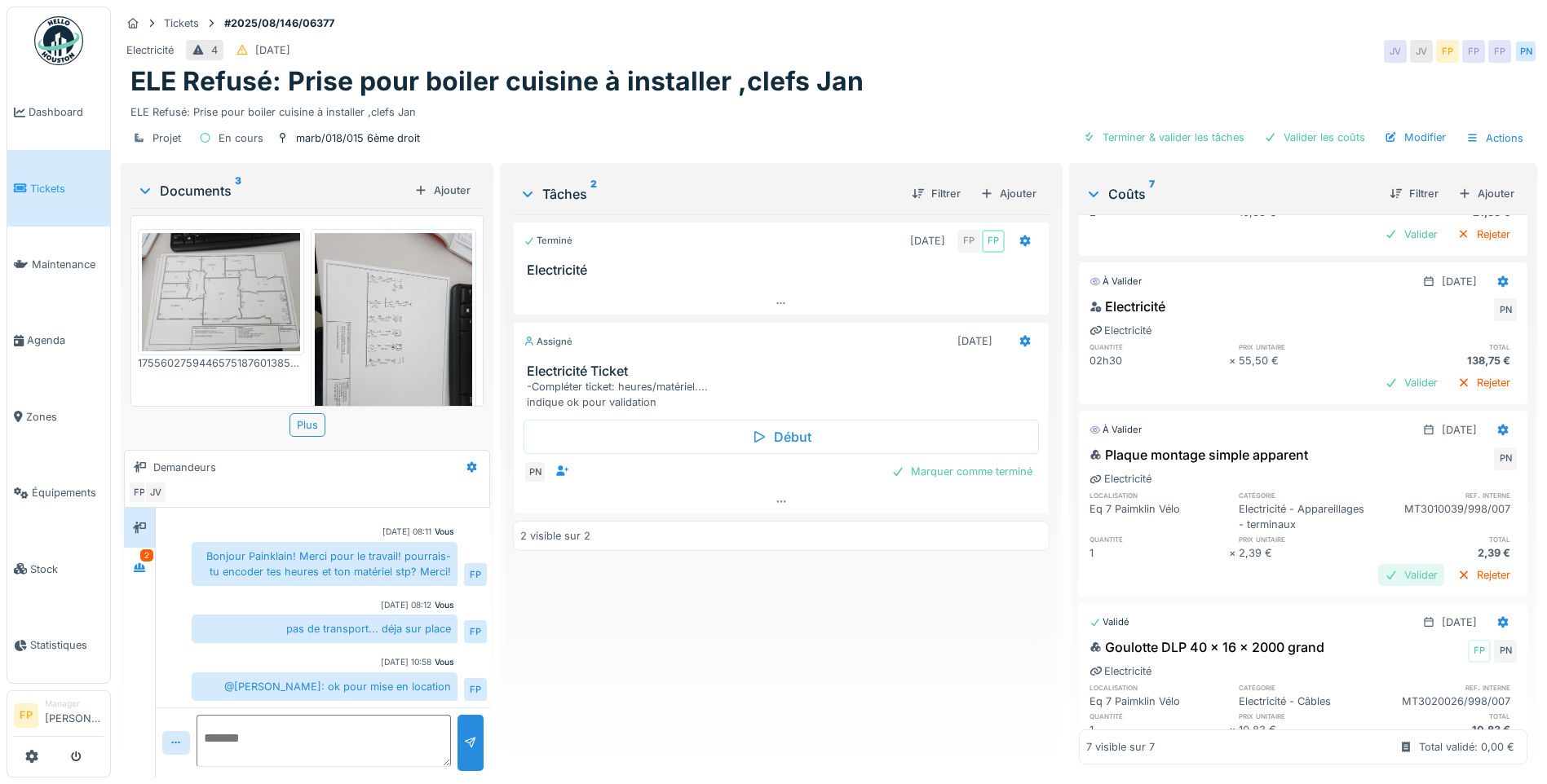
click at [1382, 564] on div "Valider" at bounding box center [1411, 575] width 66 height 22
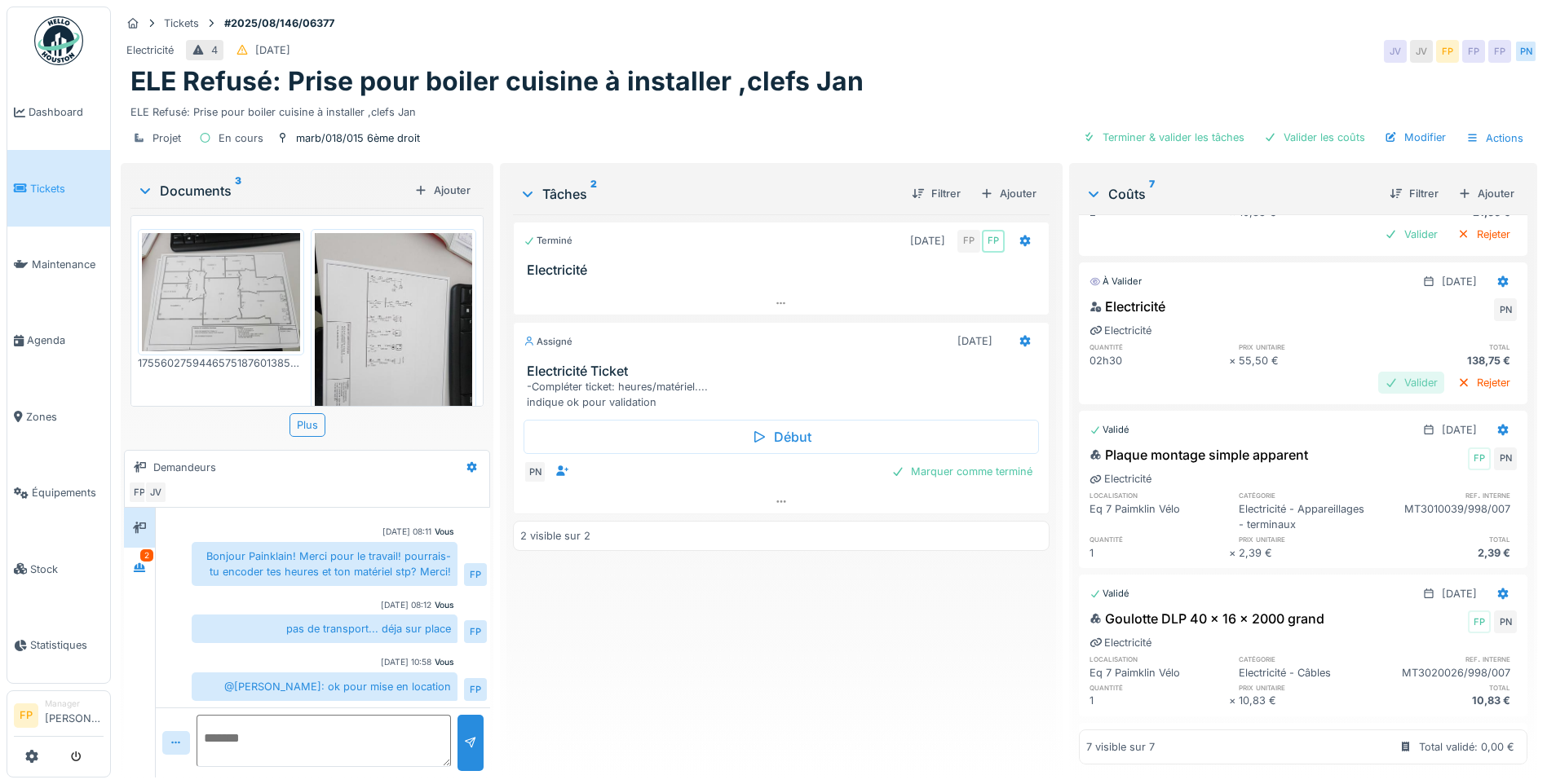
click at [1381, 372] on div "Valider" at bounding box center [1411, 383] width 66 height 22
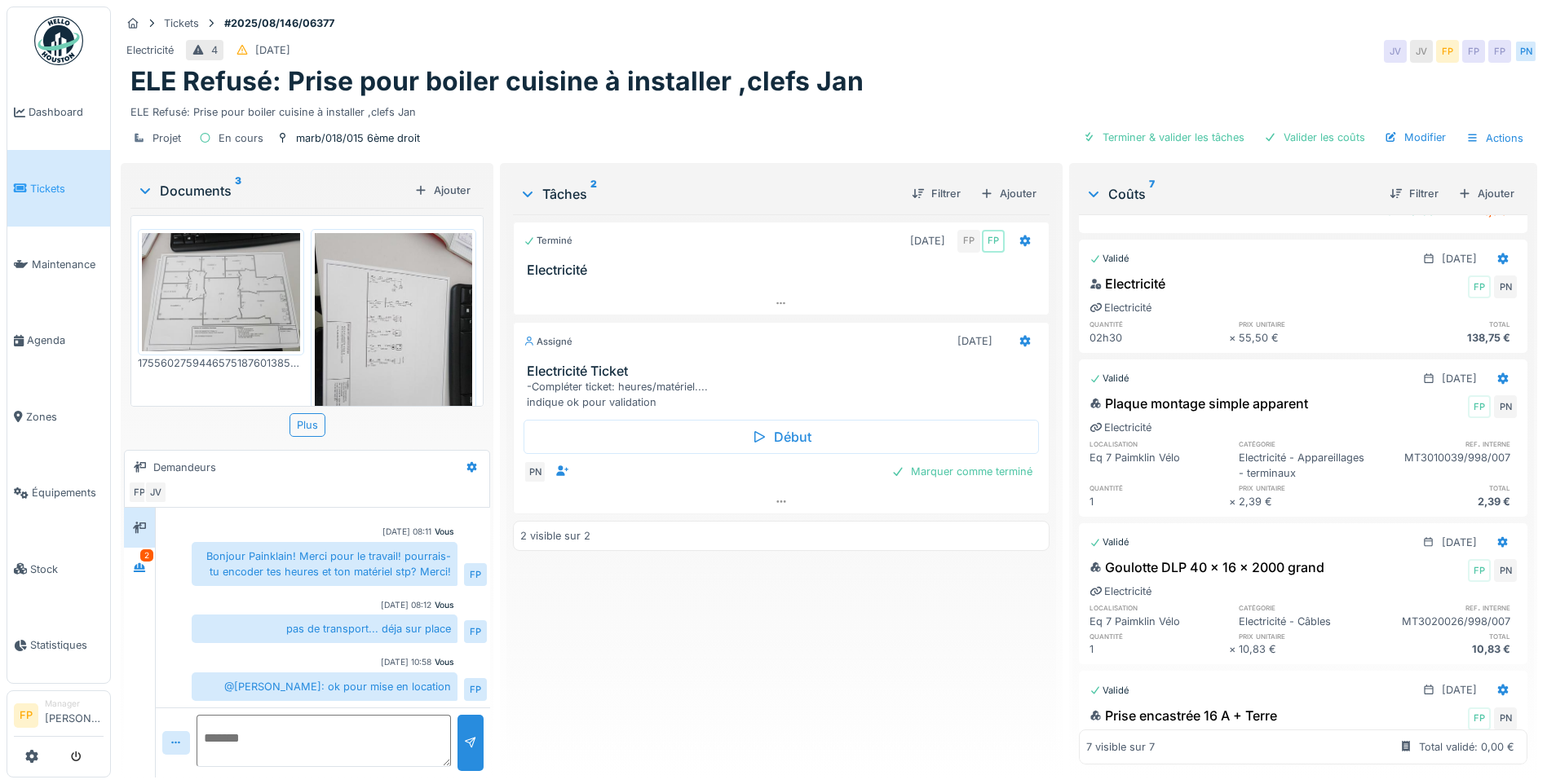
scroll to position [0, 0]
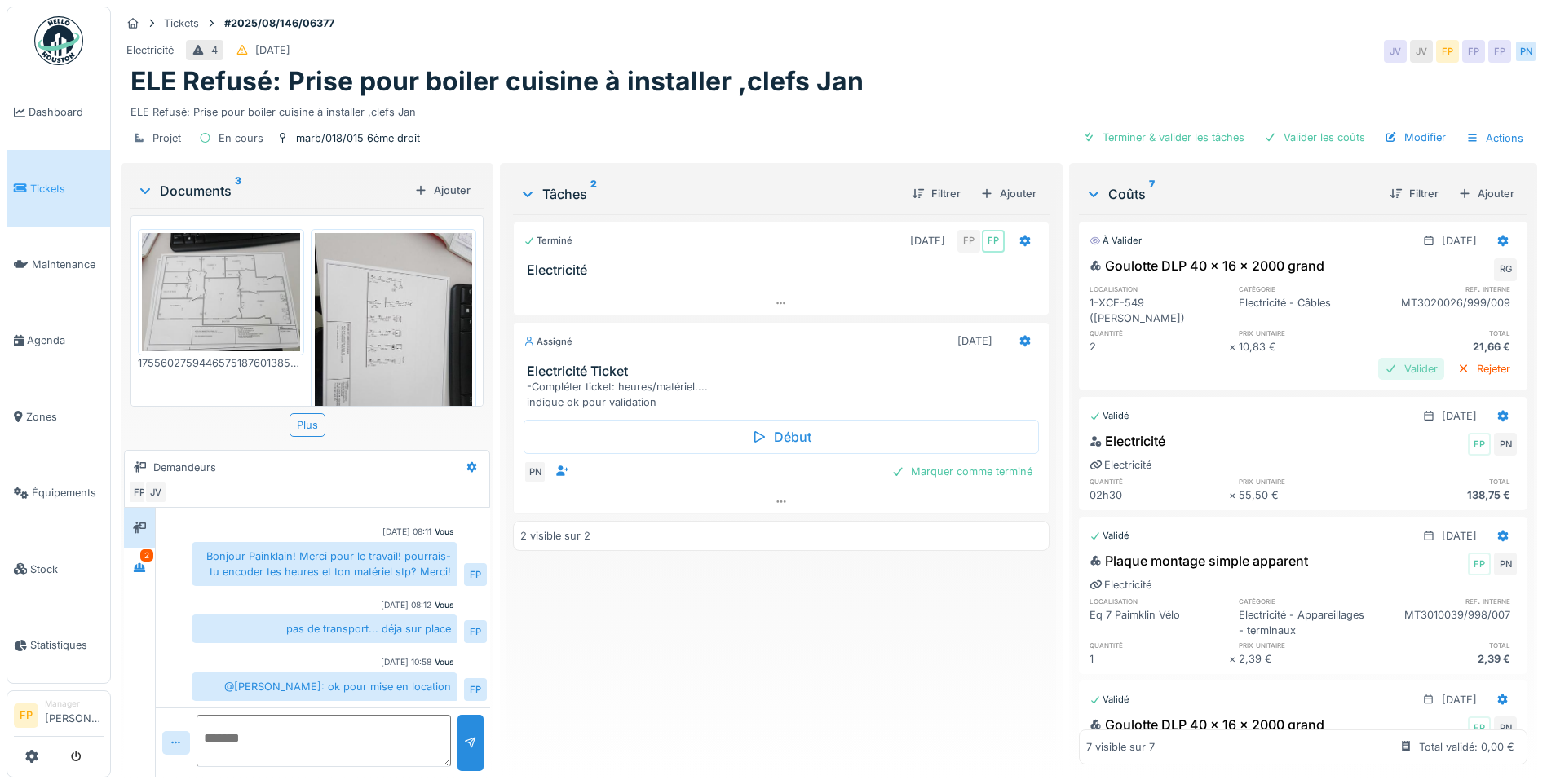
click at [1388, 358] on div "Valider" at bounding box center [1411, 369] width 66 height 22
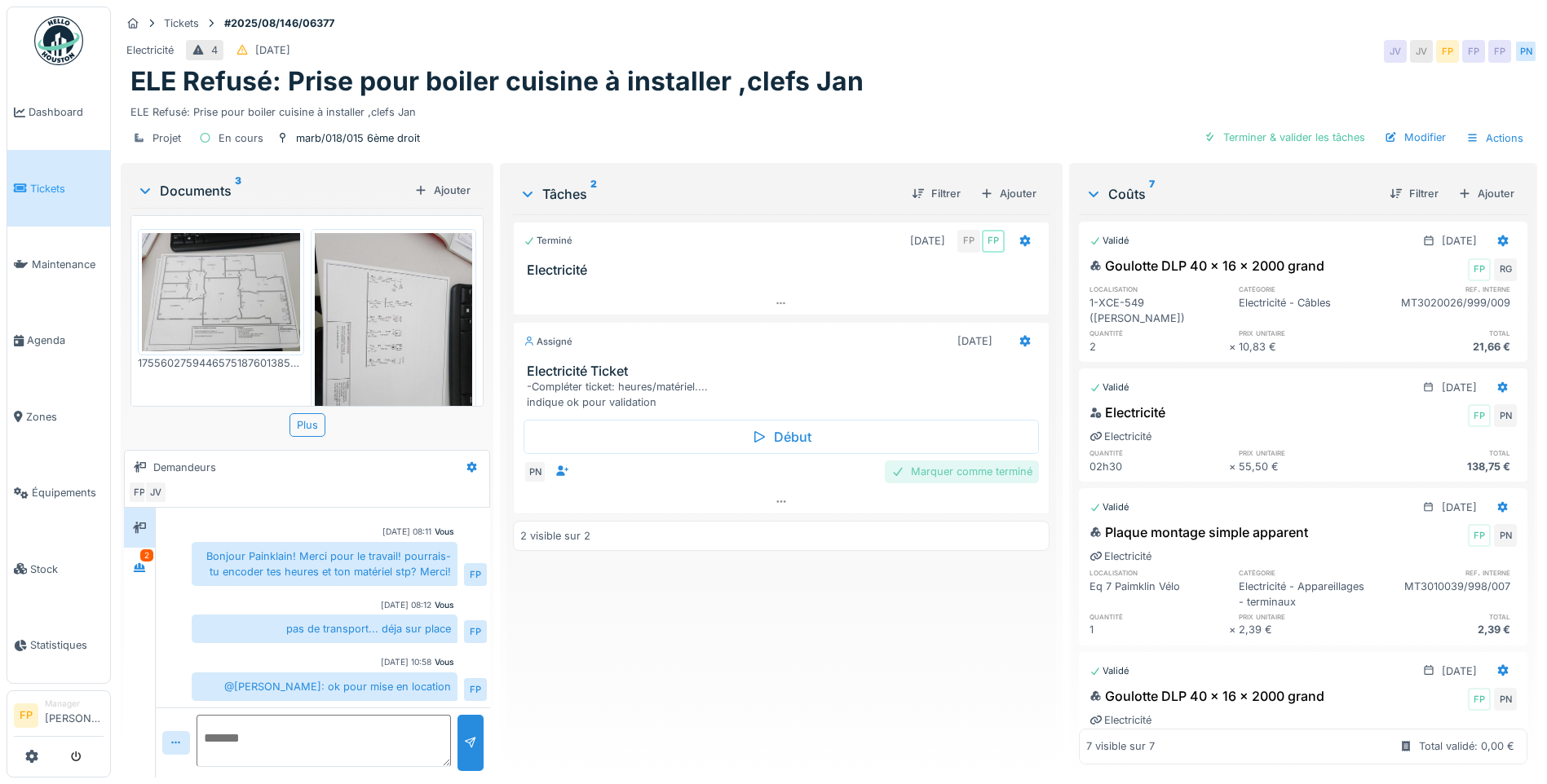
click at [987, 460] on div "Marquer comme terminé" at bounding box center [962, 471] width 154 height 22
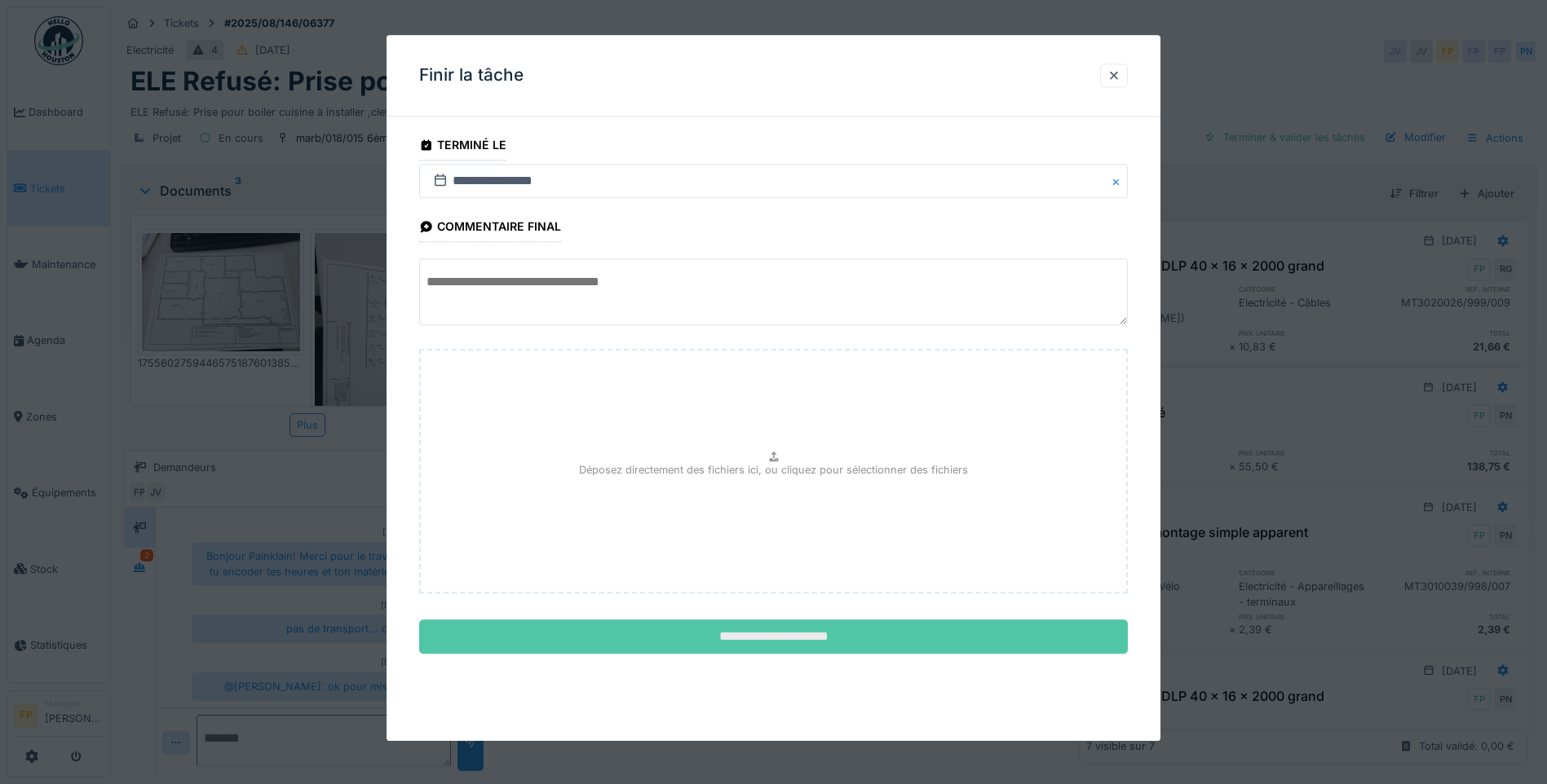
click at [762, 646] on input "**********" at bounding box center [773, 637] width 709 height 34
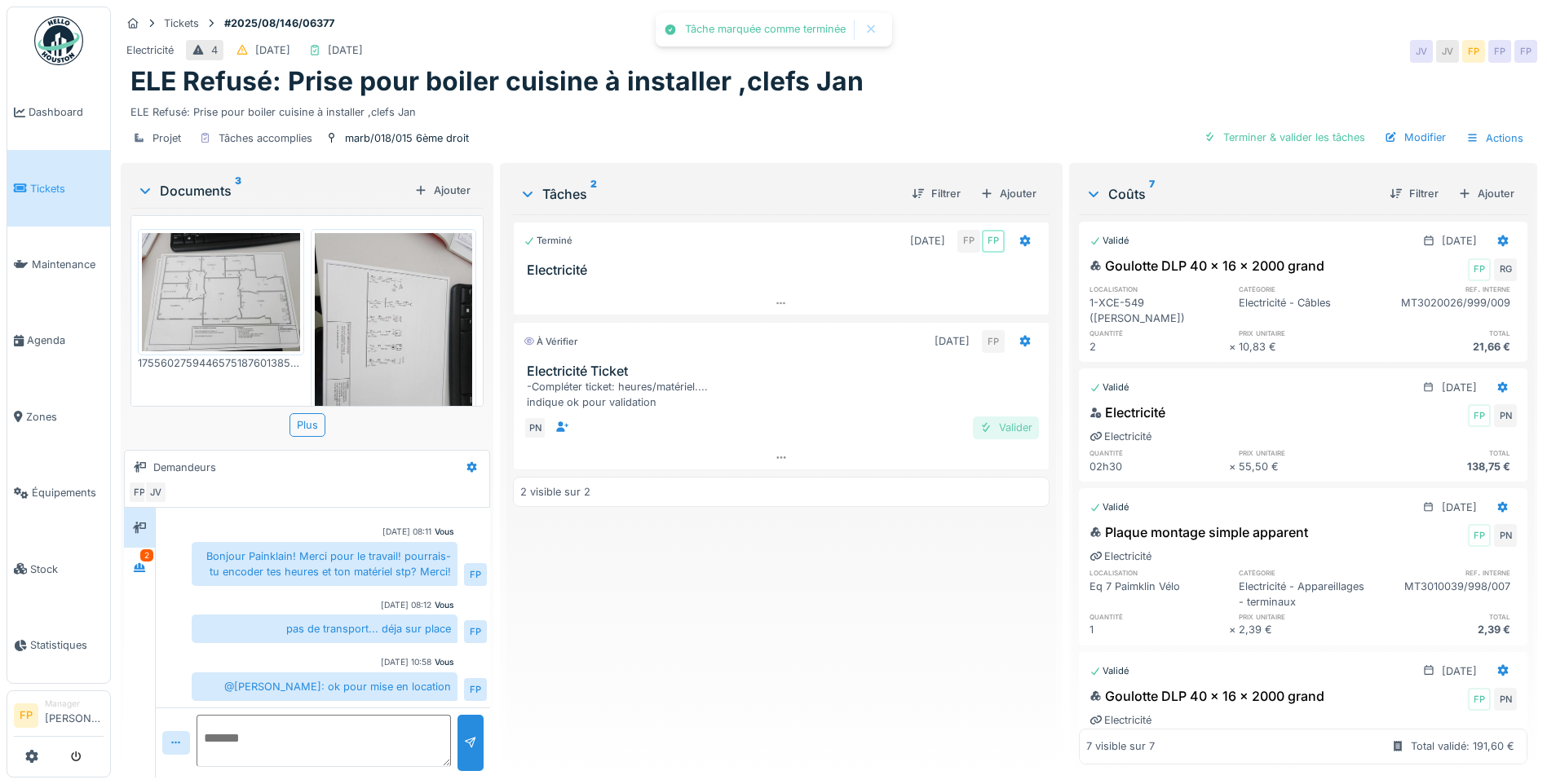
click at [1004, 417] on div "Valider" at bounding box center [1006, 428] width 66 height 22
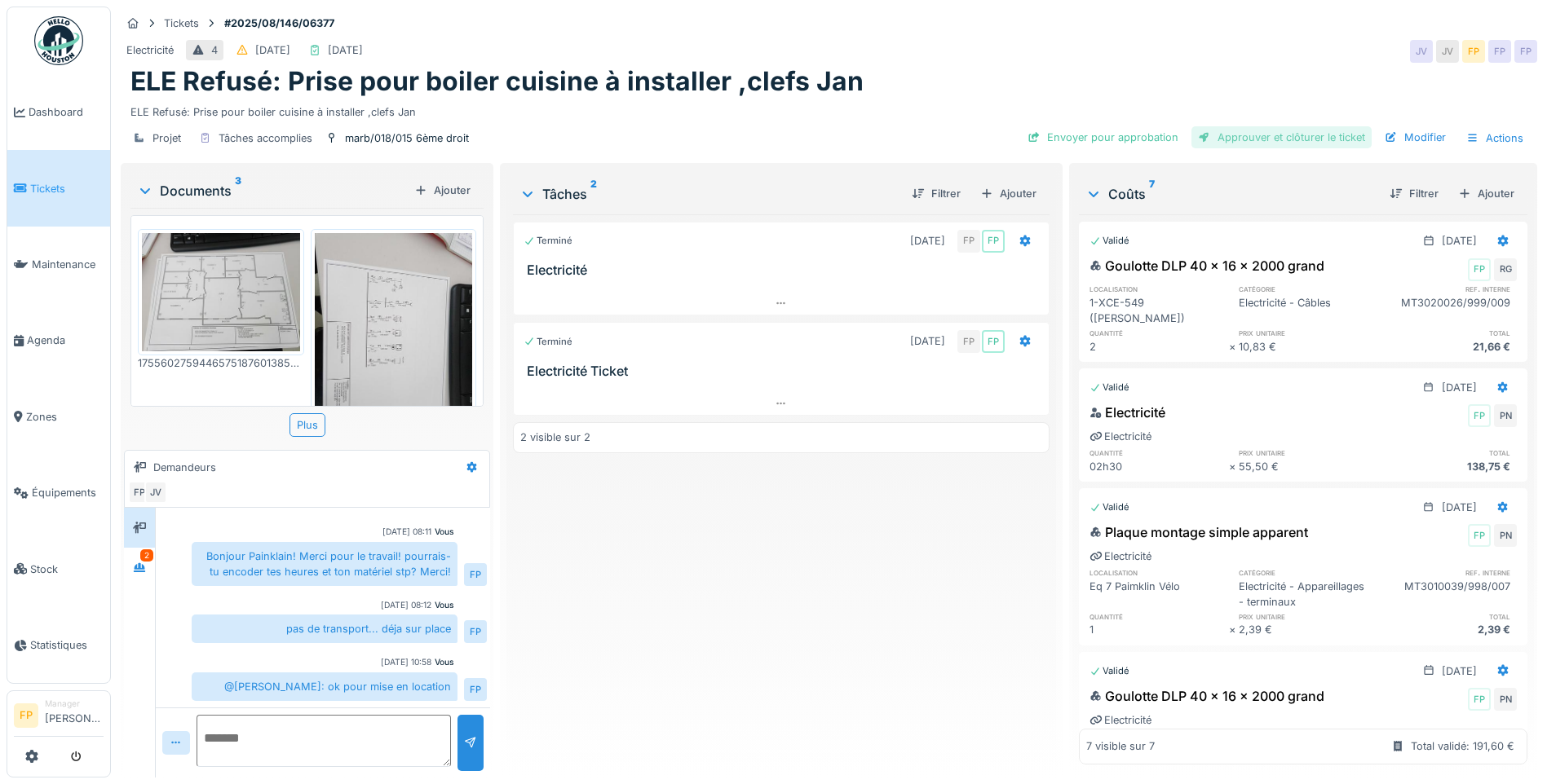
click at [1318, 126] on div "Approuver et clôturer le ticket" at bounding box center [1281, 137] width 181 height 22
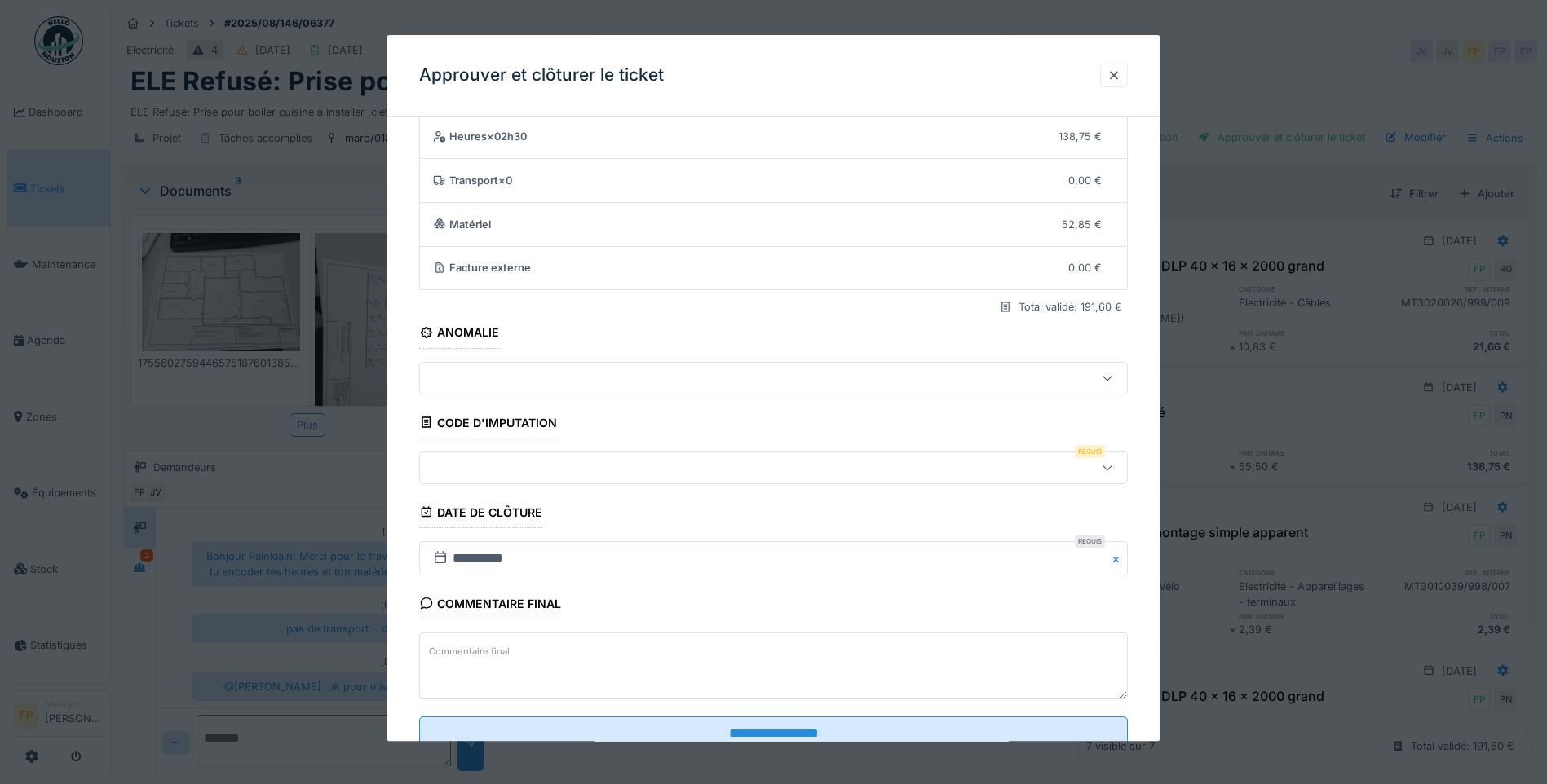
scroll to position [108, 0]
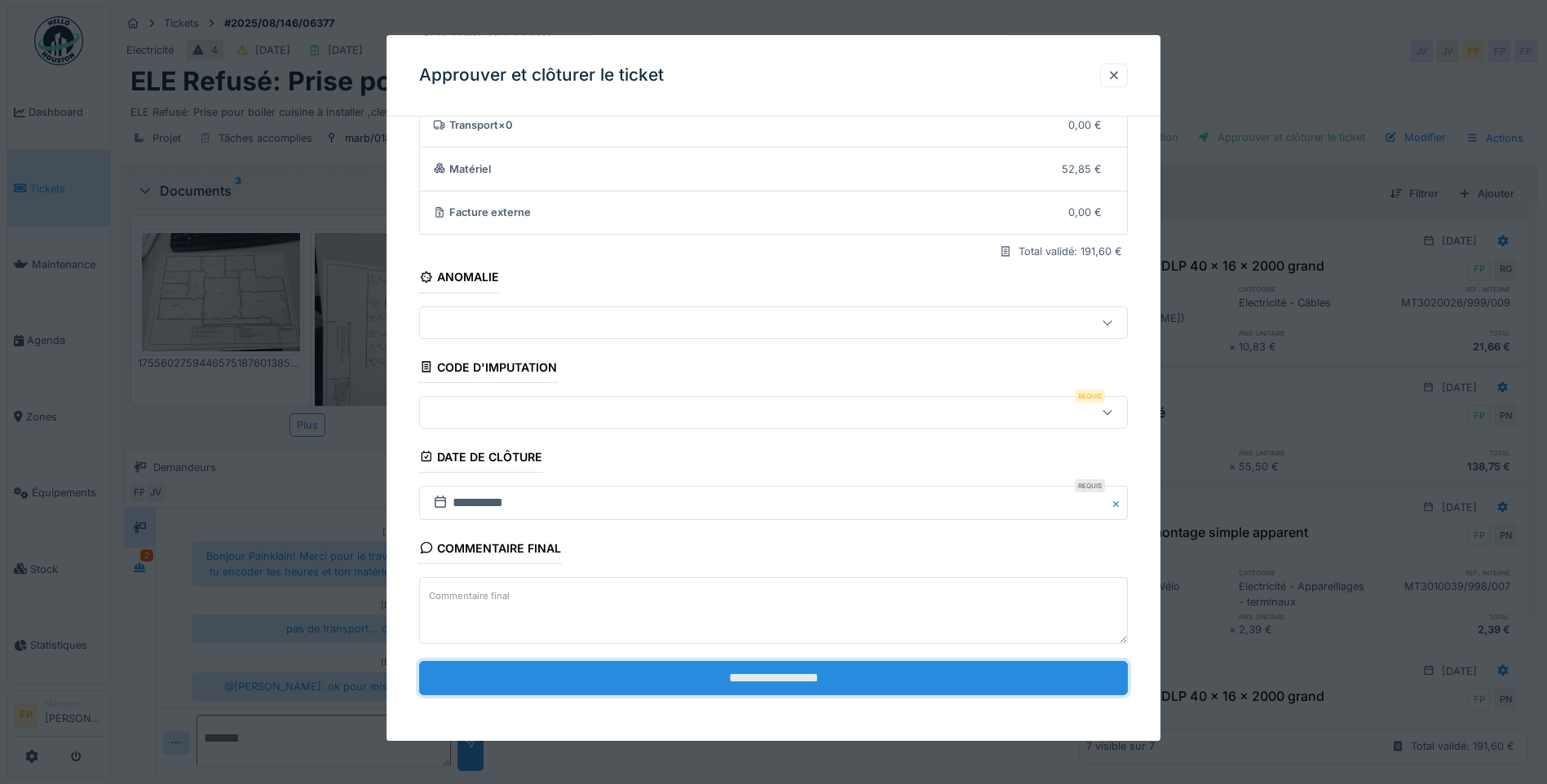
click at [786, 683] on input "**********" at bounding box center [773, 678] width 709 height 34
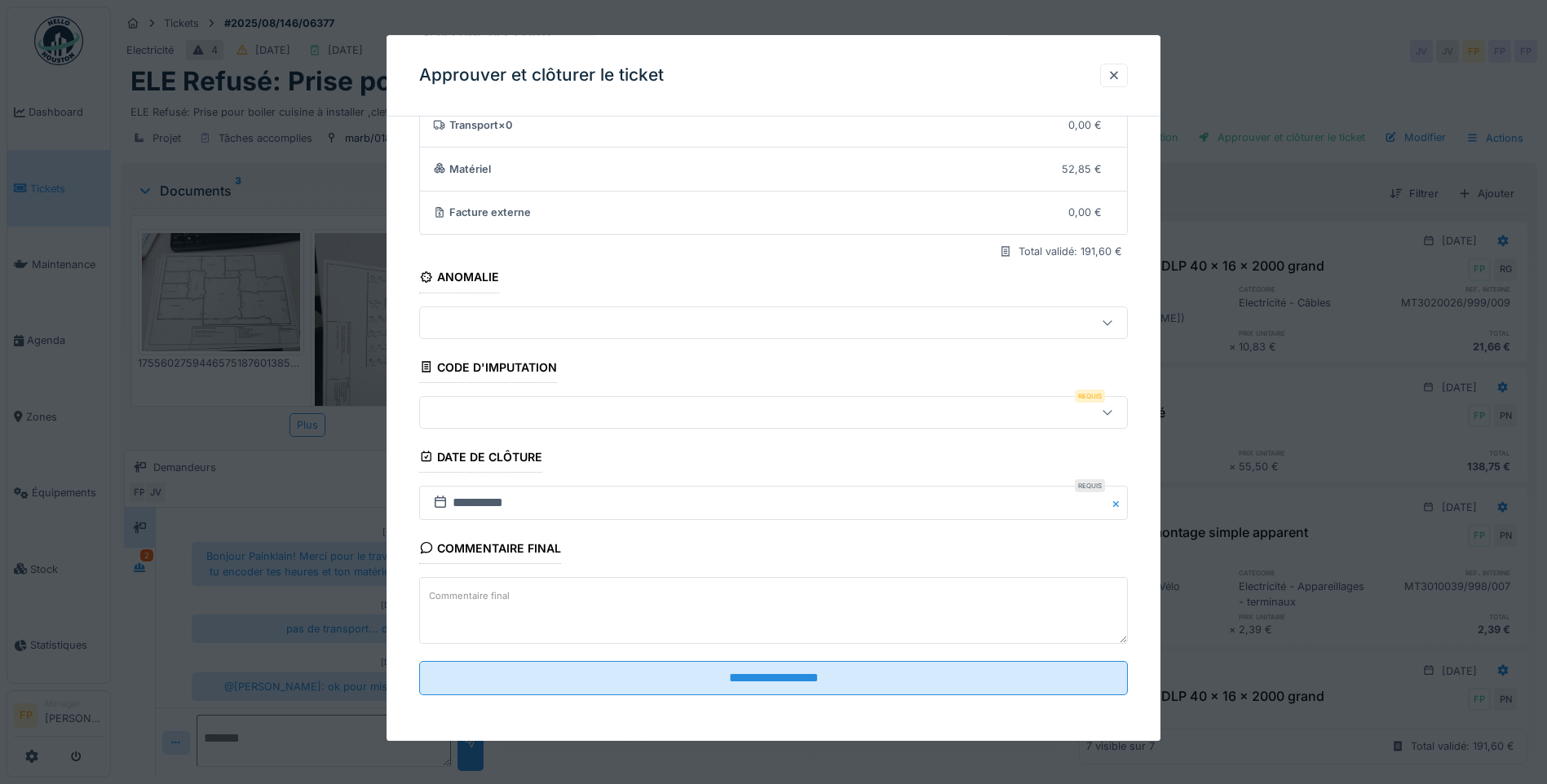
click at [514, 414] on div at bounding box center [732, 412] width 610 height 18
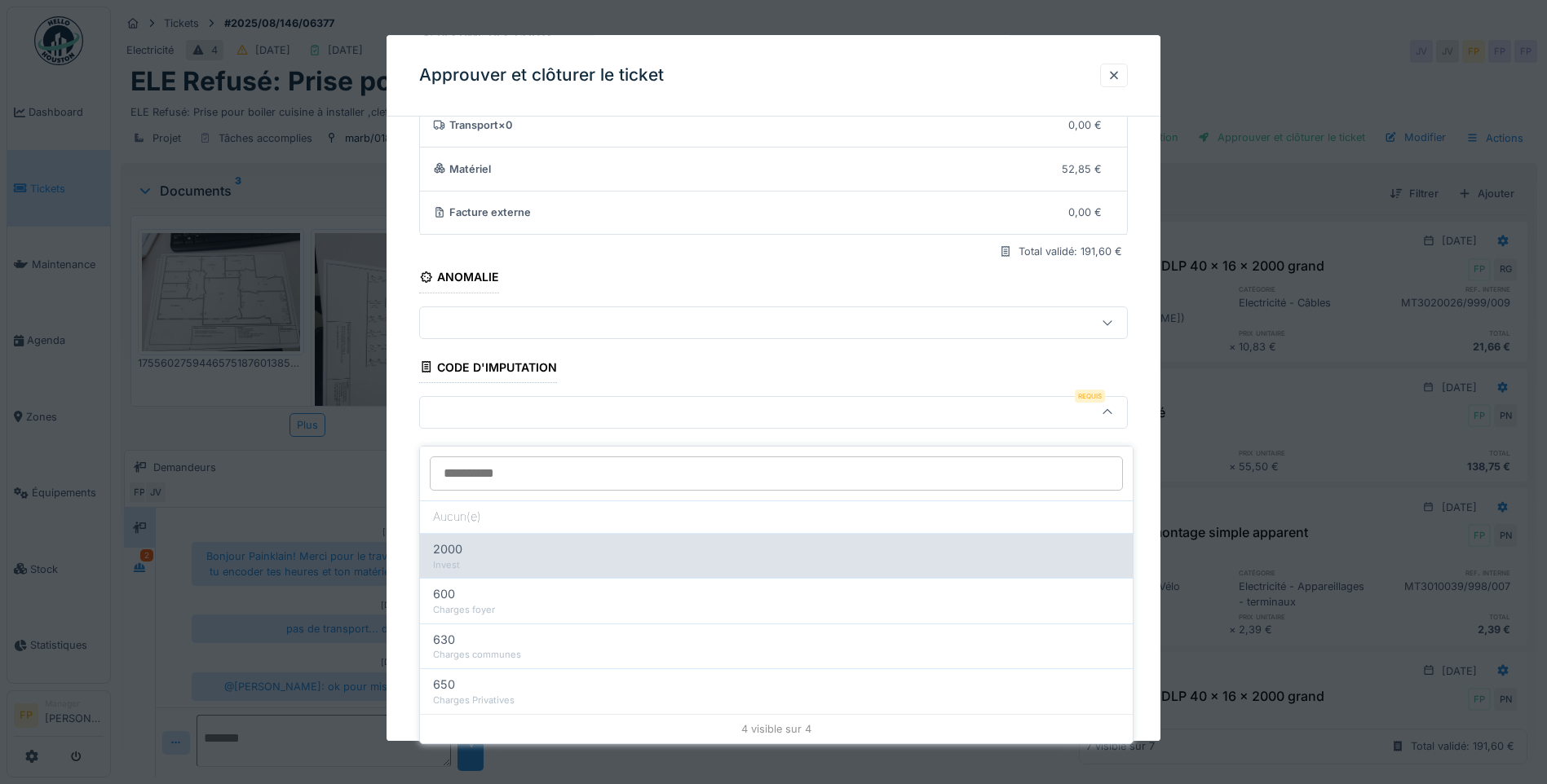
click at [542, 541] on div "2000" at bounding box center [776, 549] width 687 height 18
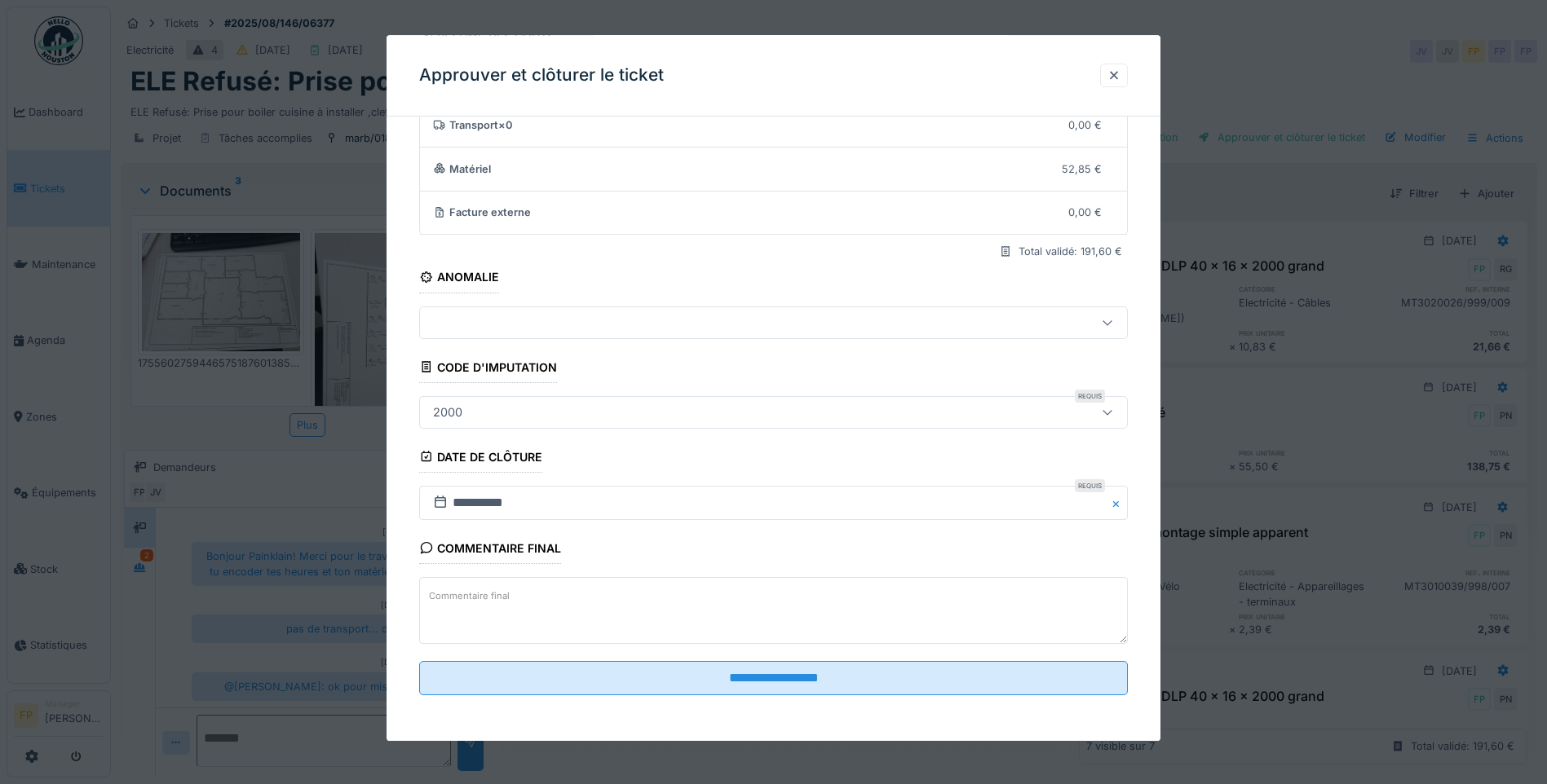
type input "***"
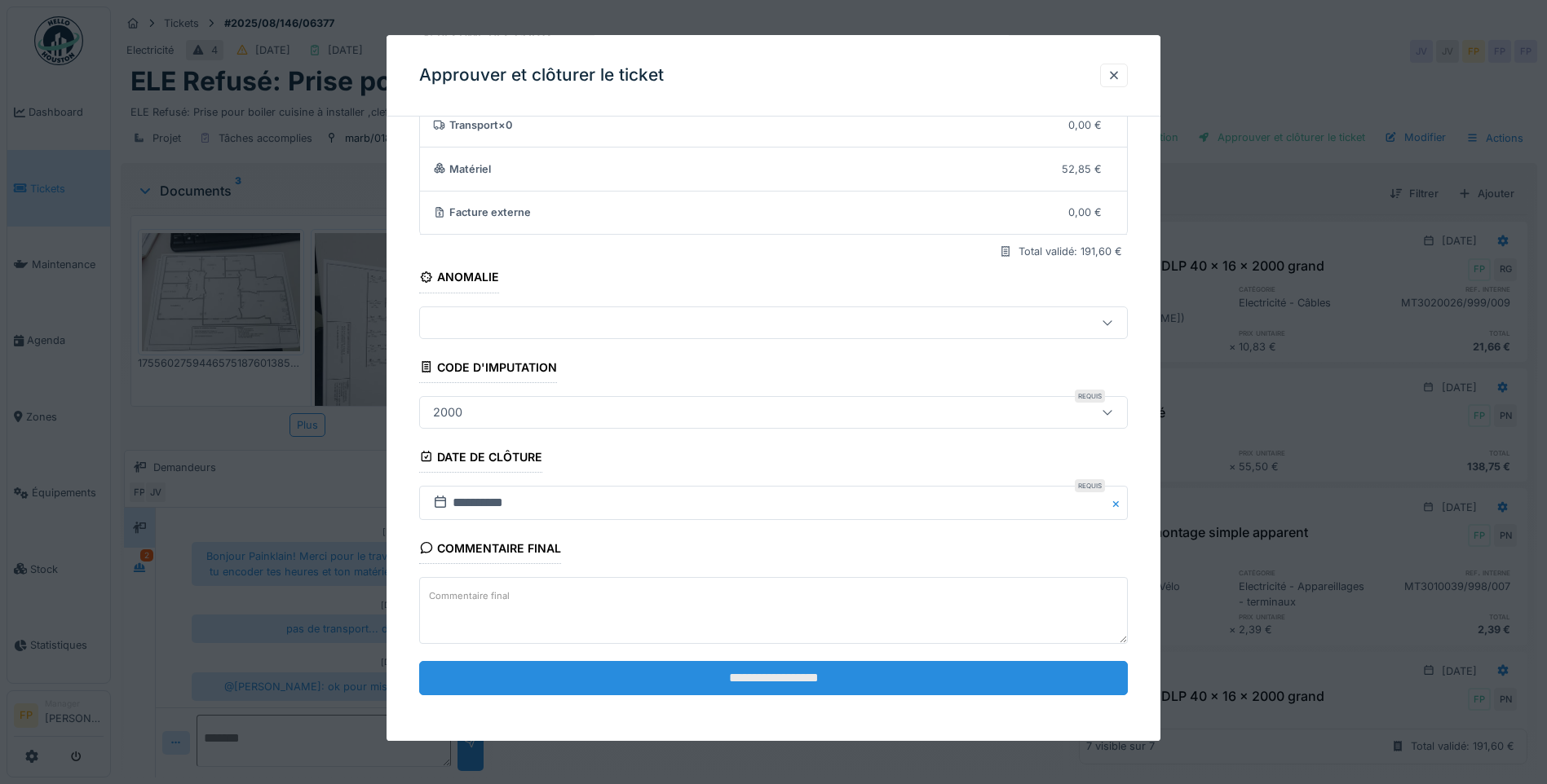
click at [765, 689] on input "**********" at bounding box center [773, 678] width 709 height 34
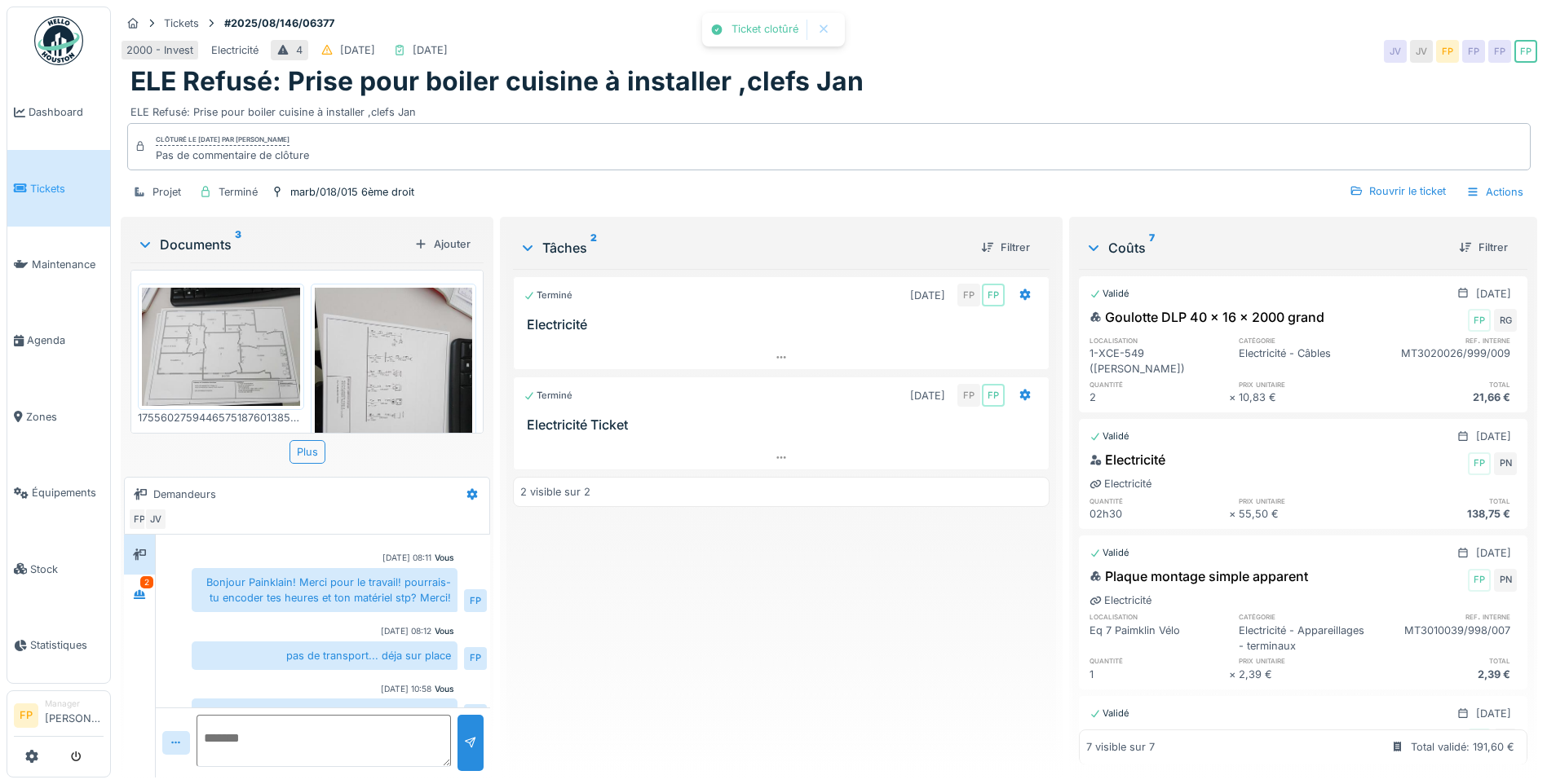
scroll to position [75, 0]
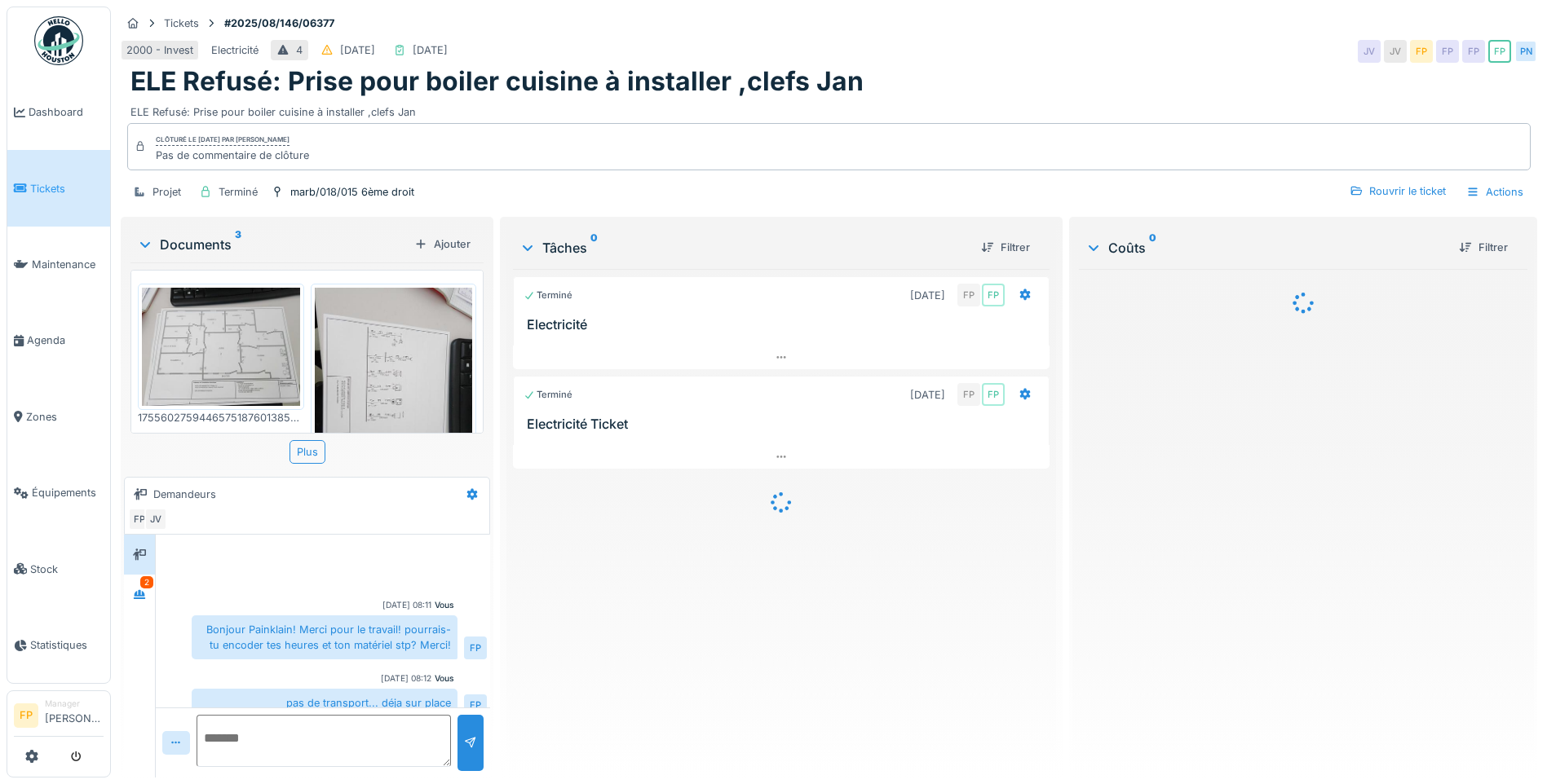
scroll to position [75, 0]
